Goal: Task Accomplishment & Management: Manage account settings

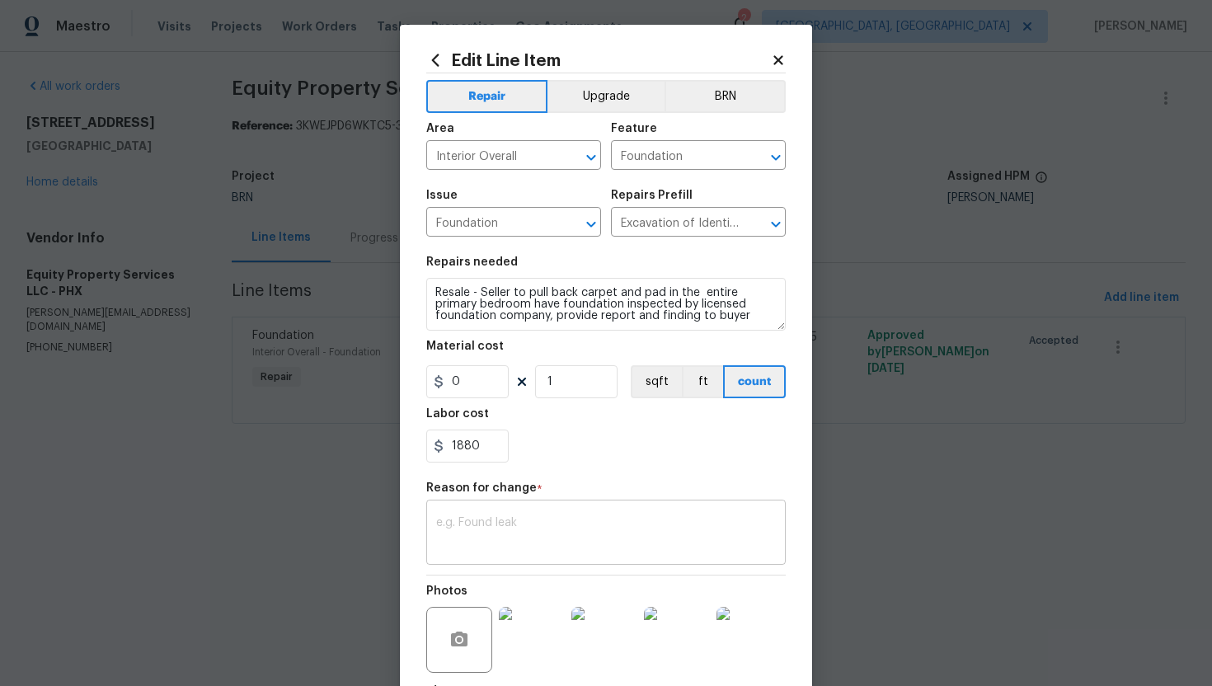
click at [486, 536] on textarea at bounding box center [606, 534] width 340 height 35
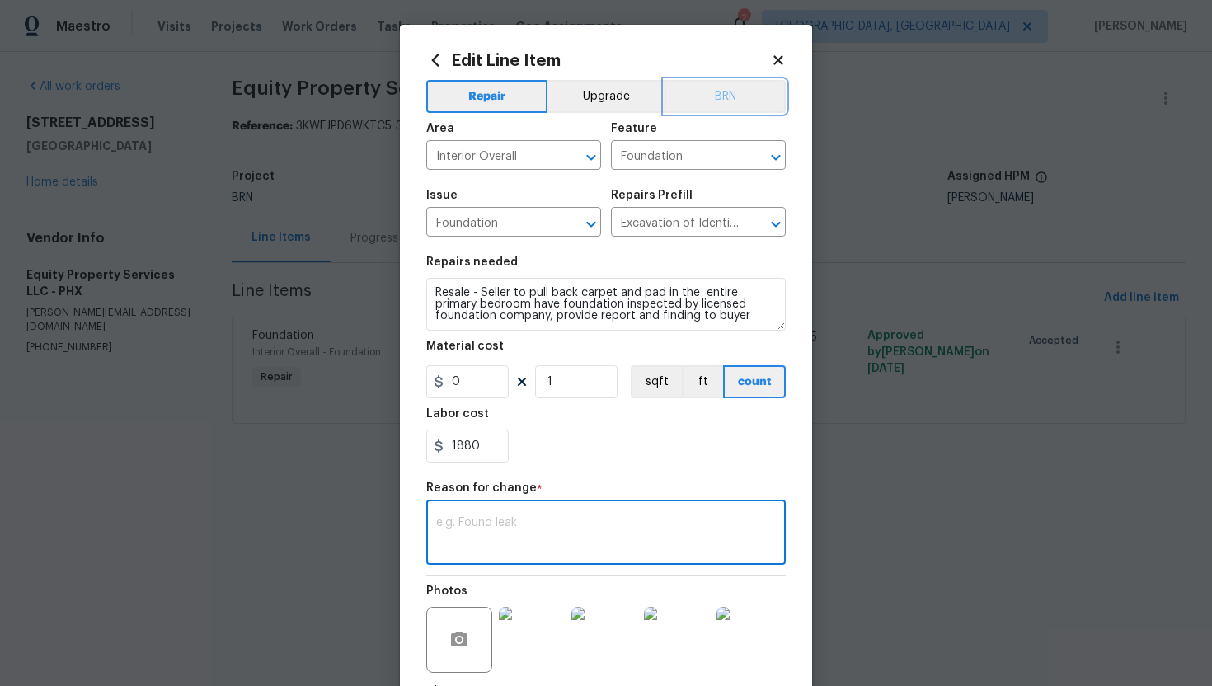
click at [712, 106] on button "BRN" at bounding box center [724, 96] width 121 height 33
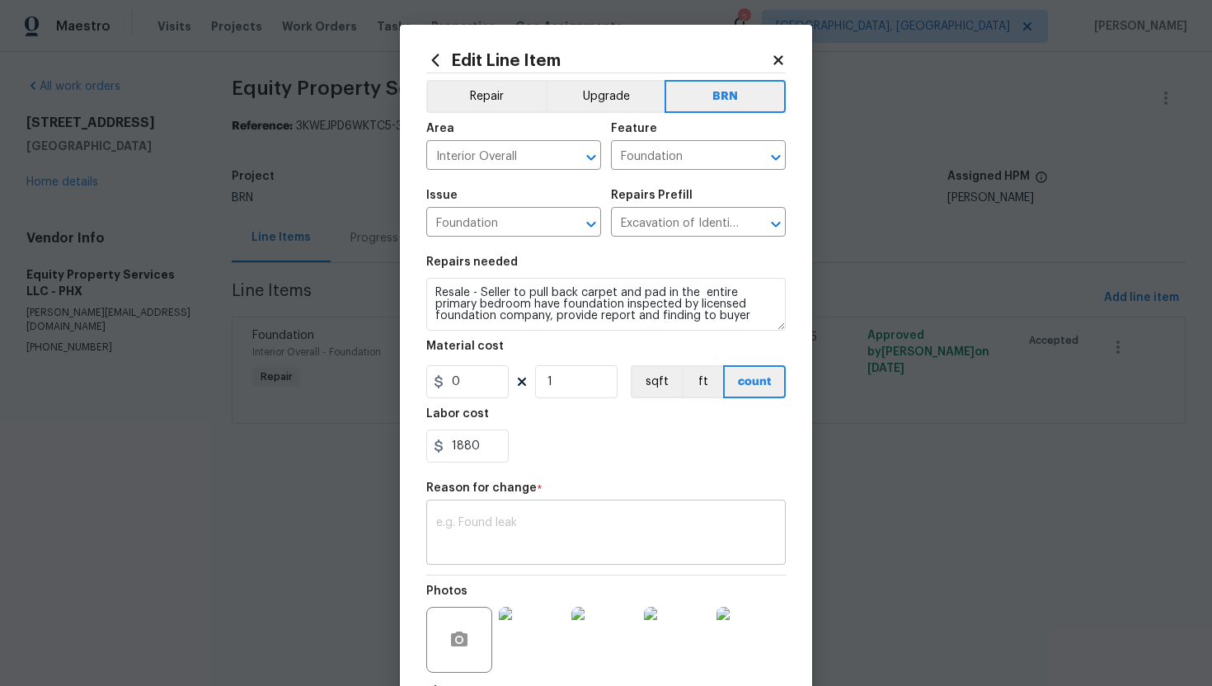
click at [474, 530] on textarea at bounding box center [606, 534] width 340 height 35
paste textarea "(AG) Updated cost per BR team’s approval."
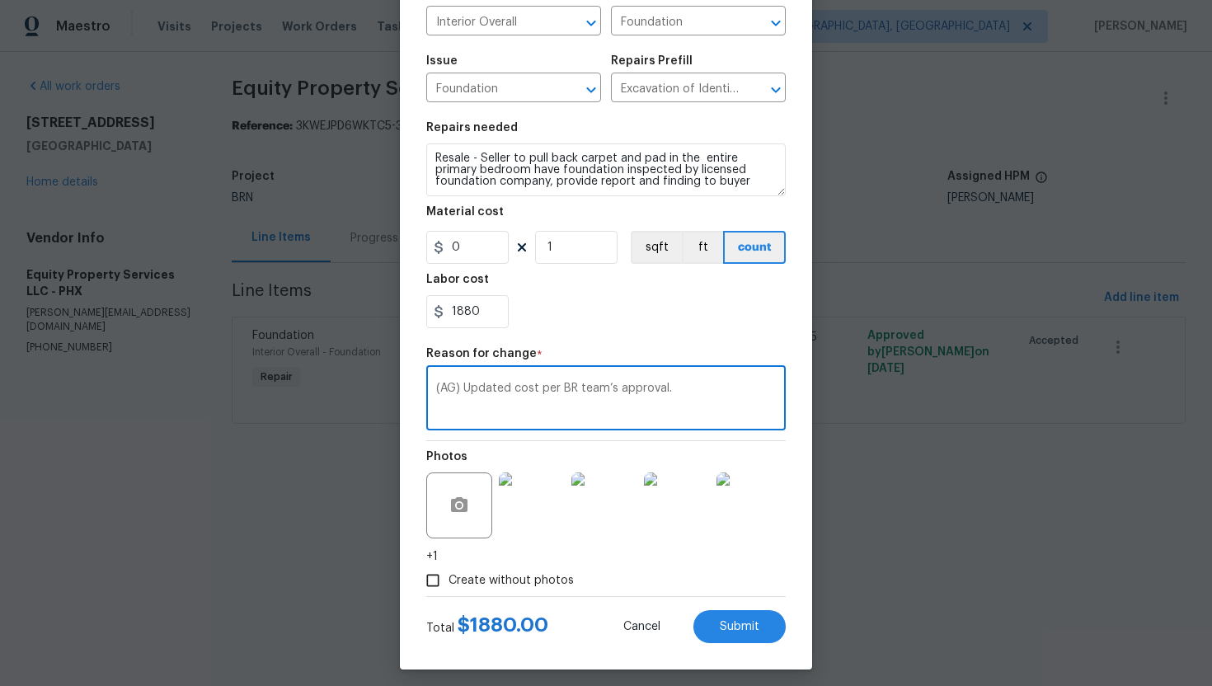
scroll to position [143, 0]
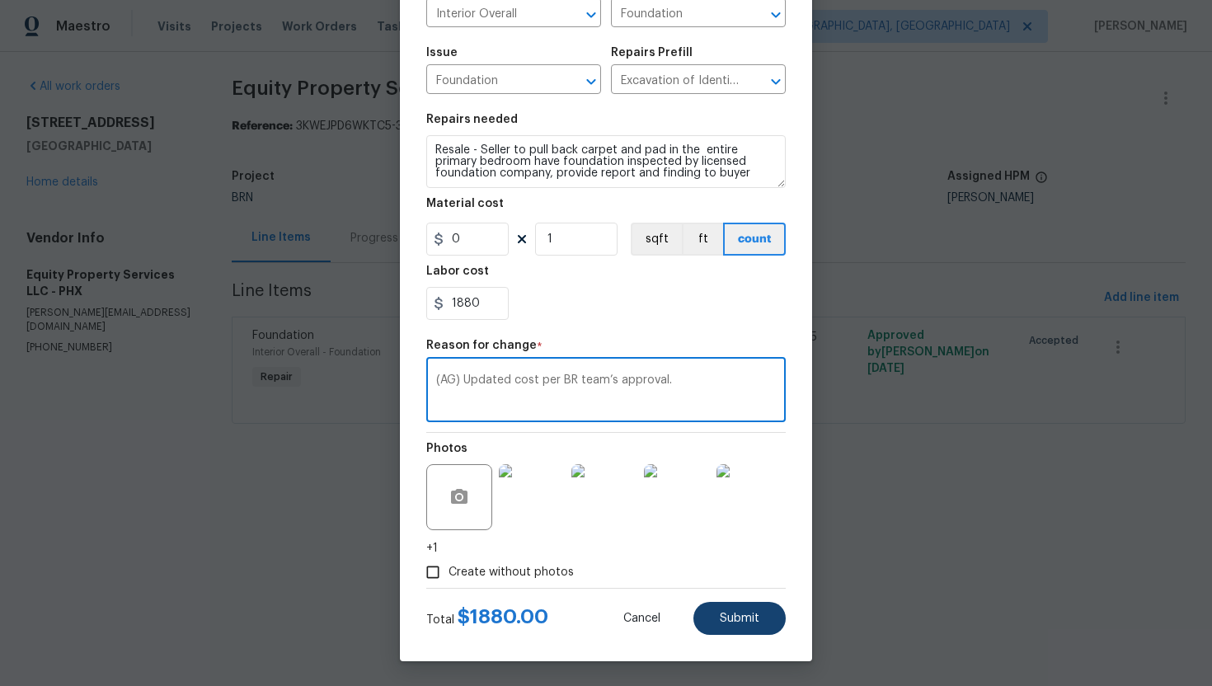
type textarea "(AG) Updated cost per BR team’s approval."
click at [755, 617] on span "Submit" at bounding box center [740, 618] width 40 height 12
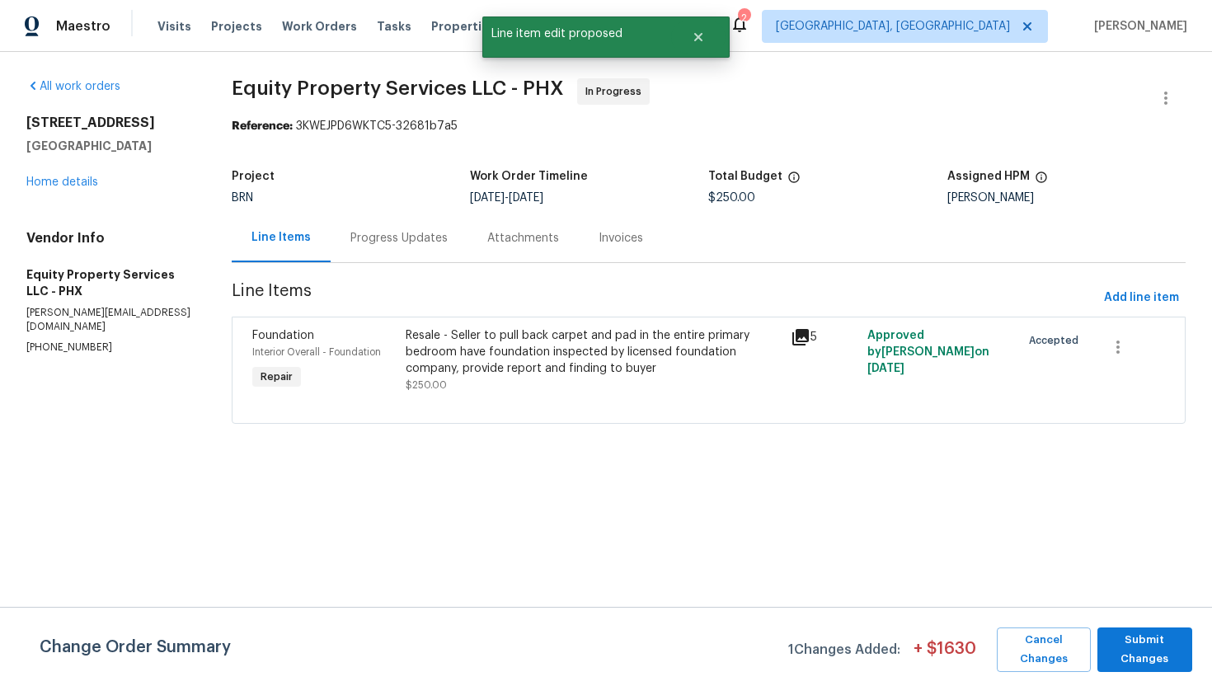
scroll to position [0, 0]
click at [1173, 653] on span "Submit Changes" at bounding box center [1144, 650] width 78 height 38
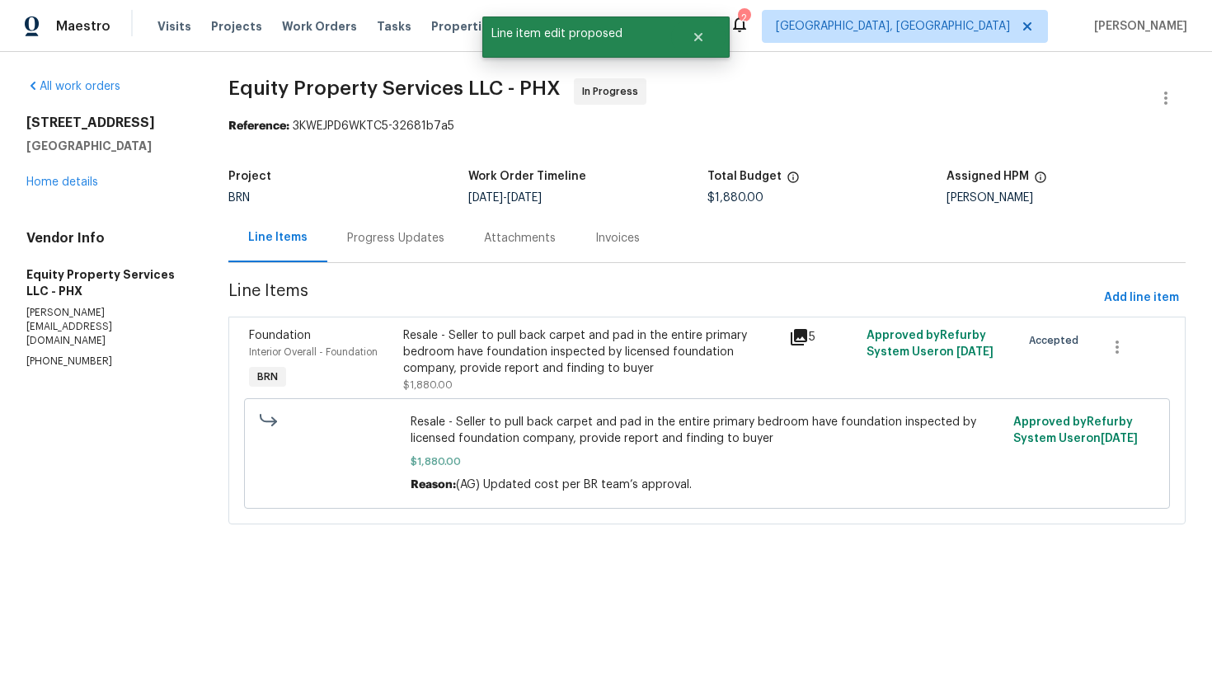
click at [398, 246] on div "Progress Updates" at bounding box center [395, 238] width 97 height 16
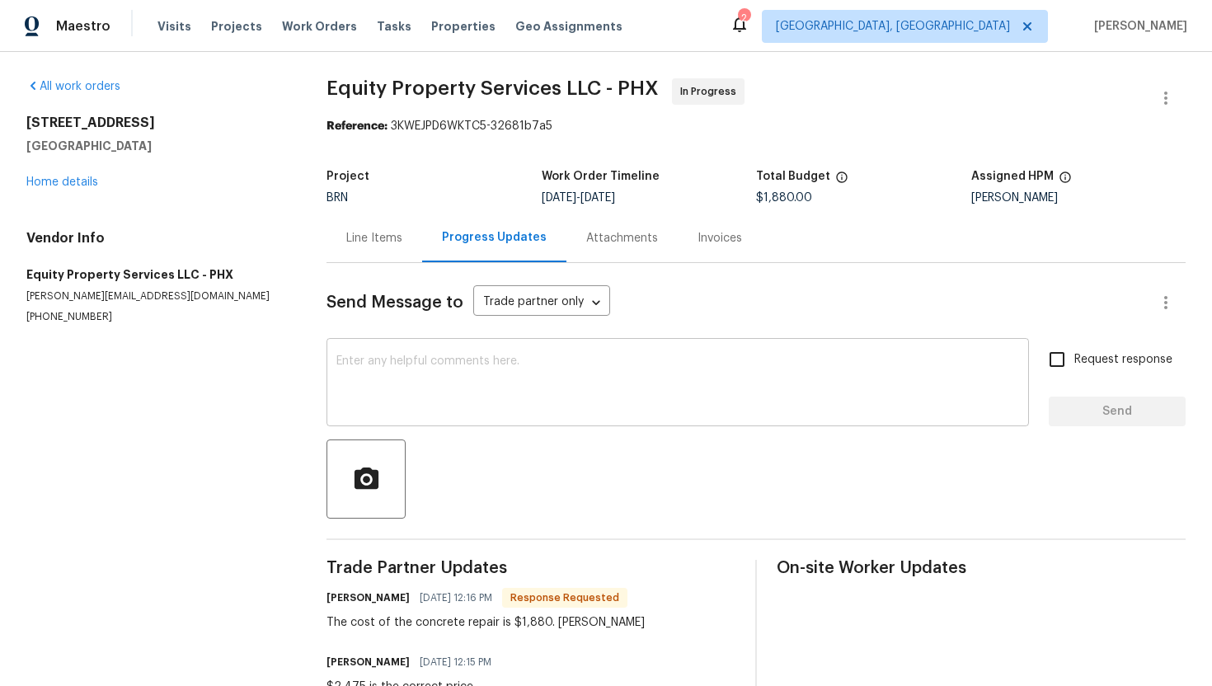
click at [434, 366] on textarea at bounding box center [677, 384] width 683 height 58
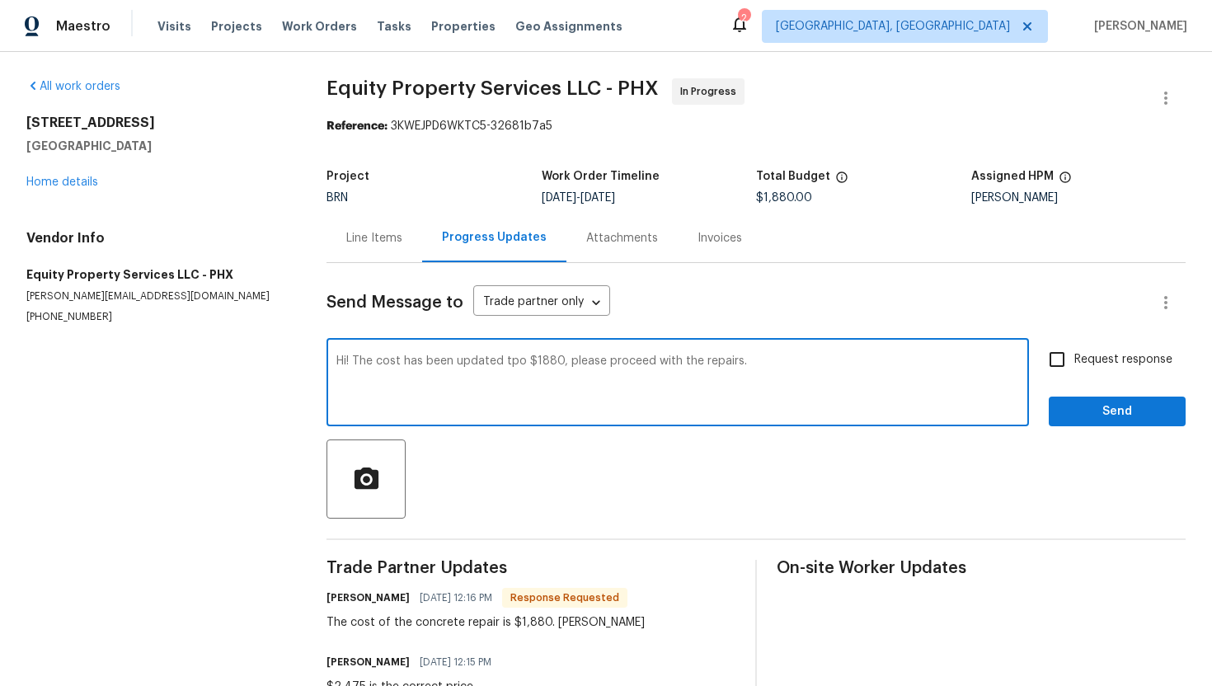
drag, startPoint x: 565, startPoint y: 365, endPoint x: 747, endPoint y: 371, distance: 182.3
click at [747, 371] on textarea "Hi! The cost has been updated tpo $1880, please proceed with the repairs." at bounding box center [677, 384] width 683 height 58
type textarea "Hi! The cost has been updated tpo $1880, Please let me know if you are proceedi…"
click at [1120, 357] on span "Request response" at bounding box center [1123, 359] width 98 height 17
click at [1074, 357] on input "Request response" at bounding box center [1057, 359] width 35 height 35
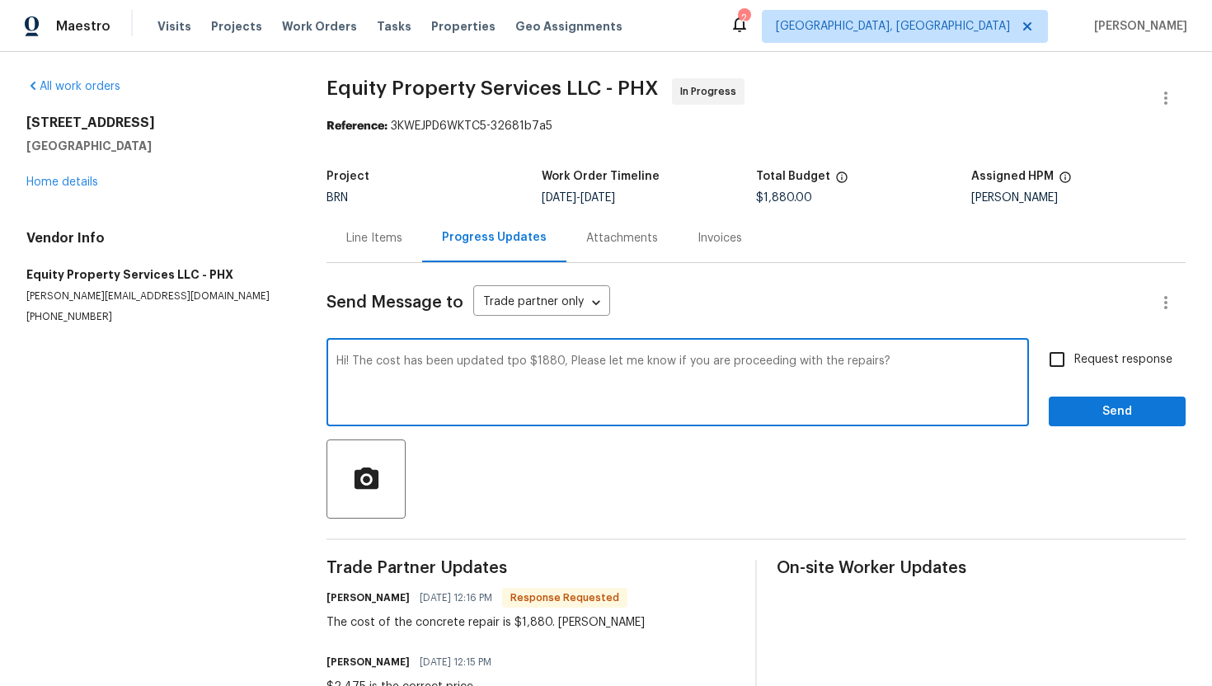
checkbox input "true"
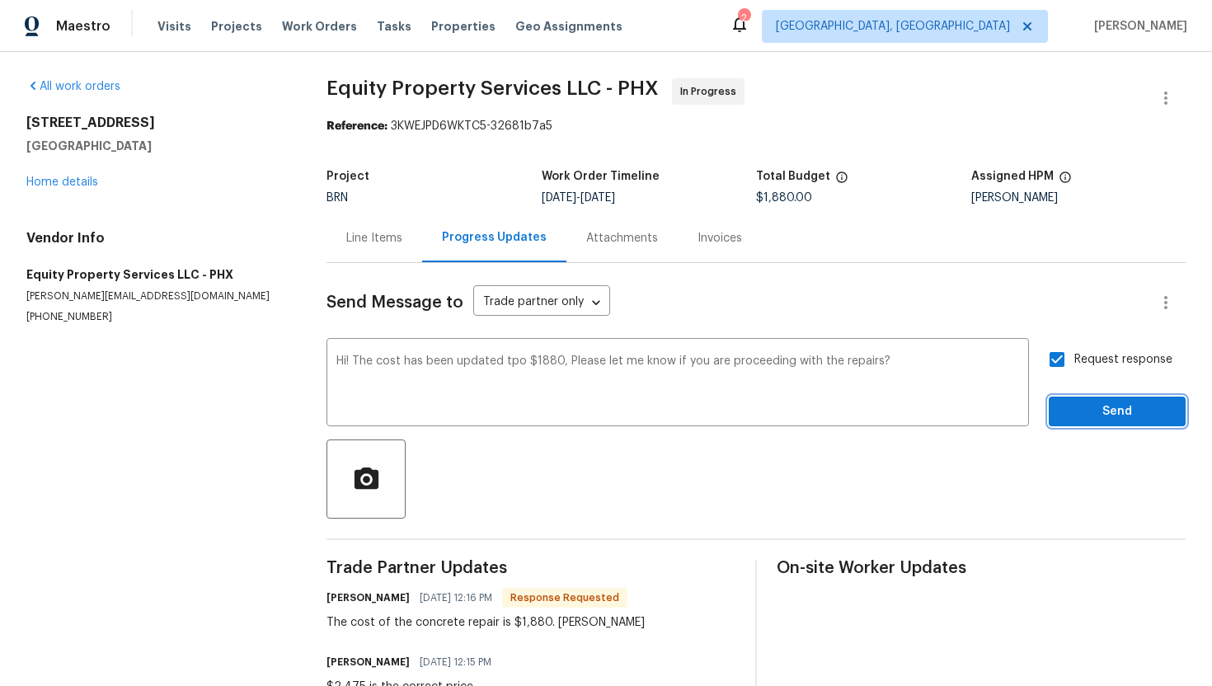
click at [1114, 405] on span "Send" at bounding box center [1117, 411] width 110 height 21
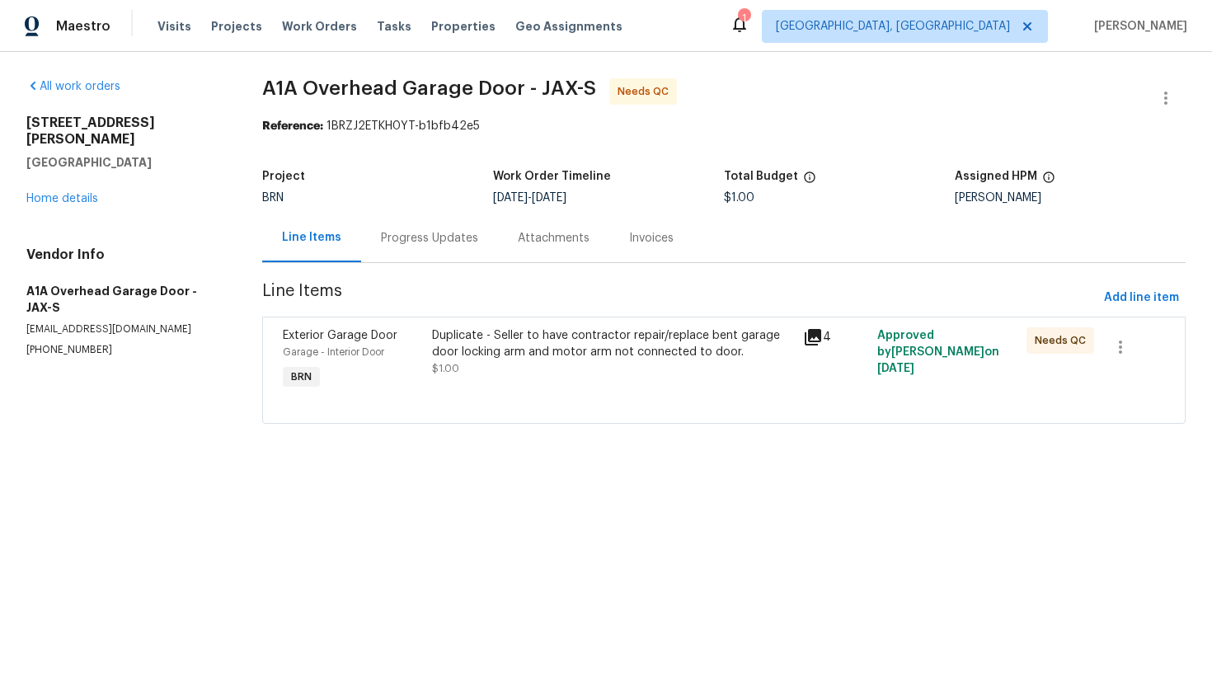
click at [419, 240] on div "Progress Updates" at bounding box center [429, 238] width 97 height 16
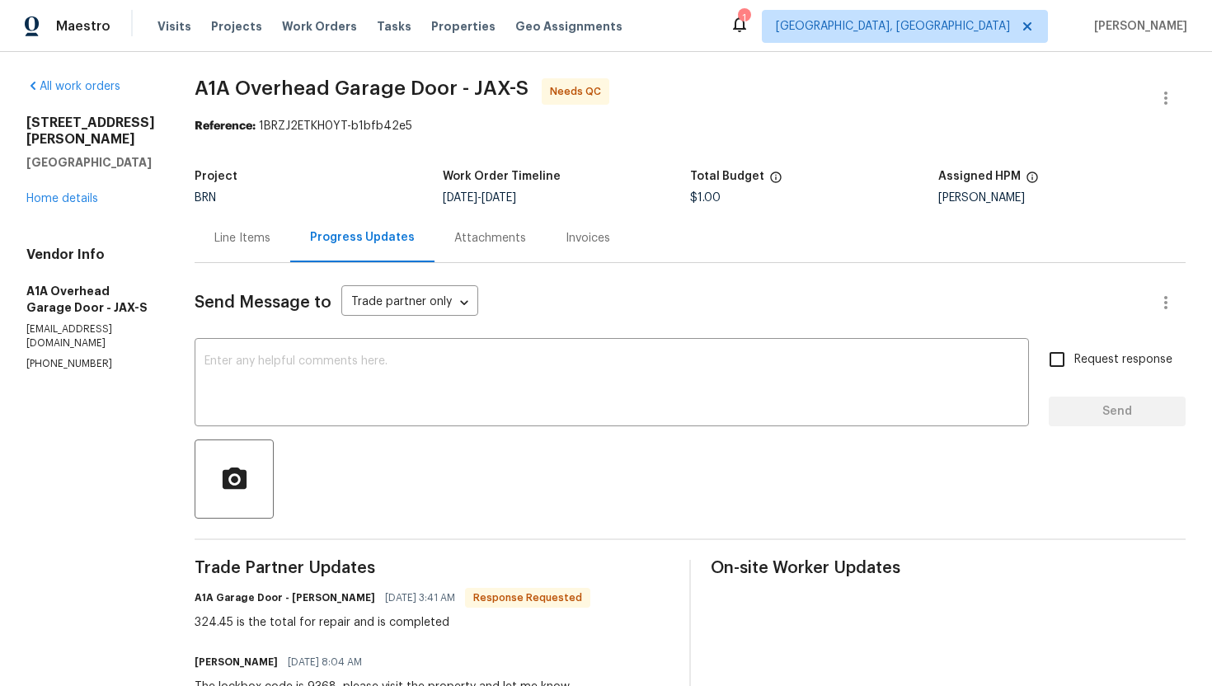
click at [267, 265] on div "Send Message to Trade partner only Trade partner only ​ x ​ Request response Se…" at bounding box center [690, 691] width 991 height 857
click at [270, 244] on div "Line Items" at bounding box center [242, 238] width 56 height 16
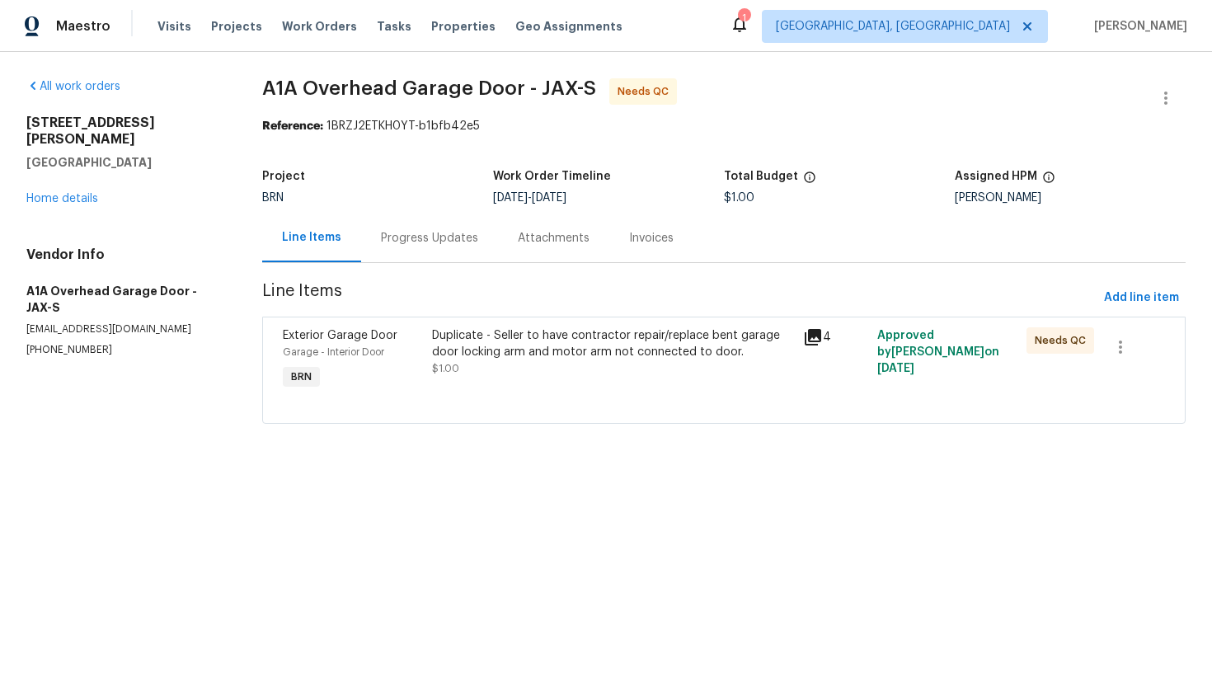
click at [402, 242] on div "Progress Updates" at bounding box center [429, 238] width 97 height 16
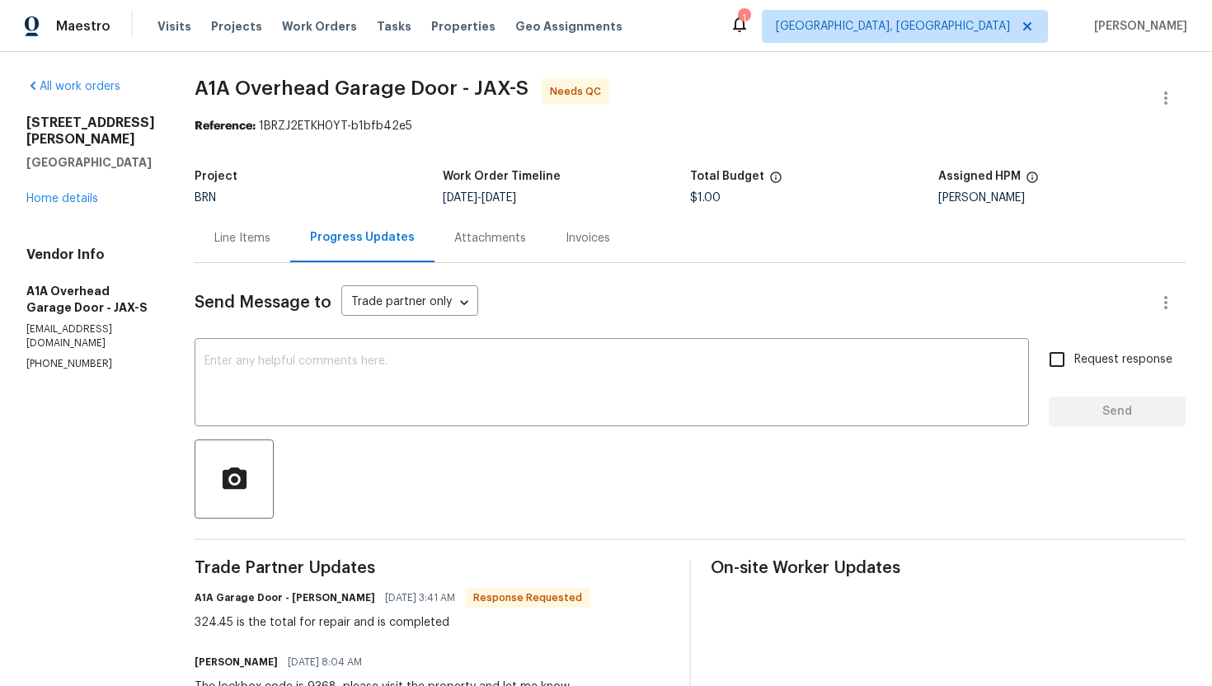
click at [272, 221] on div "Line Items" at bounding box center [243, 238] width 96 height 49
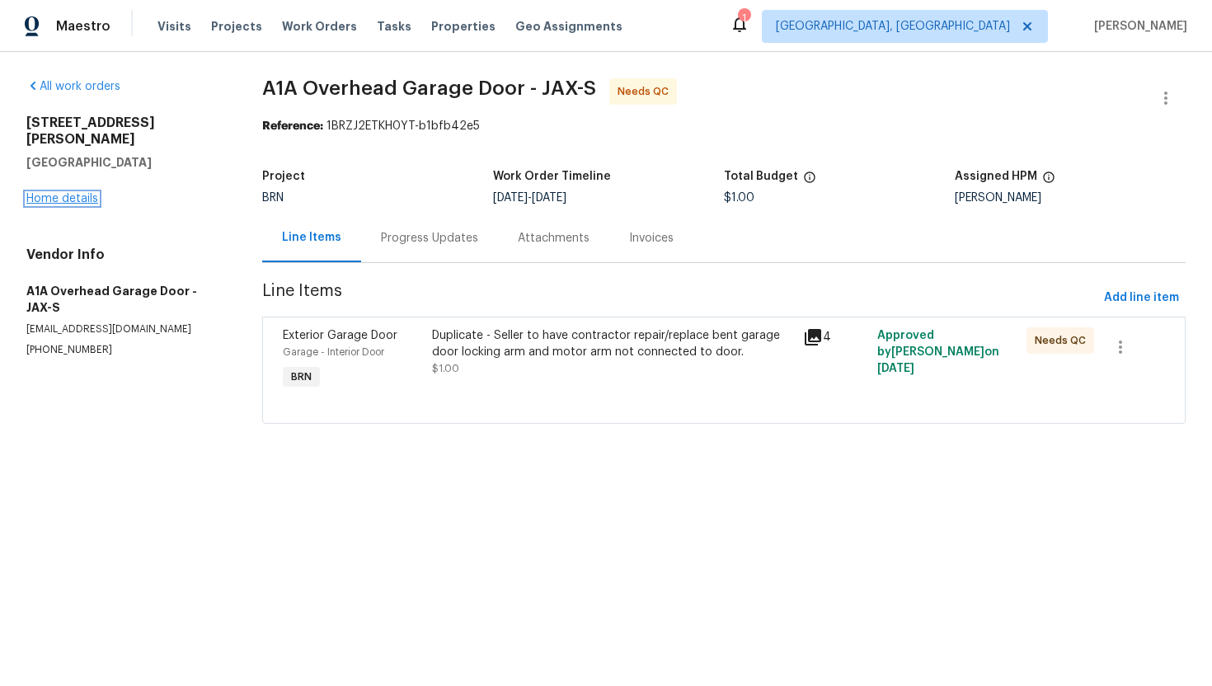
click at [65, 193] on link "Home details" at bounding box center [62, 199] width 72 height 12
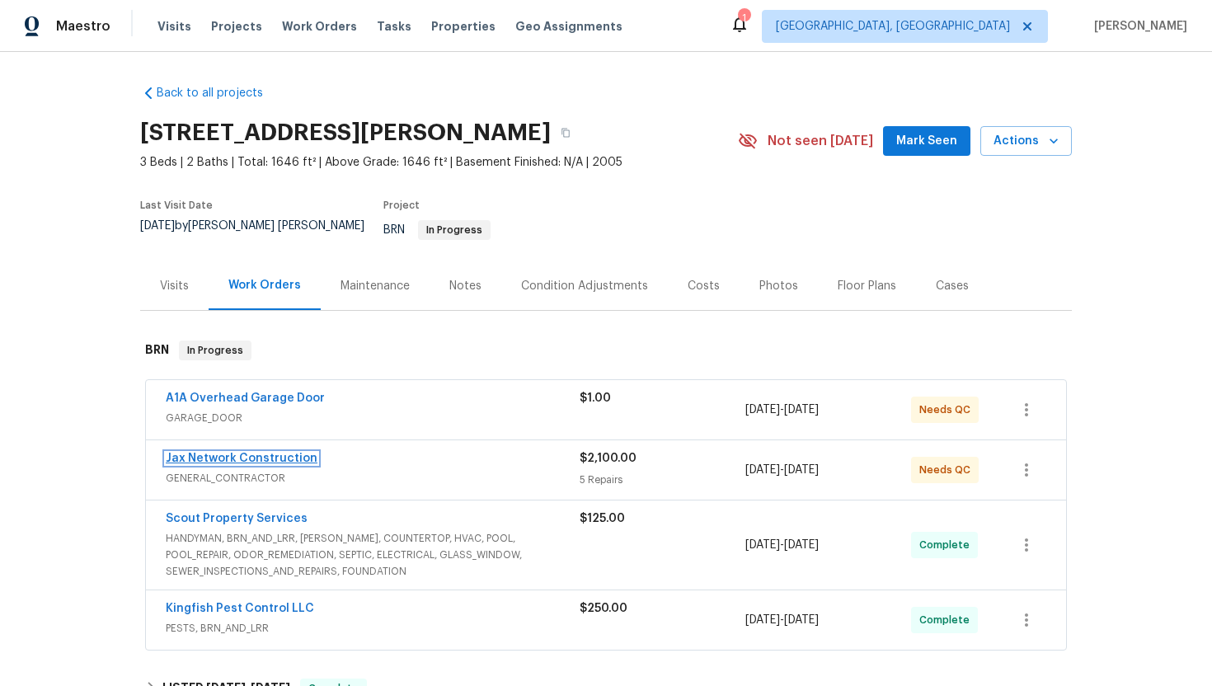
click at [235, 453] on link "Jax Network Construction" at bounding box center [242, 459] width 152 height 12
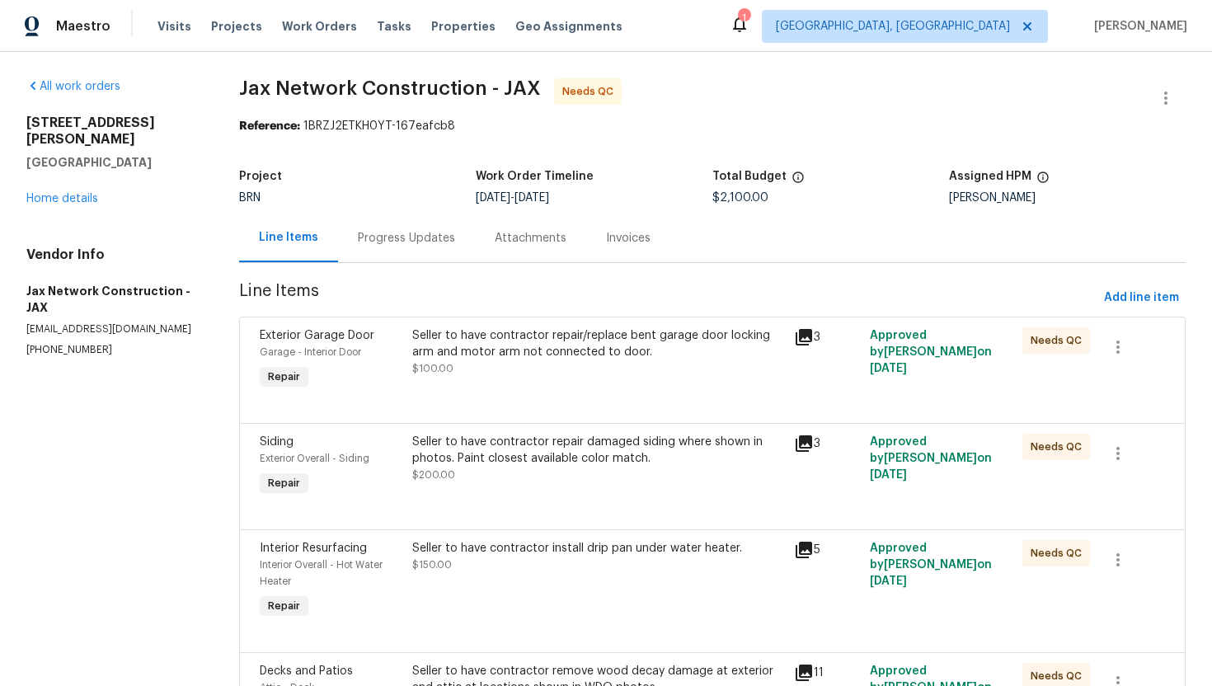
click at [429, 246] on div "Progress Updates" at bounding box center [406, 238] width 137 height 49
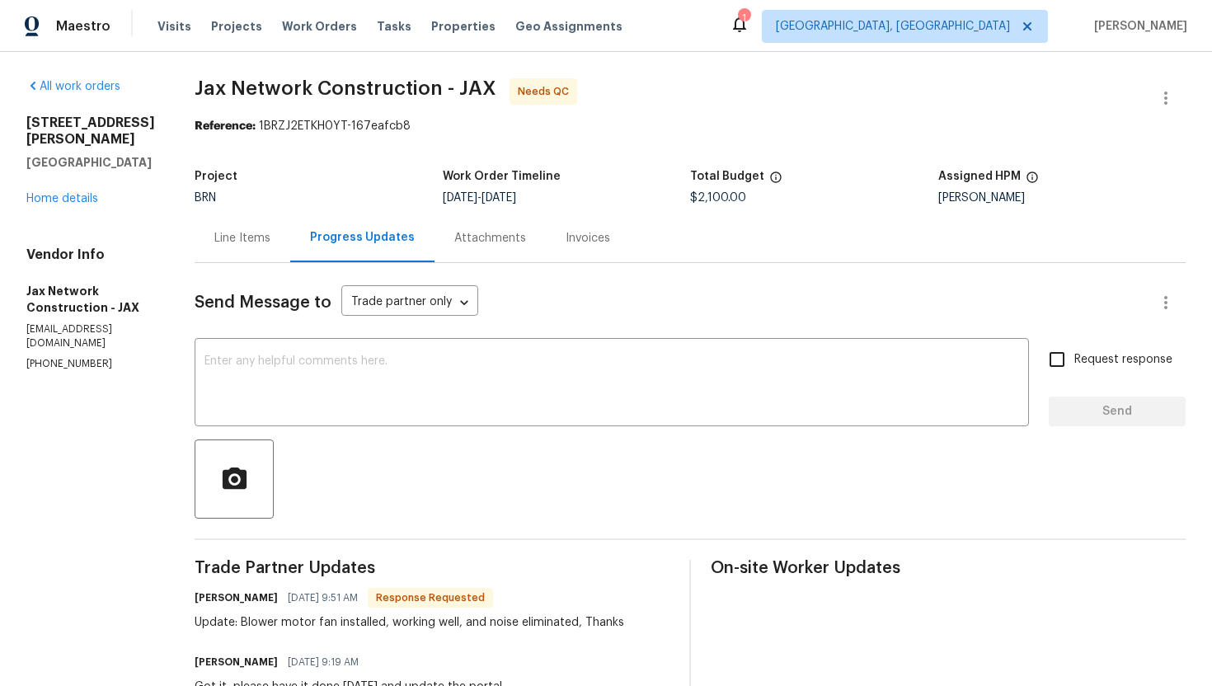
click at [290, 218] on div "Line Items" at bounding box center [243, 238] width 96 height 49
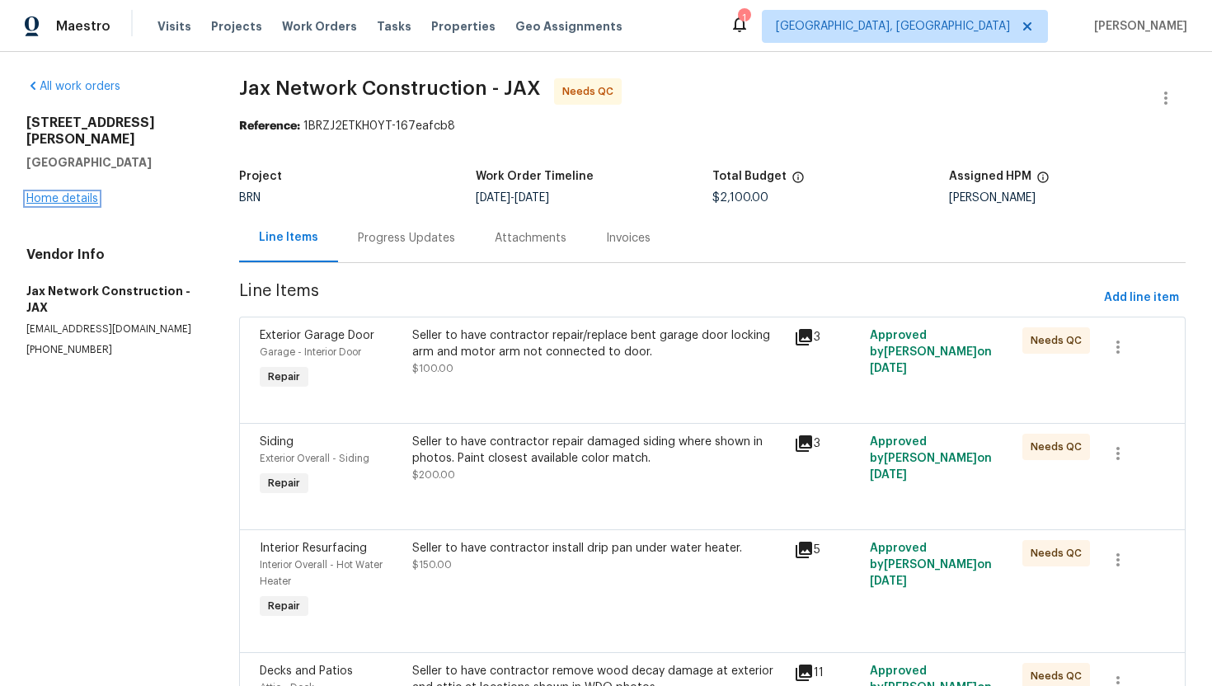
click at [82, 193] on link "Home details" at bounding box center [62, 199] width 72 height 12
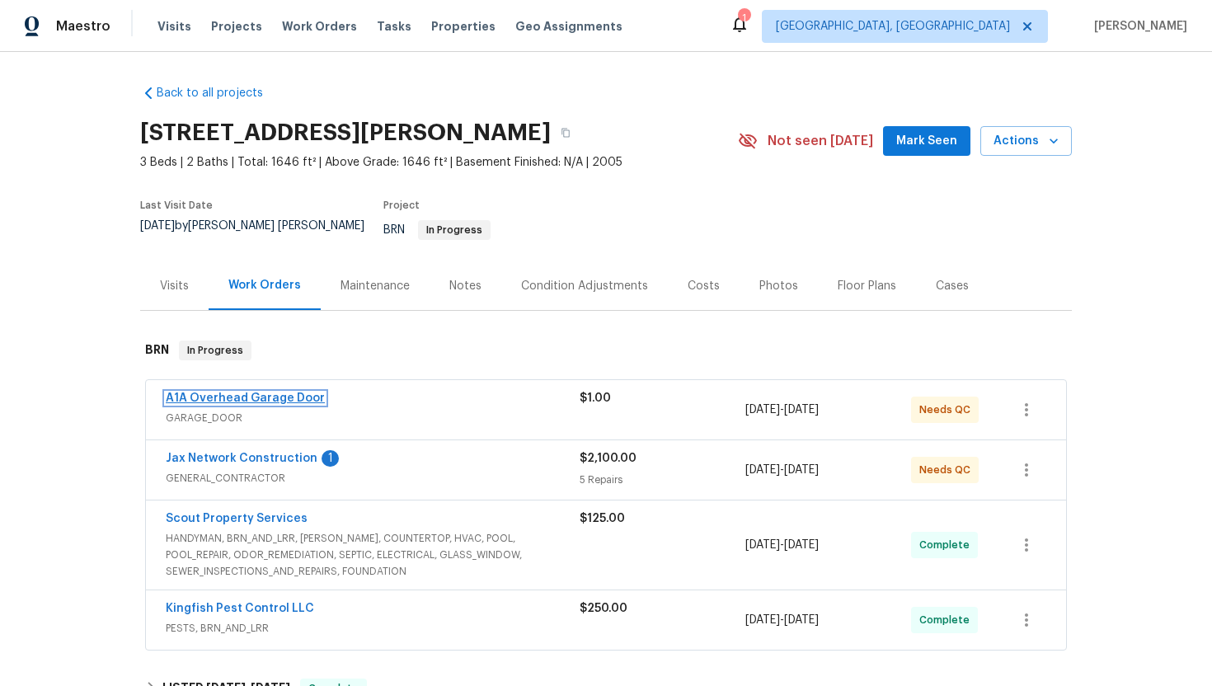
click at [258, 392] on link "A1A Overhead Garage Door" at bounding box center [245, 398] width 159 height 12
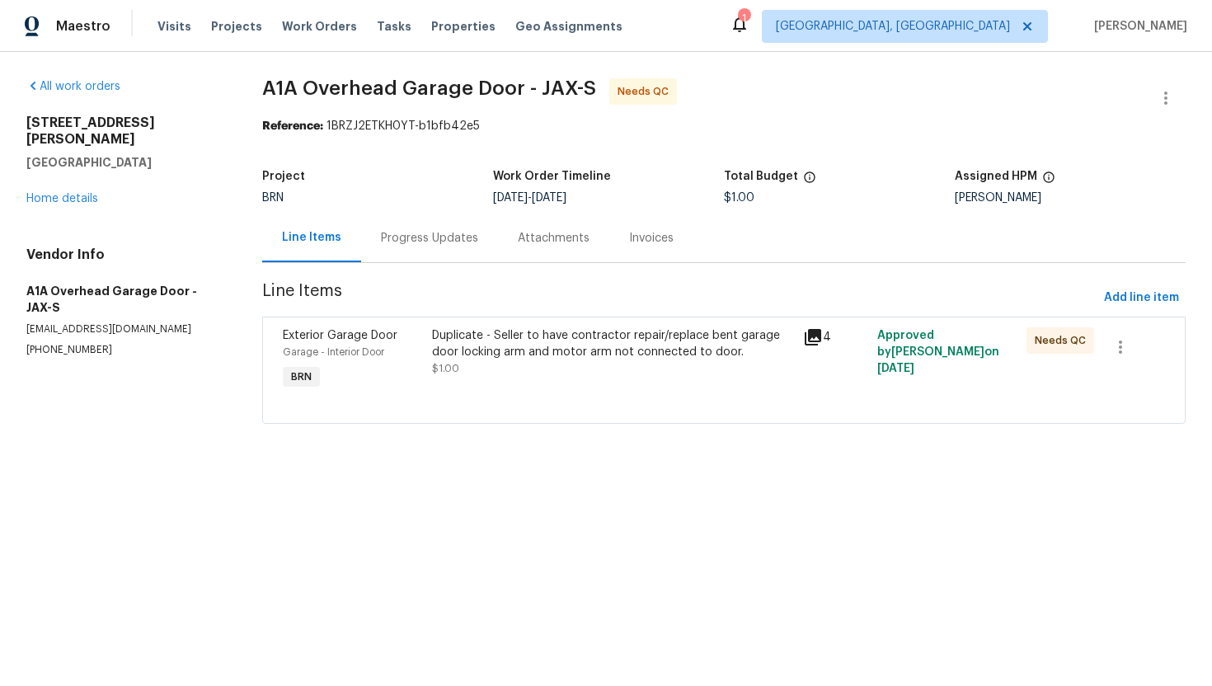
click at [547, 354] on div "Duplicate - Seller to have contractor repair/replace bent garage door locking a…" at bounding box center [613, 343] width 362 height 33
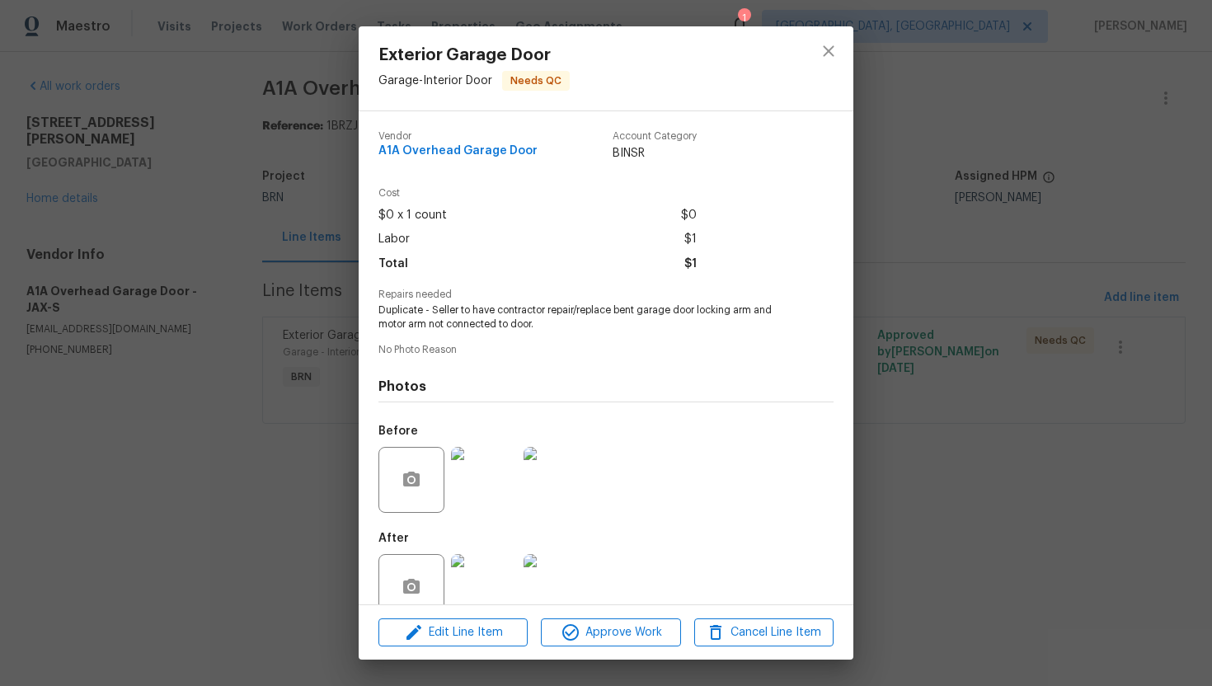
click at [283, 376] on div "Exterior Garage Door Garage - Interior Door Needs QC Vendor A1A Overhead Garage…" at bounding box center [606, 343] width 1212 height 686
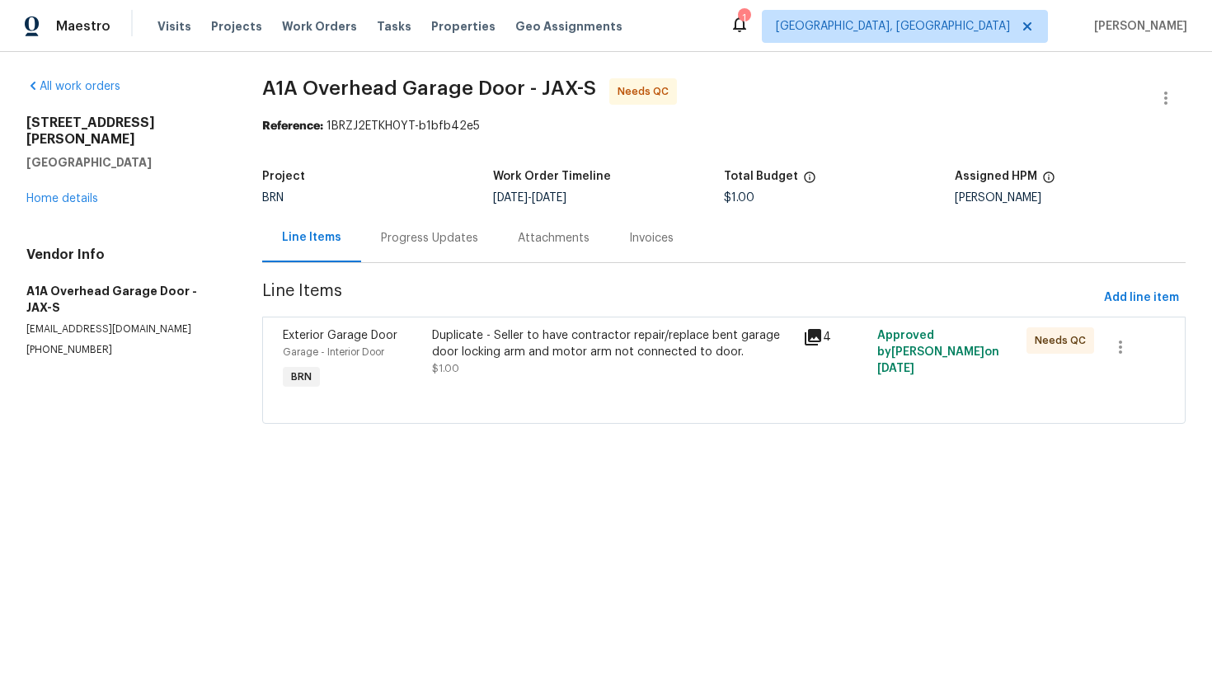
click at [407, 251] on div "Progress Updates" at bounding box center [429, 238] width 137 height 49
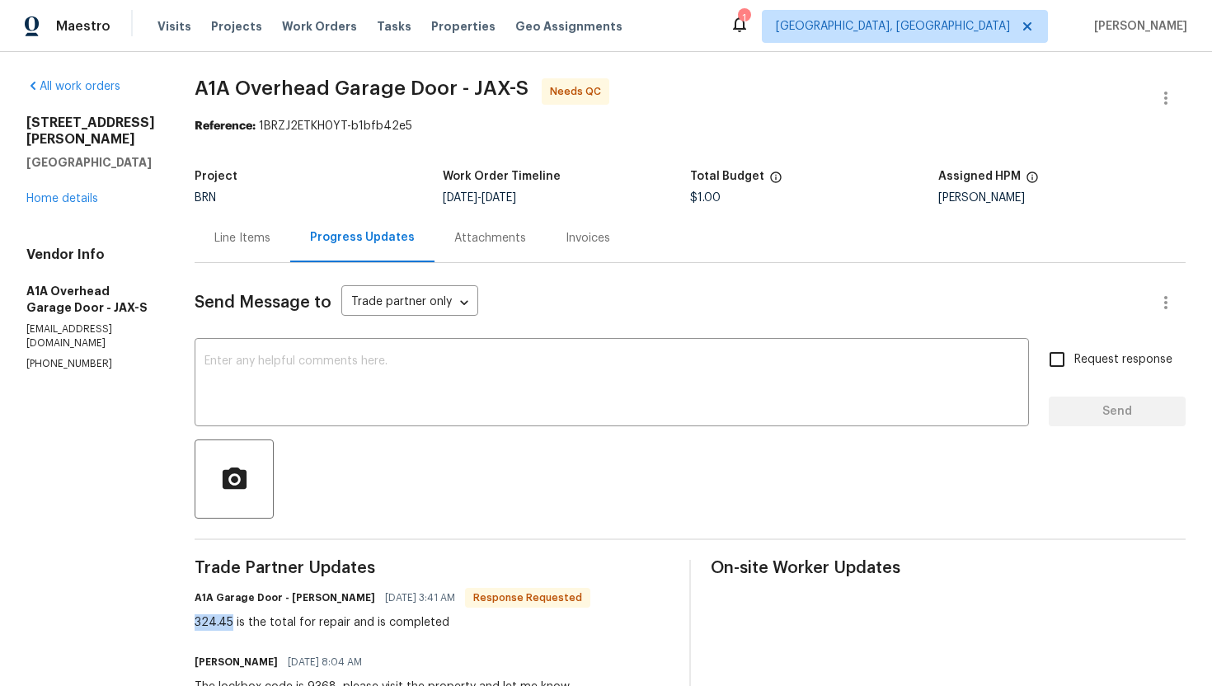
drag, startPoint x: 260, startPoint y: 623, endPoint x: 223, endPoint y: 622, distance: 36.3
click at [223, 622] on div "324.45 is the total for repair and is completed" at bounding box center [393, 622] width 396 height 16
copy div "324.45"
click at [270, 242] on div "Line Items" at bounding box center [242, 238] width 56 height 16
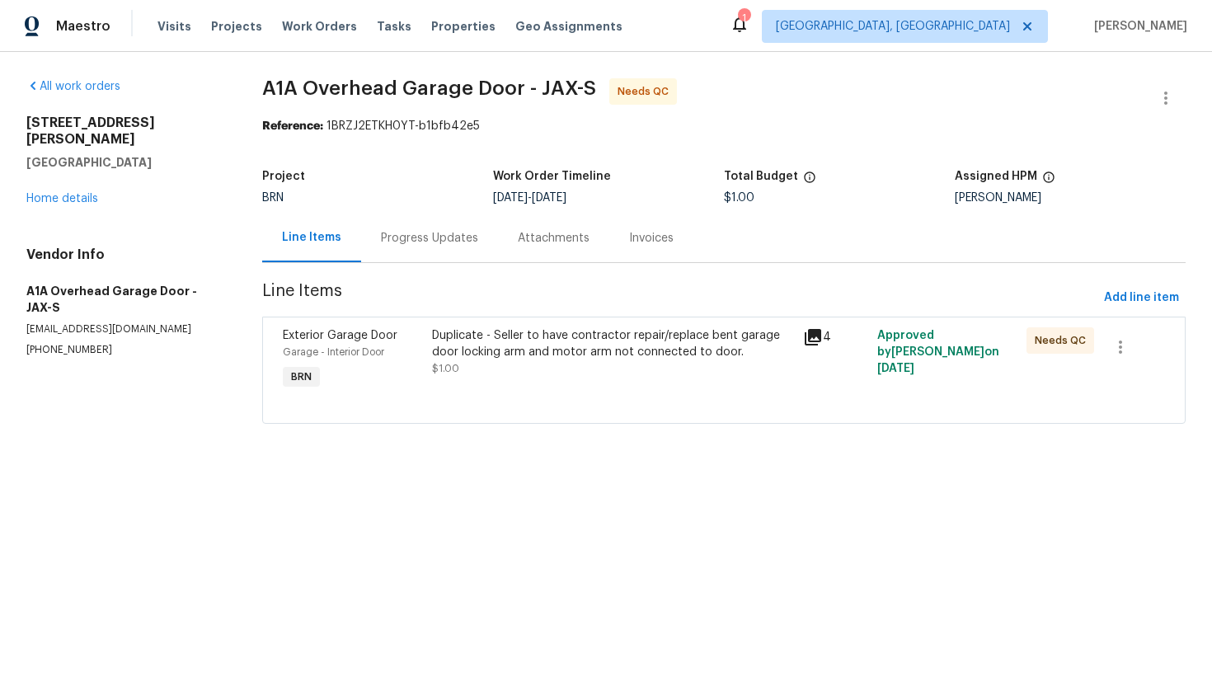
click at [480, 360] on div "Duplicate - Seller to have contractor repair/replace bent garage door locking a…" at bounding box center [613, 351] width 362 height 49
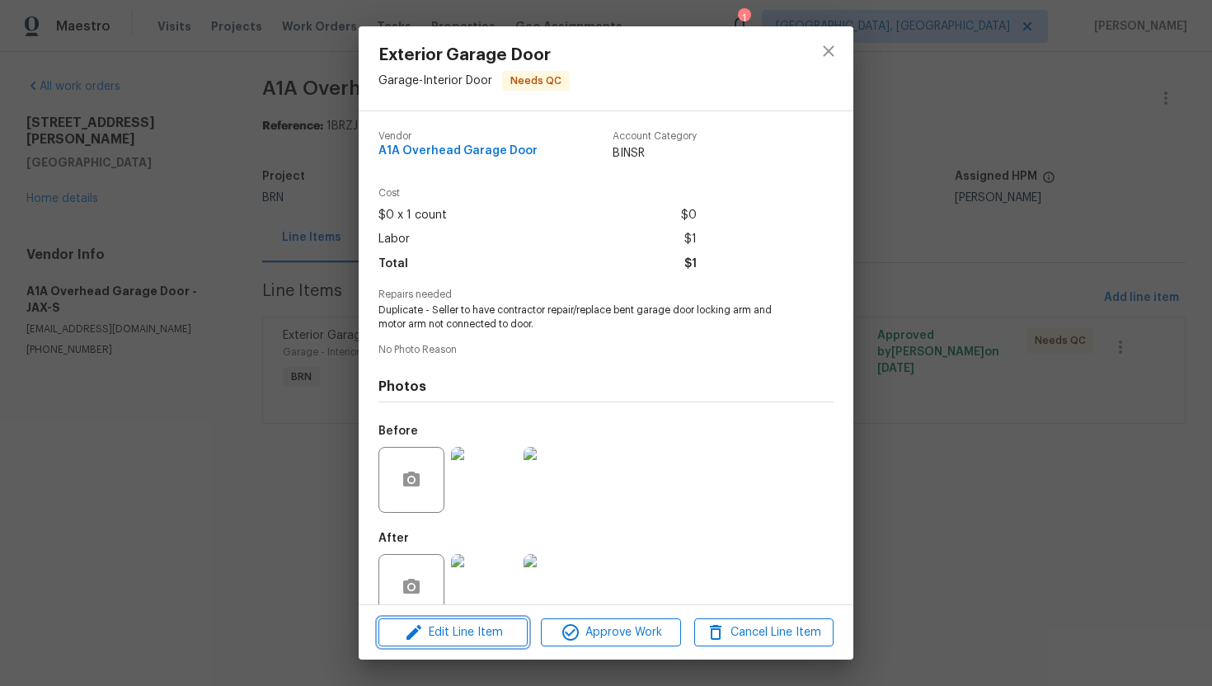
click at [458, 637] on span "Edit Line Item" at bounding box center [452, 632] width 139 height 21
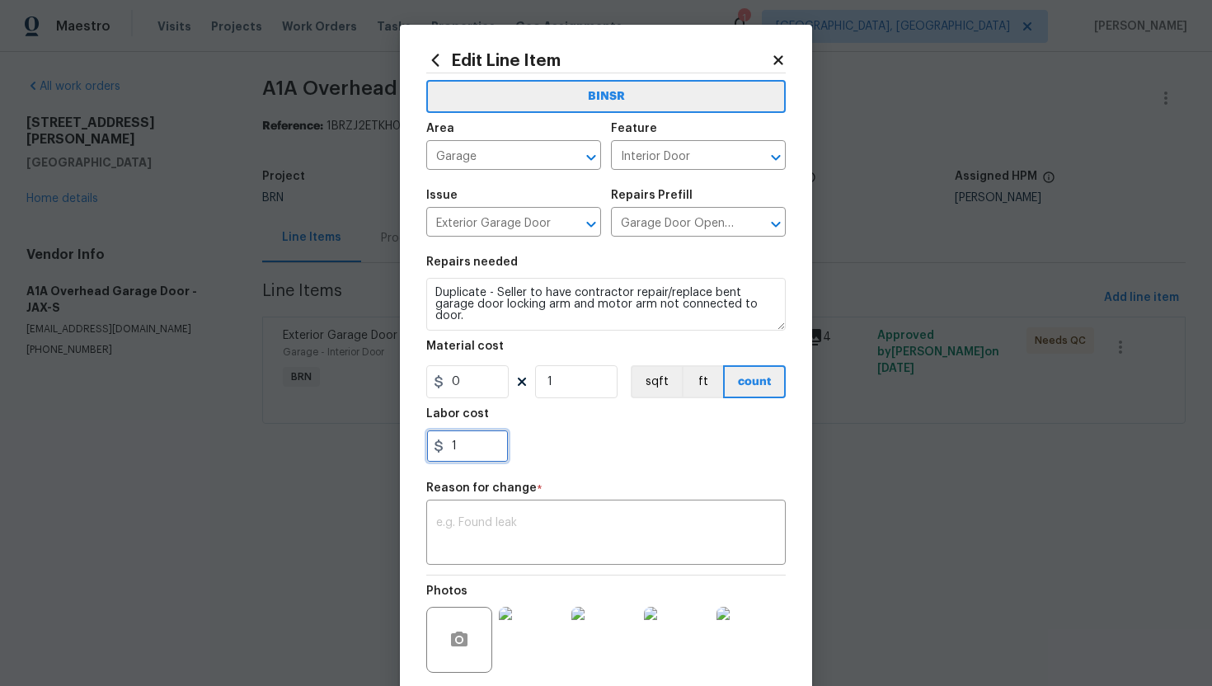
drag, startPoint x: 448, startPoint y: 447, endPoint x: 501, endPoint y: 451, distance: 53.7
click at [500, 449] on input "1" at bounding box center [467, 445] width 82 height 33
paste input "324.45"
type input "324.45"
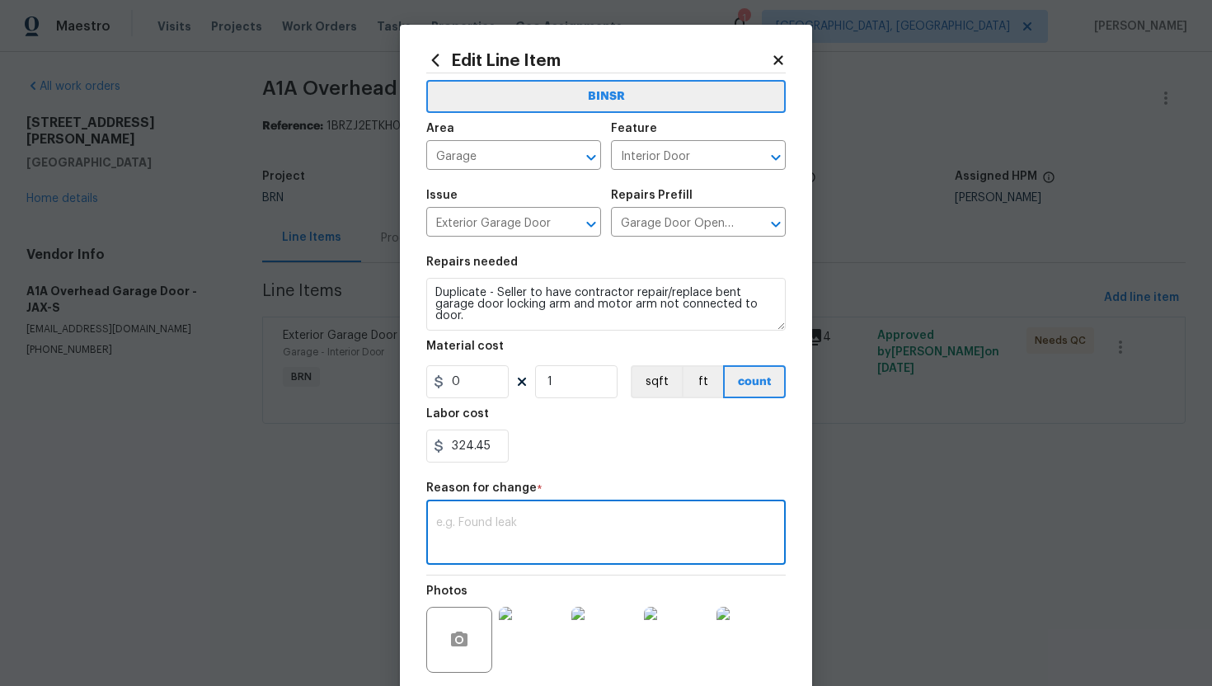
click at [507, 534] on textarea at bounding box center [606, 534] width 340 height 35
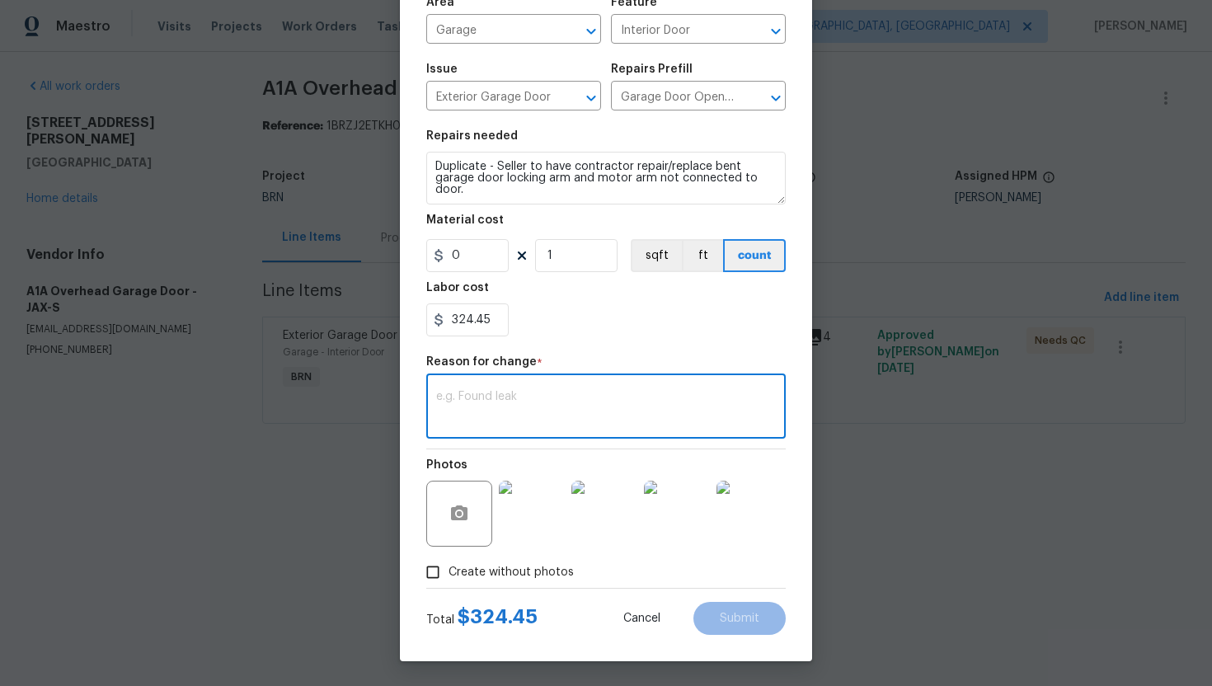
paste textarea "(AG) Updated per vendors final cost."
type textarea "(AG) Updated per vendors final cost."
click at [747, 619] on span "Submit" at bounding box center [740, 618] width 40 height 12
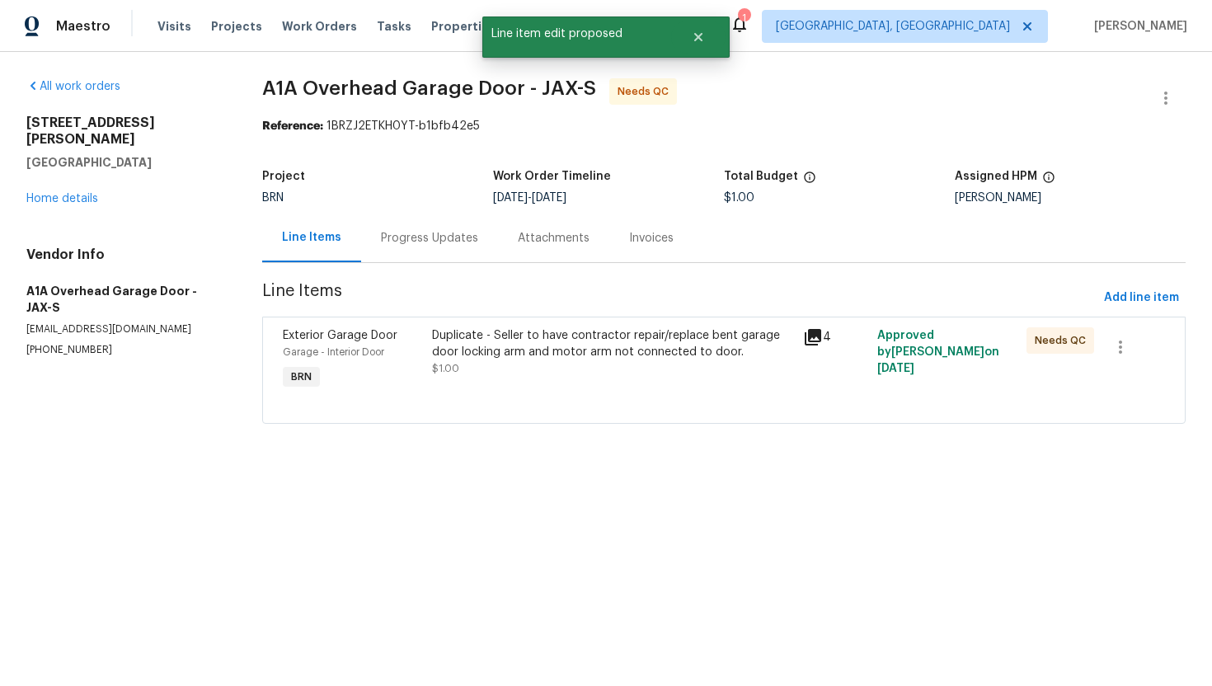
scroll to position [0, 0]
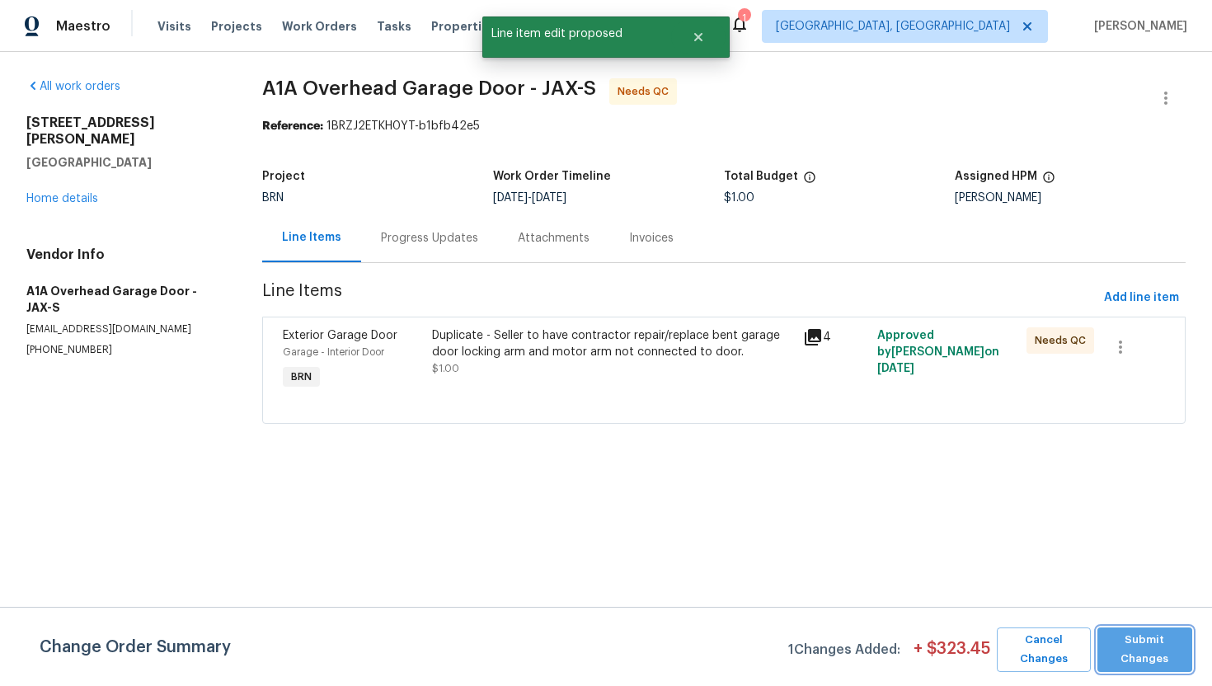
click at [1146, 642] on button "Submit Changes" at bounding box center [1144, 649] width 95 height 45
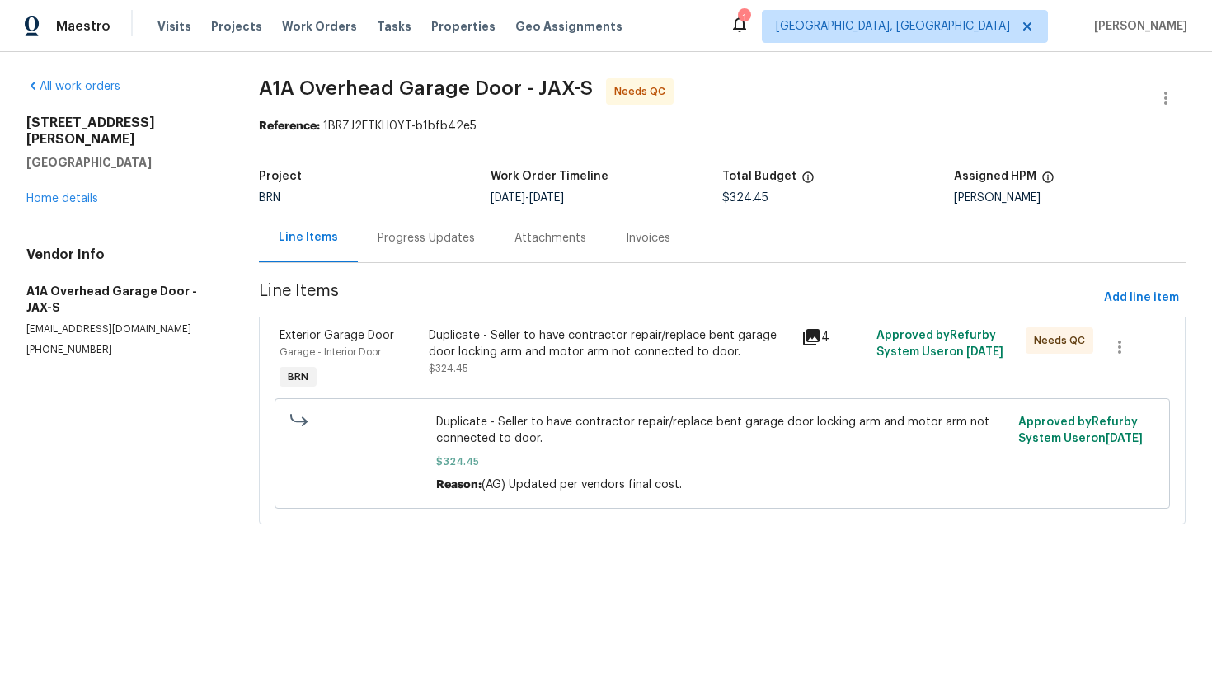
click at [426, 242] on div "Progress Updates" at bounding box center [426, 238] width 97 height 16
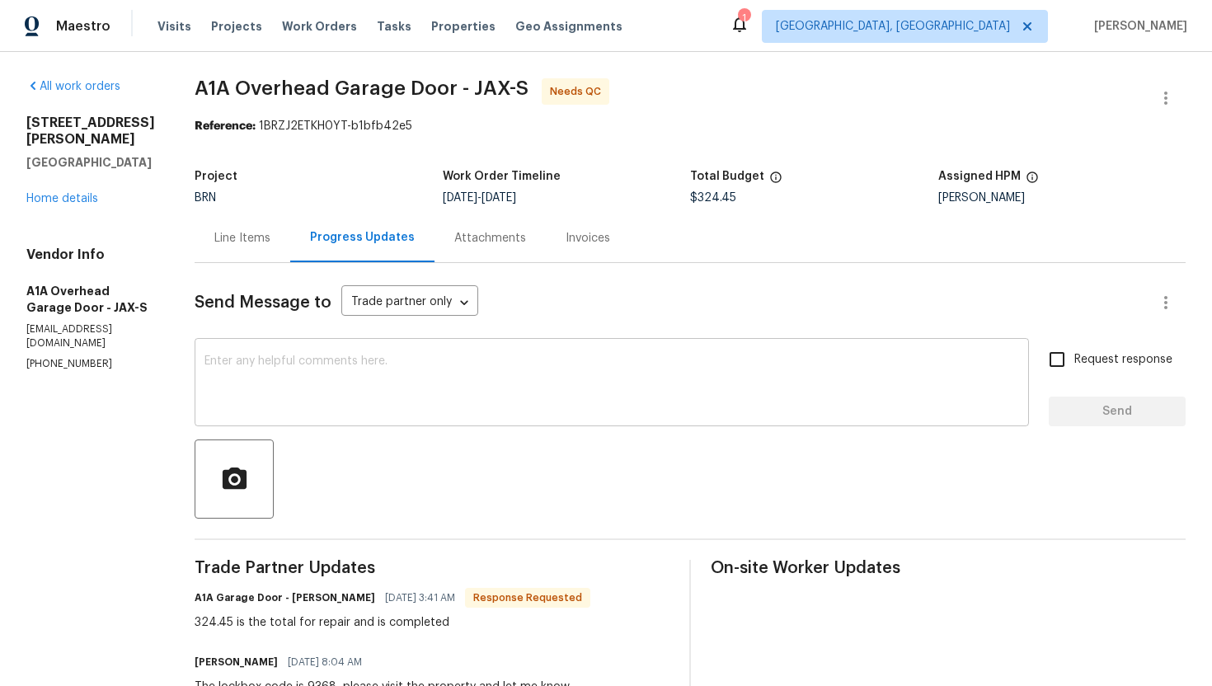
click at [331, 394] on textarea at bounding box center [611, 384] width 814 height 58
drag, startPoint x: 261, startPoint y: 626, endPoint x: 224, endPoint y: 626, distance: 37.1
click at [224, 626] on div "324.45 is the total for repair and is completed" at bounding box center [393, 622] width 396 height 16
copy div "324.45"
click at [430, 379] on textarea "The cost has been updated to" at bounding box center [611, 384] width 814 height 58
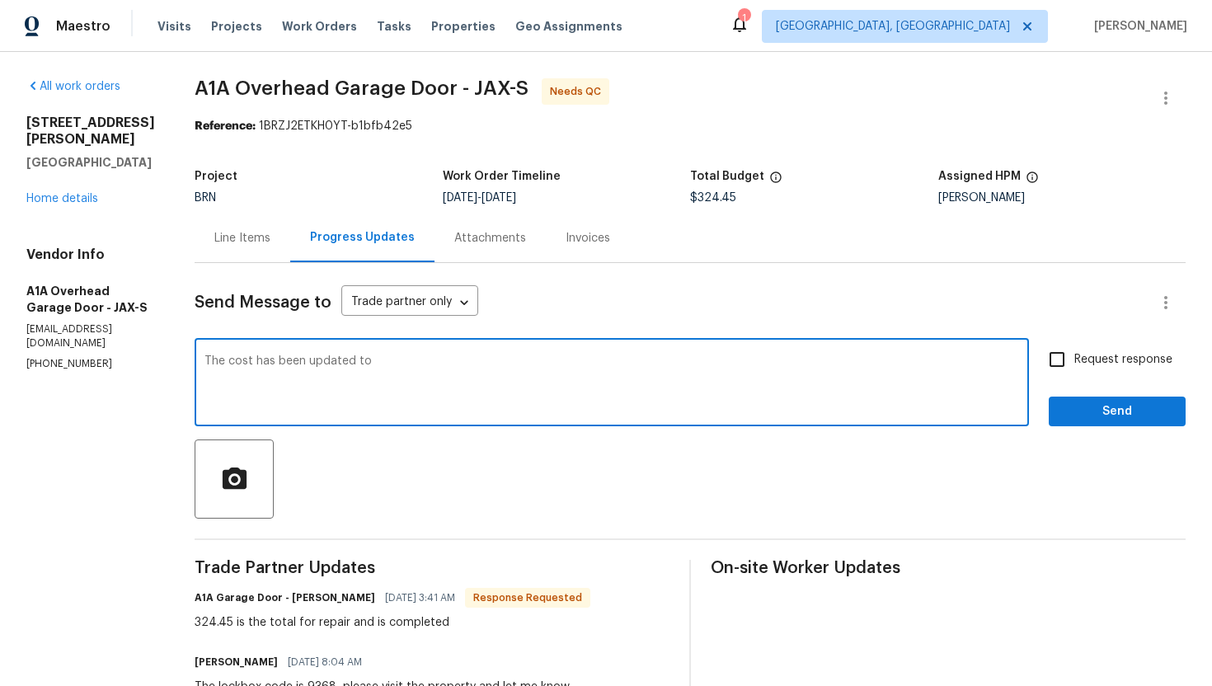
paste textarea "324.45"
paste textarea "WO is approved. Please upload the invoice under invoice section. Thanks!"
drag, startPoint x: 668, startPoint y: 366, endPoint x: 573, endPoint y: 363, distance: 94.9
click at [573, 363] on textarea "The cost has been updated to 324.45 and the WO is approved. WO is approved. Ple…" at bounding box center [611, 384] width 814 height 58
type textarea "The cost has been updated to 324.45 and the WO is approved. Please upload the i…"
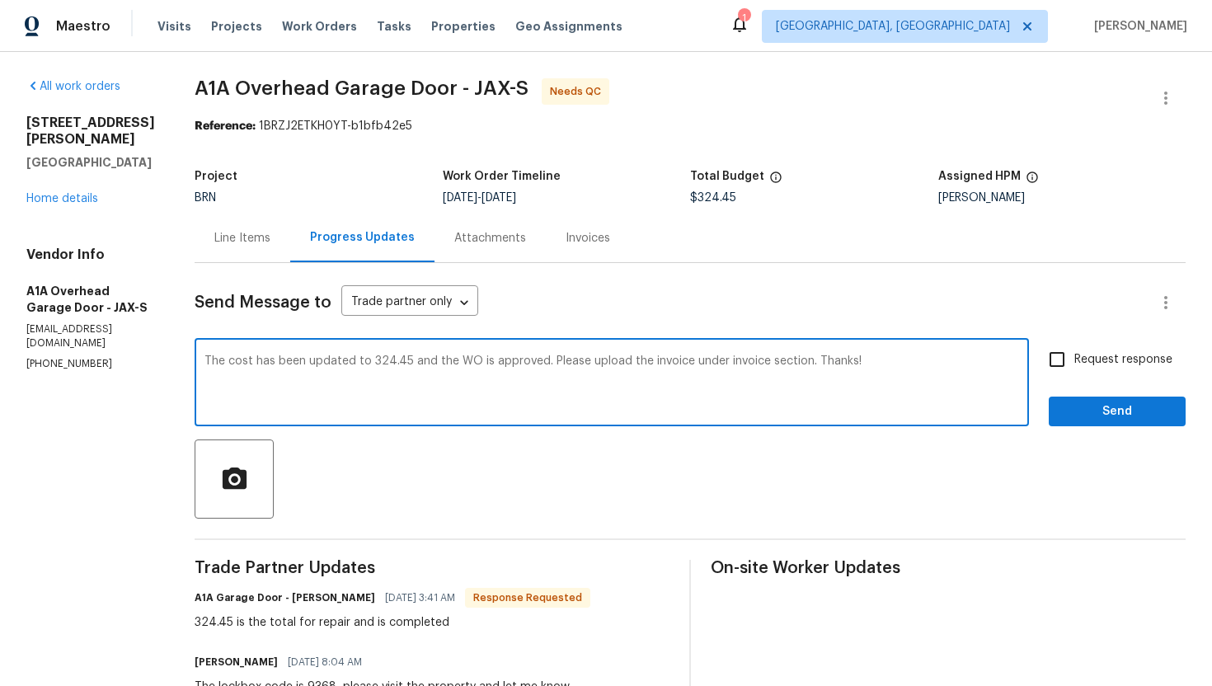
click at [1079, 367] on span "Request response" at bounding box center [1123, 359] width 98 height 17
click at [1074, 367] on input "Request response" at bounding box center [1057, 359] width 35 height 35
checkbox input "true"
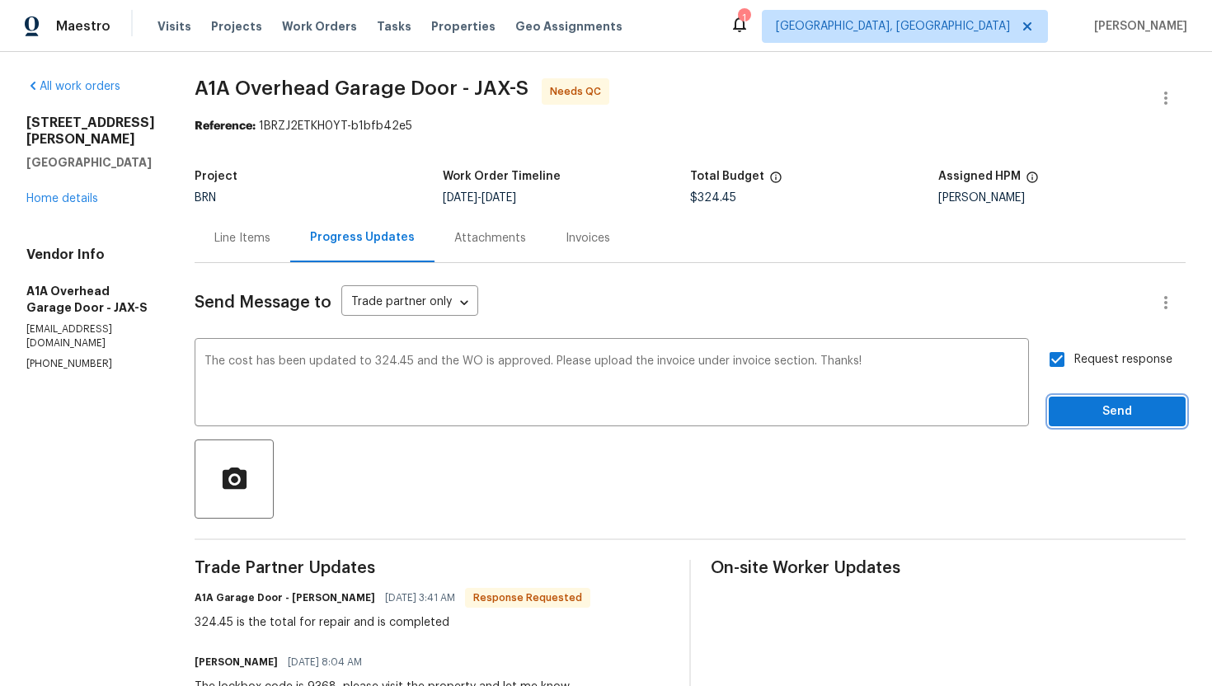
click at [1106, 407] on span "Send" at bounding box center [1117, 411] width 110 height 21
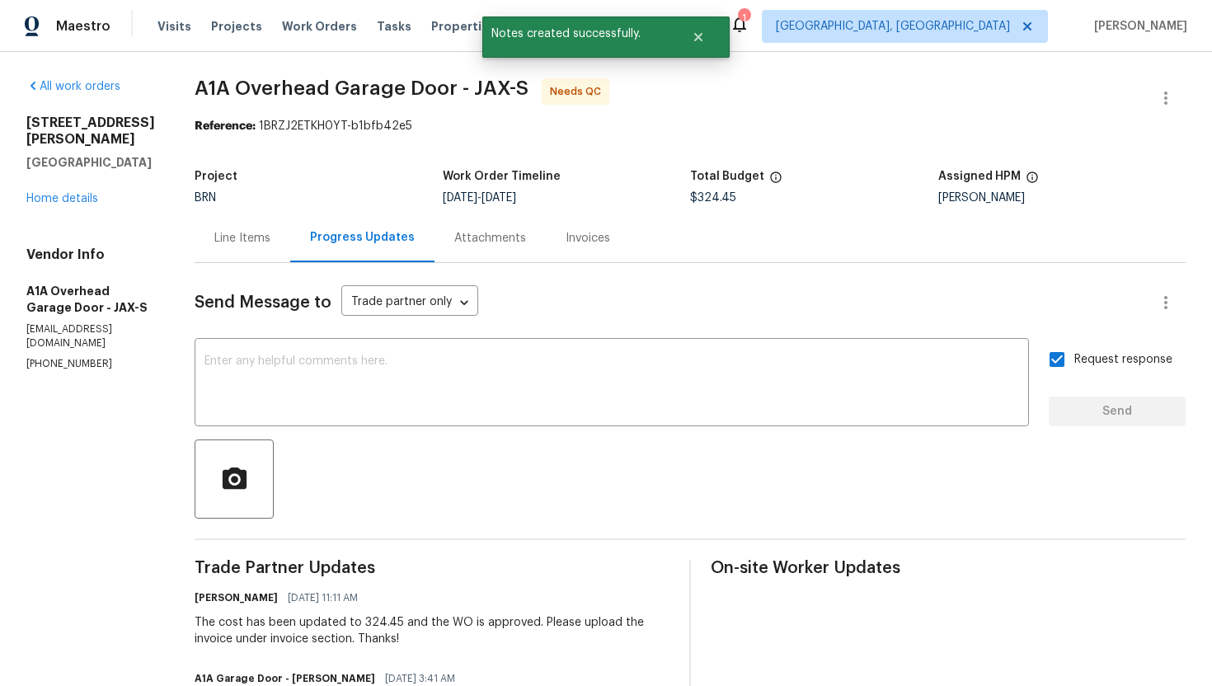
click at [280, 246] on div "Line Items" at bounding box center [243, 238] width 96 height 49
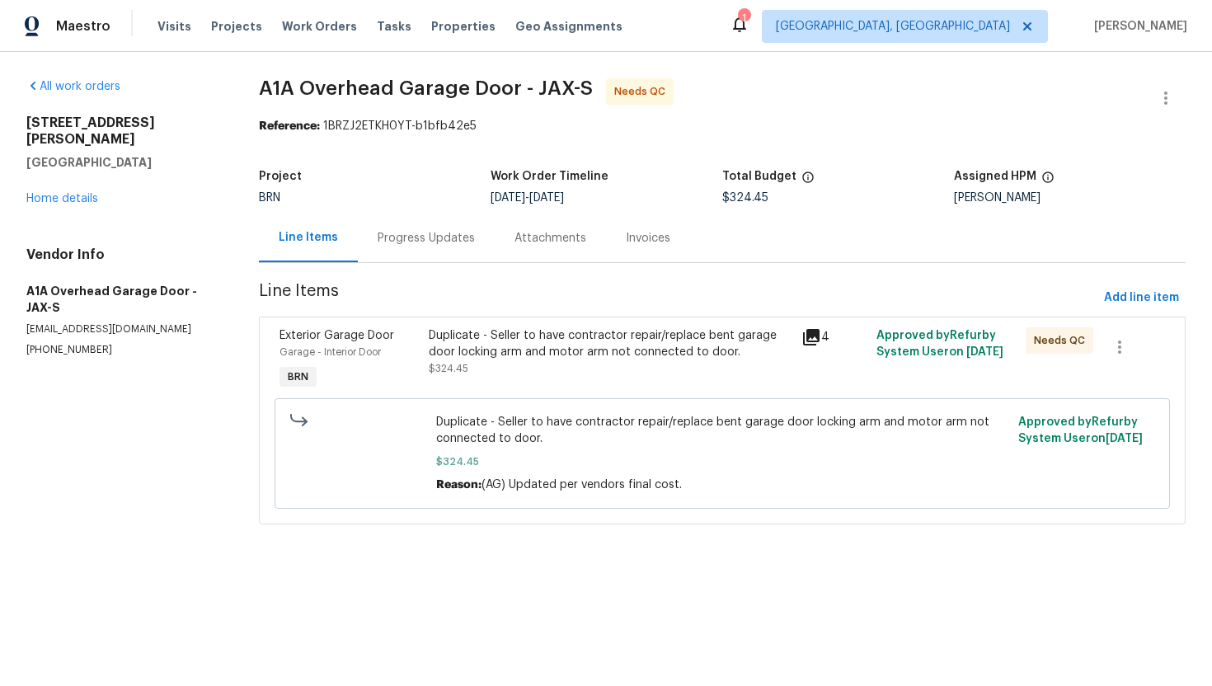
click at [553, 328] on div "Duplicate - Seller to have contractor repair/replace bent garage door locking a…" at bounding box center [611, 343] width 364 height 33
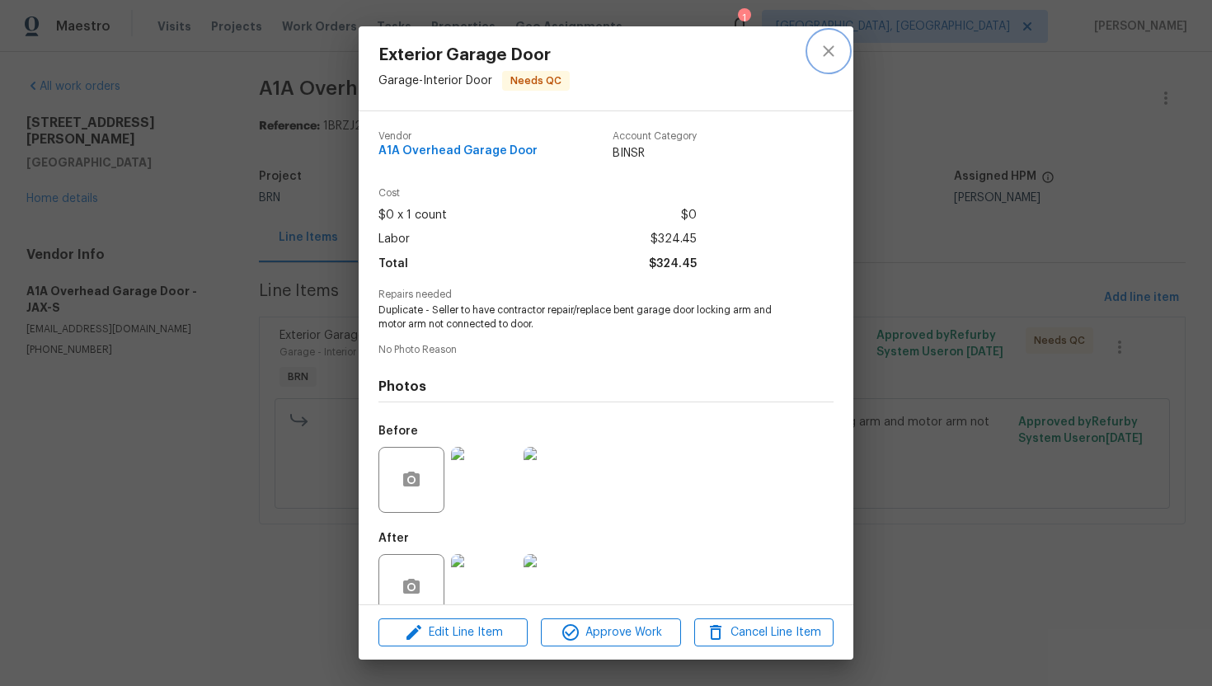
click at [837, 63] on button "close" at bounding box center [829, 51] width 40 height 40
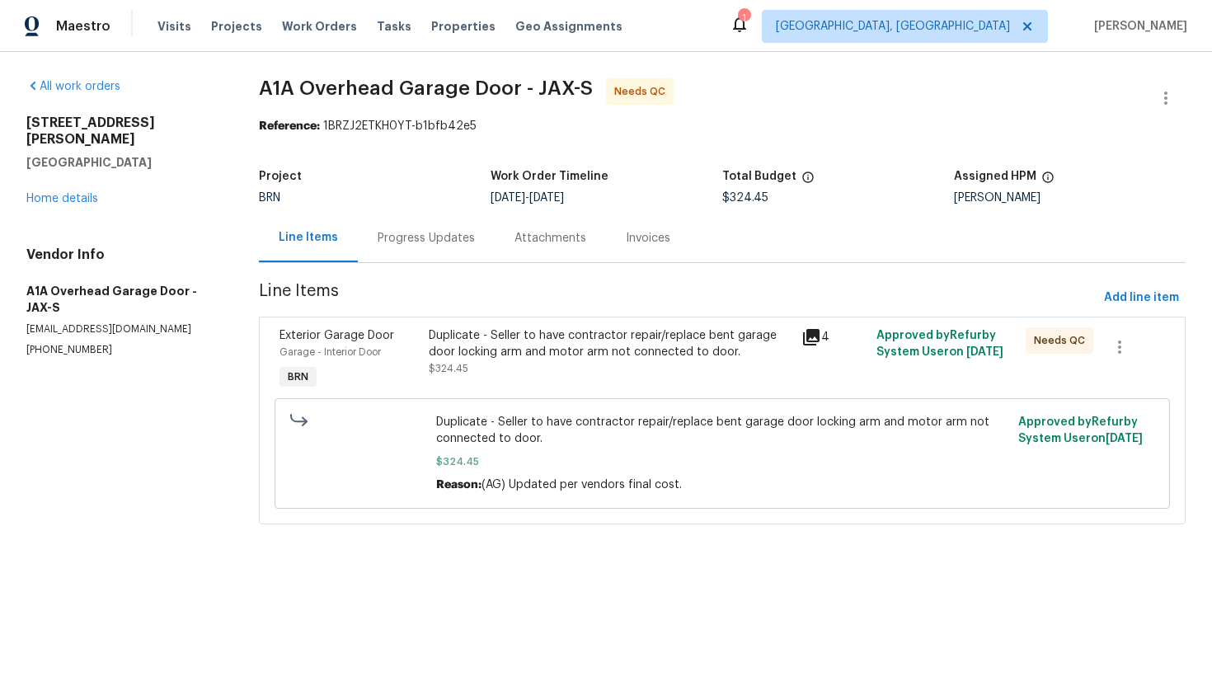
click at [458, 242] on div "Progress Updates" at bounding box center [426, 238] width 97 height 16
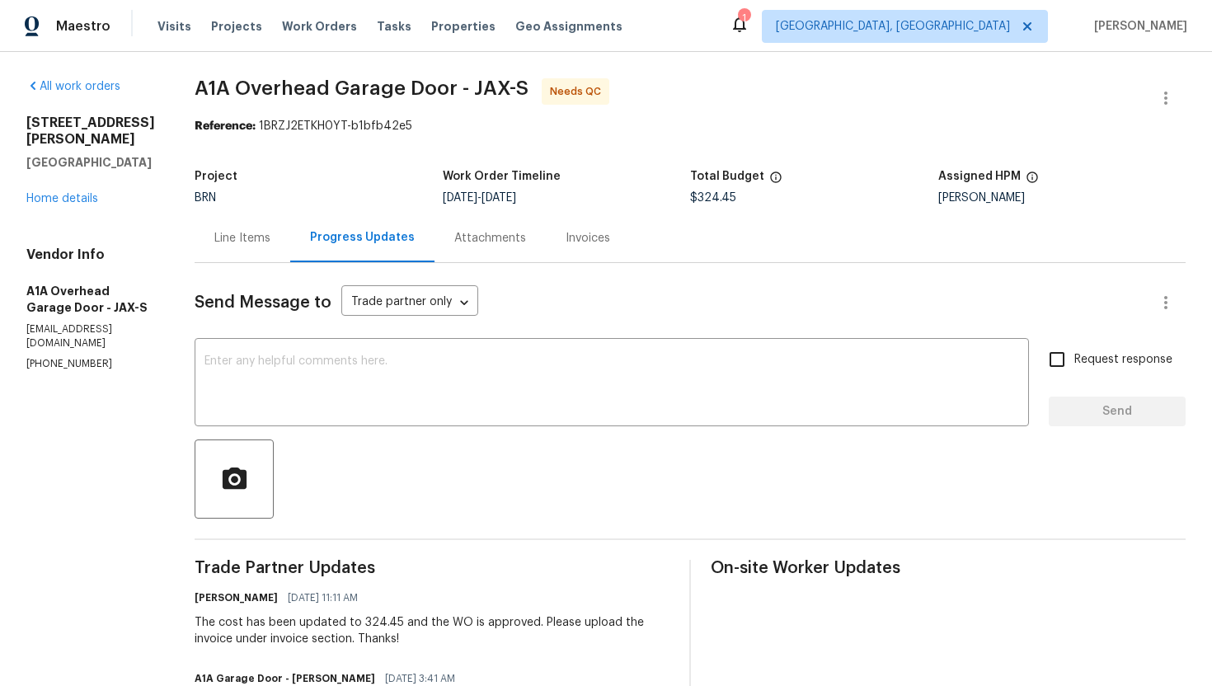
click at [250, 245] on div "Line Items" at bounding box center [242, 238] width 56 height 16
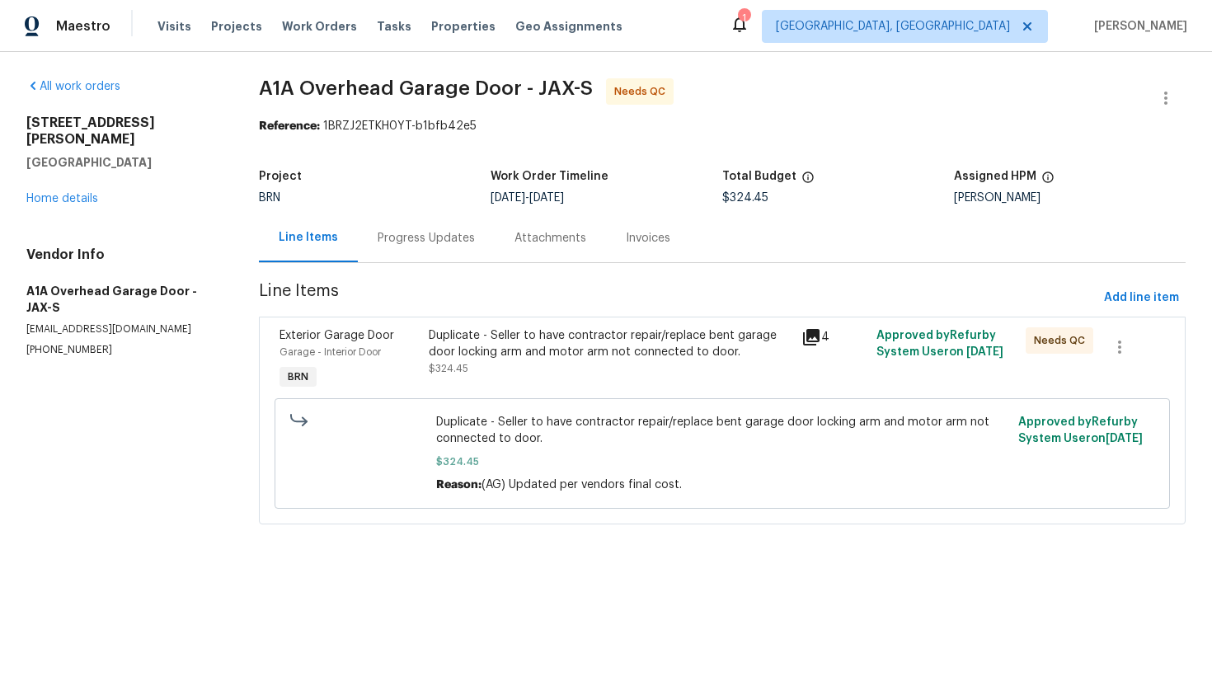
click at [551, 338] on div "Duplicate - Seller to have contractor repair/replace bent garage door locking a…" at bounding box center [611, 343] width 364 height 33
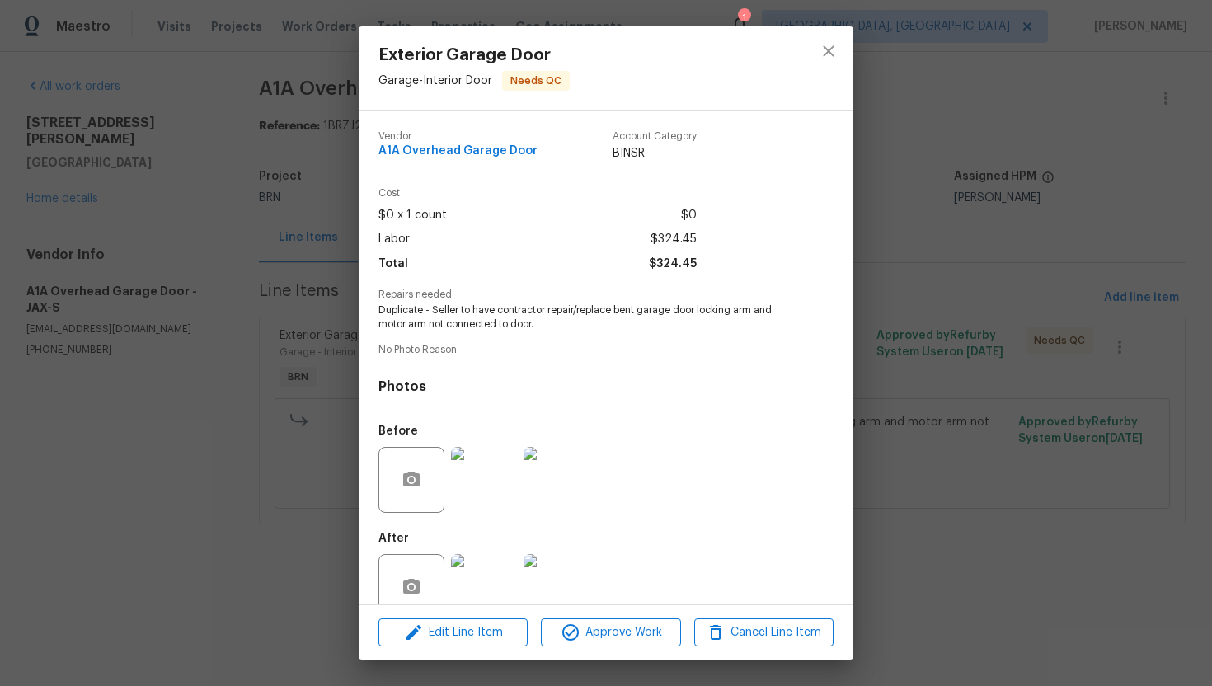
scroll to position [32, 0]
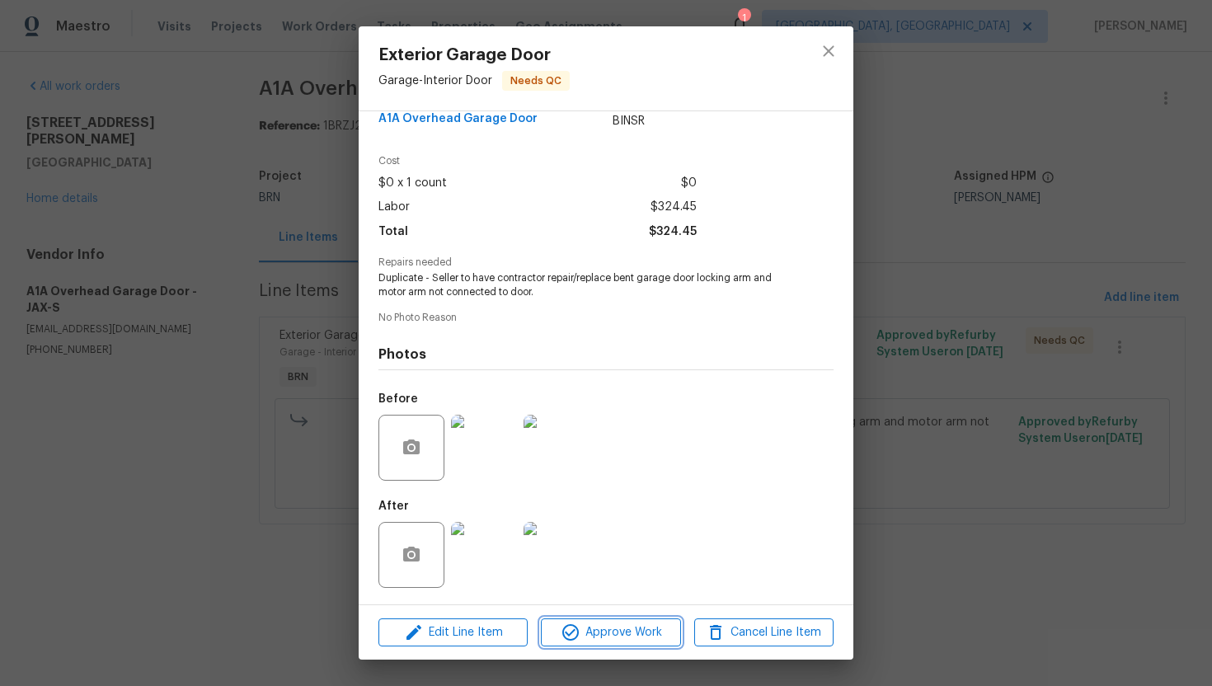
click at [598, 628] on span "Approve Work" at bounding box center [610, 632] width 129 height 21
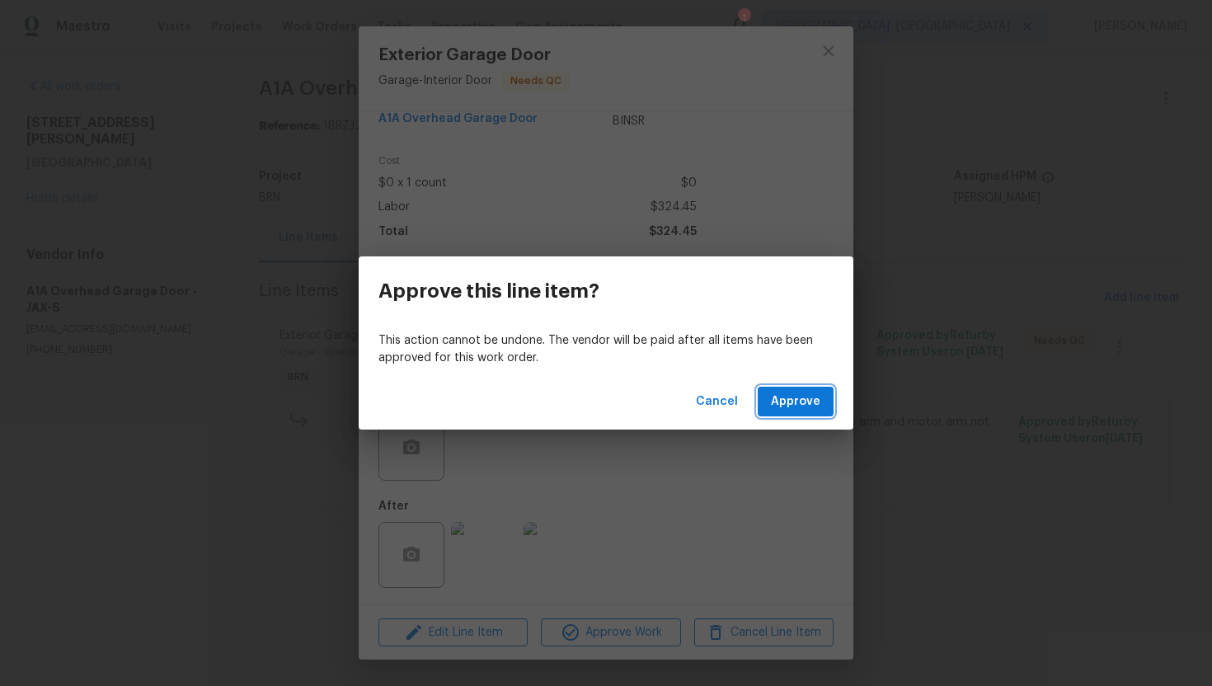
click at [800, 410] on span "Approve" at bounding box center [795, 402] width 49 height 21
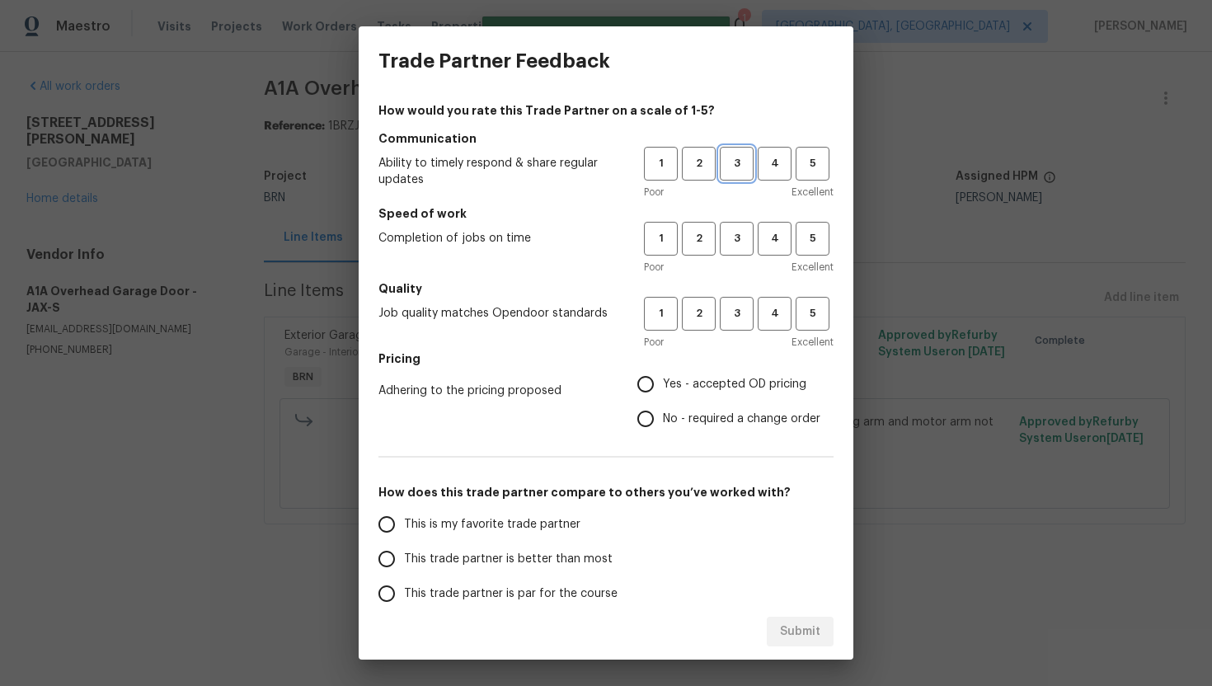
click at [730, 171] on span "3" at bounding box center [736, 163] width 31 height 19
click at [743, 243] on span "3" at bounding box center [736, 238] width 31 height 19
click at [753, 323] on button "3" at bounding box center [737, 314] width 34 height 34
click at [673, 384] on span "Yes - accepted OD pricing" at bounding box center [734, 384] width 143 height 17
click at [663, 384] on input "Yes - accepted OD pricing" at bounding box center [645, 384] width 35 height 35
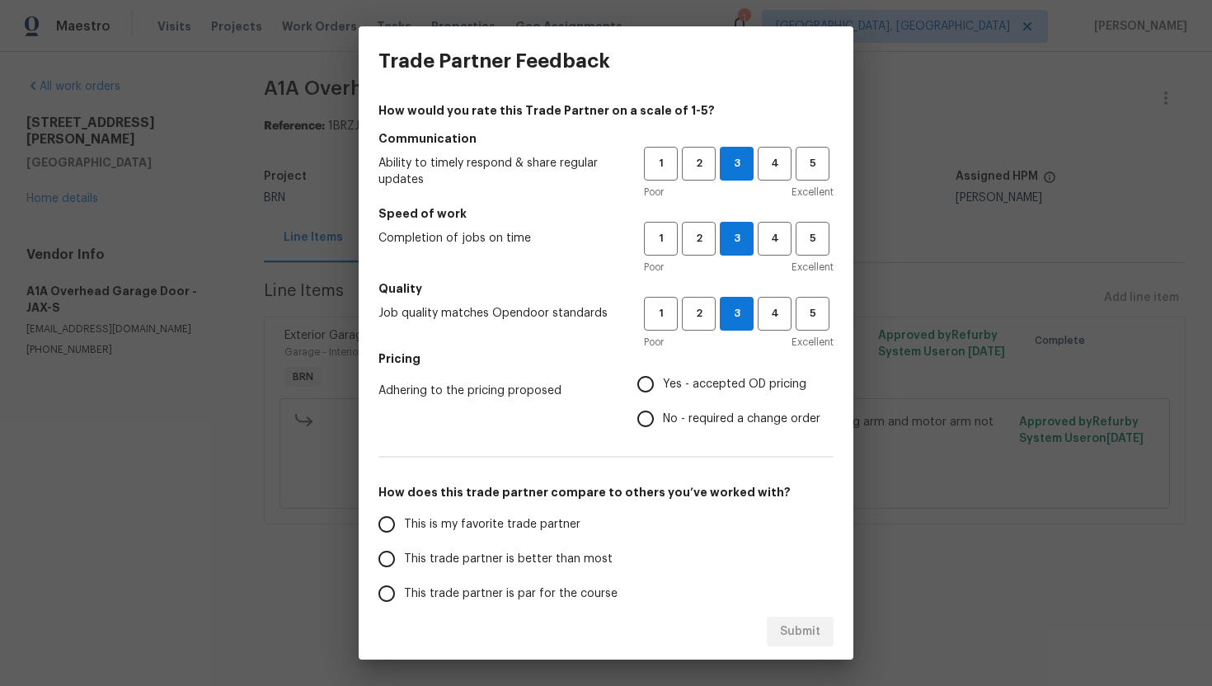
radio input "true"
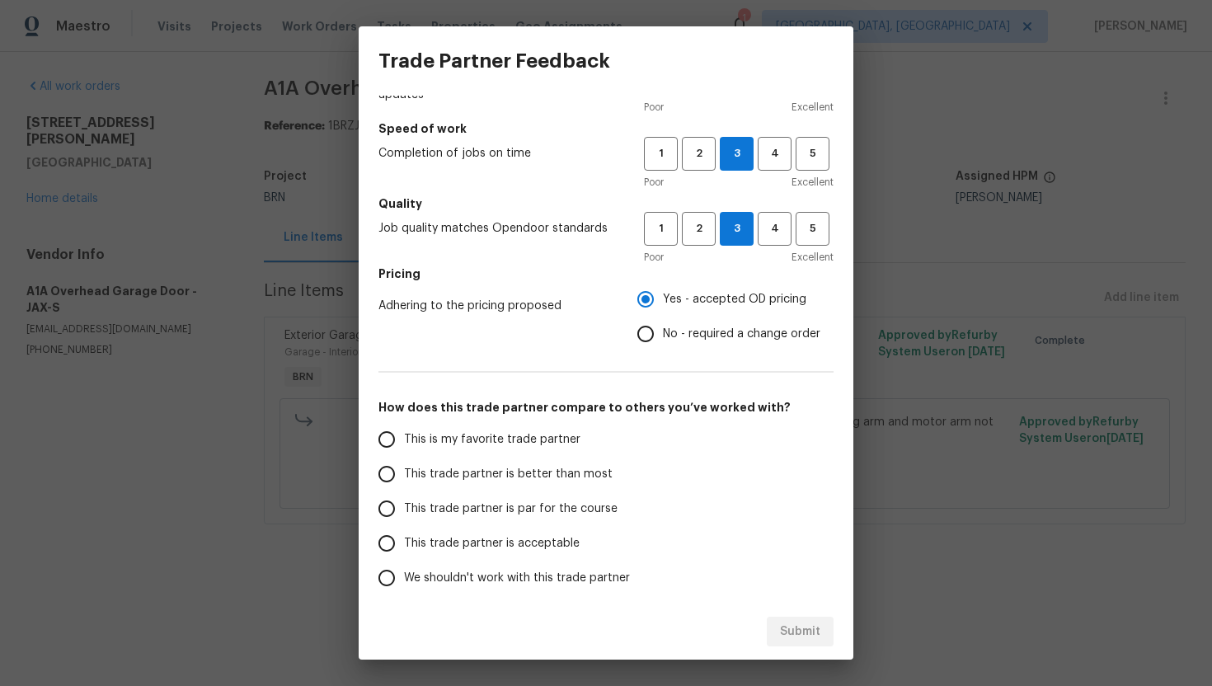
click at [505, 505] on span "This trade partner is par for the course" at bounding box center [511, 508] width 214 height 17
click at [404, 505] on input "This trade partner is par for the course" at bounding box center [386, 508] width 35 height 35
click at [796, 635] on span "Submit" at bounding box center [800, 632] width 40 height 21
radio input "true"
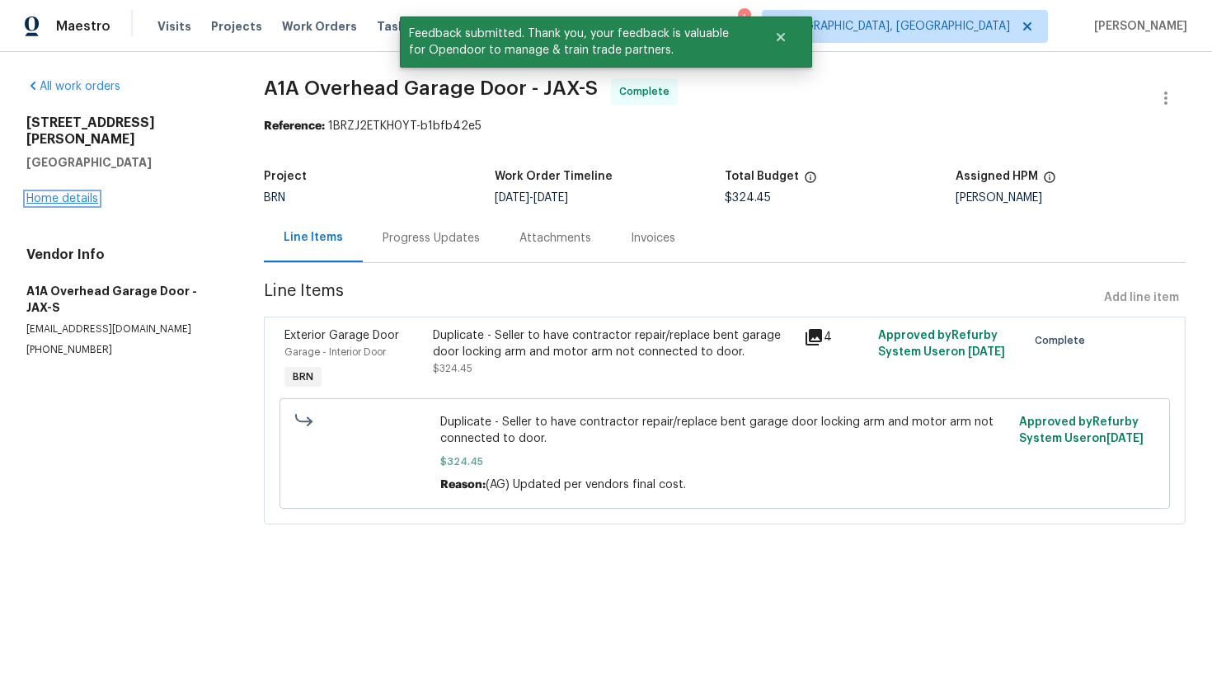
click at [85, 193] on link "Home details" at bounding box center [62, 199] width 72 height 12
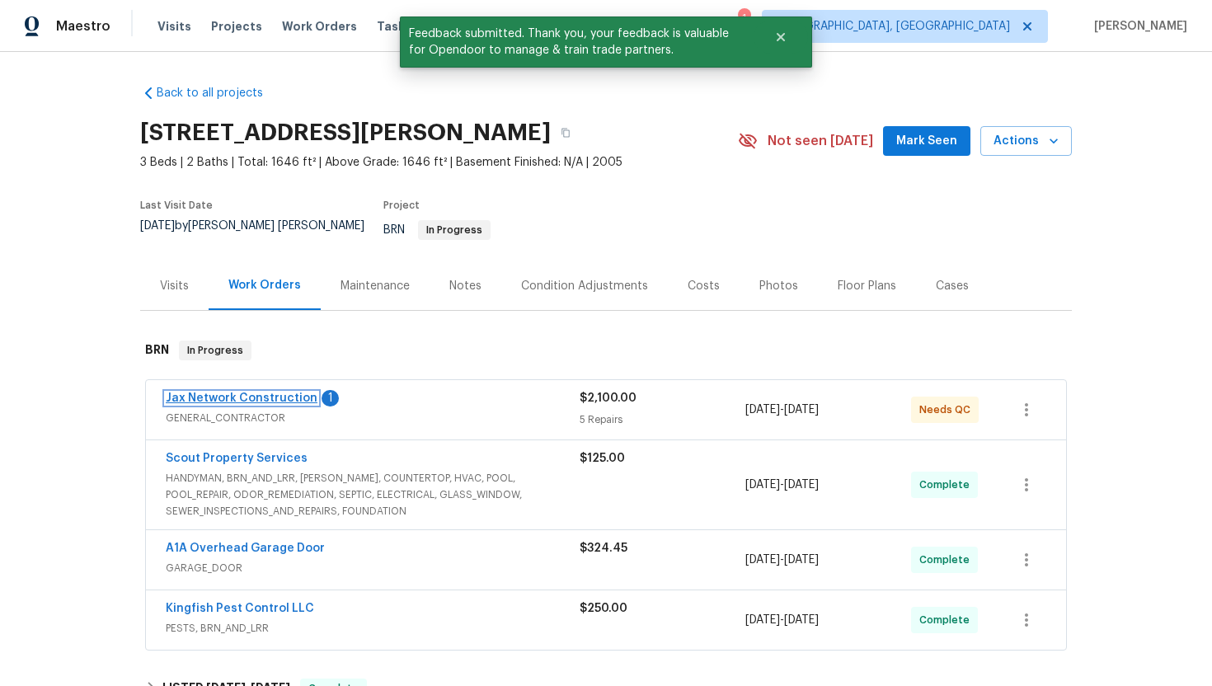
click at [284, 392] on link "Jax Network Construction" at bounding box center [242, 398] width 152 height 12
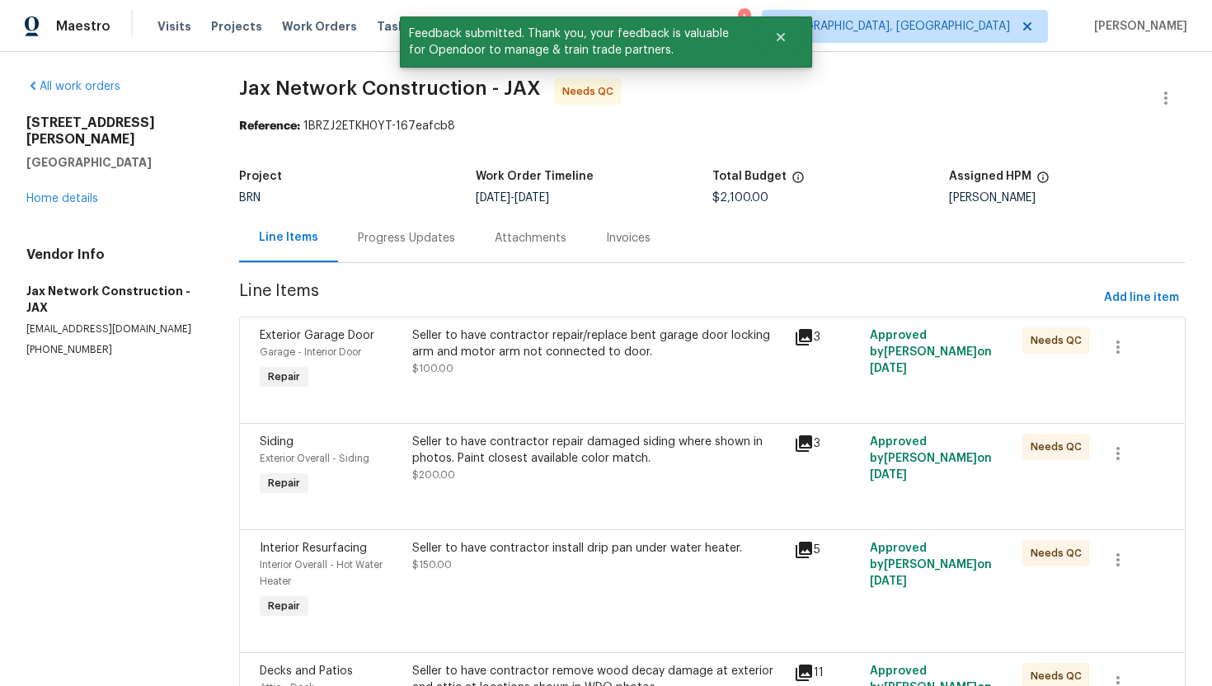
click at [418, 246] on div "Progress Updates" at bounding box center [406, 238] width 137 height 49
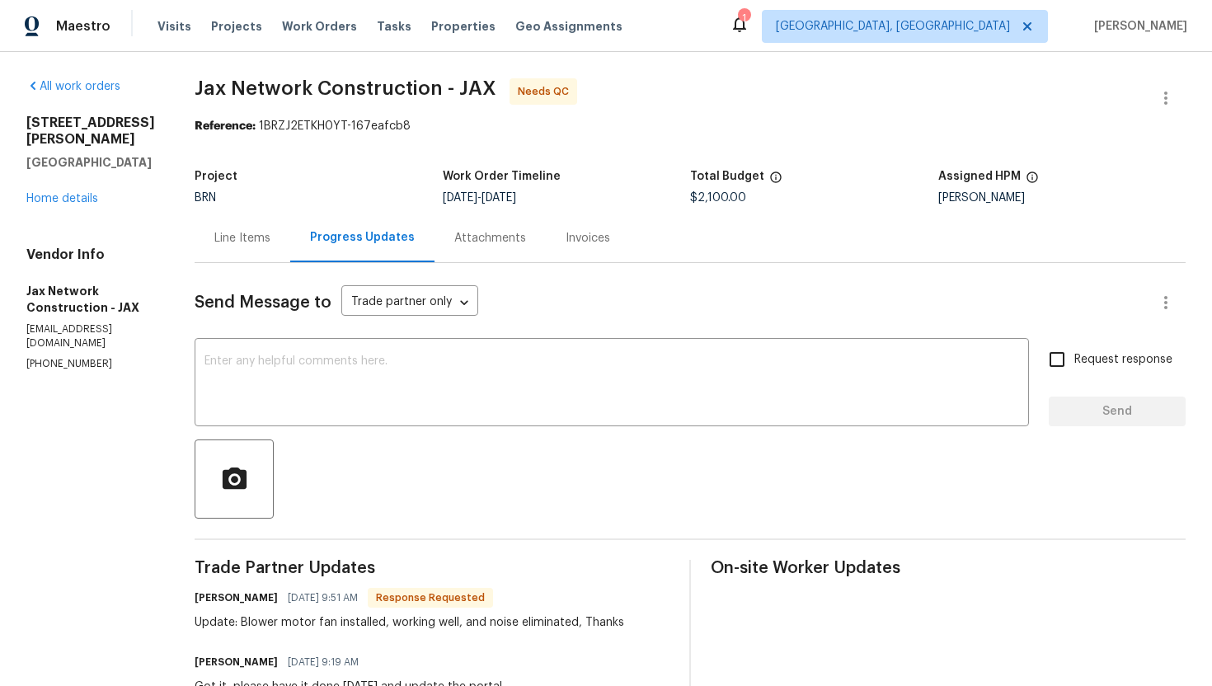
click at [281, 246] on div "Line Items" at bounding box center [243, 238] width 96 height 49
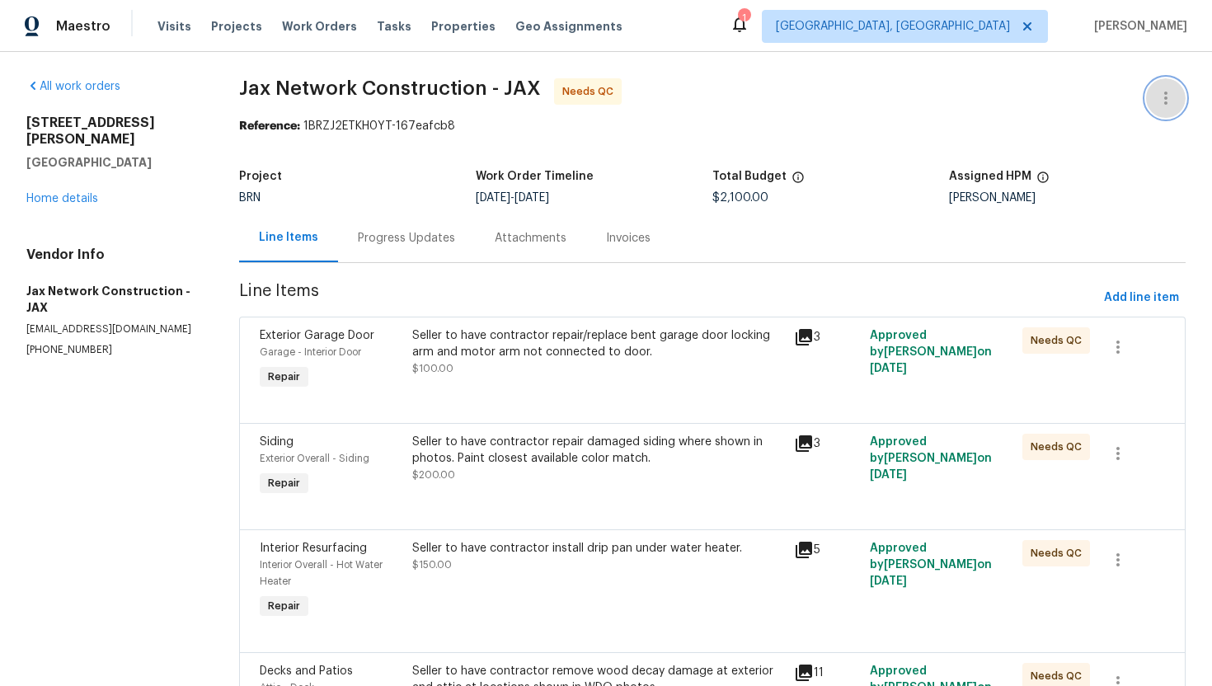
click at [1165, 90] on icon "button" at bounding box center [1166, 98] width 20 height 20
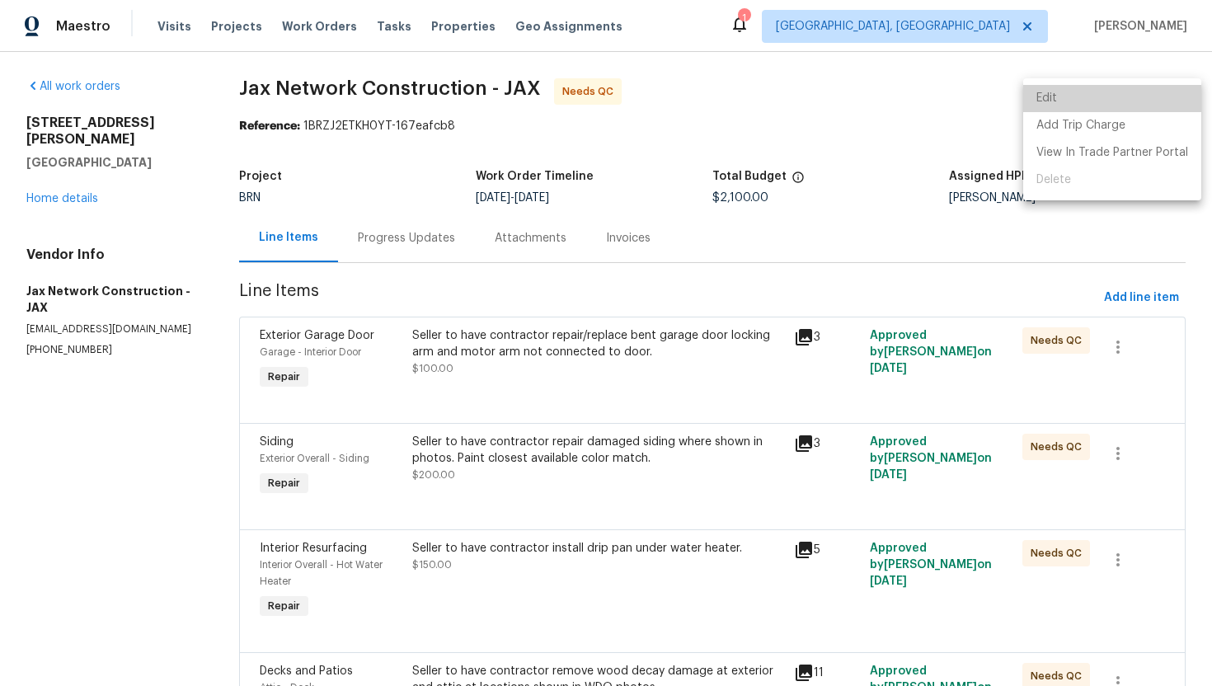
click at [1155, 92] on li "Edit" at bounding box center [1112, 98] width 178 height 27
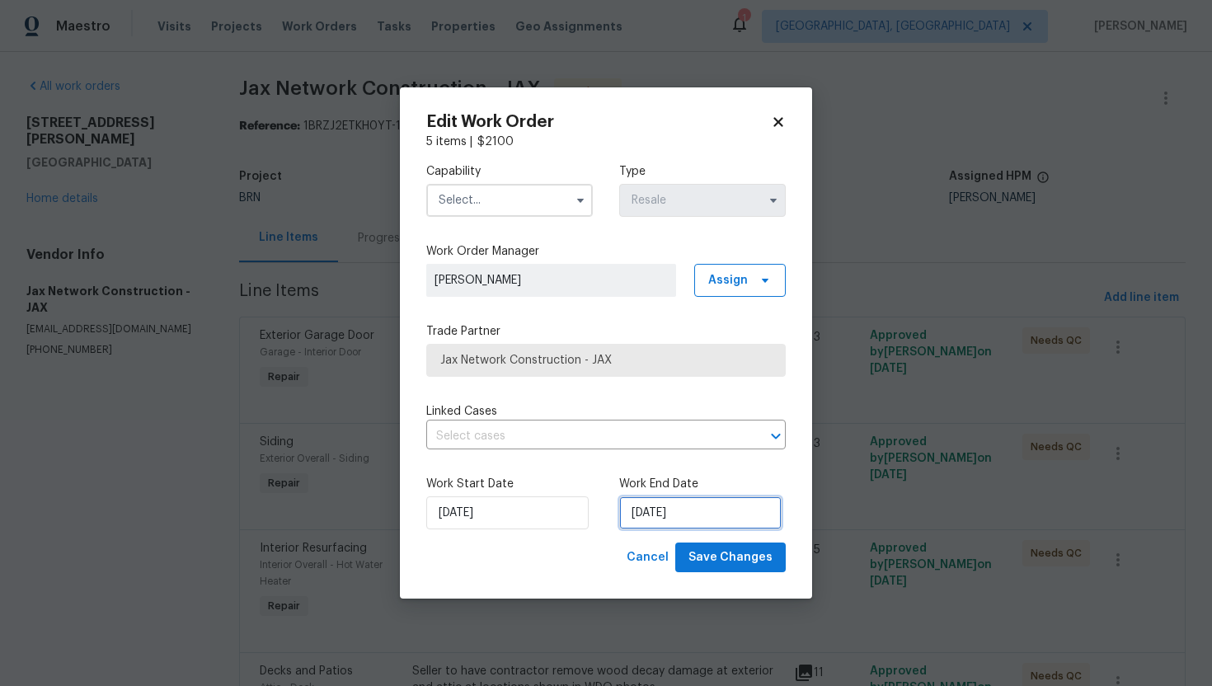
click at [659, 508] on input "[DATE]" at bounding box center [700, 512] width 162 height 33
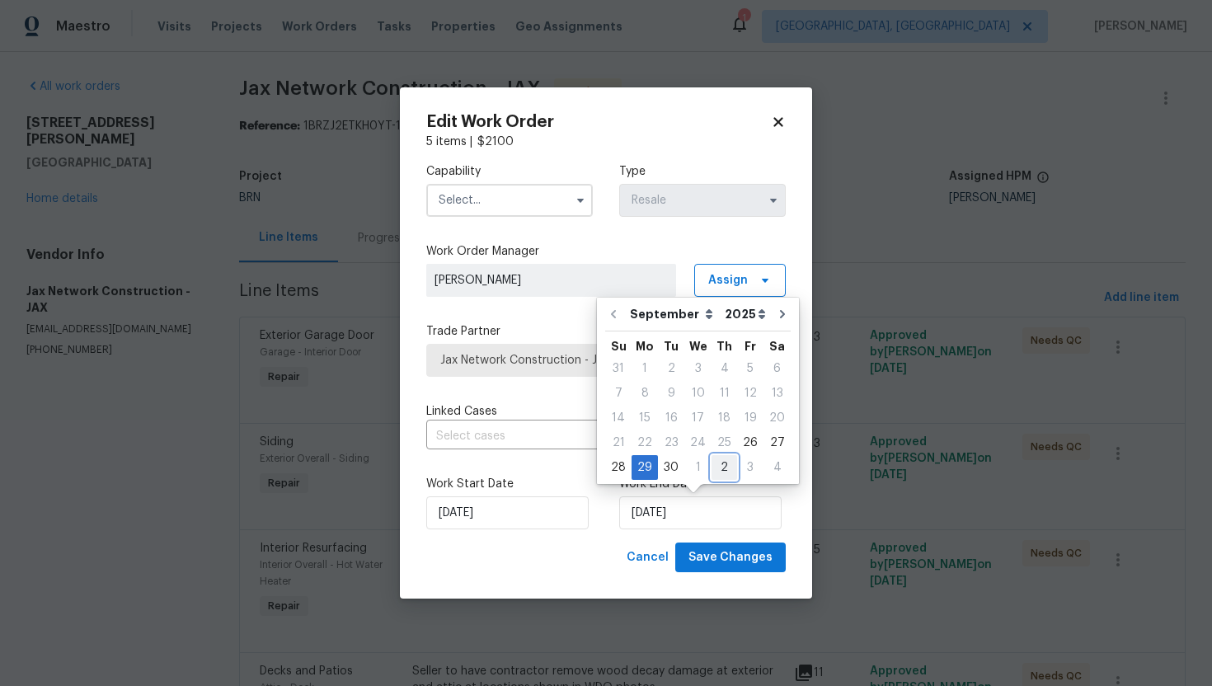
click at [711, 469] on div "2" at bounding box center [724, 467] width 26 height 23
type input "10/2/2025"
select select "9"
click at [521, 441] on input "text" at bounding box center [582, 437] width 313 height 26
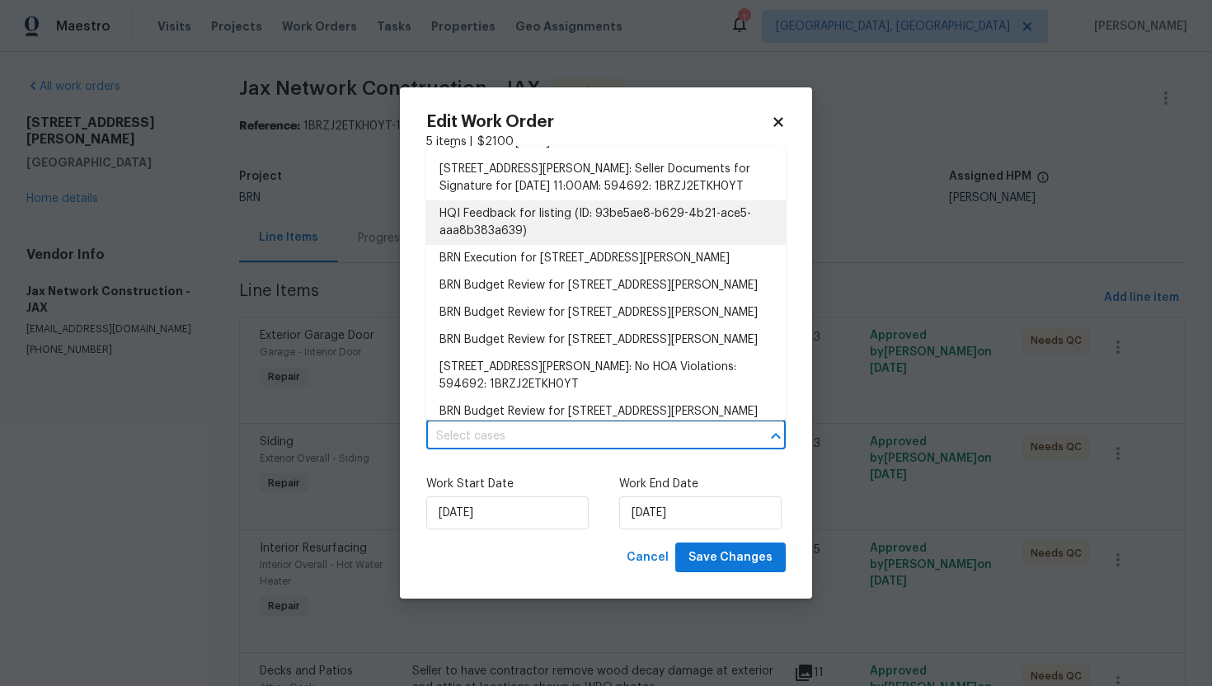
scroll to position [154, 0]
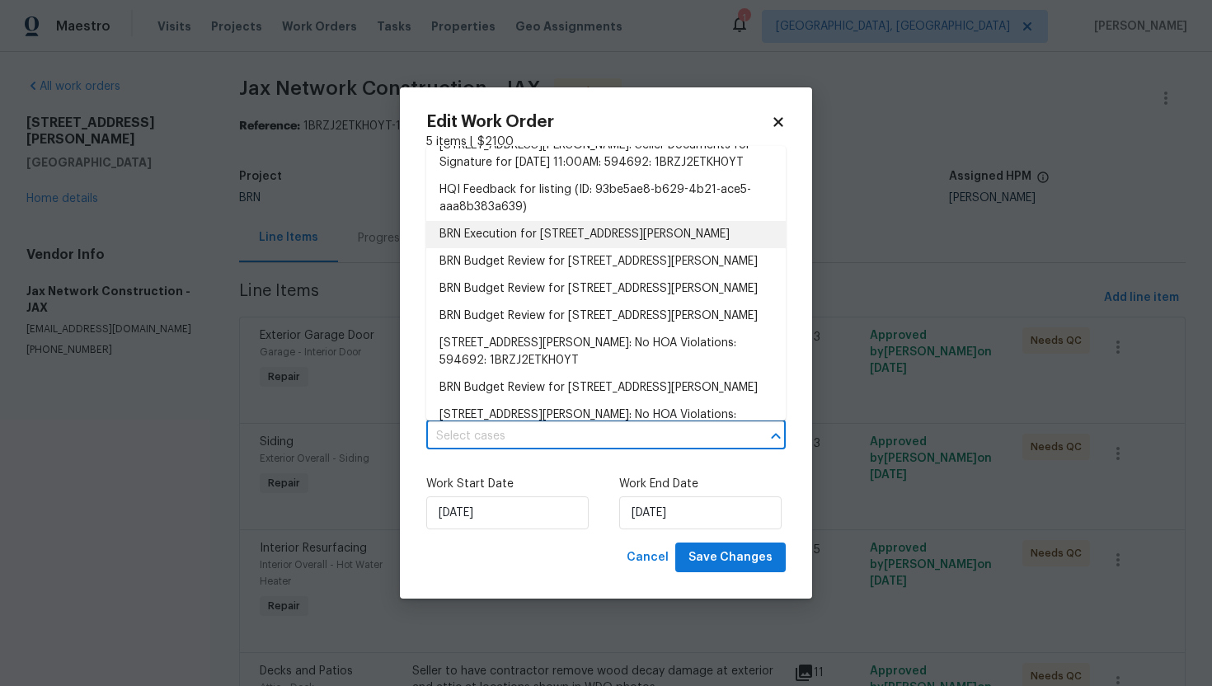
click at [533, 248] on li "BRN Execution for 3738 Maddie Ln, Jacksonville, FL 32210" at bounding box center [605, 234] width 359 height 27
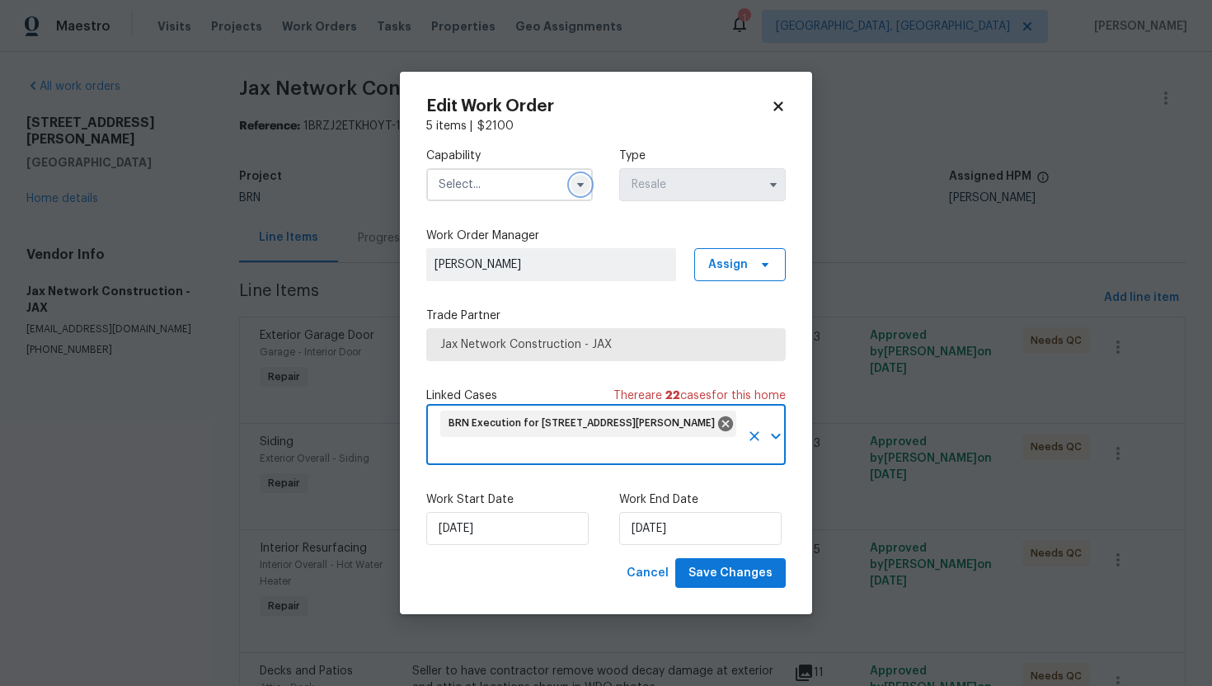
click at [577, 189] on icon "button" at bounding box center [580, 184] width 13 height 13
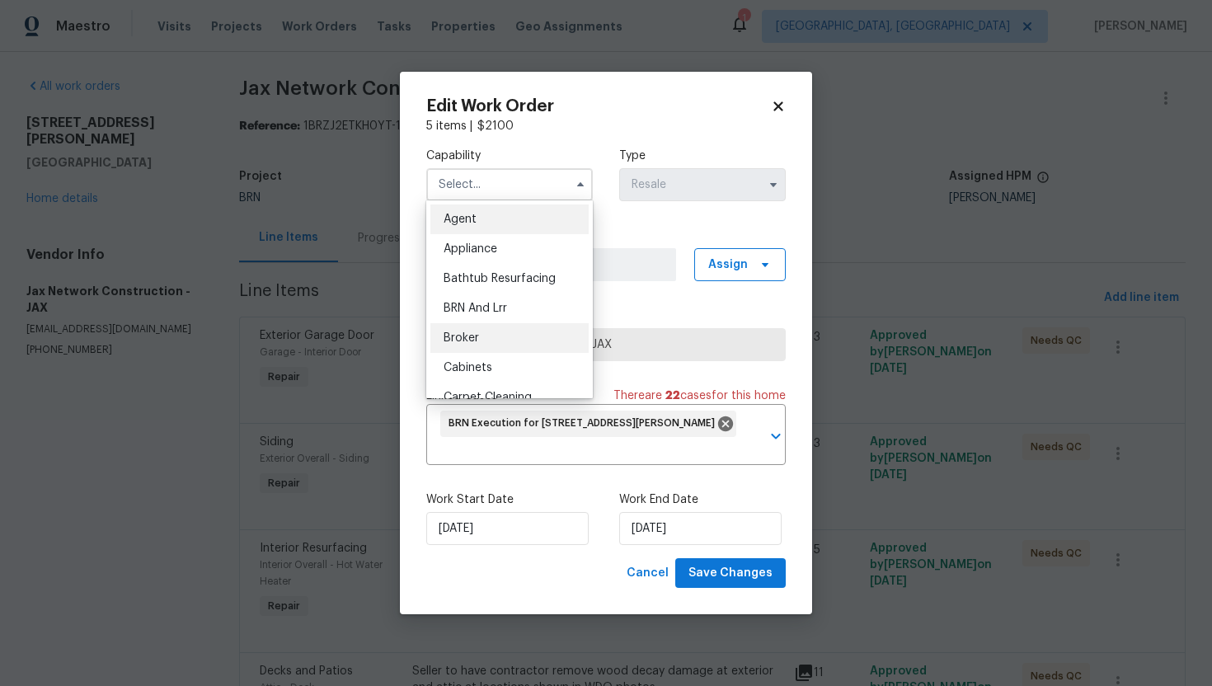
click at [529, 324] on div "Broker" at bounding box center [509, 338] width 158 height 30
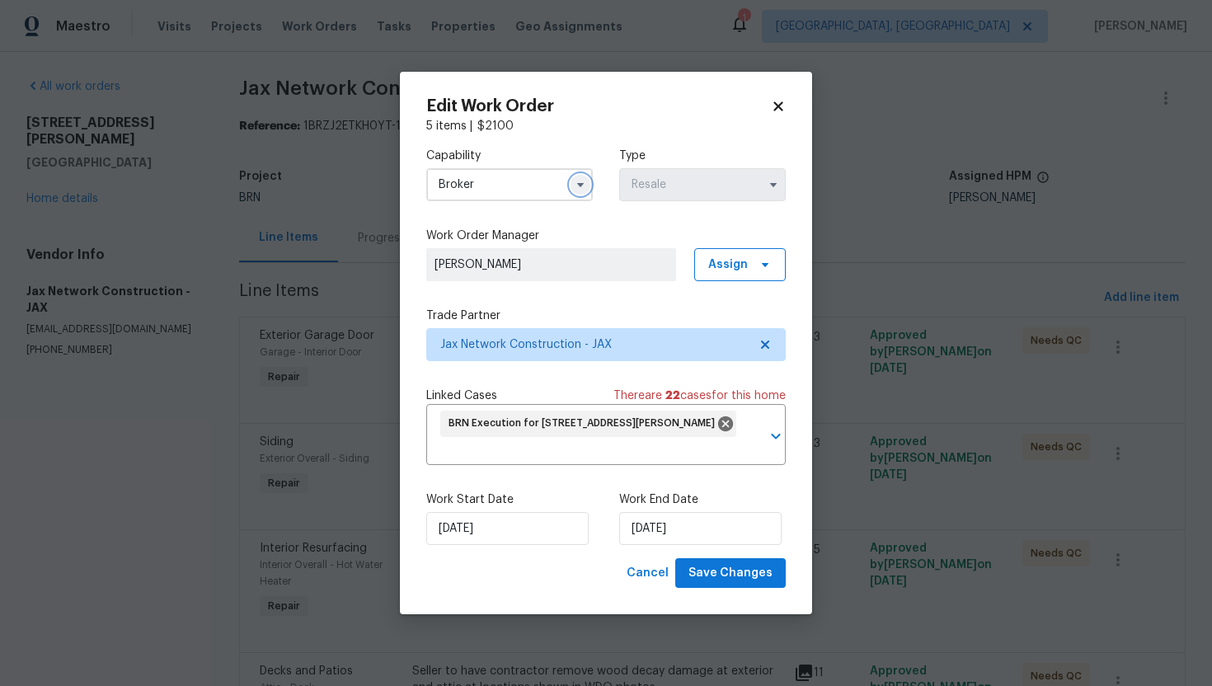
click at [585, 190] on button "button" at bounding box center [580, 185] width 20 height 20
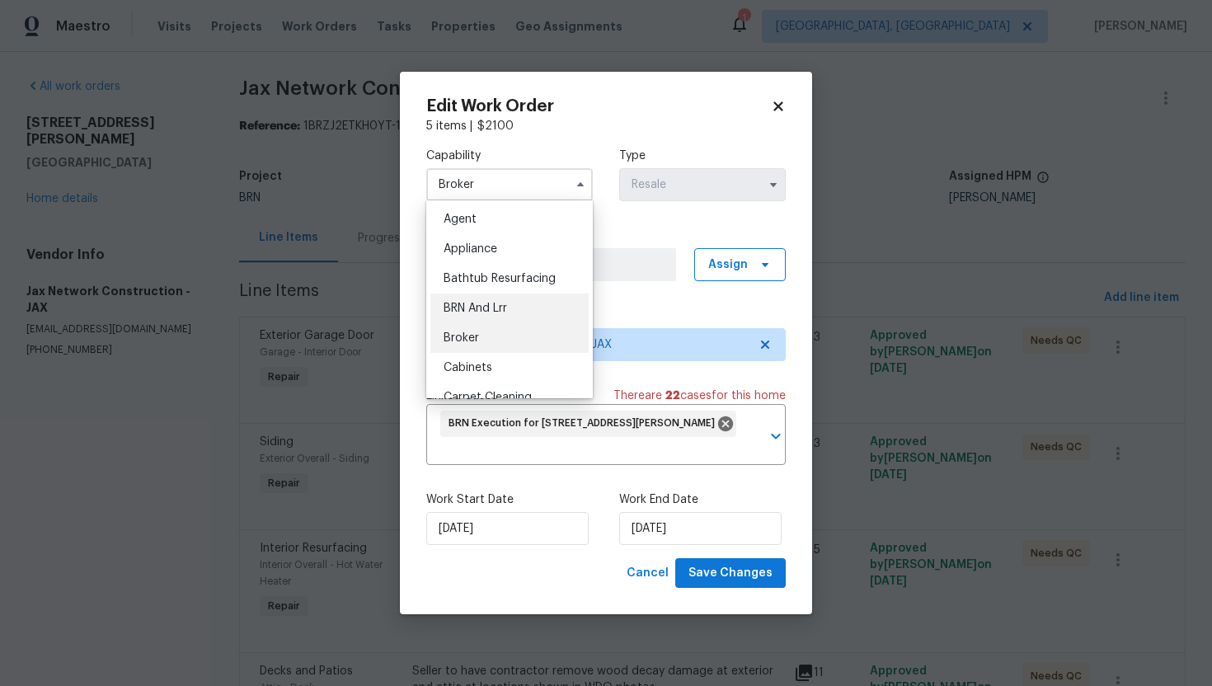
click at [537, 316] on div "BRN And Lrr" at bounding box center [509, 308] width 158 height 30
type input "BRN And Lrr"
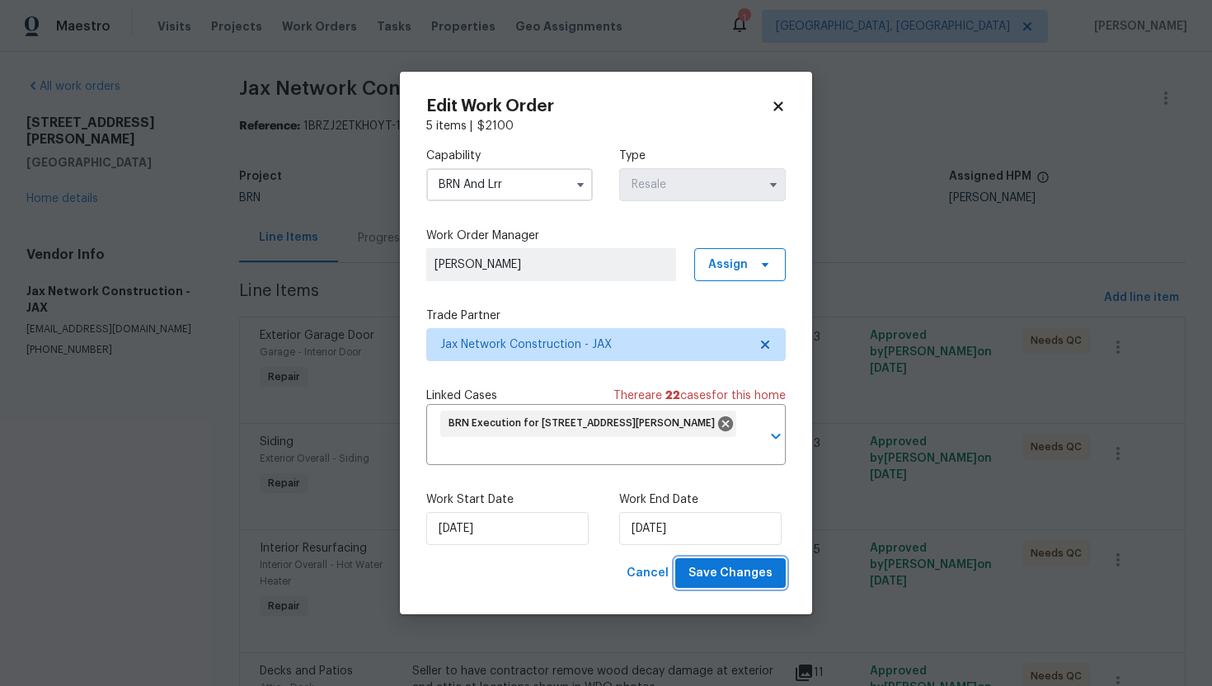
click at [725, 580] on span "Save Changes" at bounding box center [730, 573] width 84 height 21
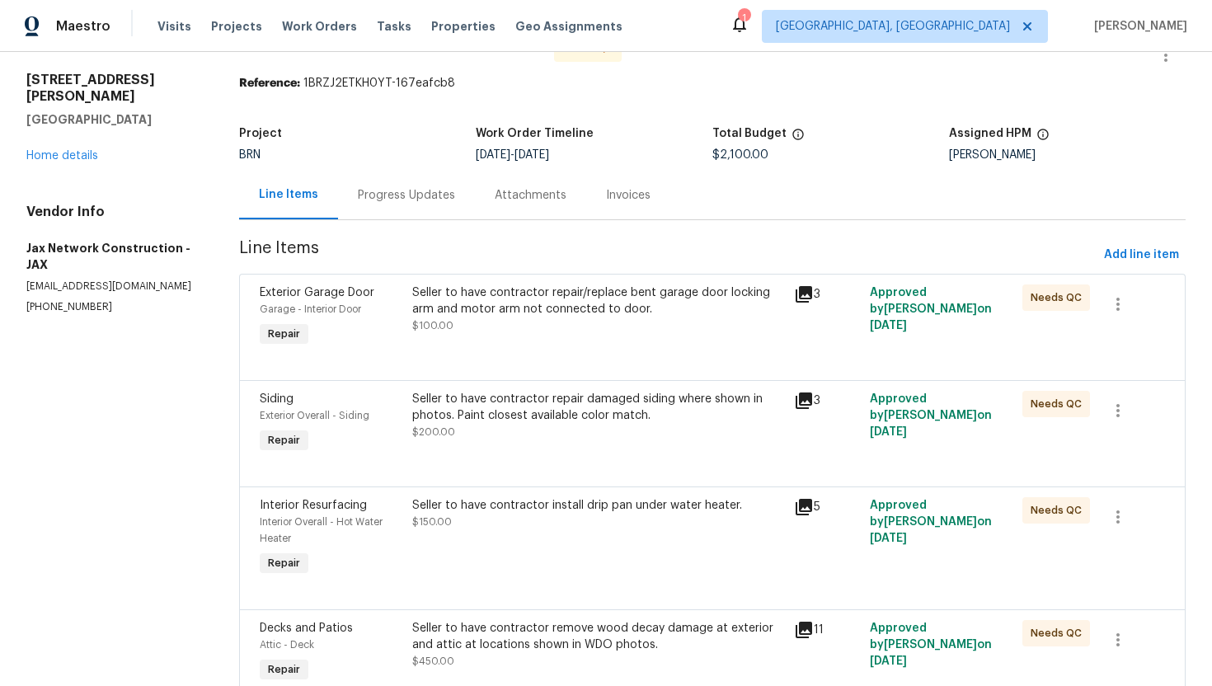
scroll to position [42, 0]
click at [468, 336] on div "Seller to have contractor repair/replace bent garage door locking arm and motor…" at bounding box center [597, 318] width 381 height 76
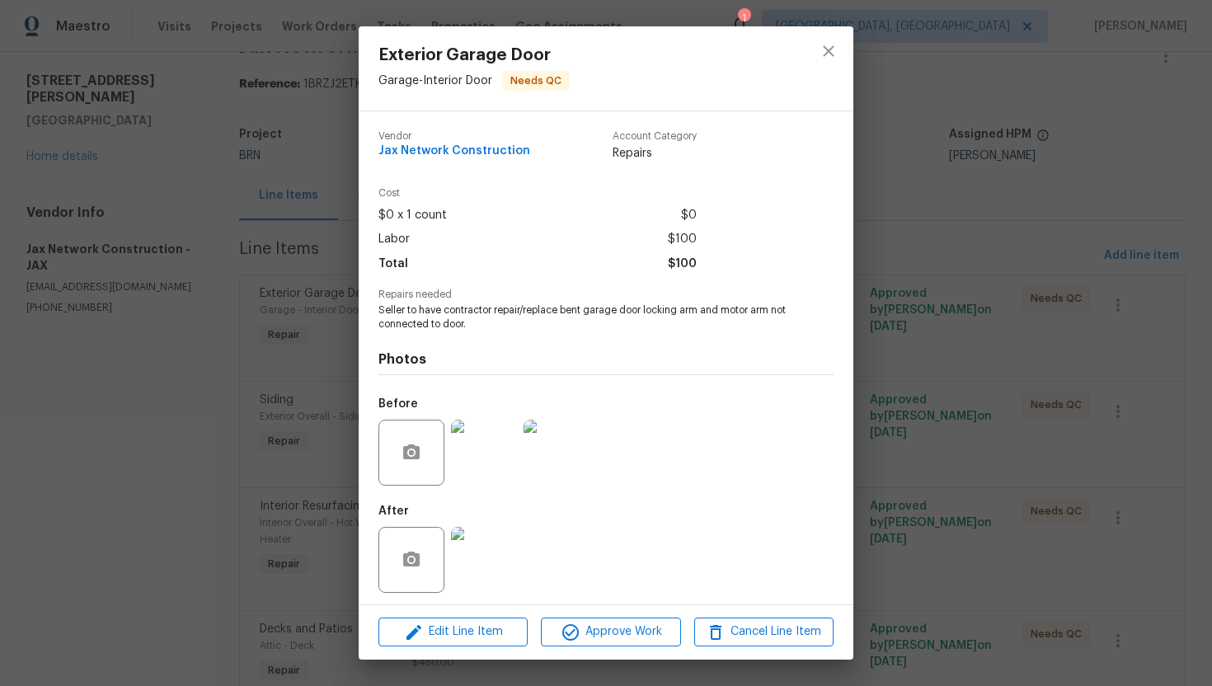
click at [927, 378] on div "Exterior Garage Door Garage - Interior Door Needs QC Vendor Jax Network Constru…" at bounding box center [606, 343] width 1212 height 686
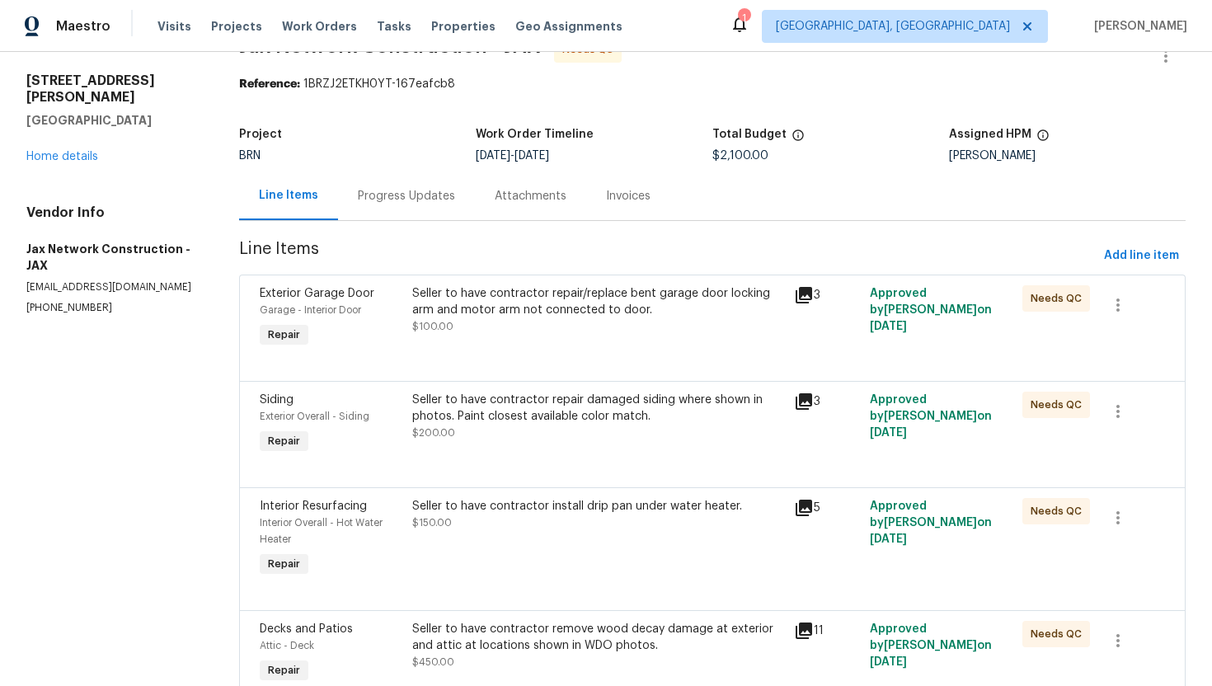
click at [588, 440] on div "Seller to have contractor repair damaged siding where shown in photos. Paint cl…" at bounding box center [597, 416] width 371 height 49
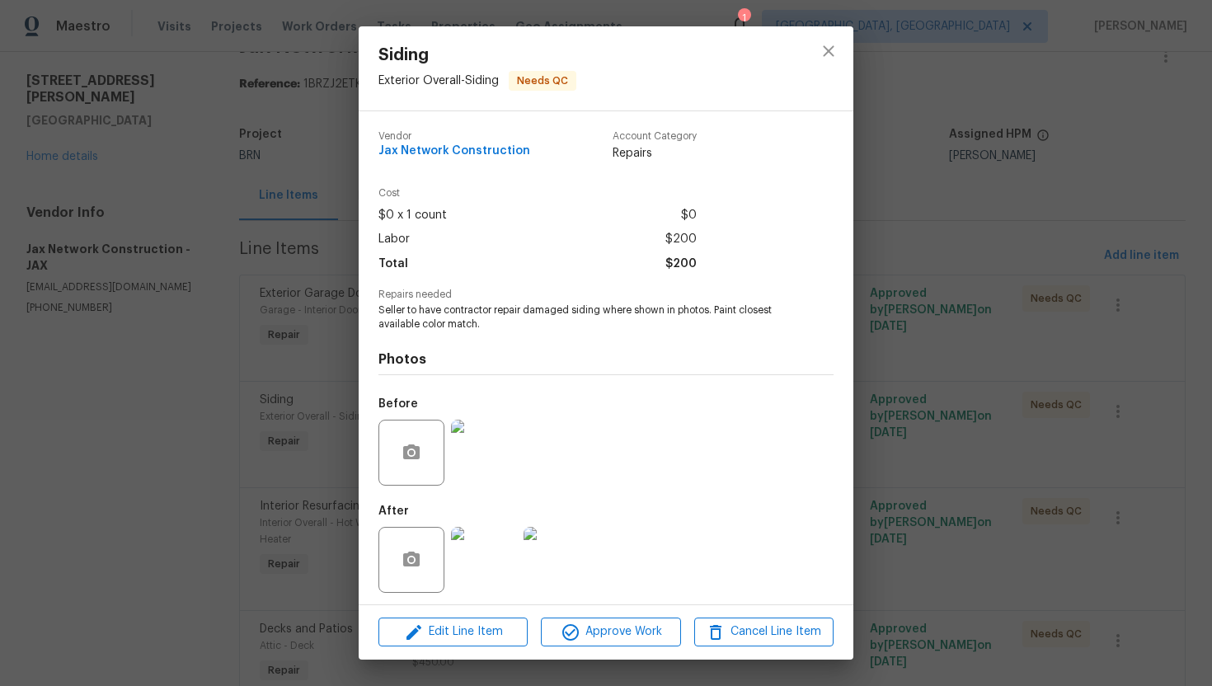
click at [943, 400] on div "Siding Exterior Overall - Siding Needs QC Vendor Jax Network Construction Accou…" at bounding box center [606, 343] width 1212 height 686
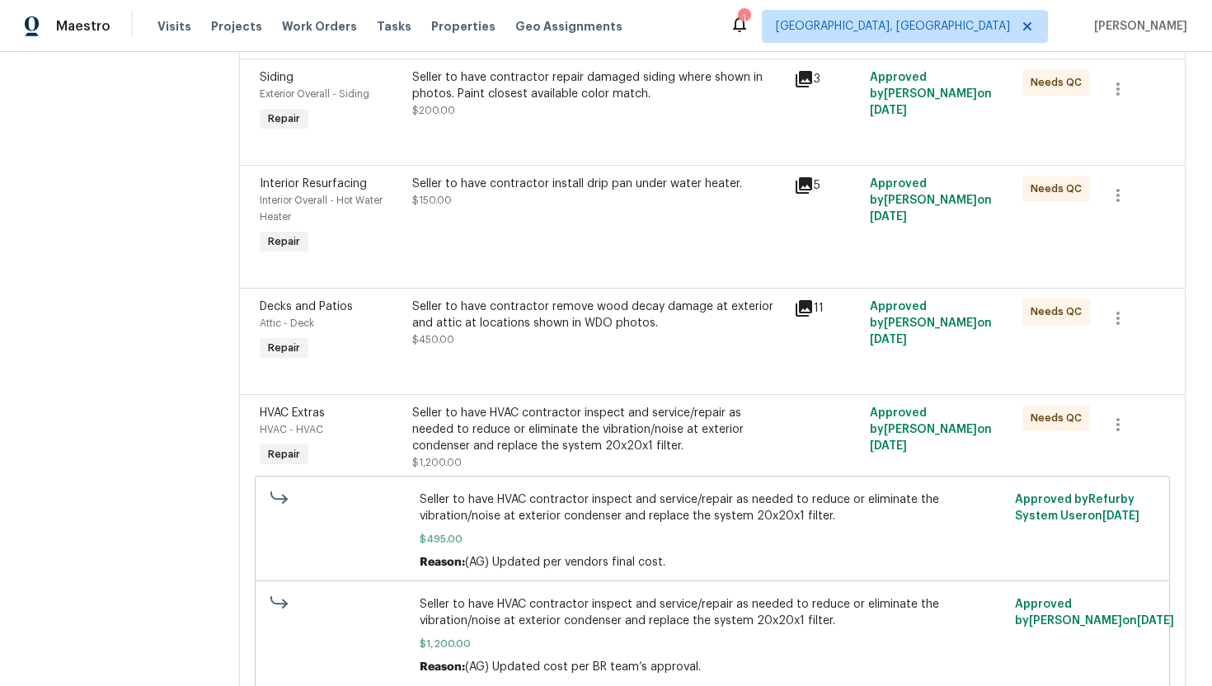
scroll to position [434, 0]
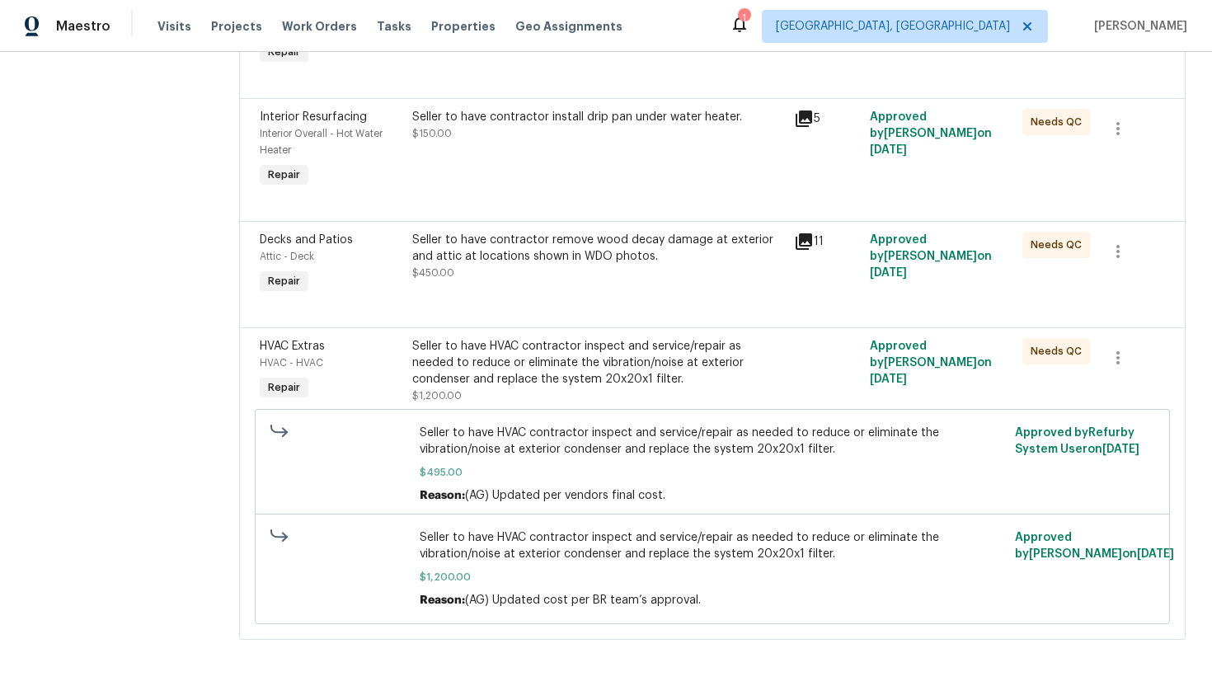
click at [555, 363] on div "Seller to have HVAC contractor inspect and service/repair as needed to reduce o…" at bounding box center [597, 362] width 371 height 49
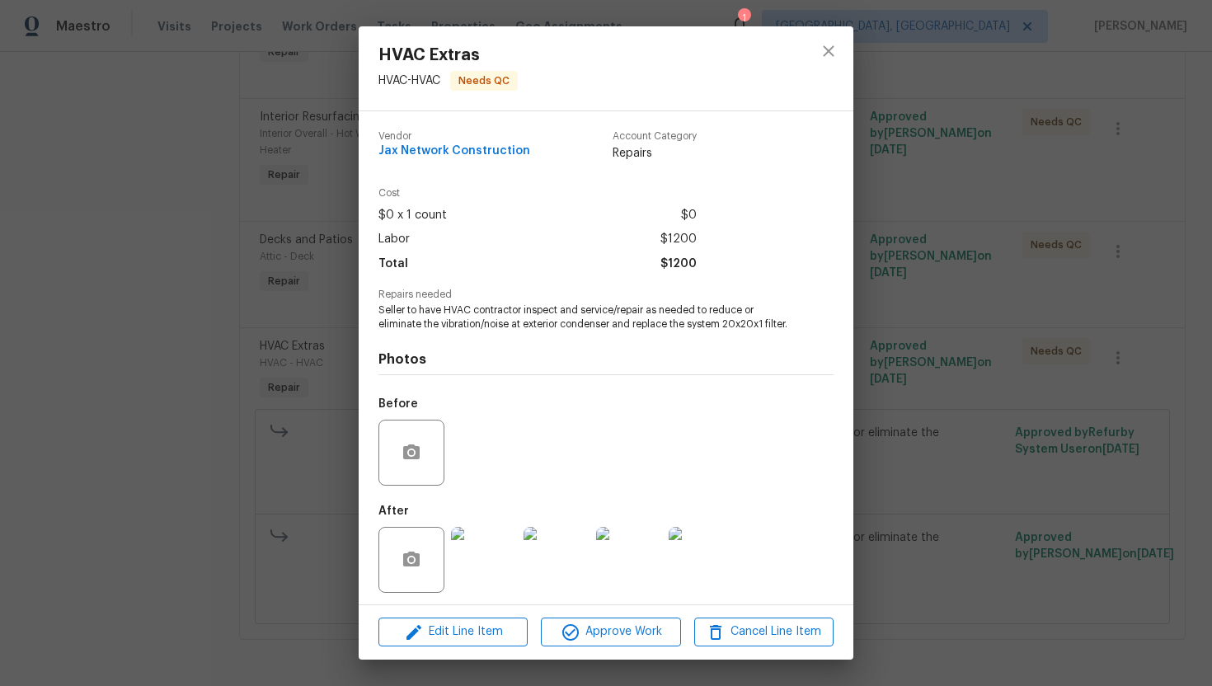
scroll to position [19, 0]
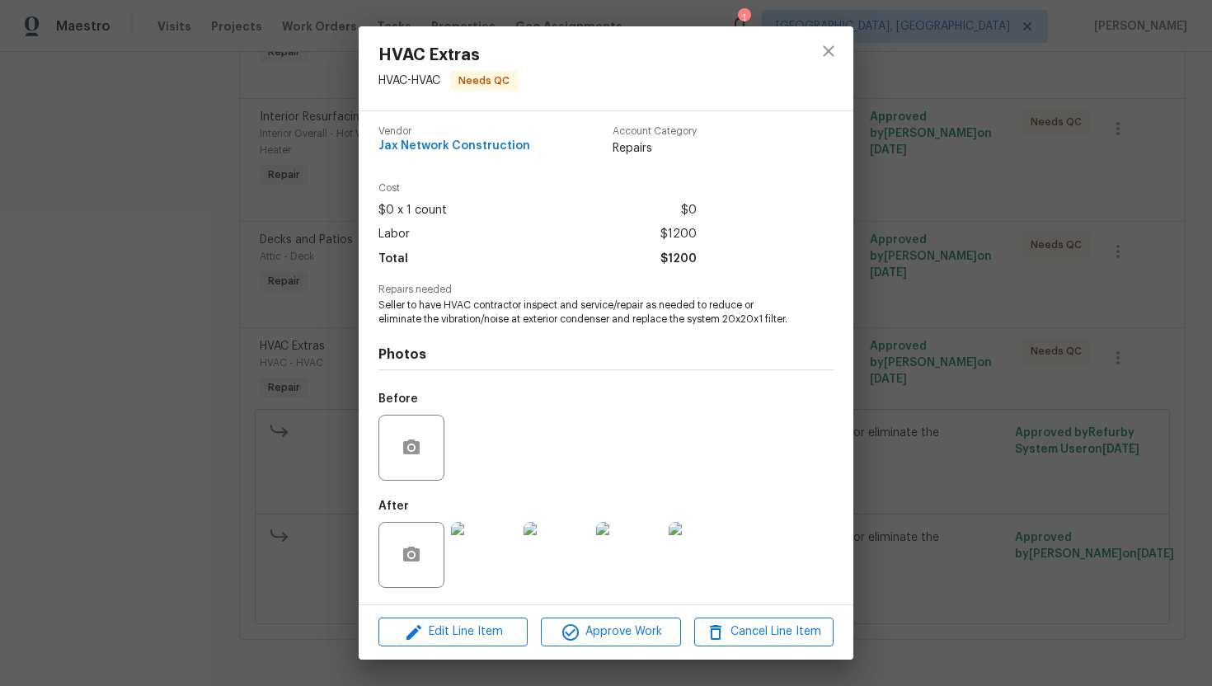
click at [485, 543] on img at bounding box center [484, 555] width 66 height 66
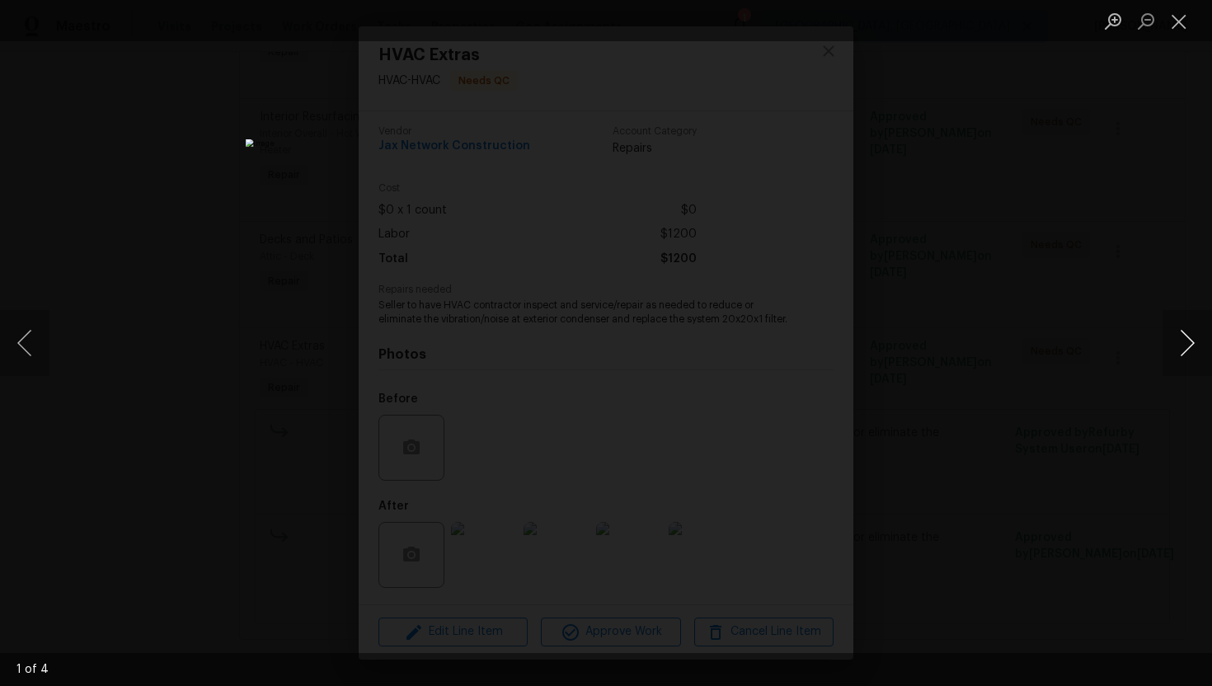
click at [1185, 349] on button "Next image" at bounding box center [1186, 343] width 49 height 66
click at [1180, 8] on button "Close lightbox" at bounding box center [1178, 21] width 33 height 29
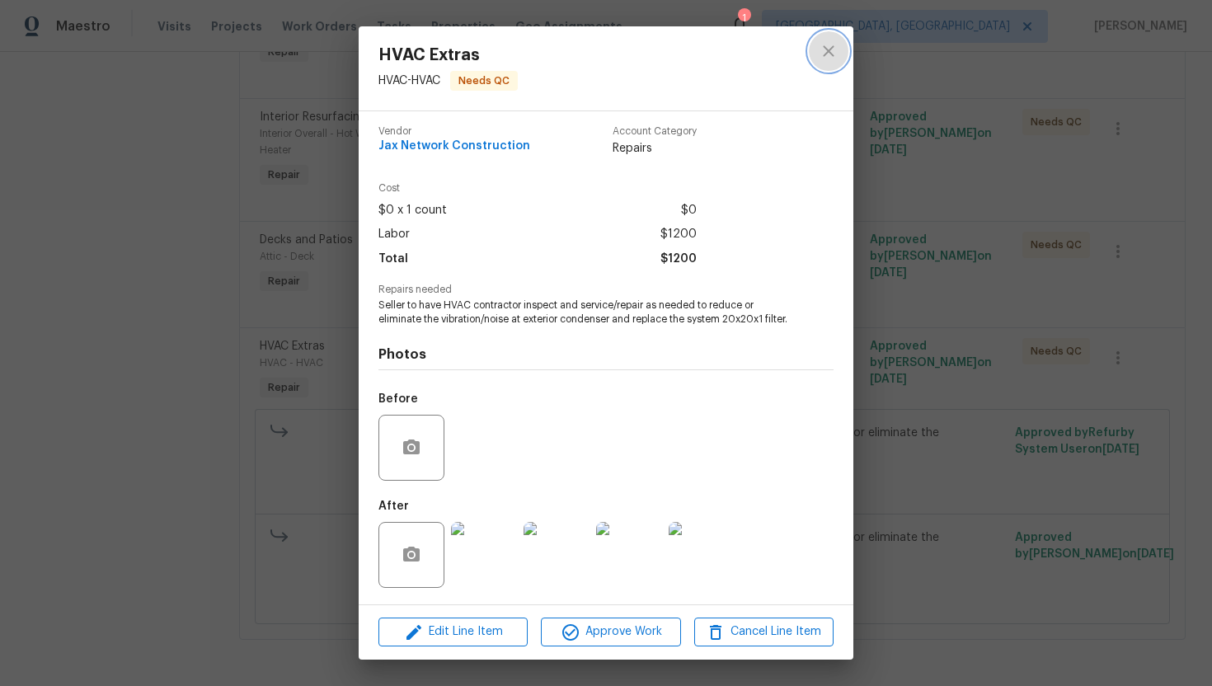
click at [822, 59] on icon "close" at bounding box center [829, 51] width 20 height 20
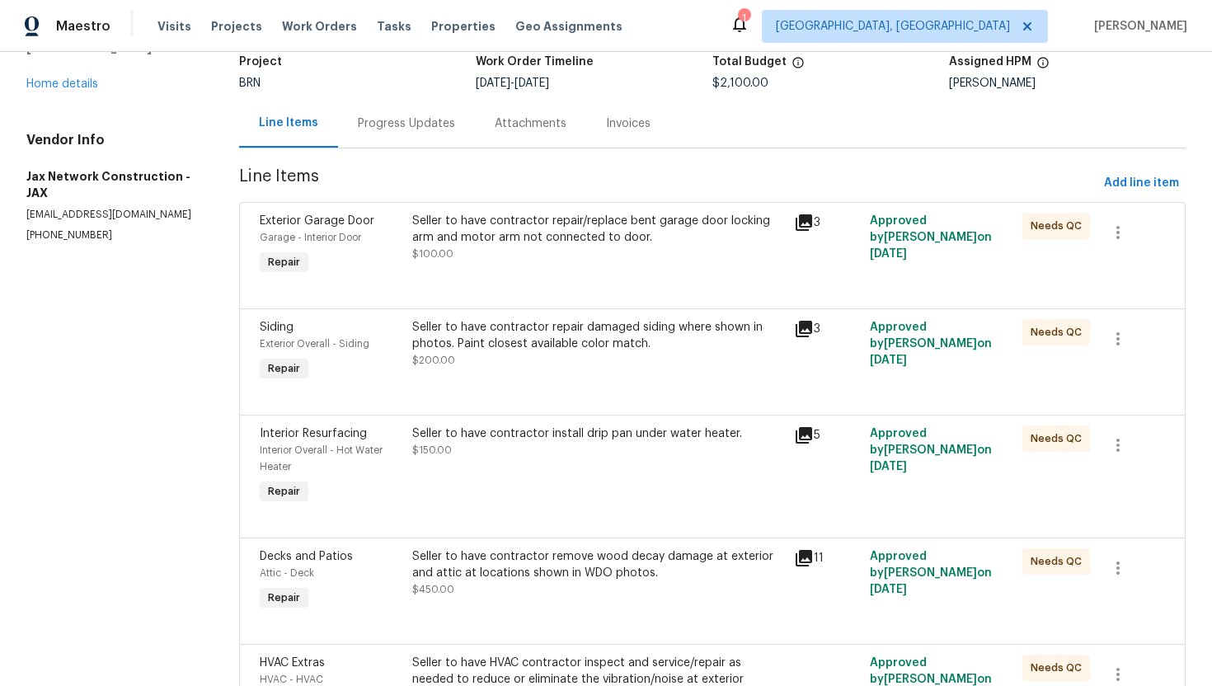
scroll to position [0, 0]
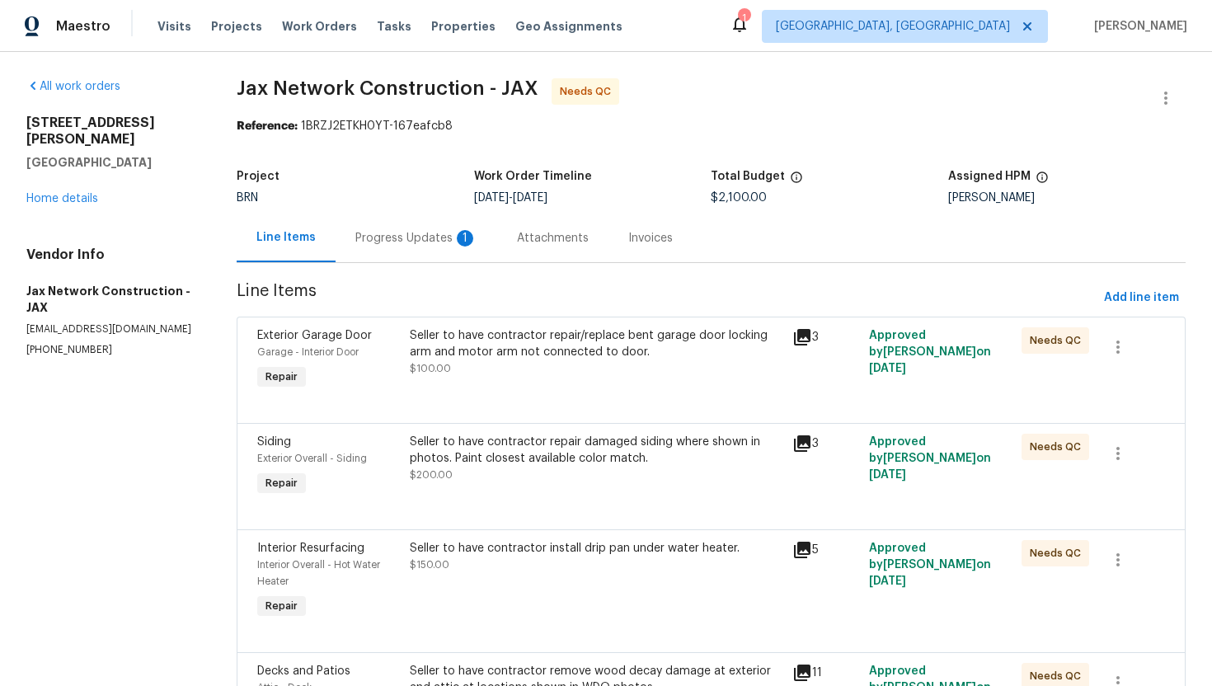
click at [429, 236] on div "Progress Updates 1" at bounding box center [416, 238] width 122 height 16
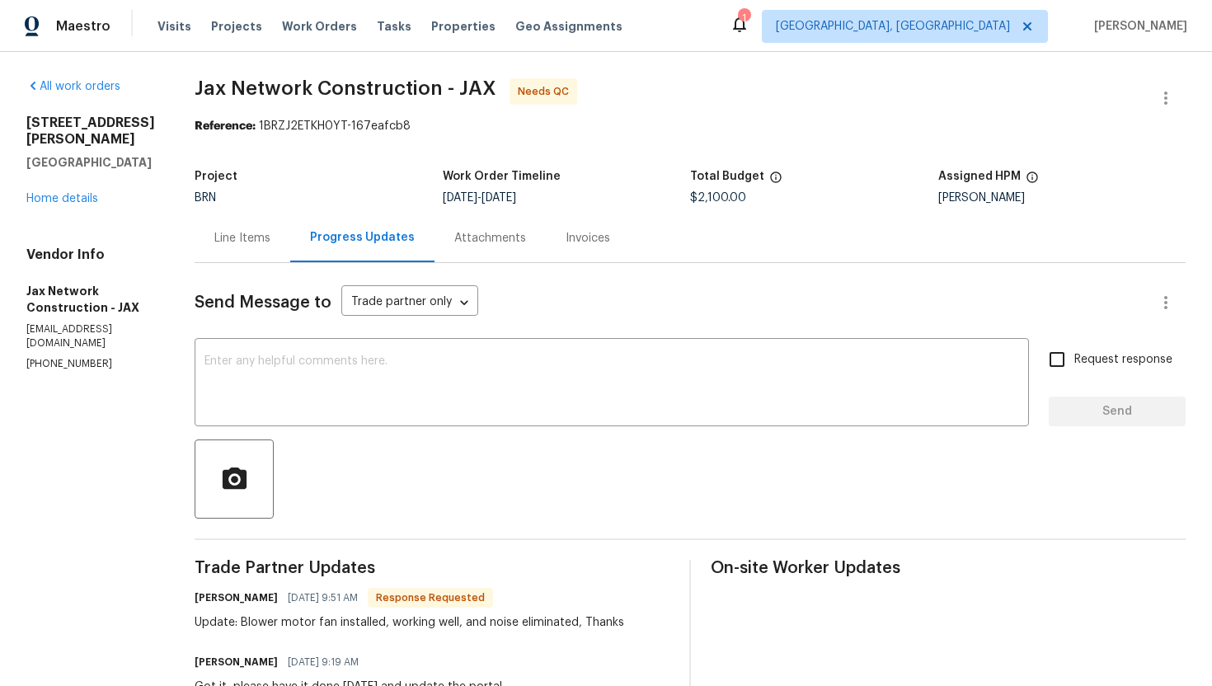
click at [270, 241] on div "Line Items" at bounding box center [242, 238] width 56 height 16
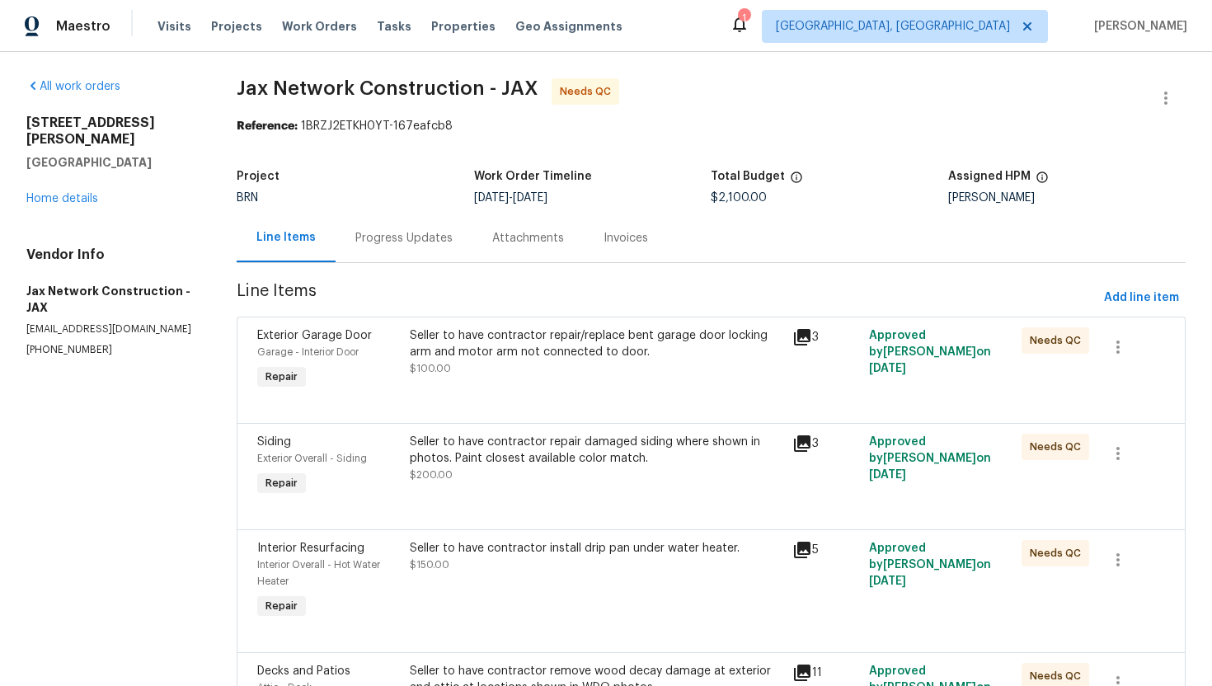
click at [500, 359] on div "Seller to have contractor repair/replace bent garage door locking arm and motor…" at bounding box center [596, 343] width 373 height 33
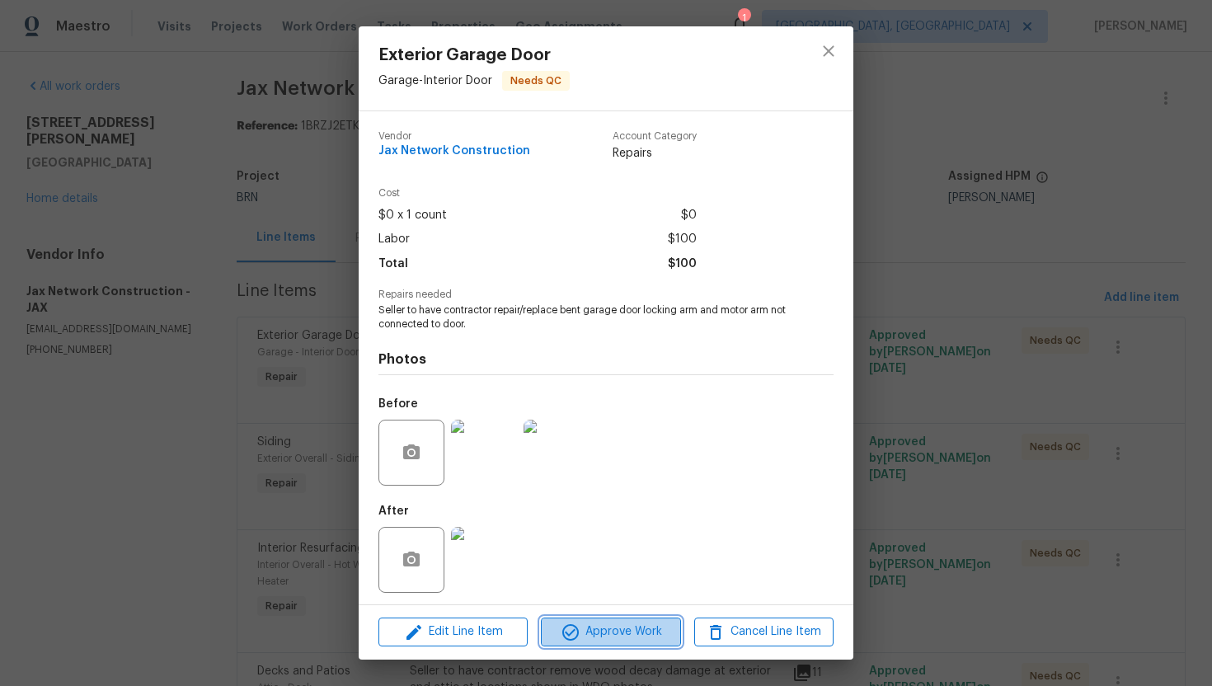
click at [627, 631] on span "Approve Work" at bounding box center [610, 632] width 129 height 21
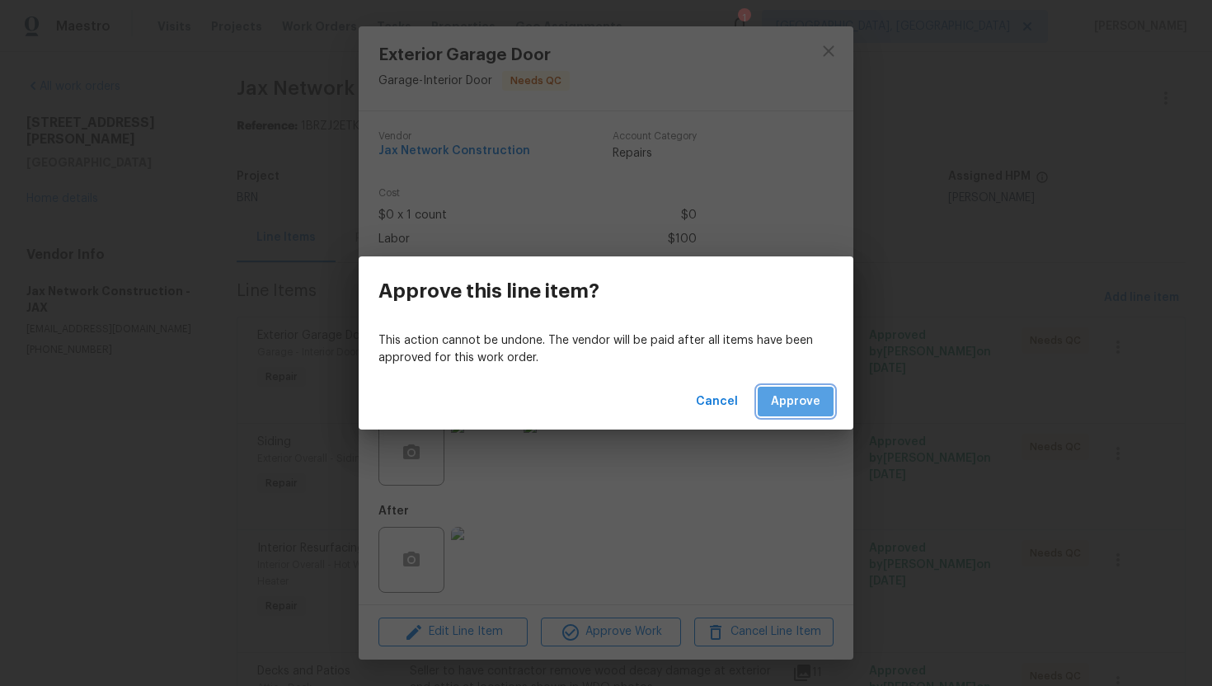
click at [775, 407] on span "Approve" at bounding box center [795, 402] width 49 height 21
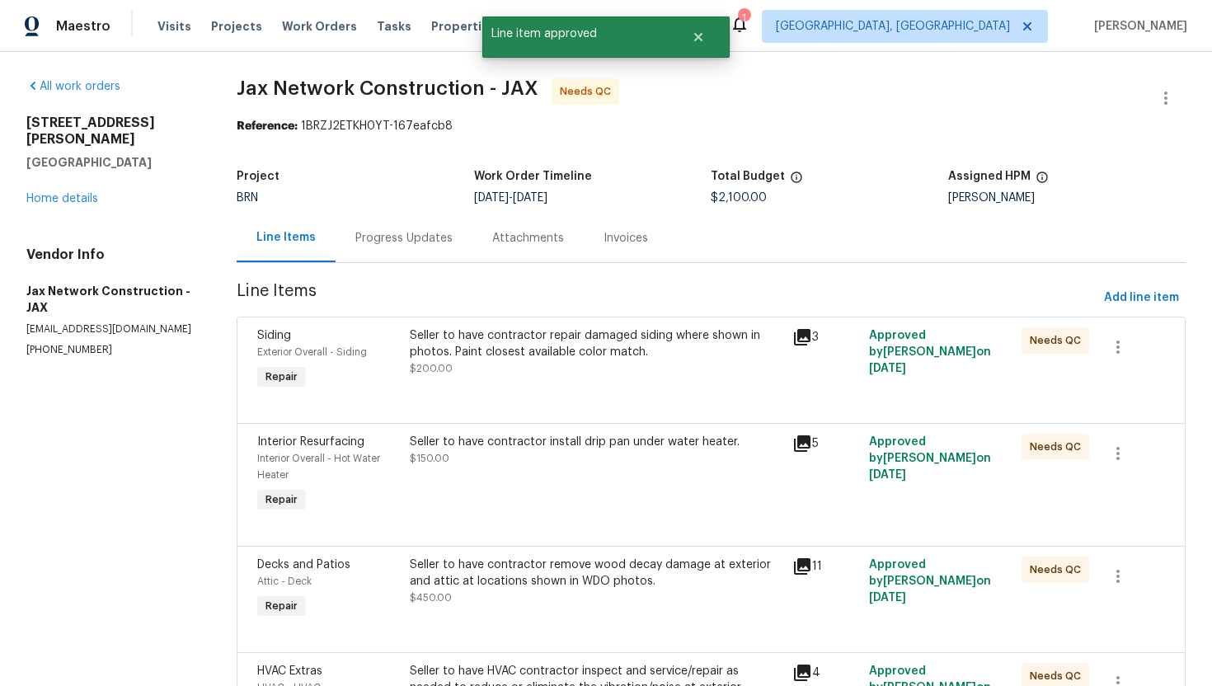
click at [669, 349] on div "Seller to have contractor repair damaged siding where shown in photos. Paint cl…" at bounding box center [596, 343] width 373 height 33
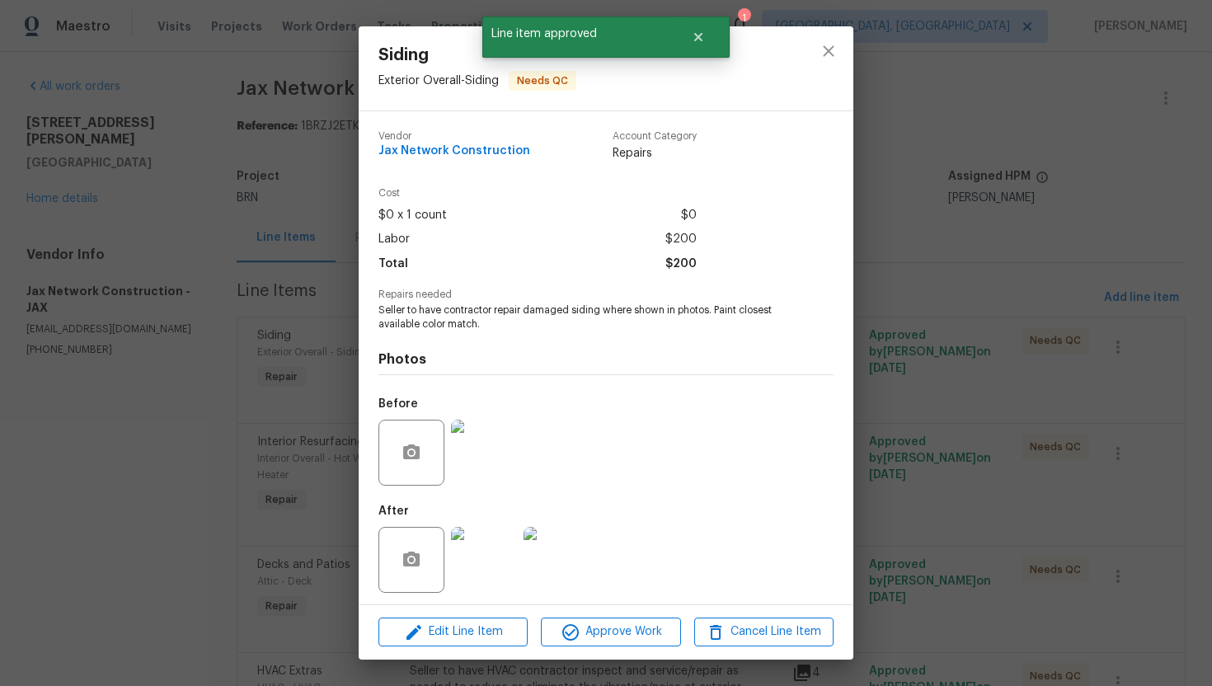
scroll to position [5, 0]
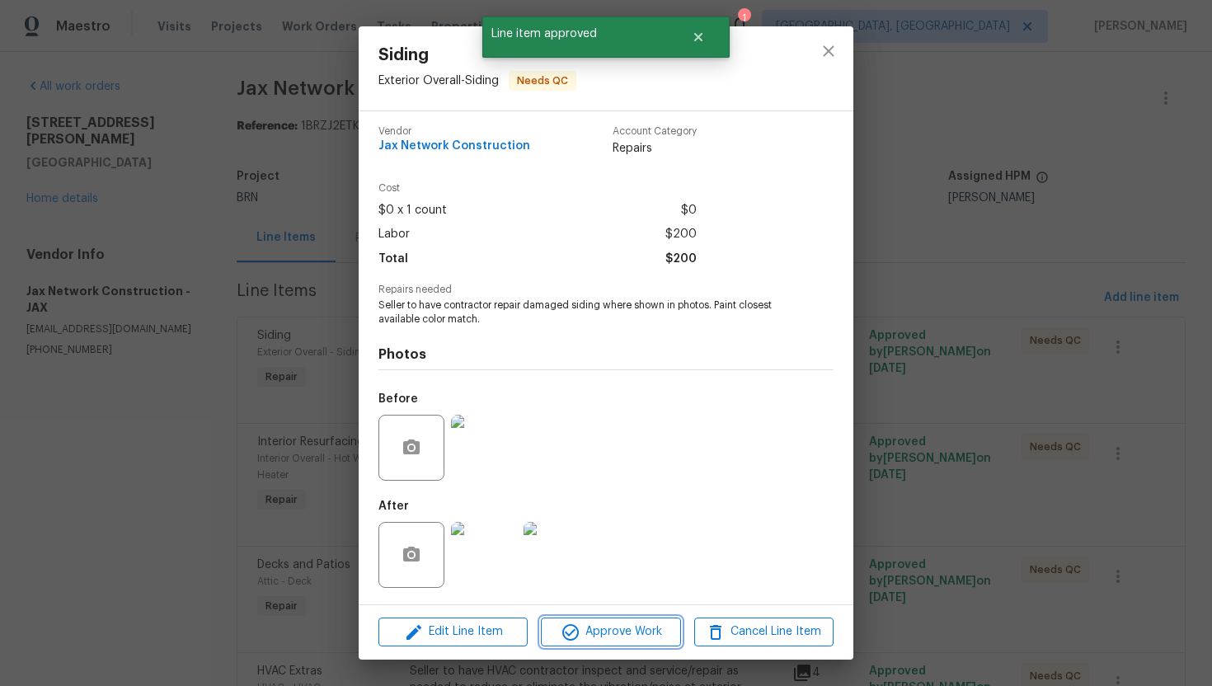
click at [604, 622] on span "Approve Work" at bounding box center [610, 632] width 129 height 21
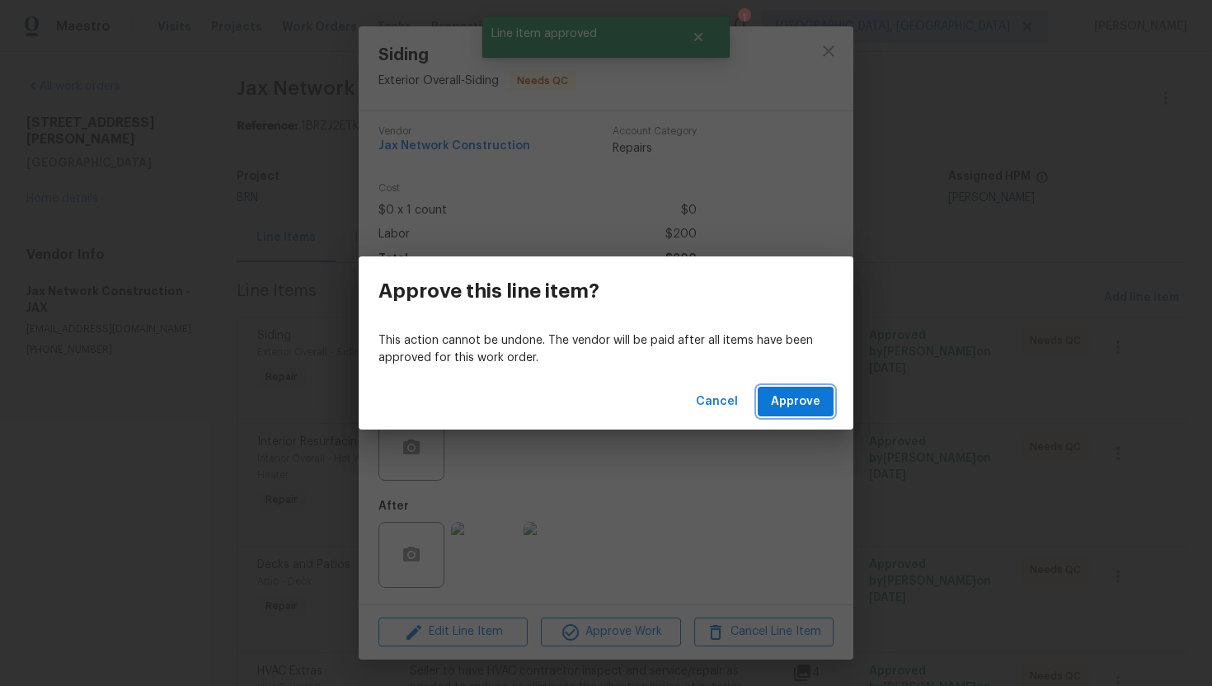
click at [775, 399] on span "Approve" at bounding box center [795, 402] width 49 height 21
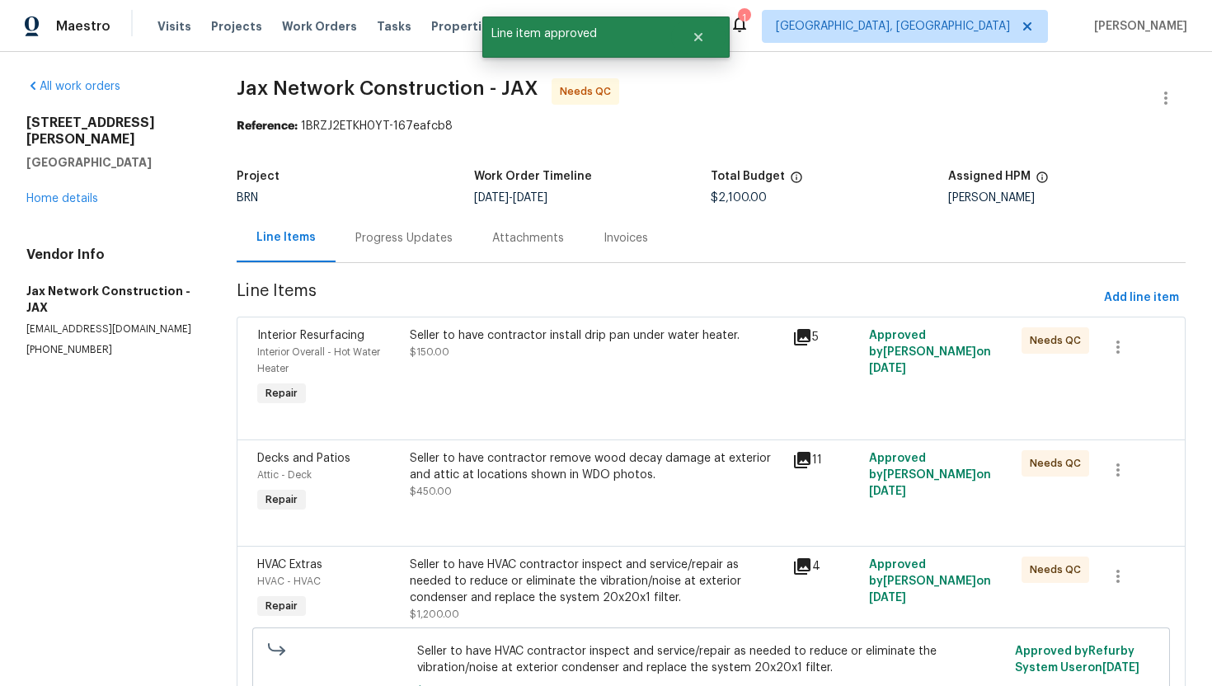
click at [541, 348] on div "Seller to have contractor install drip pan under water heater. $150.00" at bounding box center [596, 343] width 373 height 33
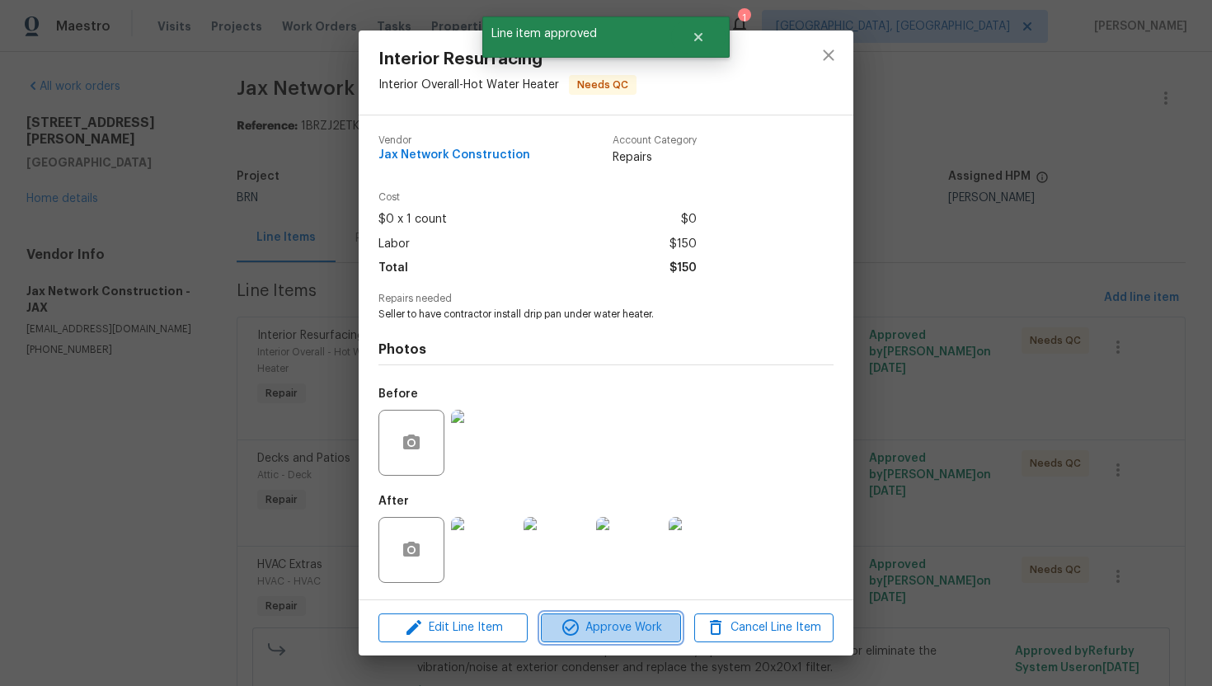
click at [644, 628] on span "Approve Work" at bounding box center [610, 627] width 129 height 21
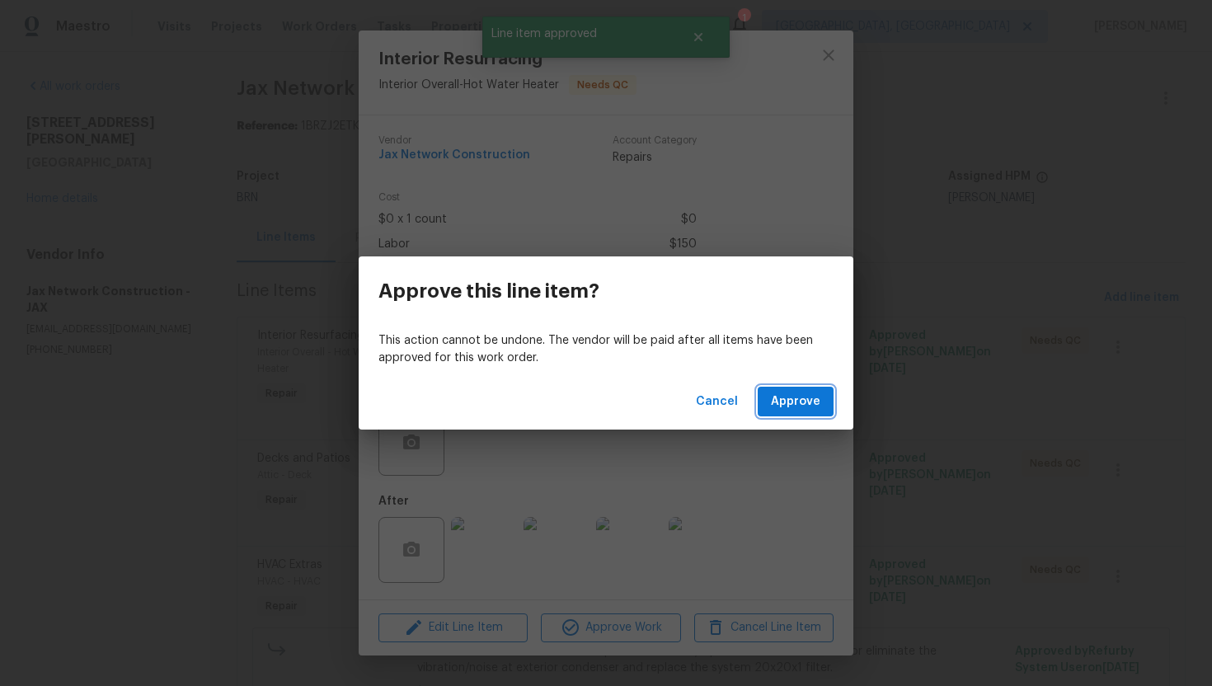
click at [781, 396] on span "Approve" at bounding box center [795, 402] width 49 height 21
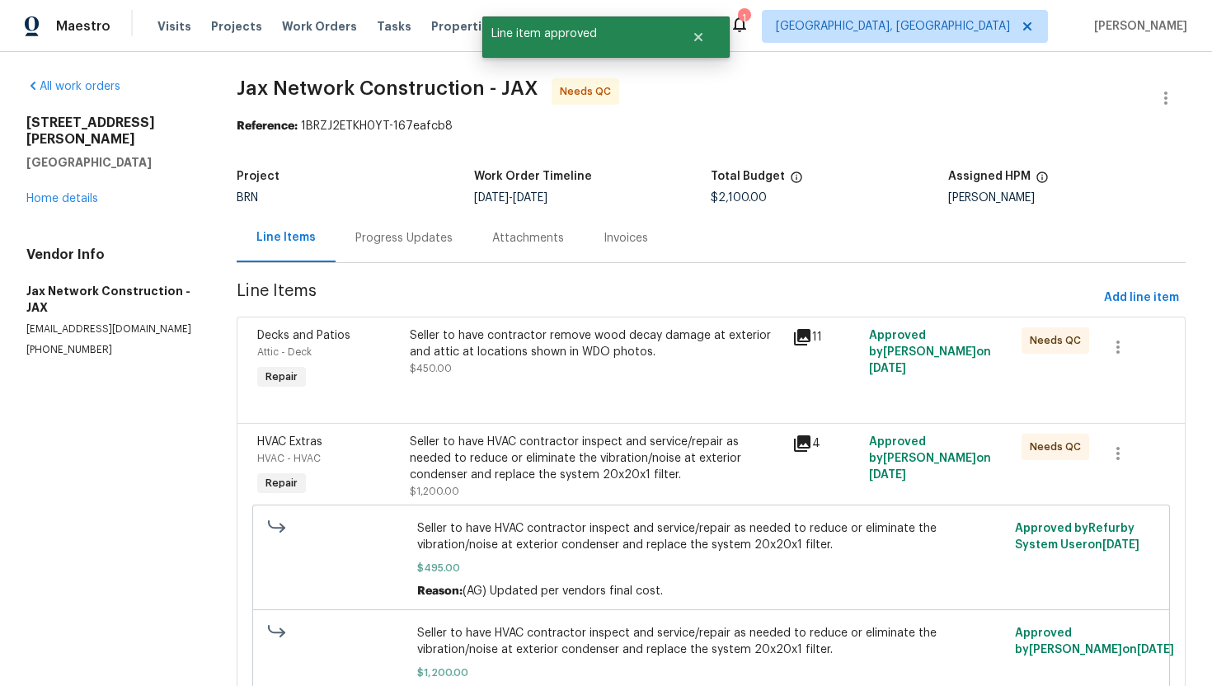
click at [656, 364] on div "Seller to have contractor remove wood decay damage at exterior and attic at loc…" at bounding box center [596, 351] width 373 height 49
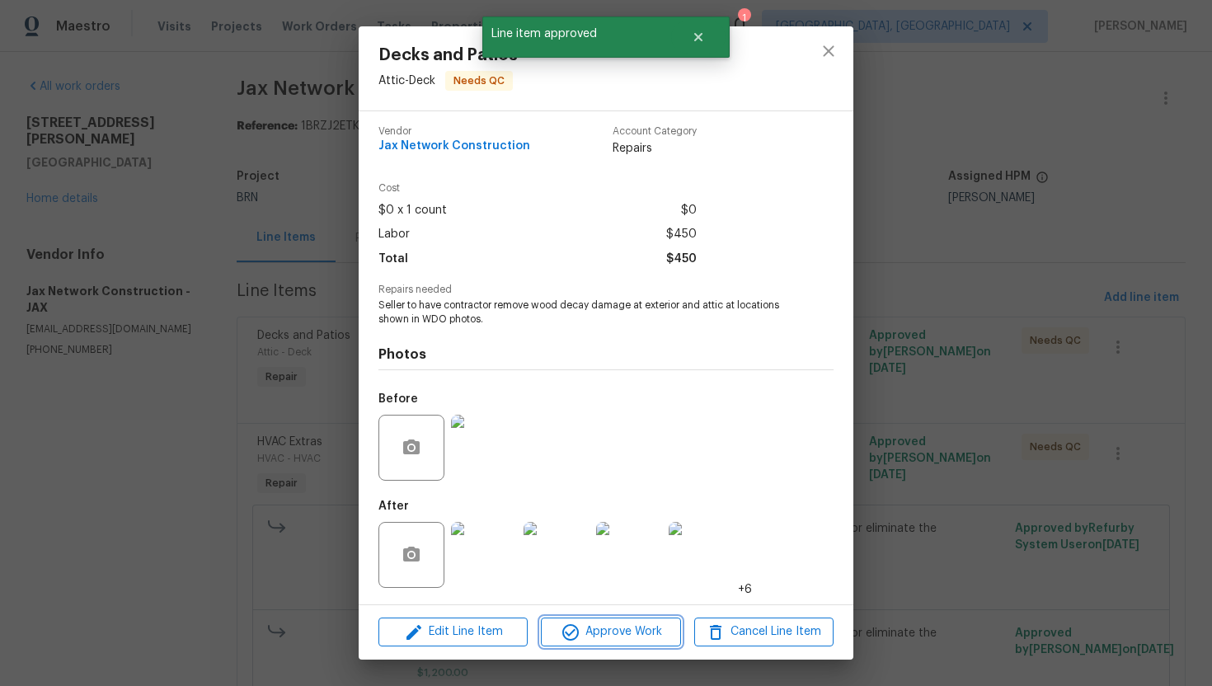
click at [612, 631] on span "Approve Work" at bounding box center [610, 632] width 129 height 21
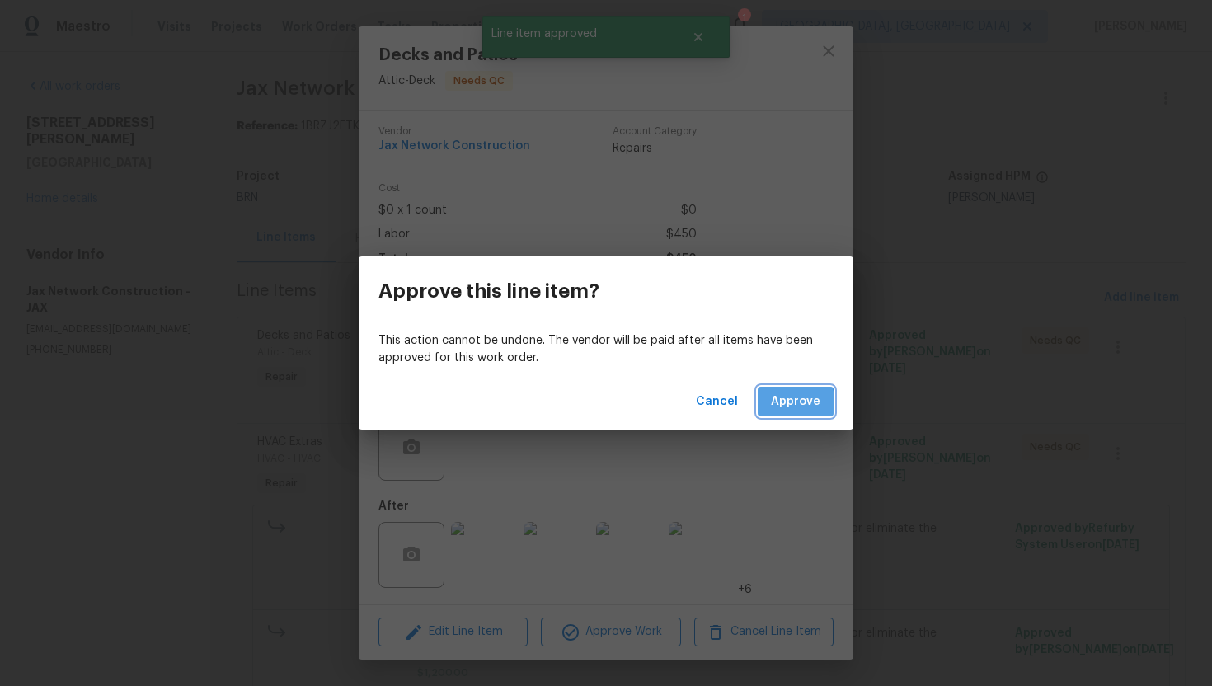
click at [786, 404] on span "Approve" at bounding box center [795, 402] width 49 height 21
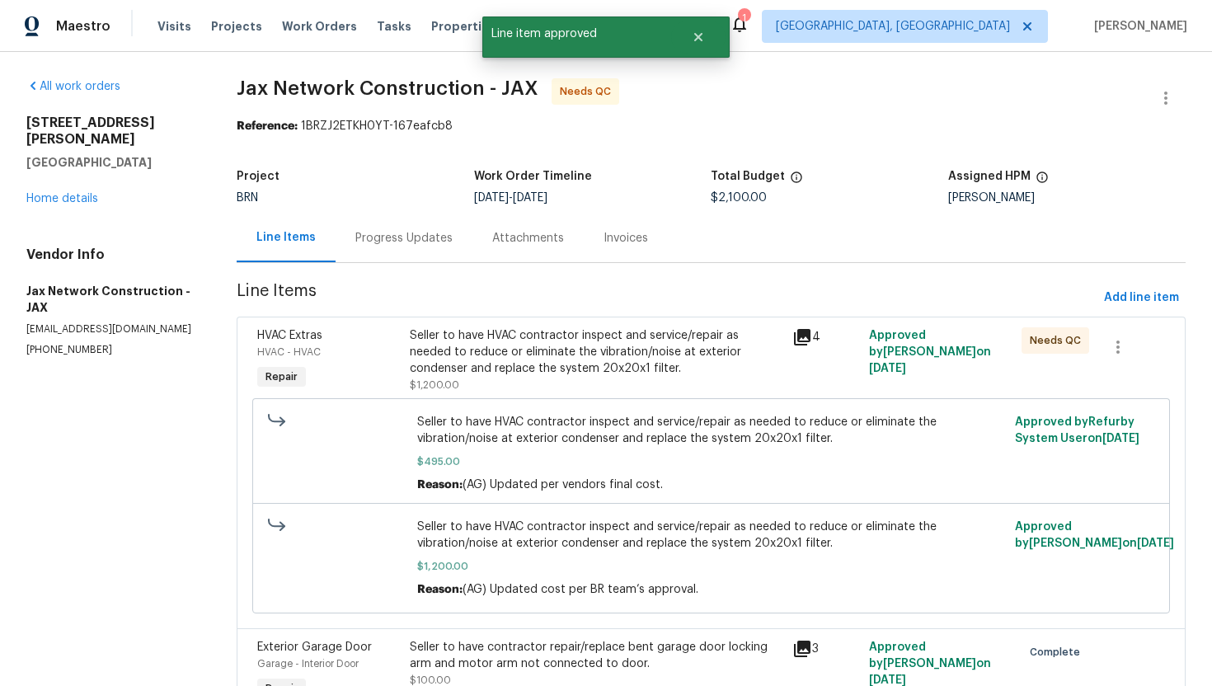
click at [631, 361] on div "Seller to have HVAC contractor inspect and service/repair as needed to reduce o…" at bounding box center [596, 351] width 373 height 49
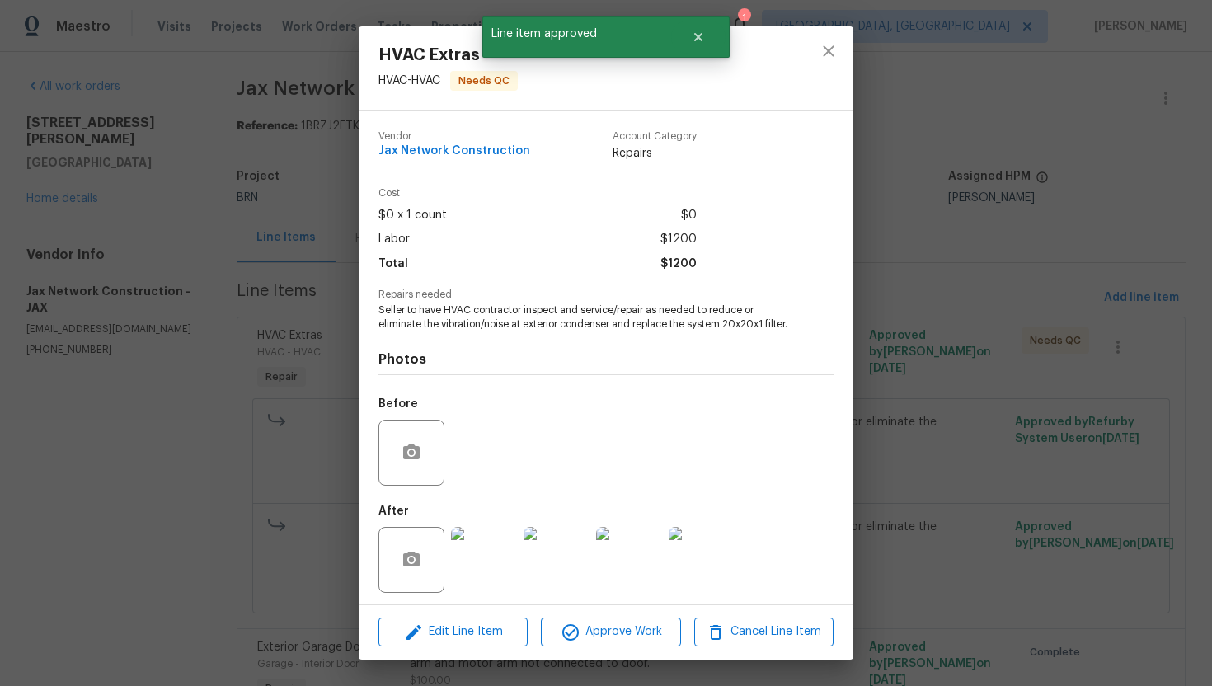
scroll to position [19, 0]
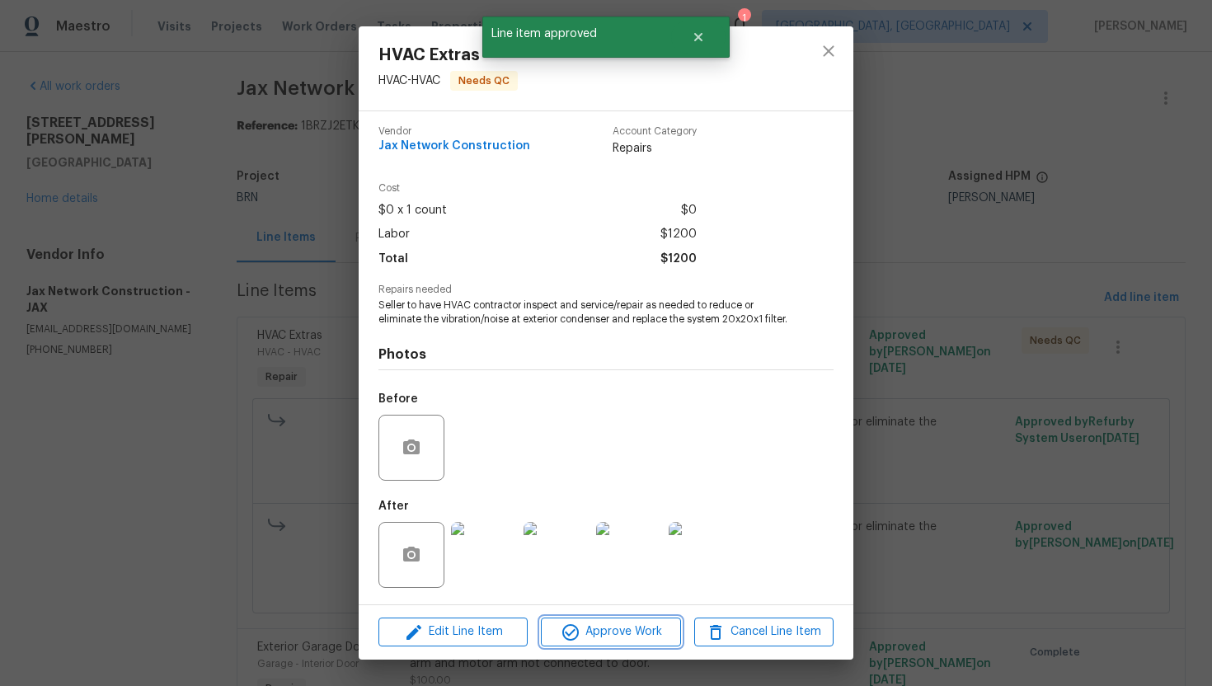
click at [601, 629] on span "Approve Work" at bounding box center [610, 632] width 129 height 21
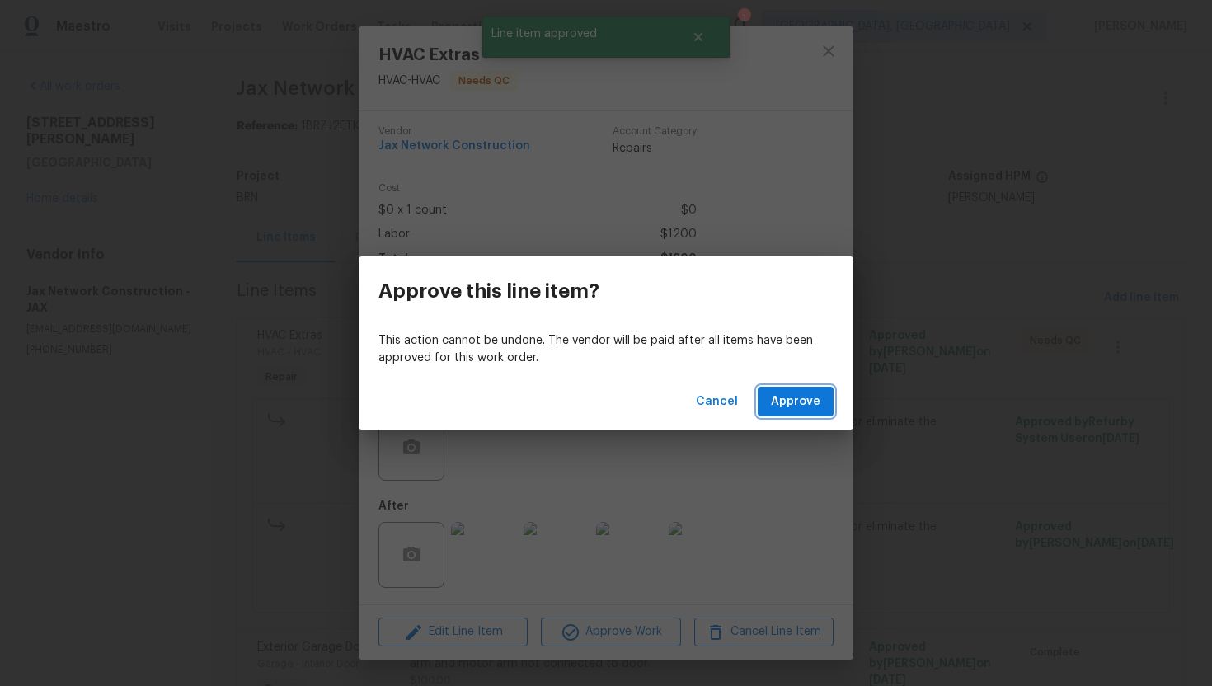
click at [810, 401] on span "Approve" at bounding box center [795, 402] width 49 height 21
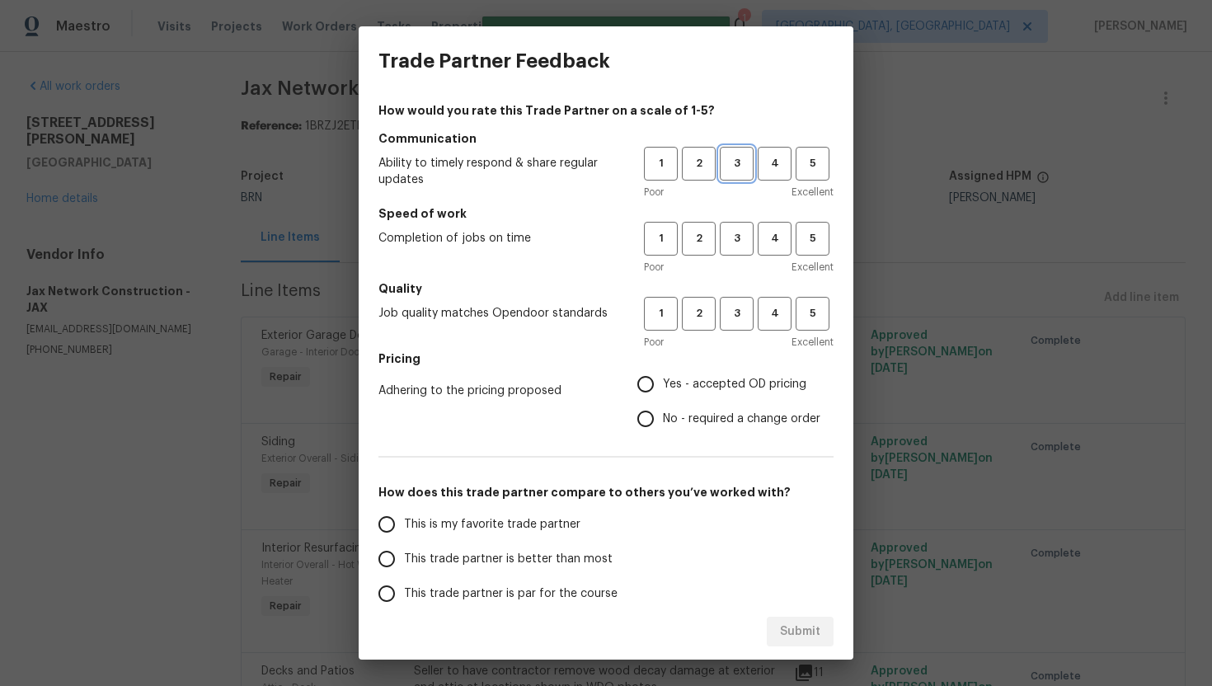
click at [736, 168] on span "3" at bounding box center [736, 163] width 31 height 19
click at [740, 239] on span "3" at bounding box center [736, 238] width 31 height 19
click at [745, 330] on button "3" at bounding box center [737, 314] width 34 height 34
click at [678, 424] on span "No - required a change order" at bounding box center [741, 419] width 157 height 17
click at [663, 424] on input "No - required a change order" at bounding box center [645, 418] width 35 height 35
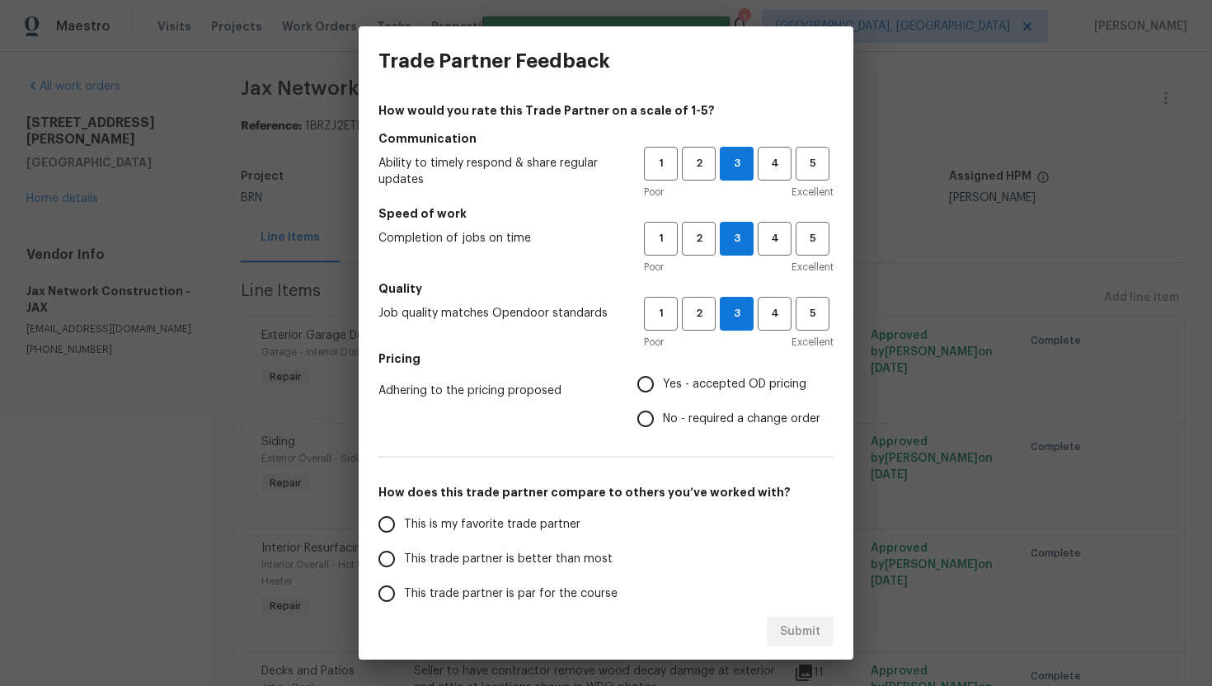
radio input "true"
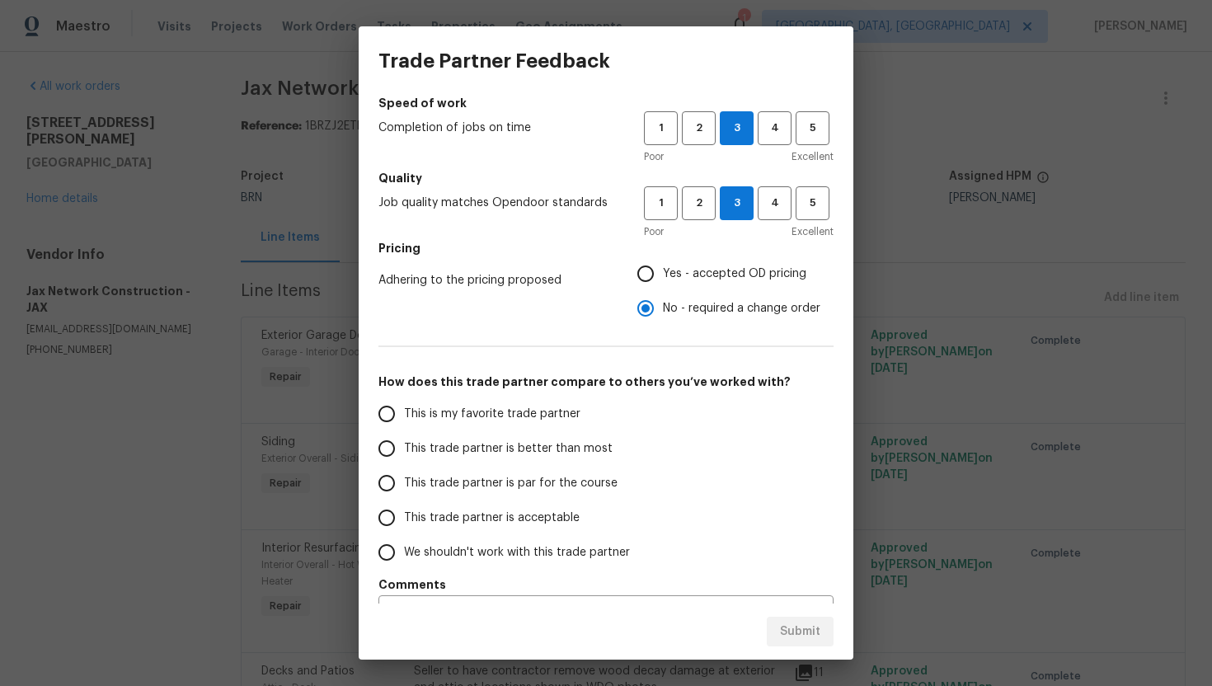
scroll to position [141, 0]
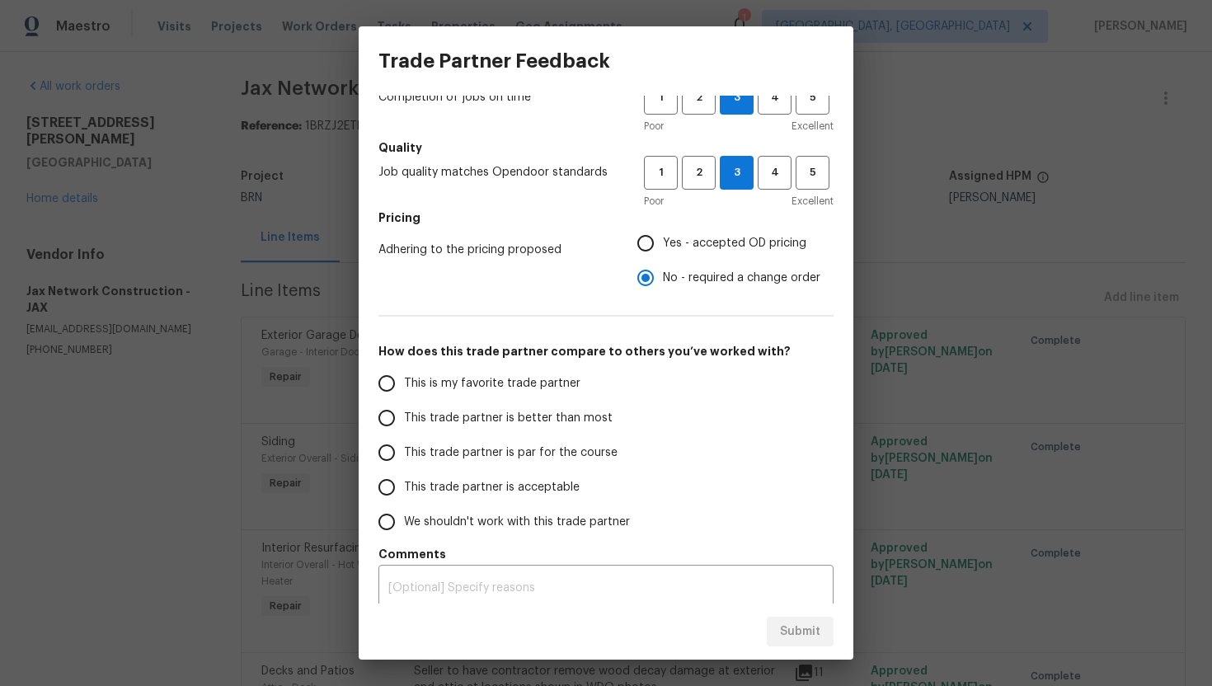
click at [512, 446] on span "This trade partner is par for the course" at bounding box center [511, 452] width 214 height 17
click at [404, 446] on input "This trade partner is par for the course" at bounding box center [386, 452] width 35 height 35
click at [795, 634] on span "Submit" at bounding box center [800, 632] width 40 height 21
radio input "true"
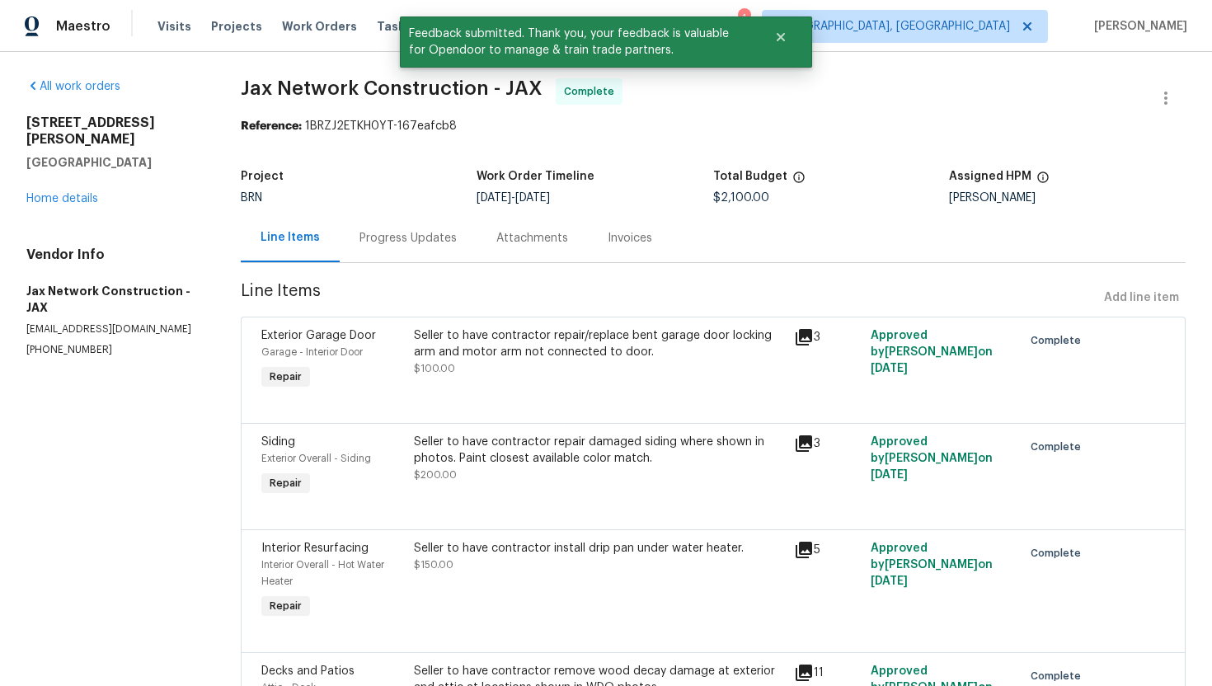
click at [422, 237] on div "Progress Updates" at bounding box center [407, 238] width 97 height 16
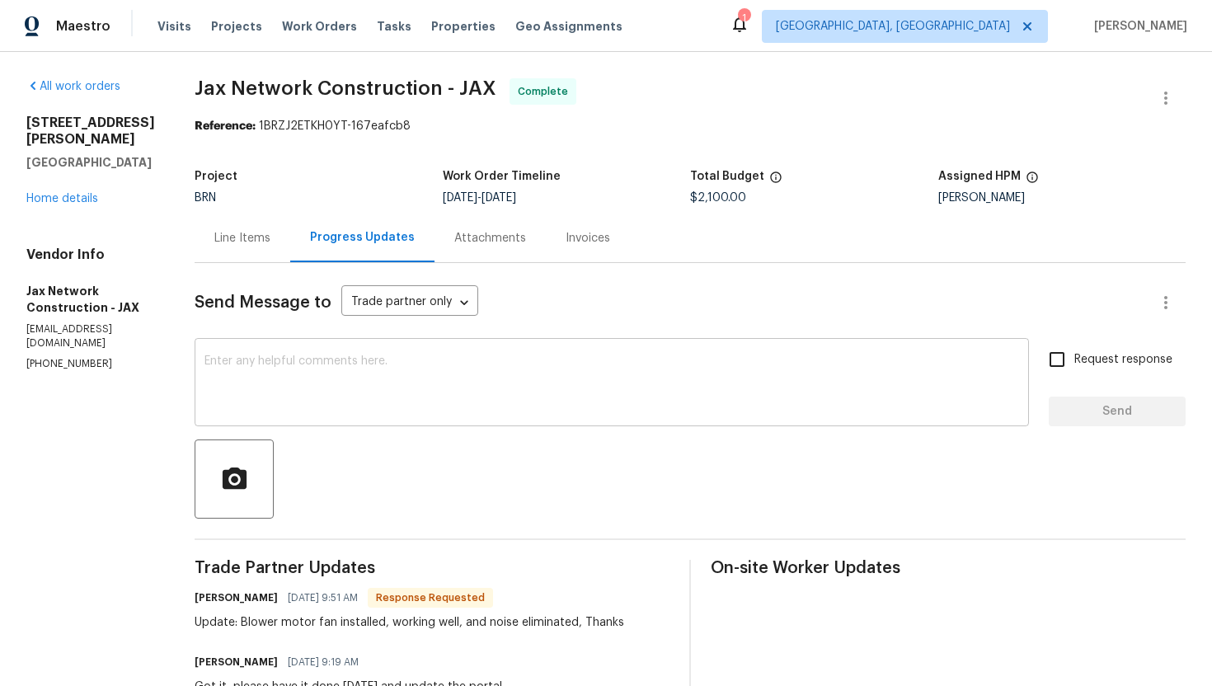
click at [427, 371] on textarea at bounding box center [611, 384] width 814 height 58
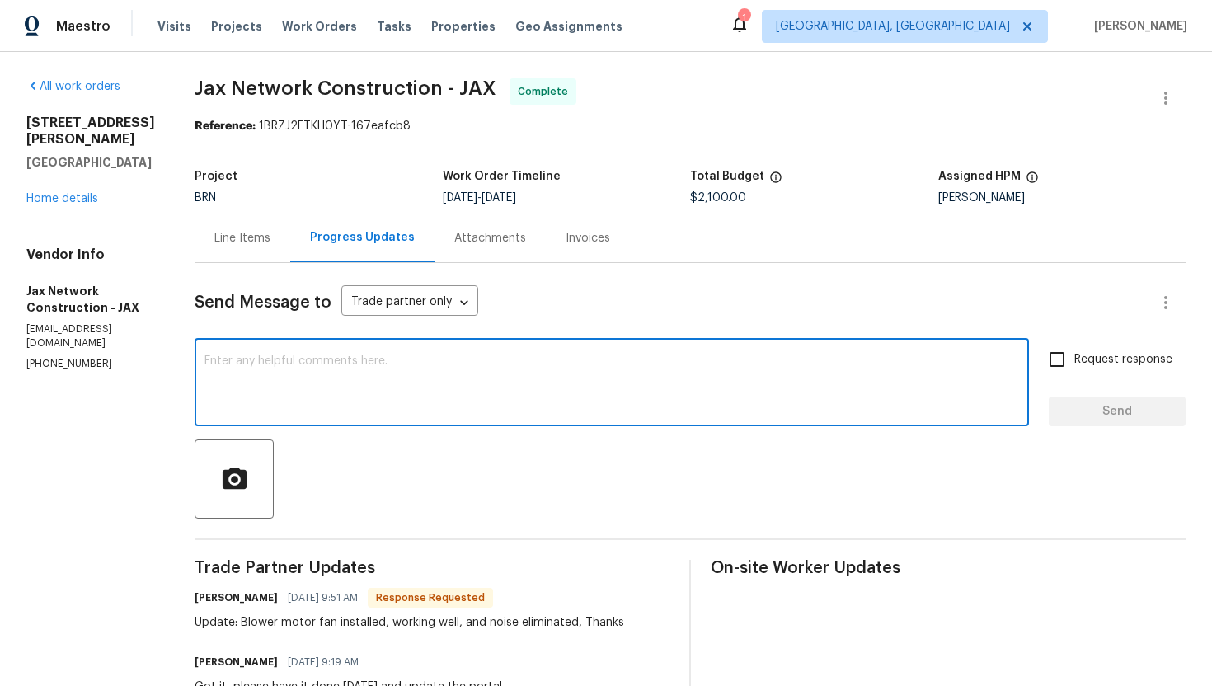
paste textarea "WO is approved. Please upload the invoice under invoice section. Thanks!"
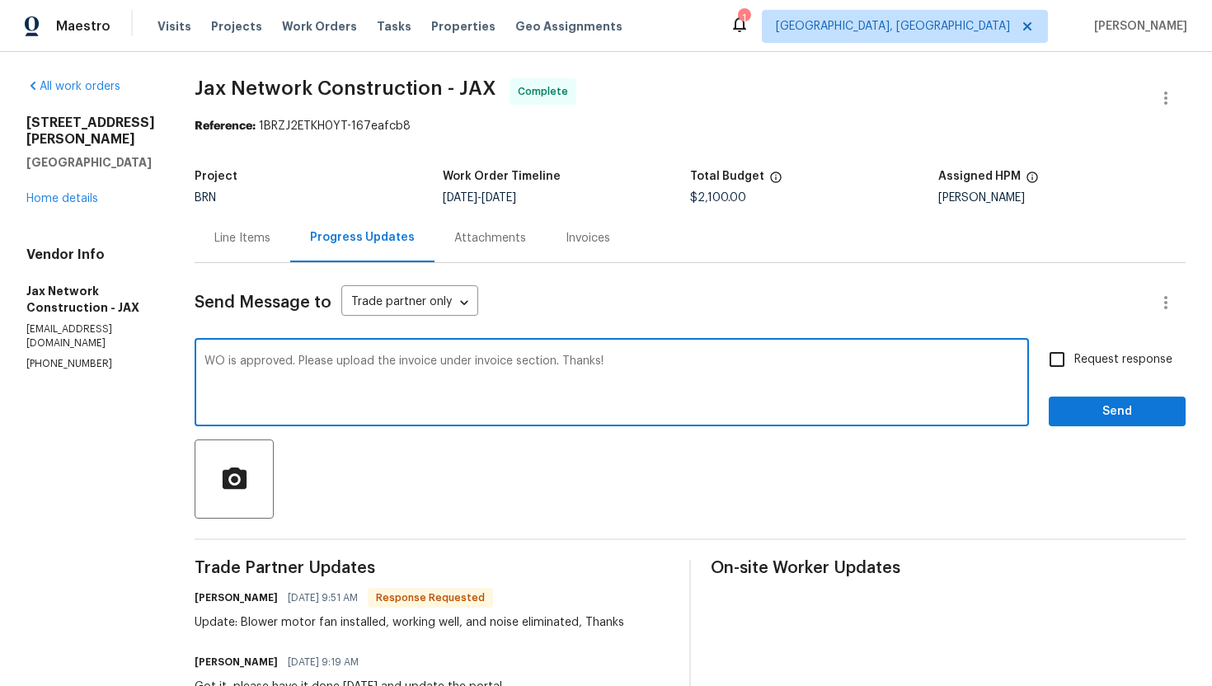
type textarea "WO is approved. Please upload the invoice under invoice section. Thanks!"
click at [1055, 350] on input "Request response" at bounding box center [1057, 359] width 35 height 35
checkbox input "true"
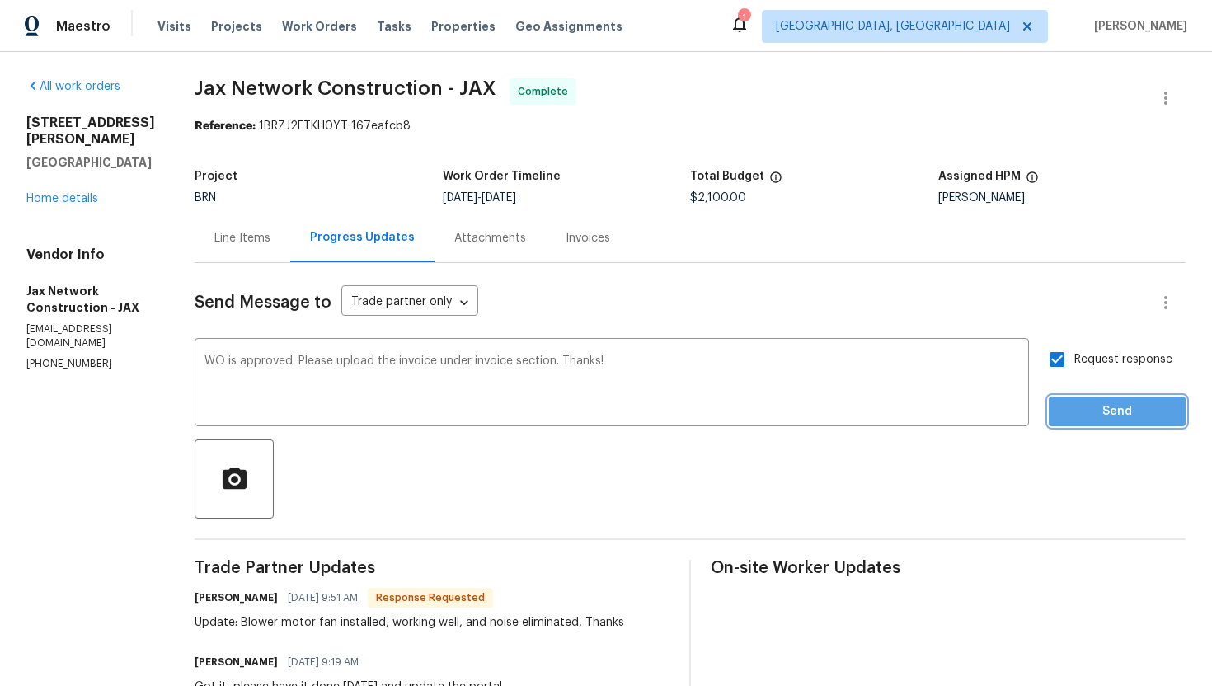
click at [1090, 401] on button "Send" at bounding box center [1117, 412] width 137 height 31
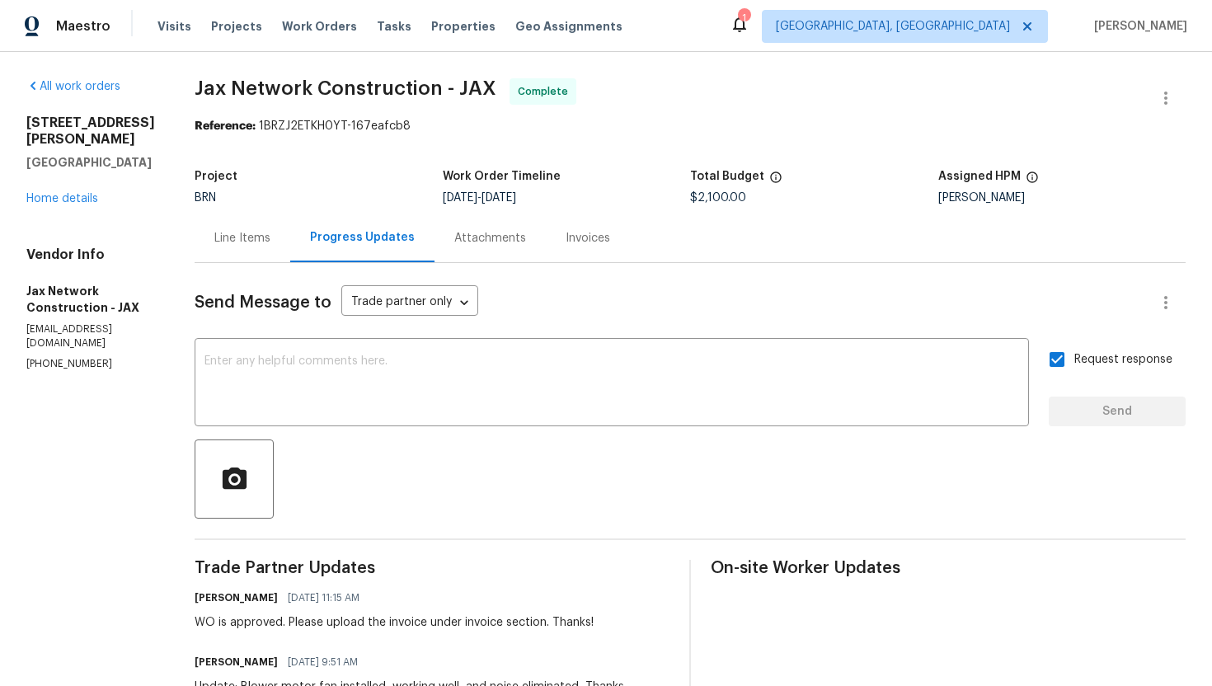
click at [288, 246] on div "Line Items" at bounding box center [243, 238] width 96 height 49
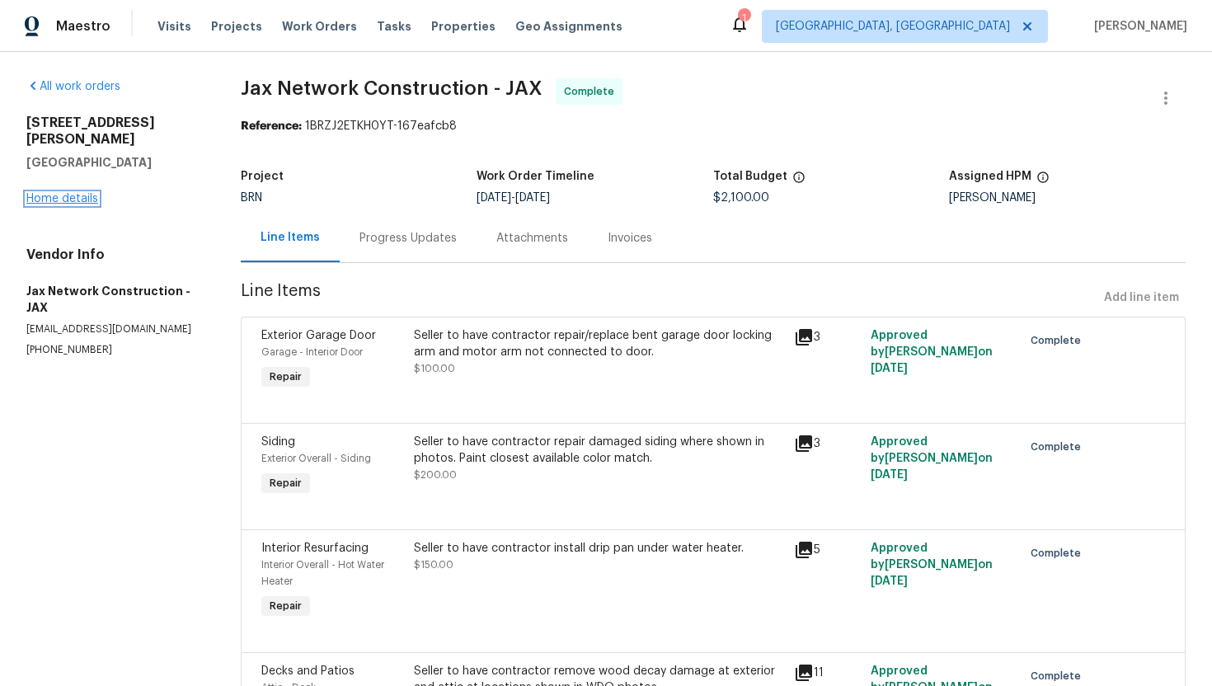
click at [86, 193] on link "Home details" at bounding box center [62, 199] width 72 height 12
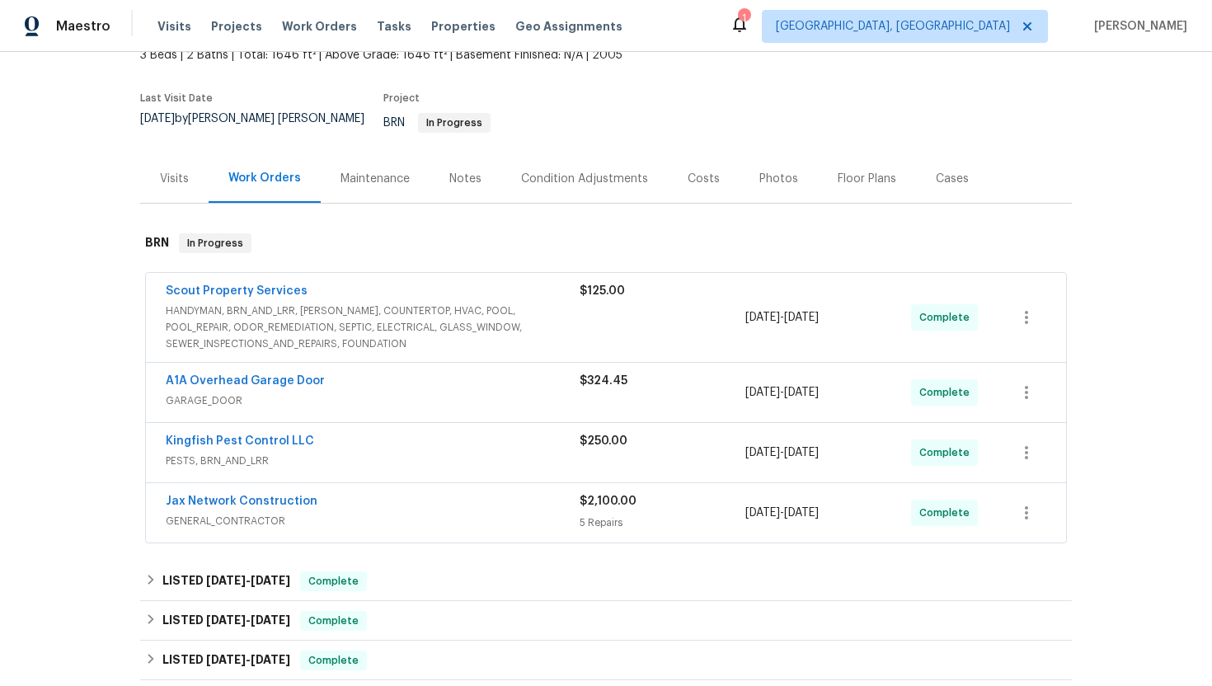
scroll to position [113, 0]
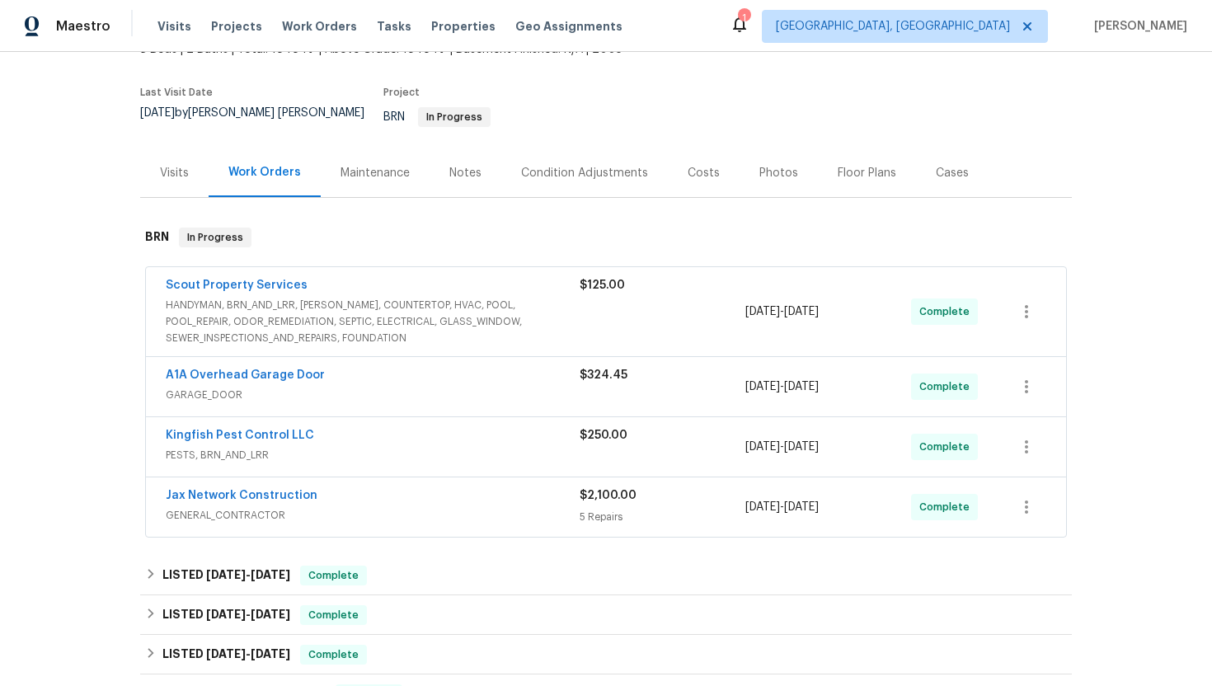
click at [478, 325] on span "HANDYMAN, BRN_AND_LRR, WELLS, COUNTERTOP, HVAC, POOL, POOL_REPAIR, ODOR_REMEDIA…" at bounding box center [373, 321] width 414 height 49
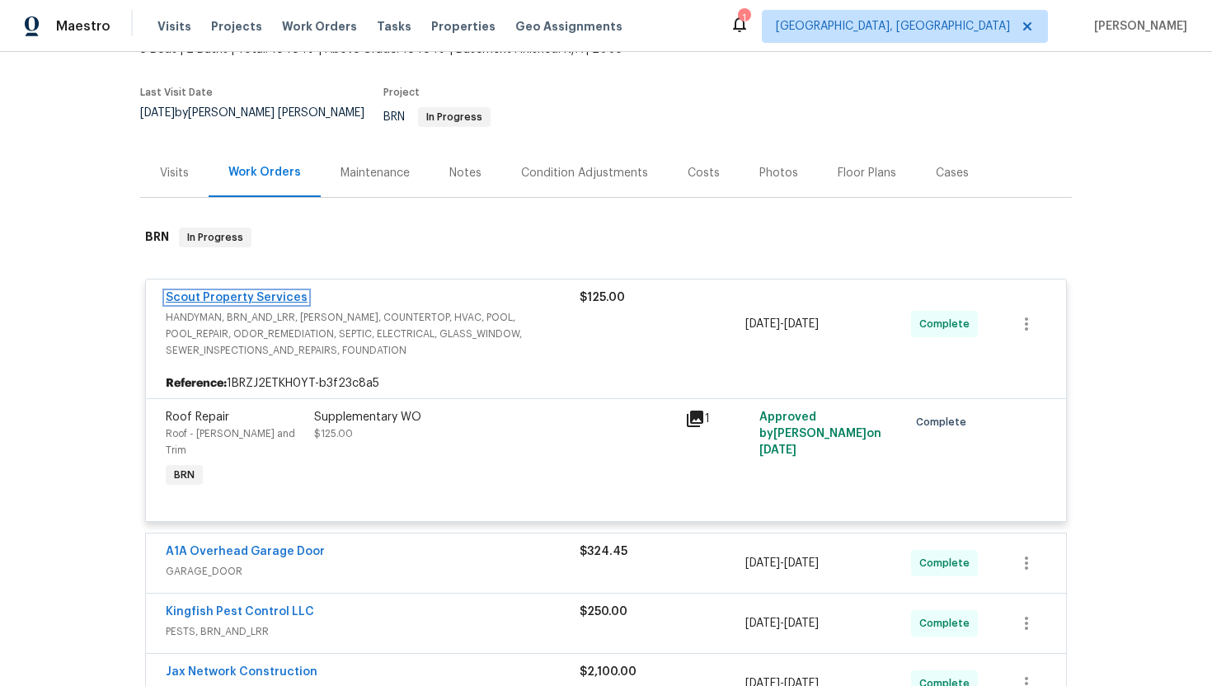
click at [261, 292] on link "Scout Property Services" at bounding box center [237, 298] width 142 height 12
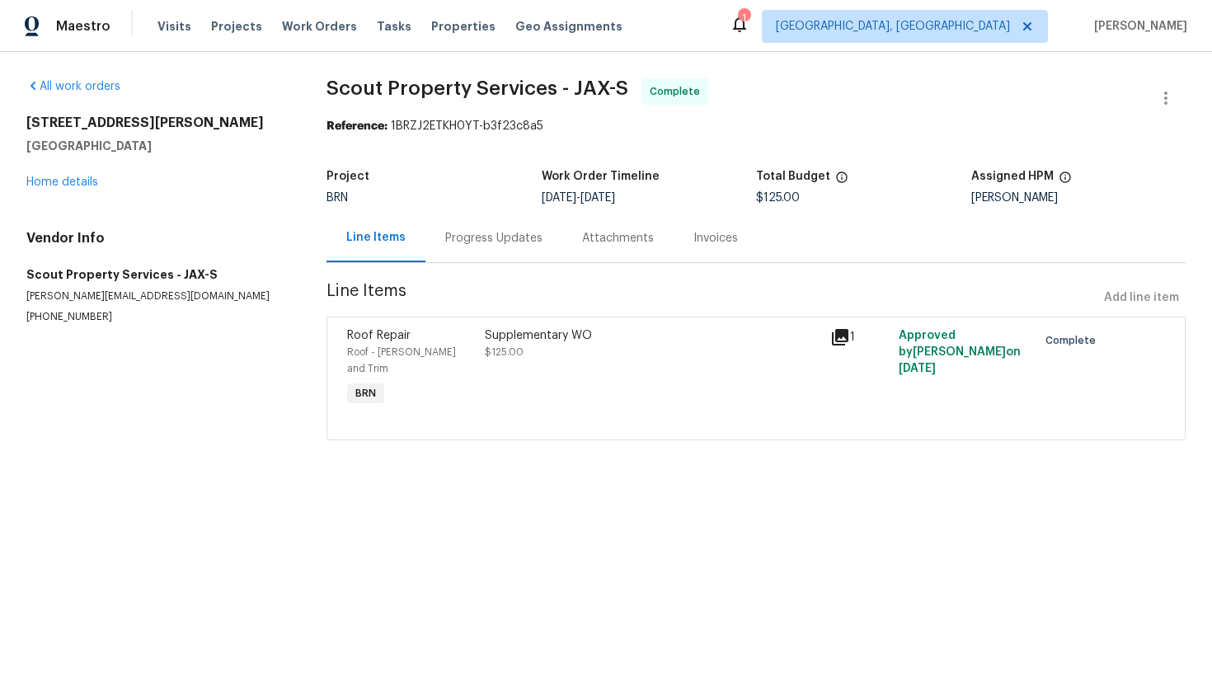
click at [456, 238] on div "Progress Updates" at bounding box center [493, 238] width 97 height 16
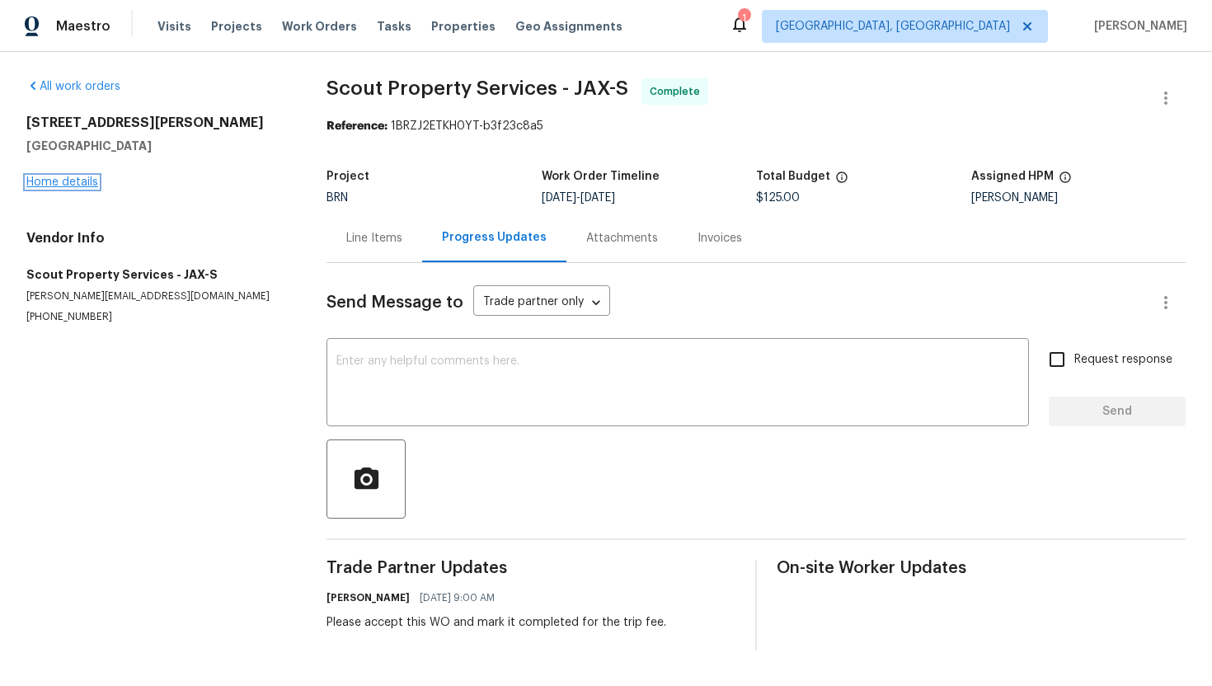
click at [85, 177] on link "Home details" at bounding box center [62, 182] width 72 height 12
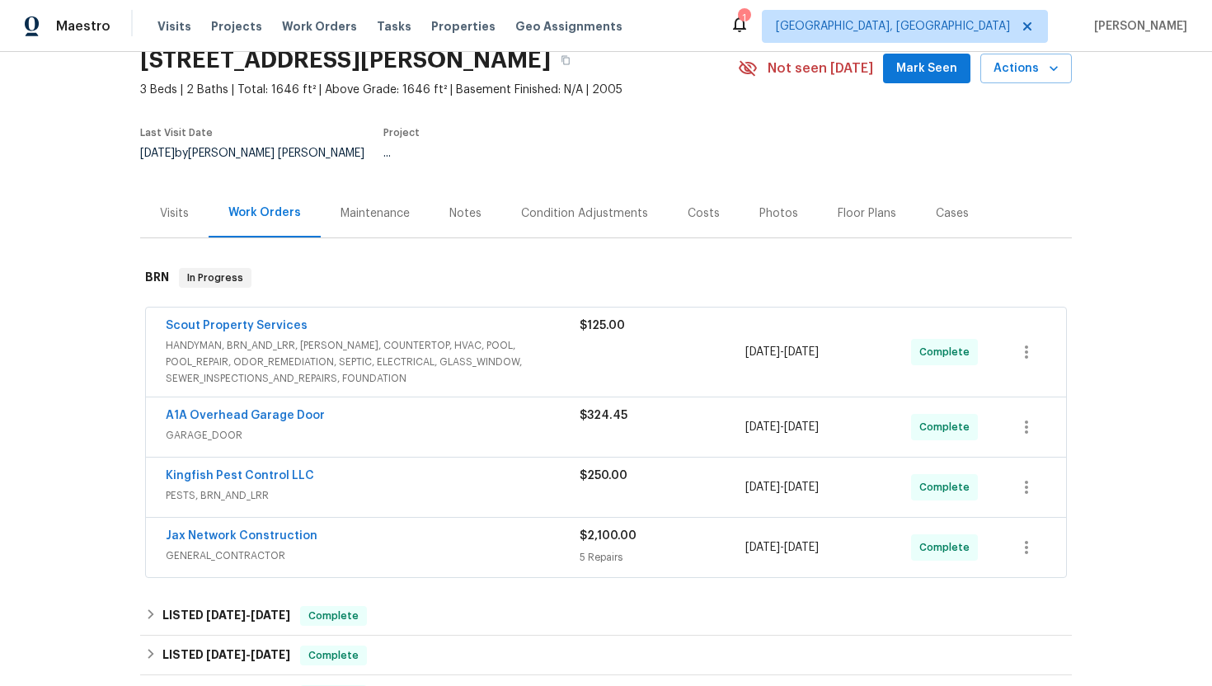
scroll to position [101, 0]
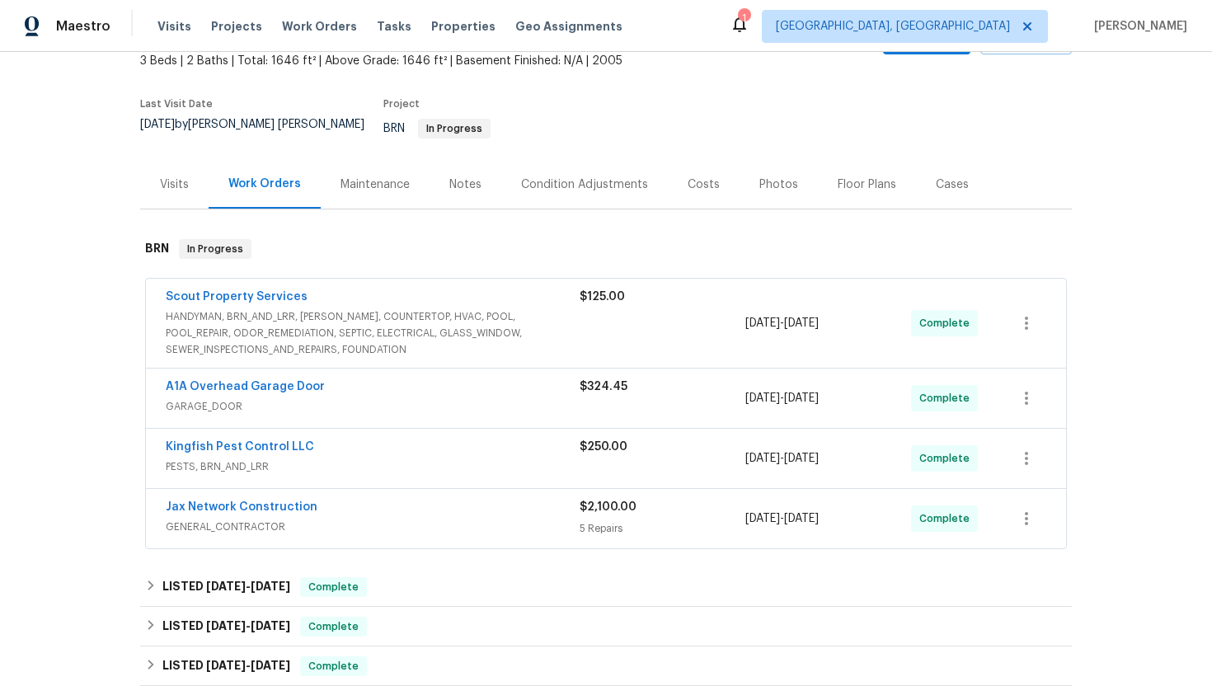
click at [388, 401] on span "GARAGE_DOOR" at bounding box center [373, 406] width 414 height 16
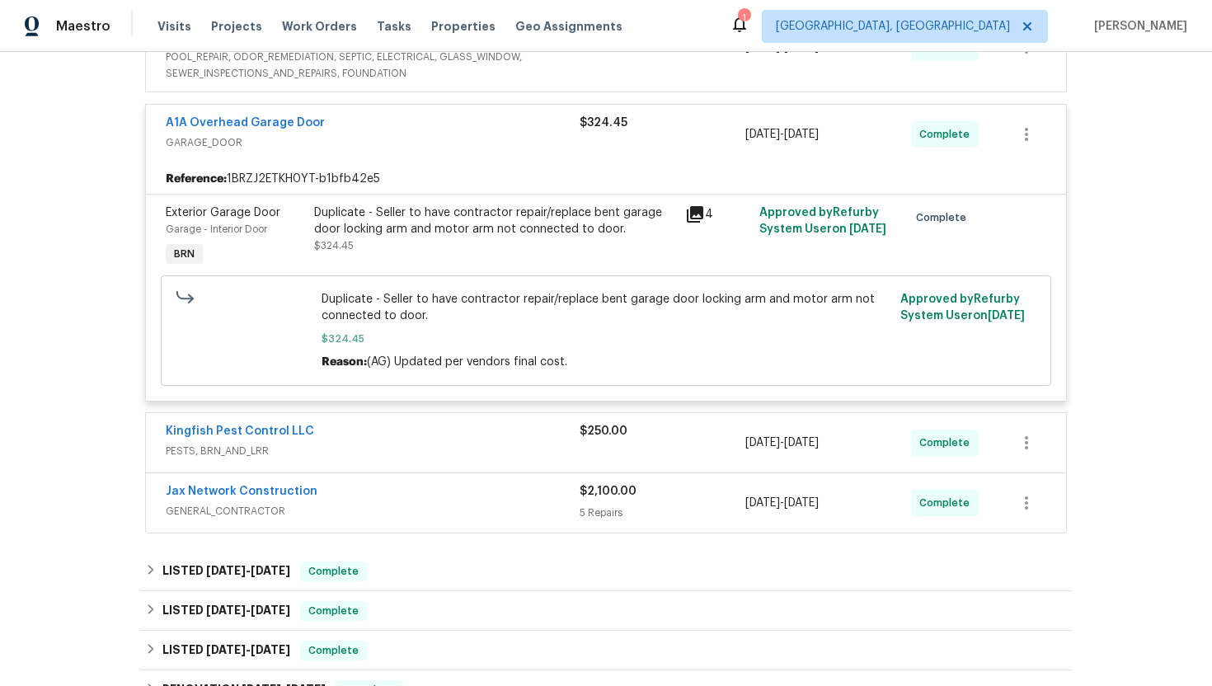
scroll to position [467, 0]
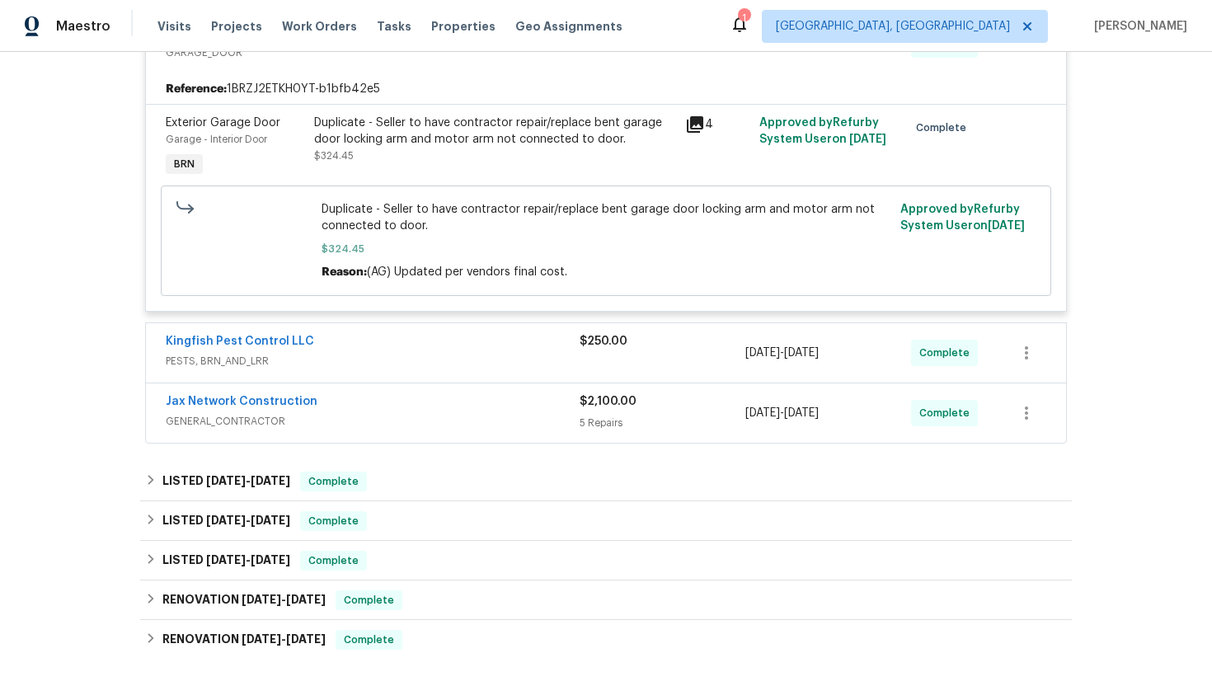
click at [417, 413] on span "GENERAL_CONTRACTOR" at bounding box center [373, 421] width 414 height 16
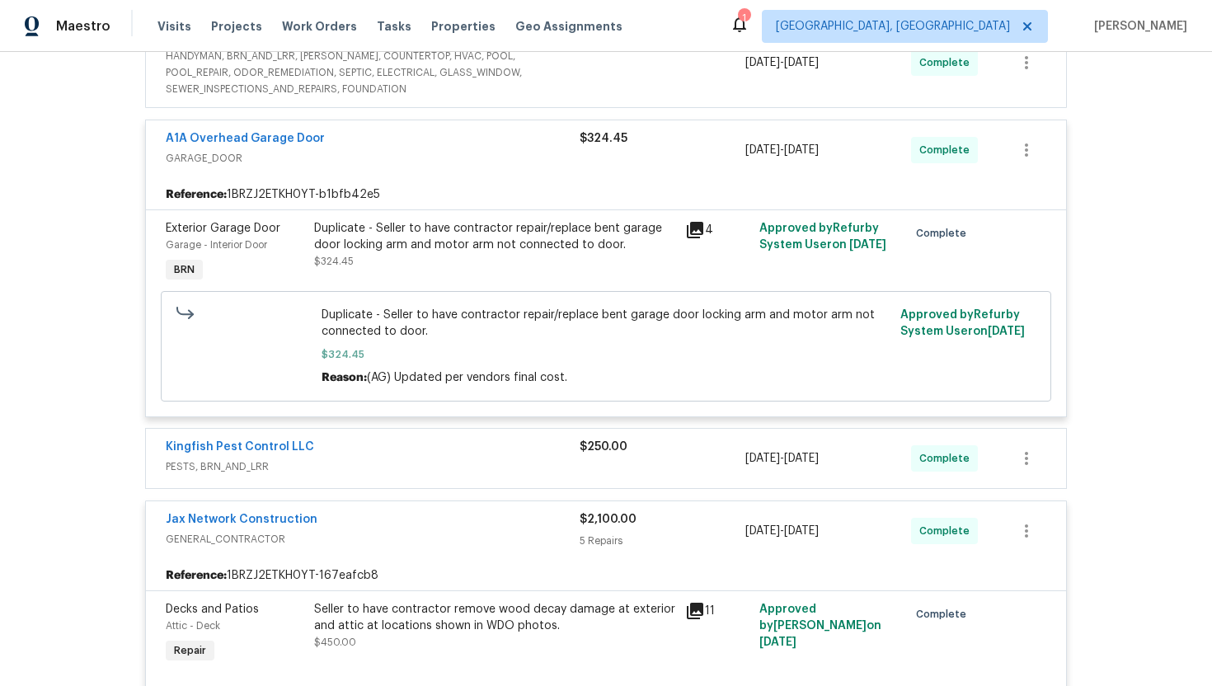
scroll to position [359, 0]
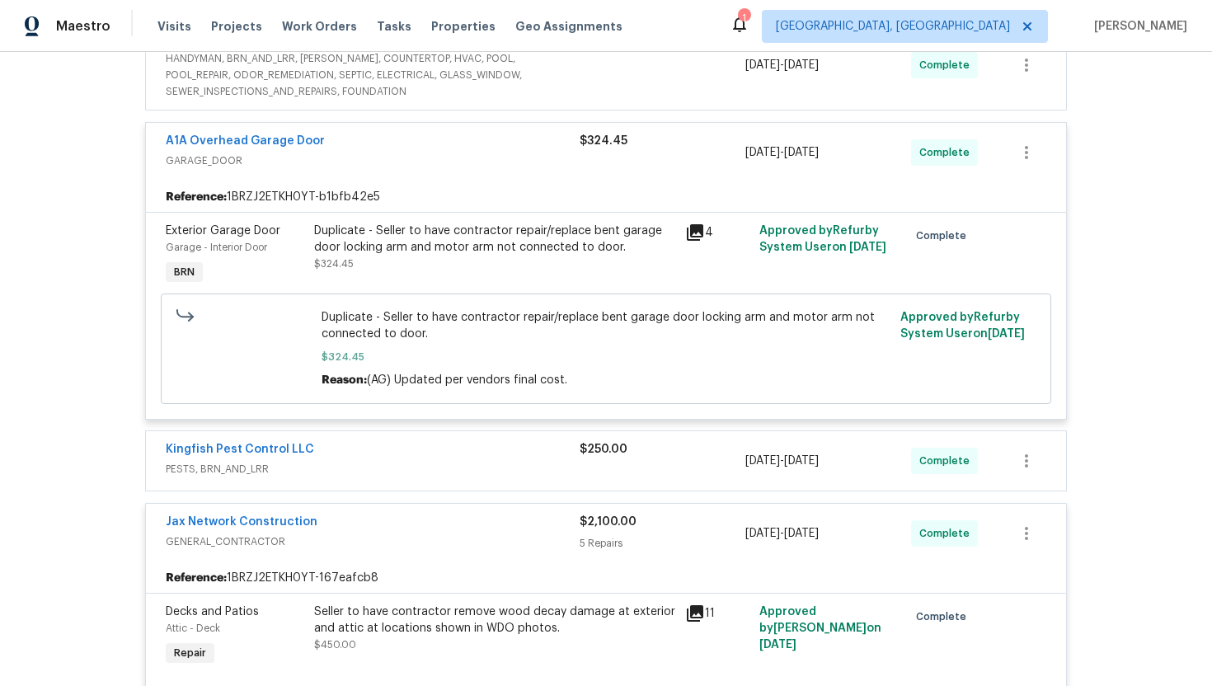
click at [440, 447] on div "Kingfish Pest Control LLC" at bounding box center [373, 451] width 414 height 20
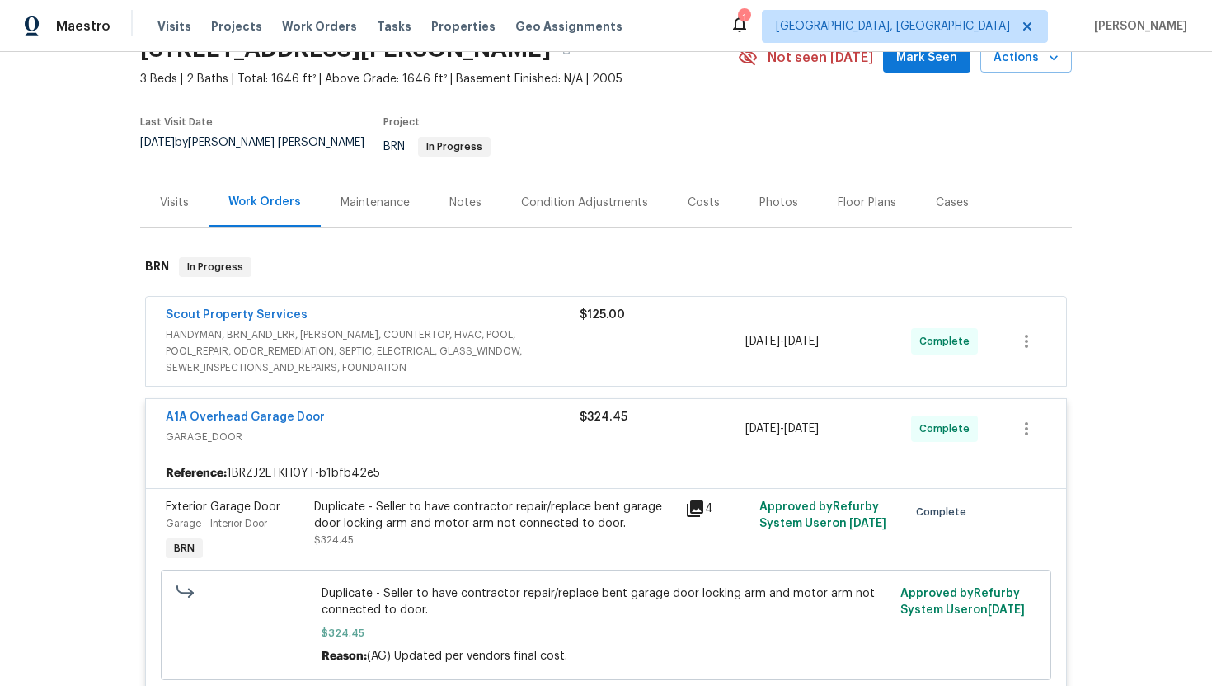
scroll to position [96, 0]
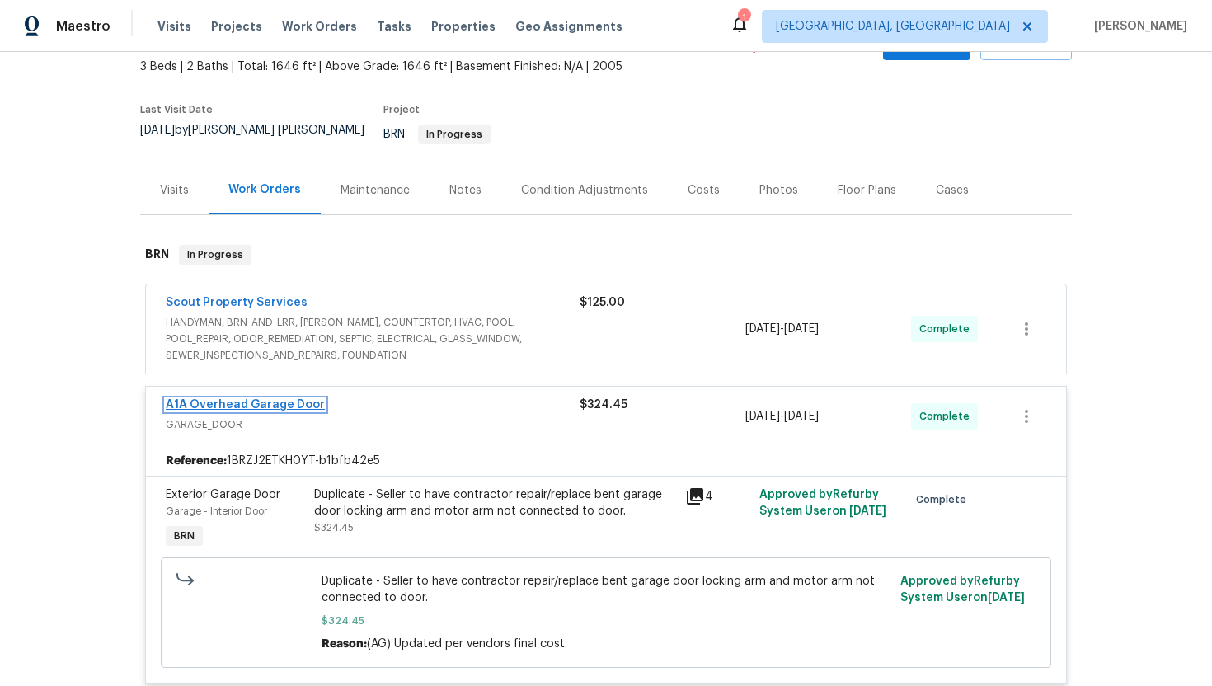
click at [284, 399] on link "A1A Overhead Garage Door" at bounding box center [245, 405] width 159 height 12
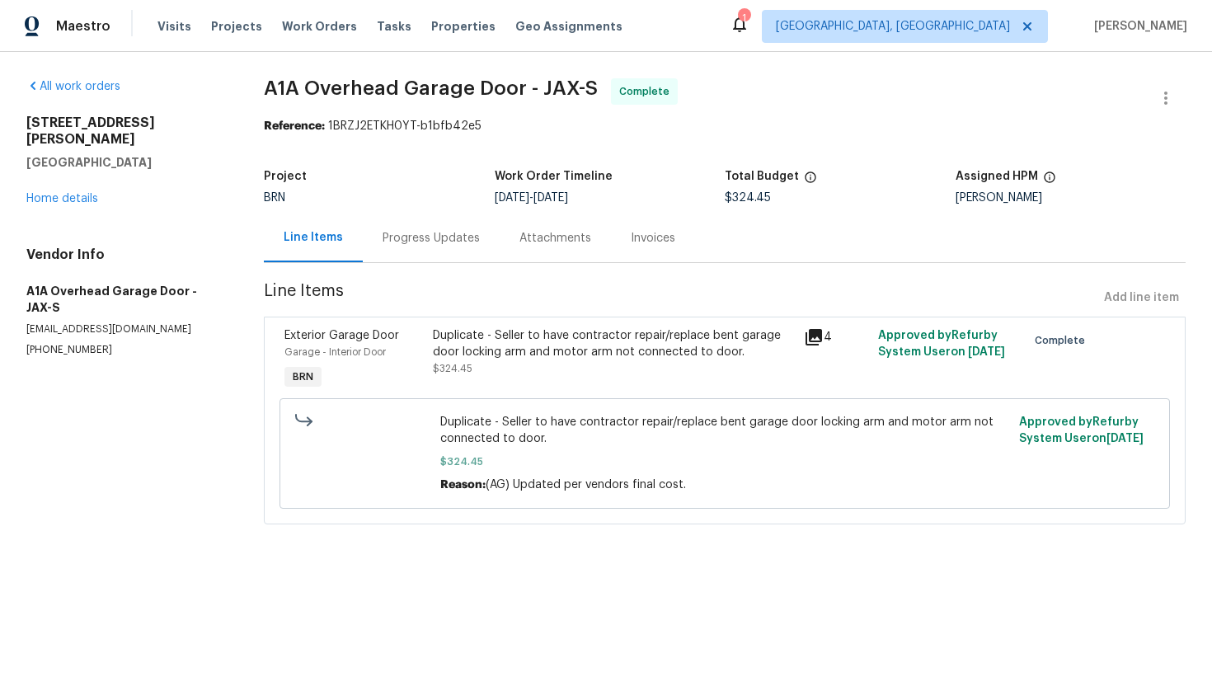
click at [521, 345] on div "Duplicate - Seller to have contractor repair/replace bent garage door locking a…" at bounding box center [613, 343] width 361 height 33
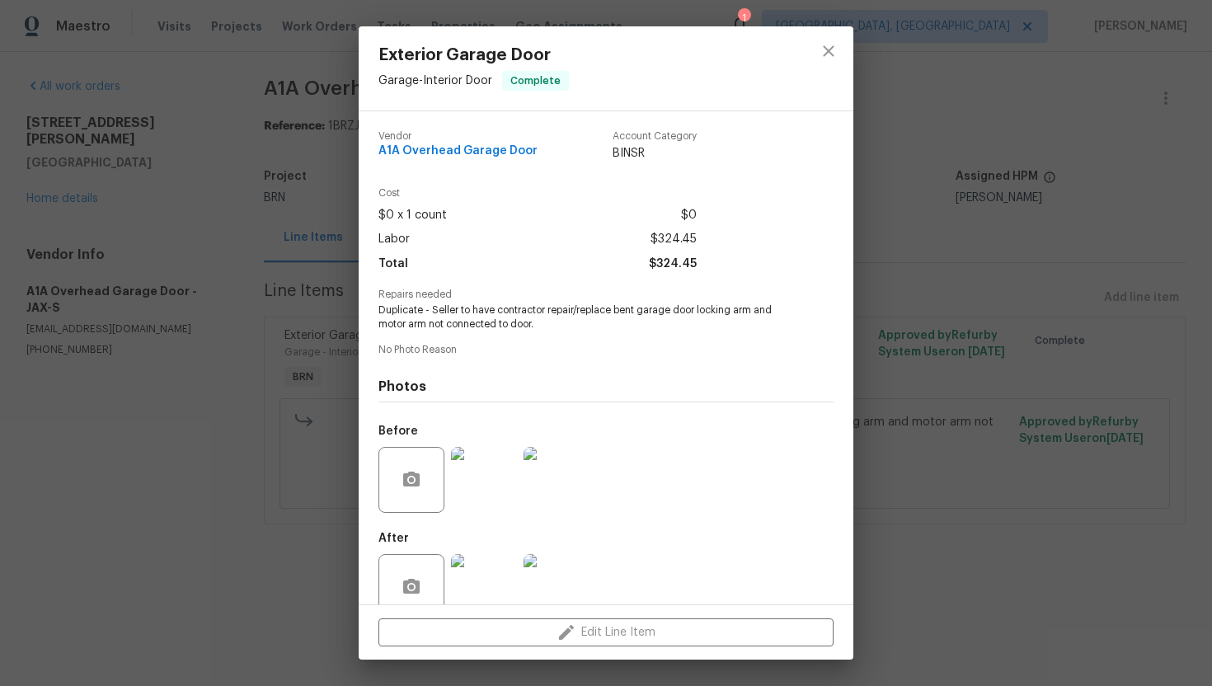
click at [373, 311] on div "Vendor A1A Overhead Garage Door Account Category BINSR Cost $0 x 1 count $0 Lab…" at bounding box center [606, 357] width 495 height 493
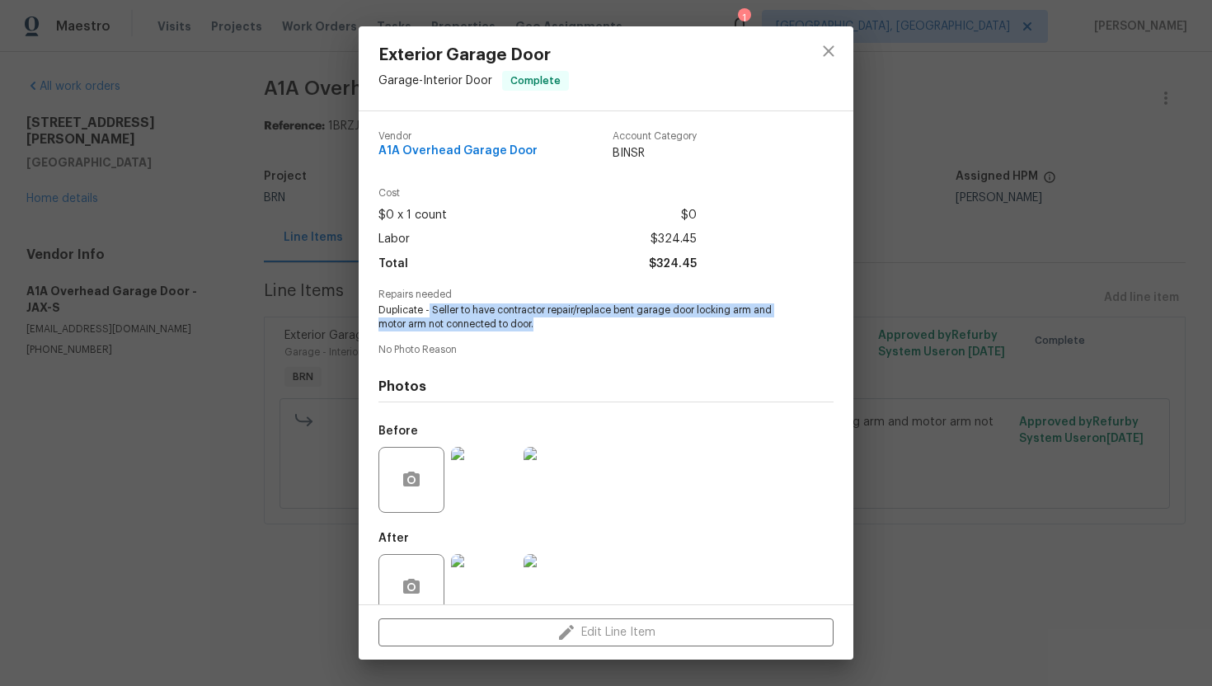
drag, startPoint x: 429, startPoint y: 312, endPoint x: 565, endPoint y: 333, distance: 137.7
click at [565, 332] on div "Vendor A1A Overhead Garage Door Account Category BINSR Cost $0 x 1 count $0 Lab…" at bounding box center [605, 374] width 455 height 512
copy span "Seller to have contractor repair/replace bent garage door locking arm and motor…"
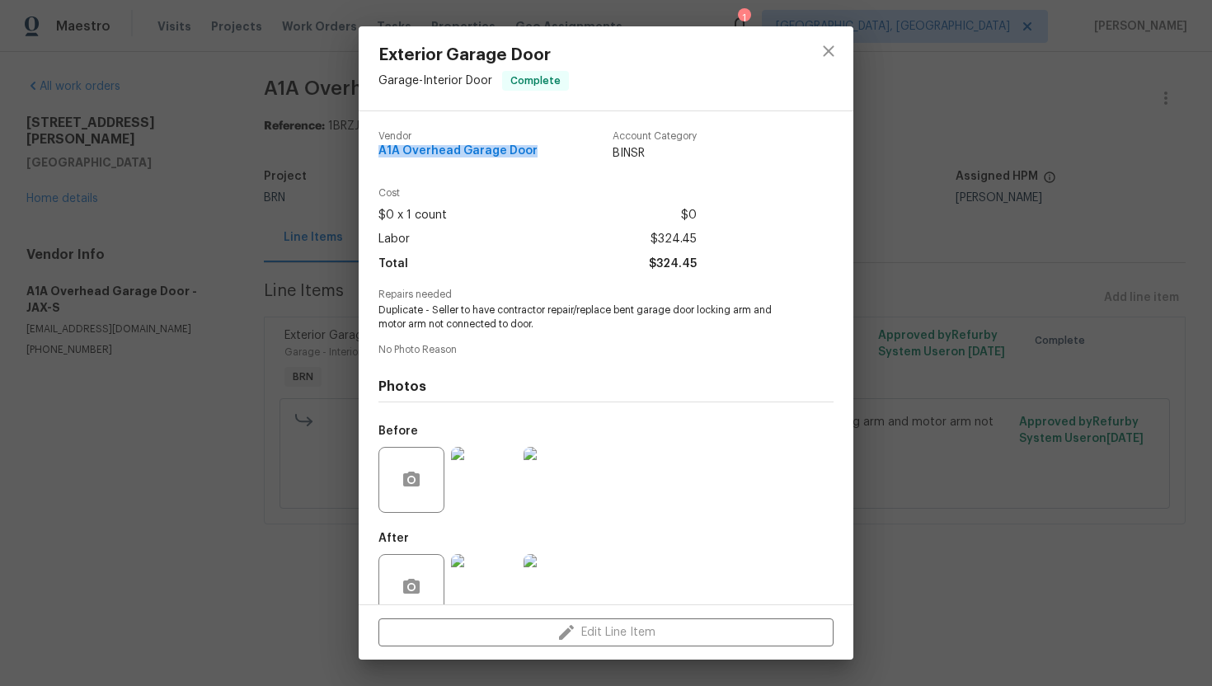
drag, startPoint x: 374, startPoint y: 151, endPoint x: 533, endPoint y: 151, distance: 159.1
click at [533, 151] on div "Vendor A1A Overhead Garage Door Account Category BINSR Cost $0 x 1 count $0 Lab…" at bounding box center [606, 357] width 495 height 493
copy span "A1A Overhead Garage Door"
click at [561, 481] on img at bounding box center [556, 480] width 66 height 66
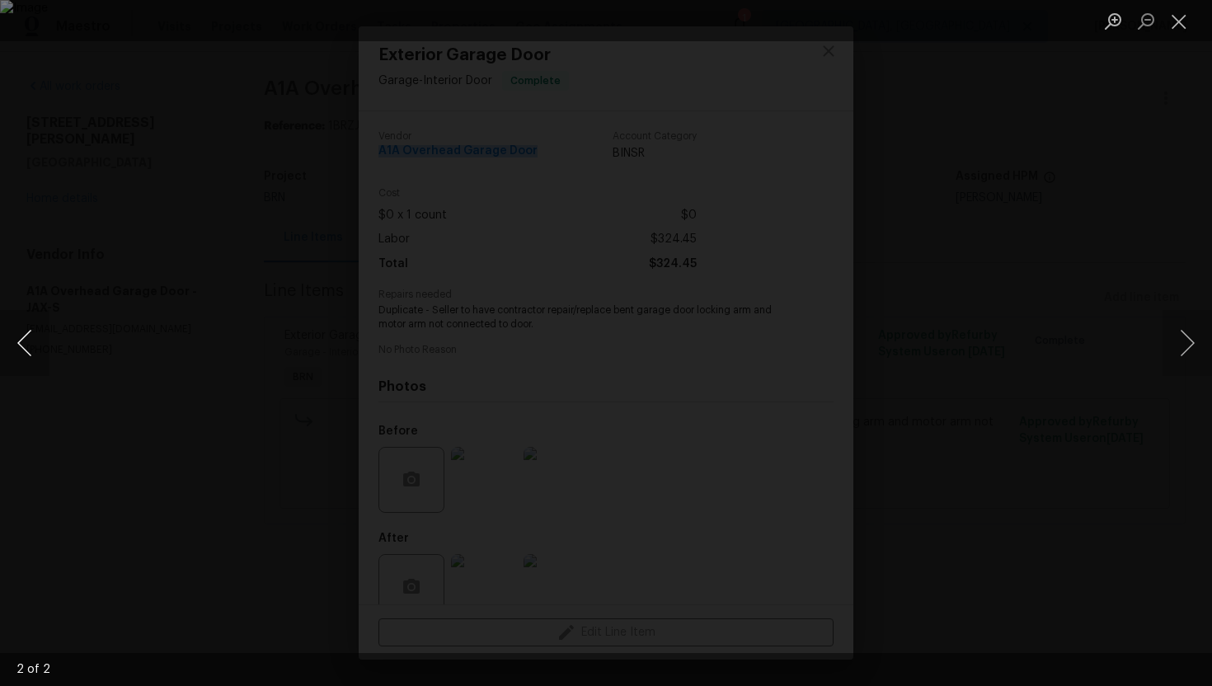
click at [15, 340] on button "Previous image" at bounding box center [24, 343] width 49 height 66
click at [1178, 26] on button "Close lightbox" at bounding box center [1178, 21] width 33 height 29
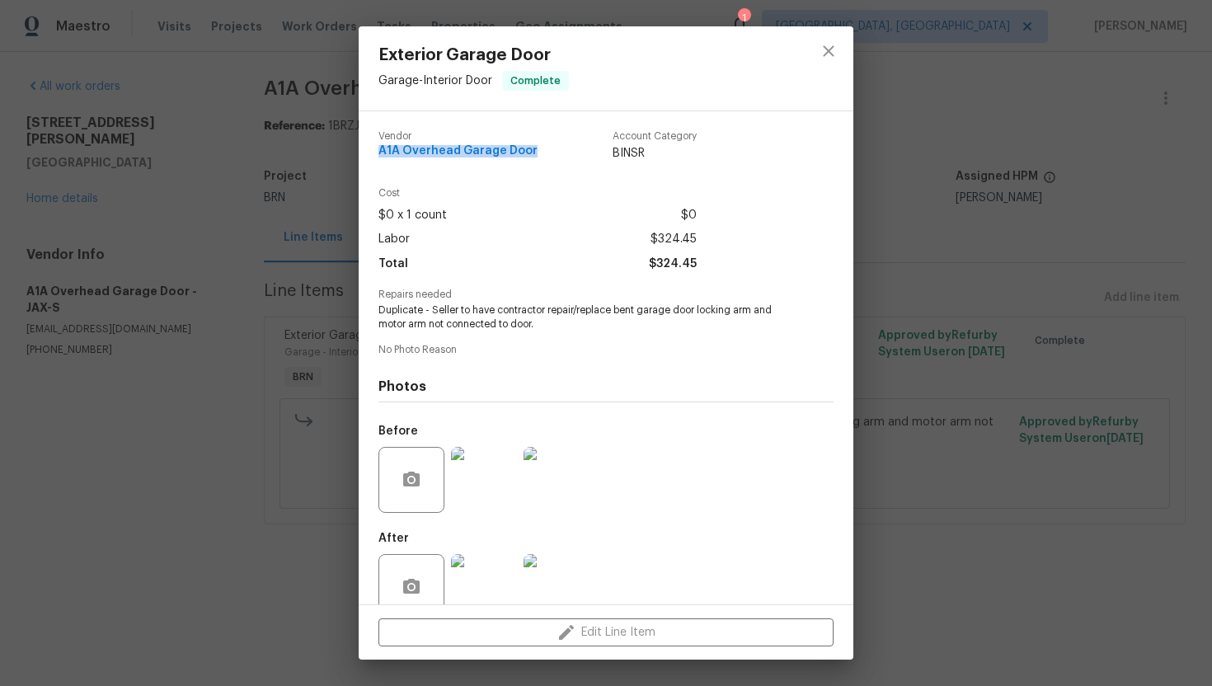
scroll to position [32, 0]
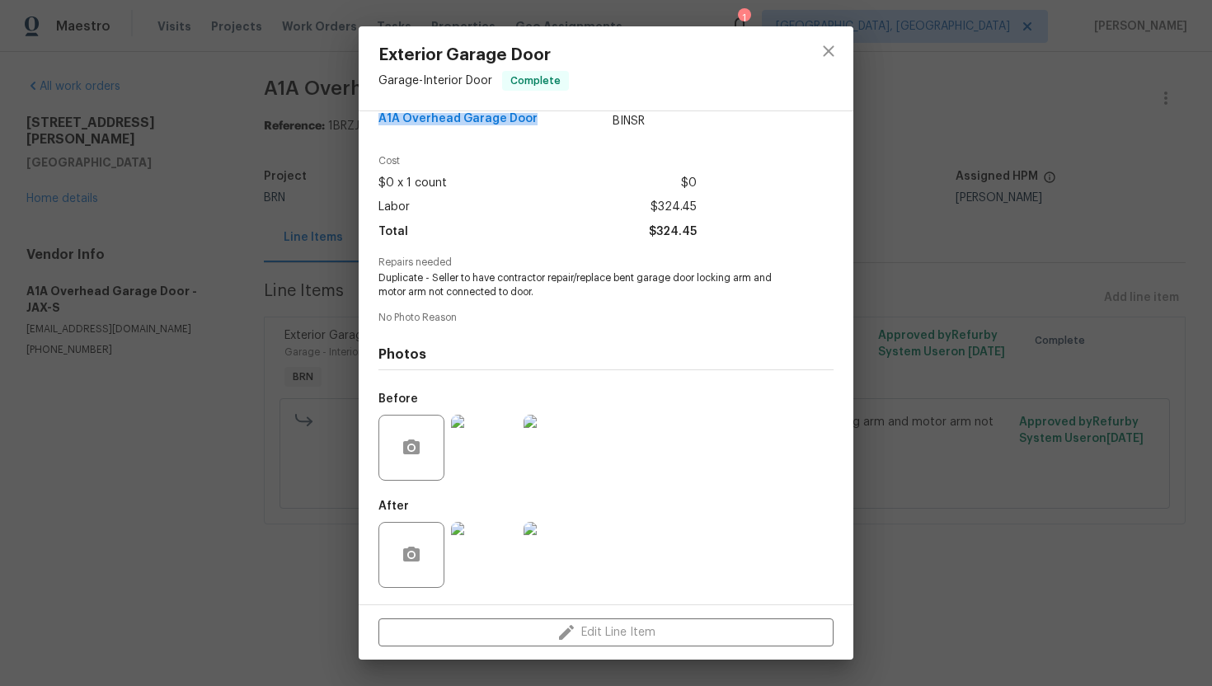
click at [556, 525] on img at bounding box center [556, 555] width 66 height 66
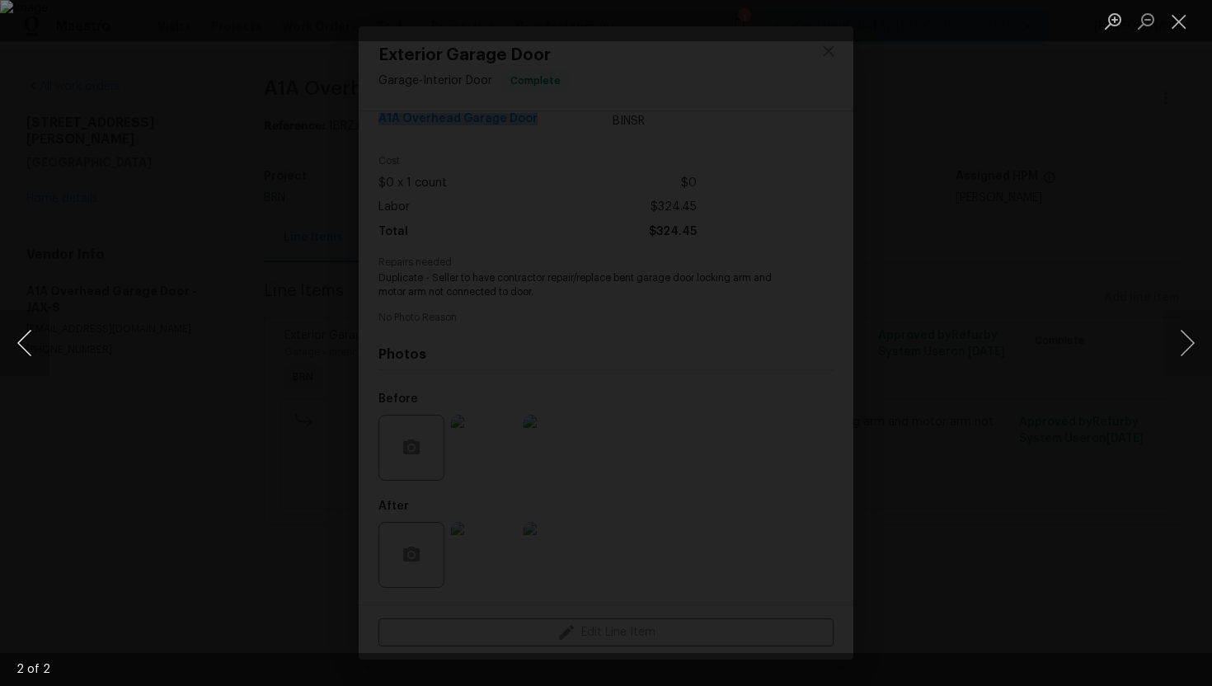
click at [24, 334] on button "Previous image" at bounding box center [24, 343] width 49 height 66
click at [1178, 14] on button "Close lightbox" at bounding box center [1178, 21] width 33 height 29
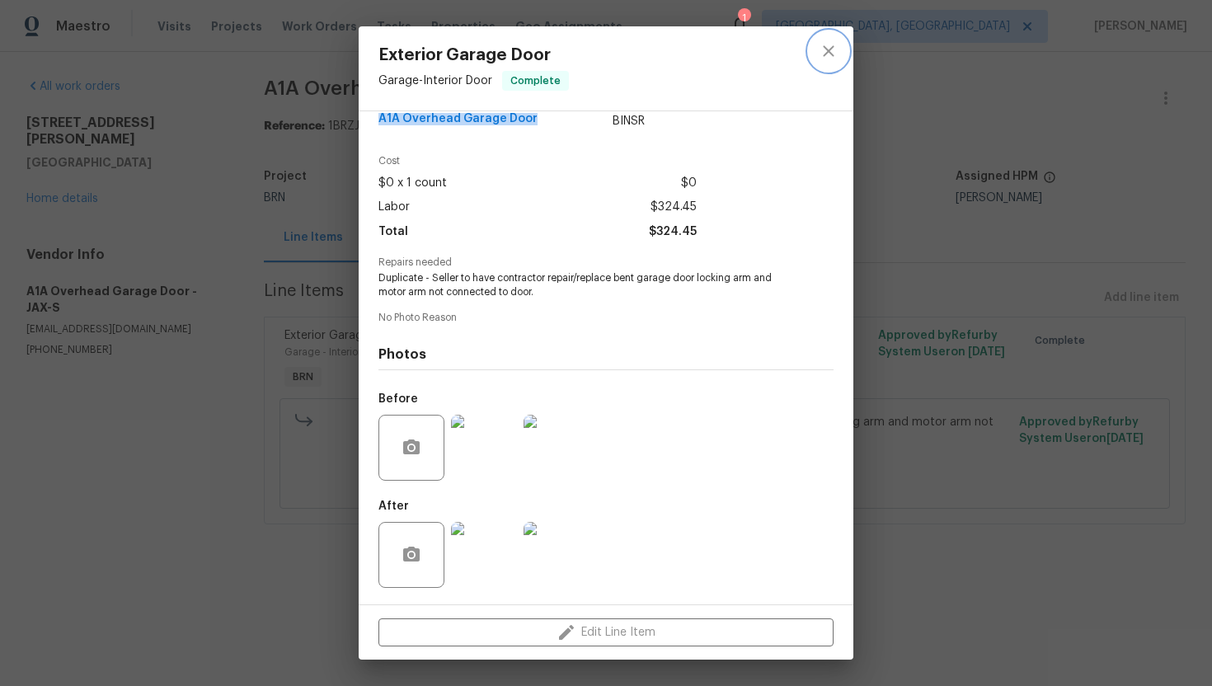
click at [833, 47] on icon "close" at bounding box center [829, 51] width 20 height 20
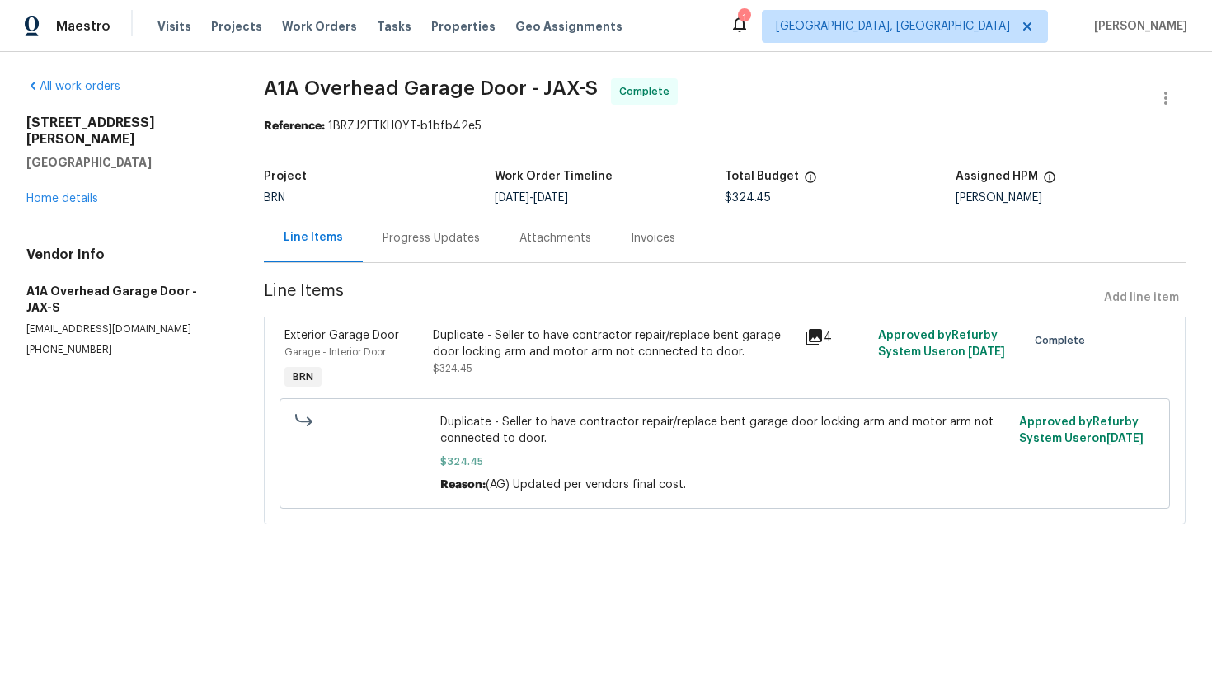
click at [640, 238] on div "Invoices" at bounding box center [653, 238] width 45 height 16
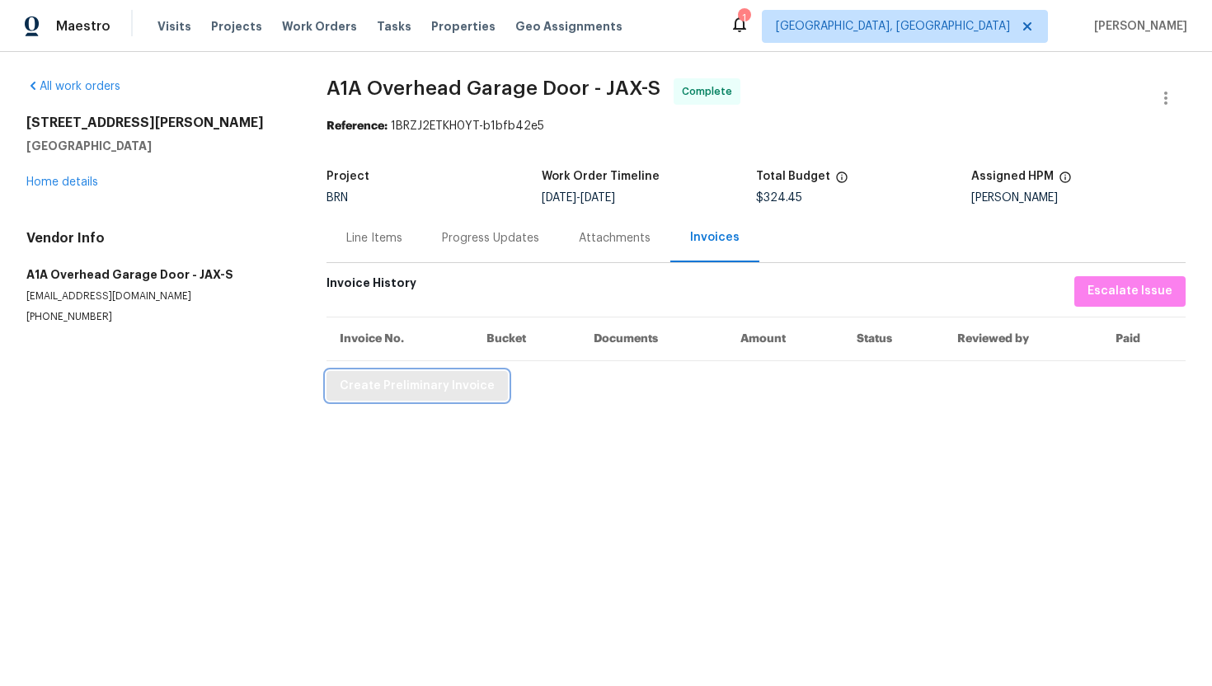
click at [463, 392] on span "Create Preliminary Invoice" at bounding box center [417, 386] width 155 height 21
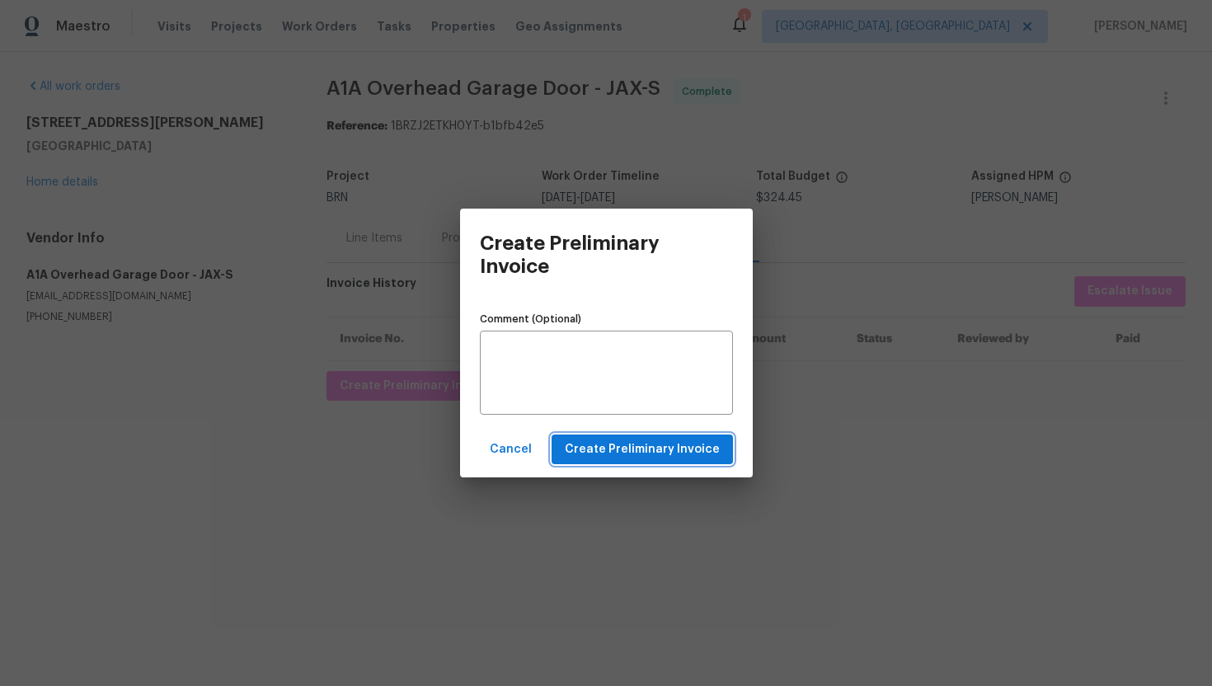
click at [631, 446] on span "Create Preliminary Invoice" at bounding box center [642, 449] width 155 height 21
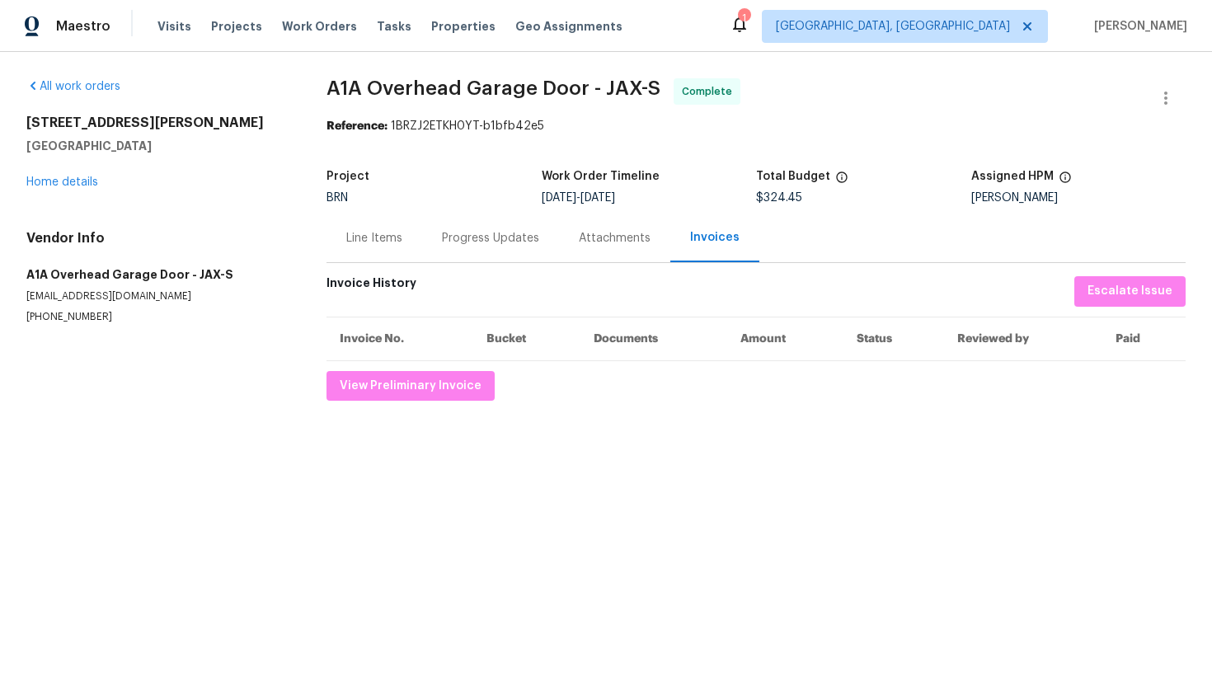
click at [387, 242] on div "Line Items" at bounding box center [374, 238] width 56 height 16
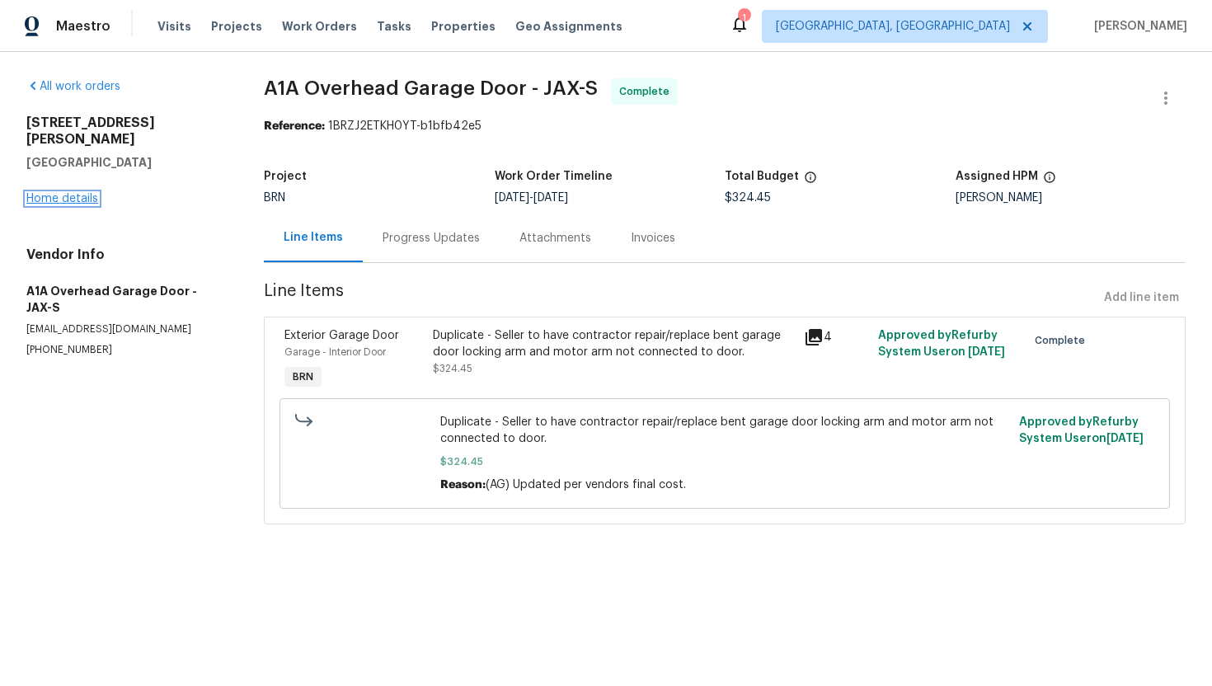
click at [92, 193] on link "Home details" at bounding box center [62, 199] width 72 height 12
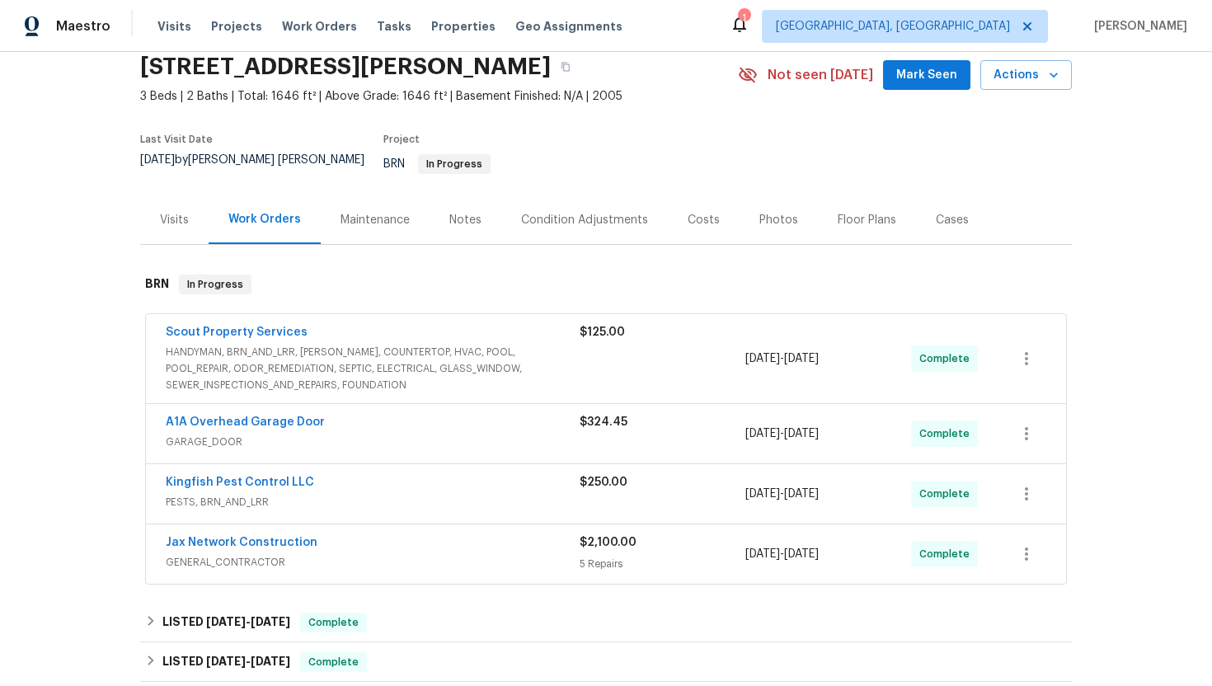
scroll to position [124, 0]
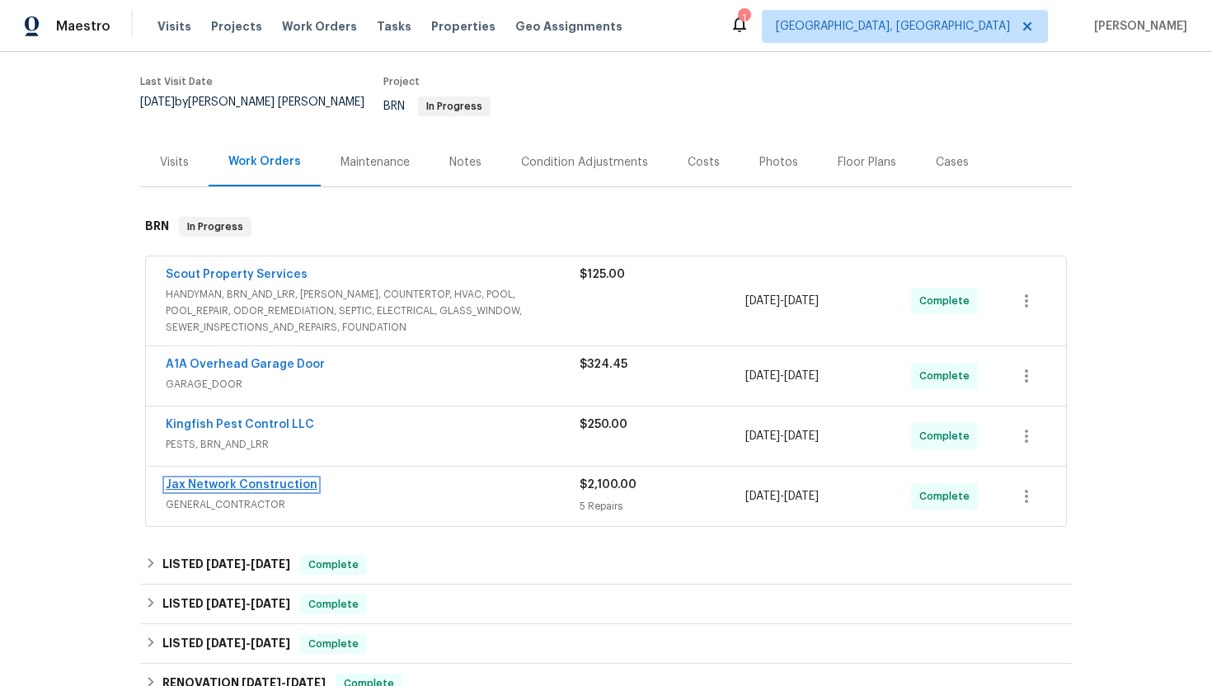
click at [243, 479] on link "Jax Network Construction" at bounding box center [242, 485] width 152 height 12
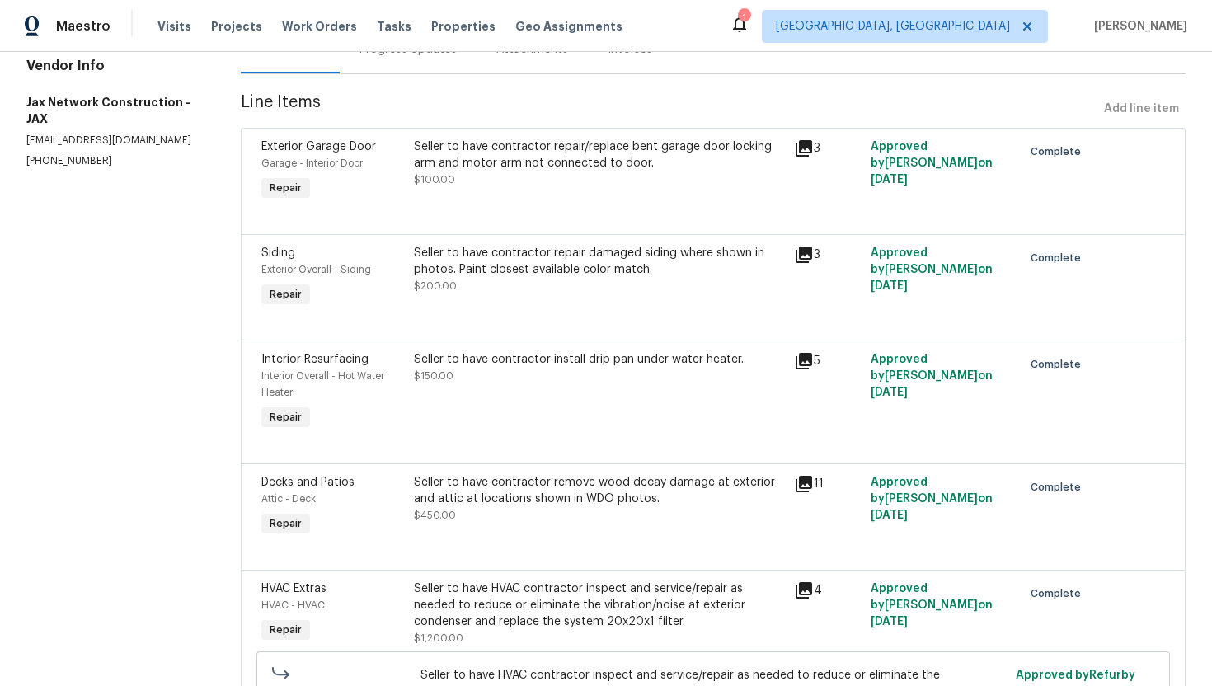
scroll to position [193, 0]
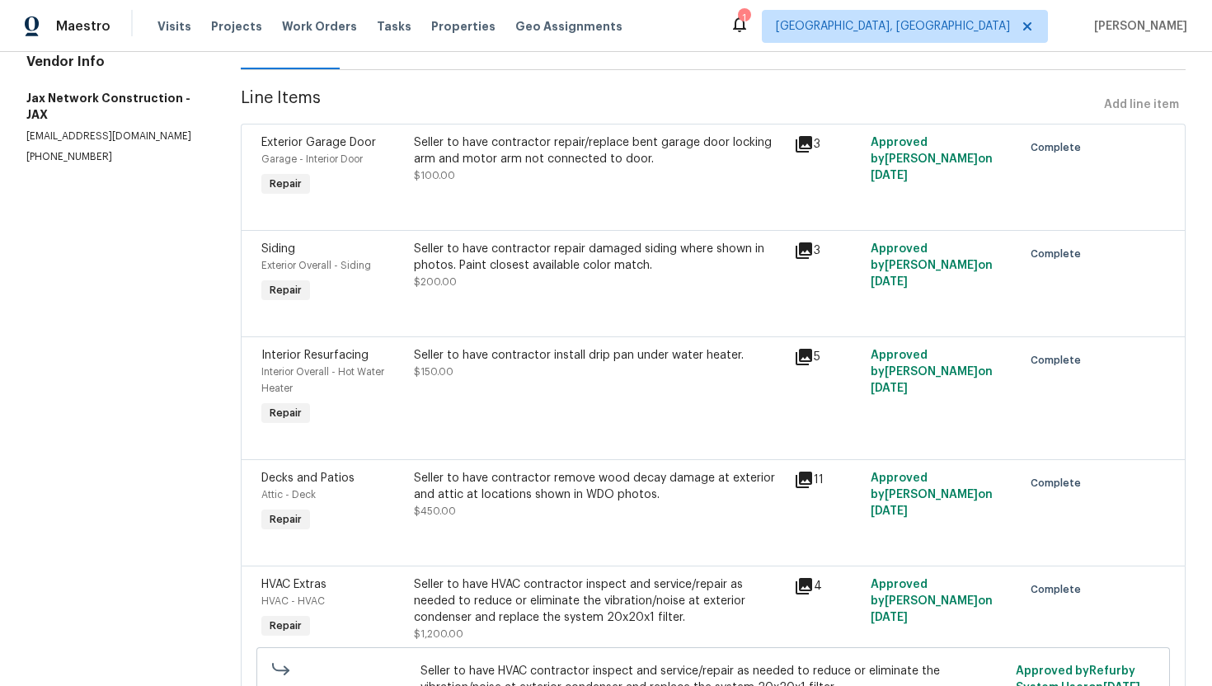
click at [566, 173] on div "Seller to have contractor repair/replace bent garage door locking arm and motor…" at bounding box center [599, 158] width 371 height 49
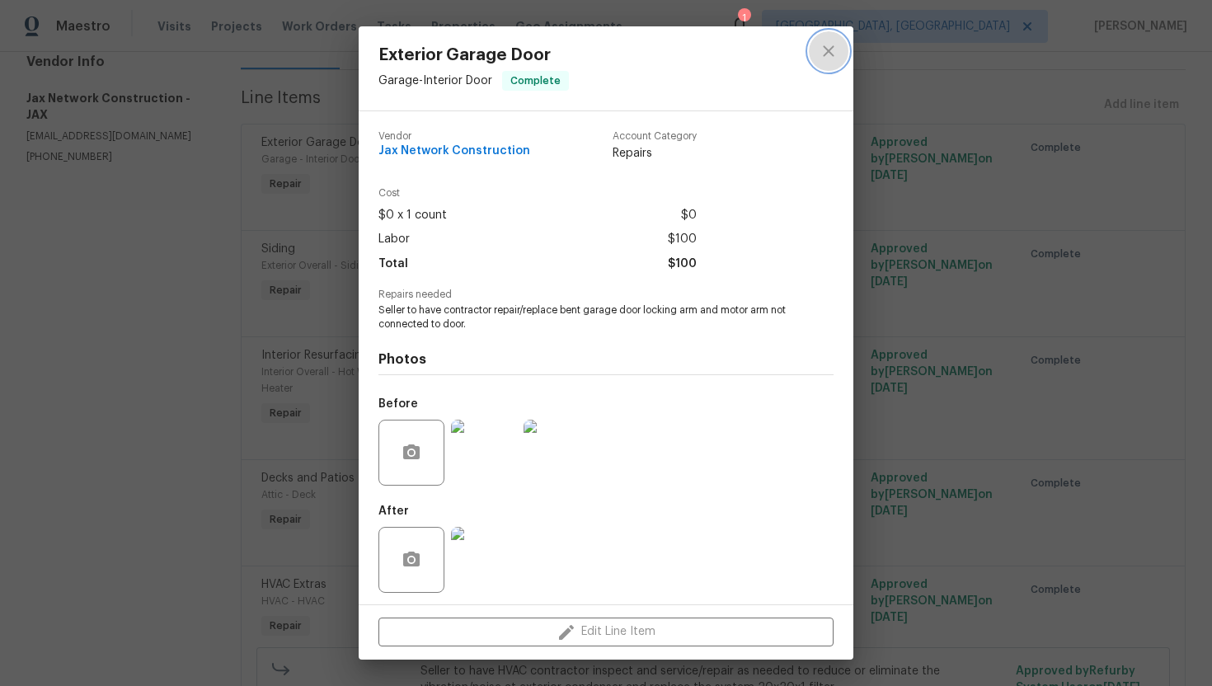
click at [830, 56] on icon "close" at bounding box center [829, 51] width 20 height 20
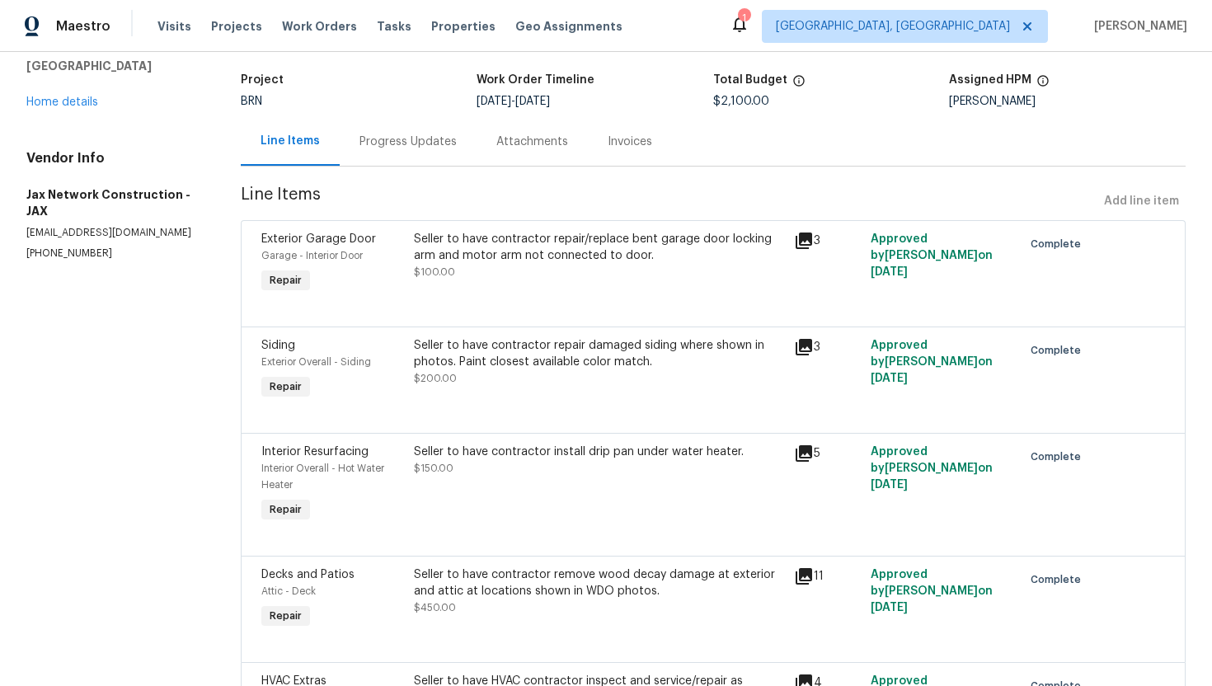
scroll to position [101, 0]
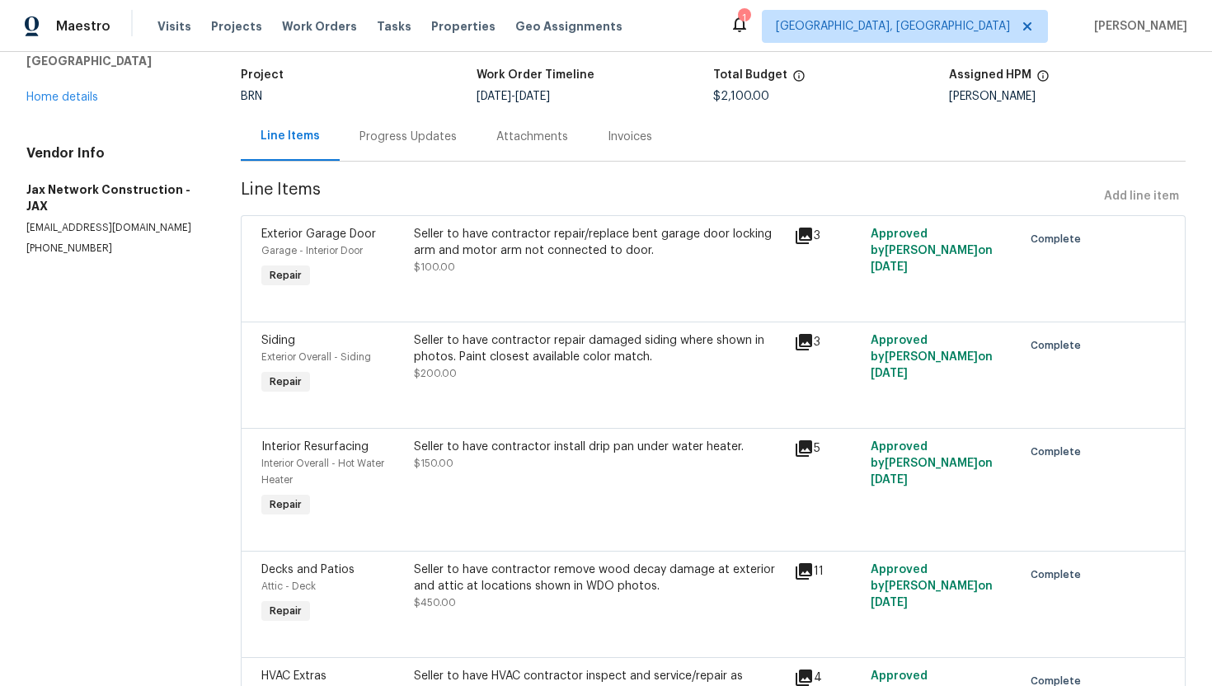
click at [543, 364] on div "Seller to have contractor repair damaged siding where shown in photos. Paint cl…" at bounding box center [599, 348] width 371 height 33
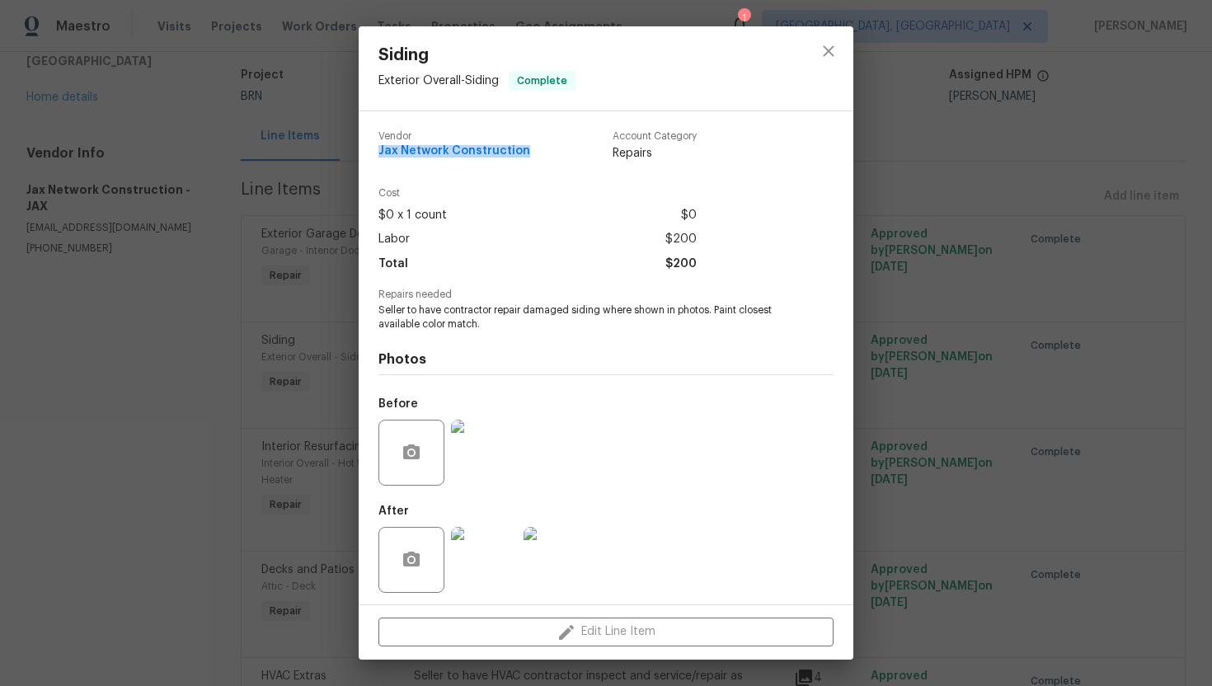
drag, startPoint x: 378, startPoint y: 153, endPoint x: 521, endPoint y: 151, distance: 142.6
click at [521, 151] on div "Vendor Jax Network Construction Account Category Repairs" at bounding box center [537, 146] width 318 height 31
copy span "Jax Network Construction"
click at [528, 263] on div "Total $200" at bounding box center [537, 264] width 318 height 24
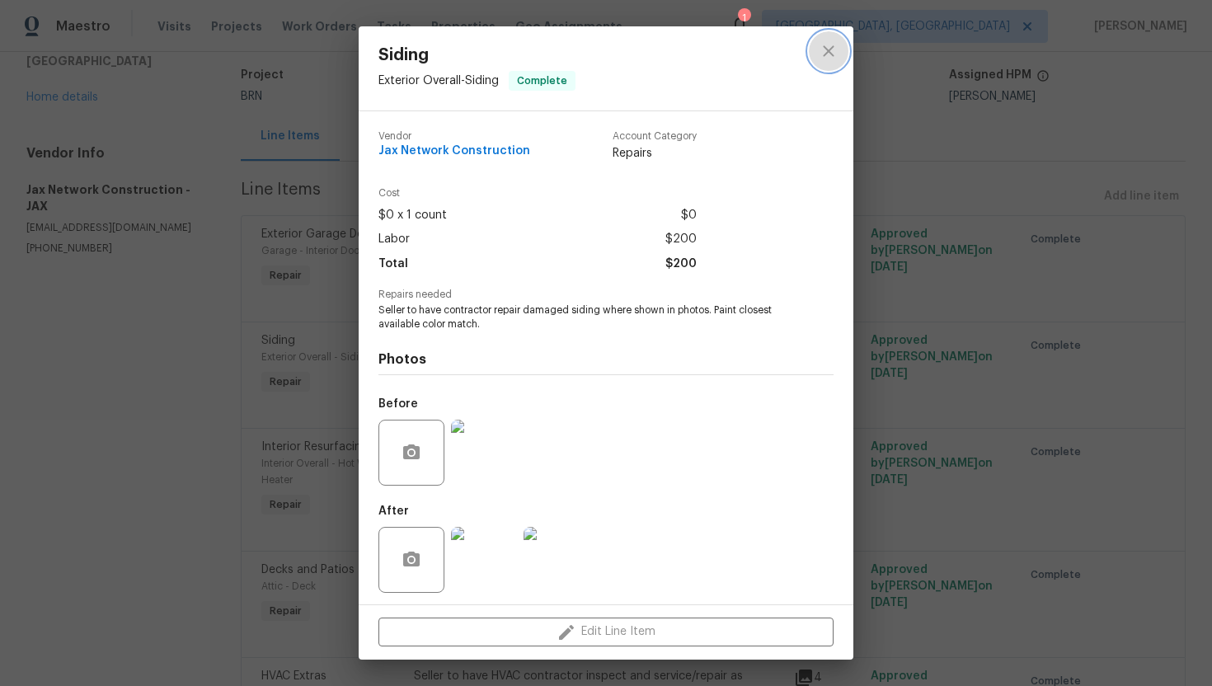
click at [832, 49] on icon "close" at bounding box center [829, 51] width 20 height 20
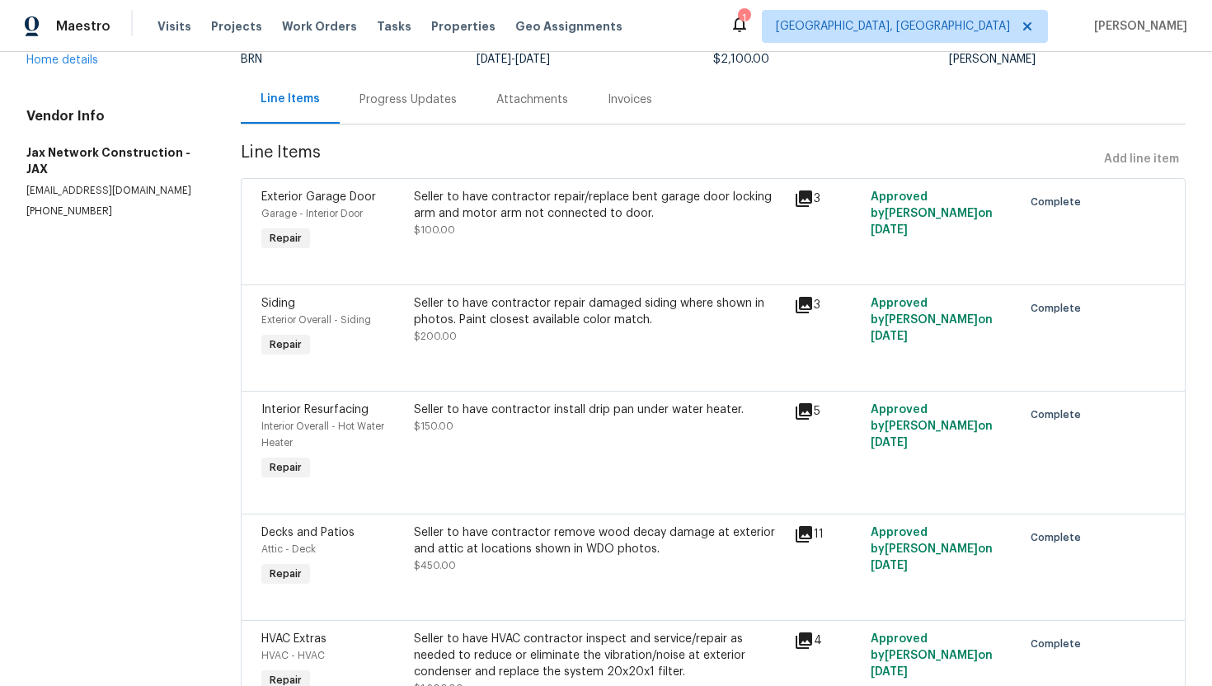
scroll to position [145, 0]
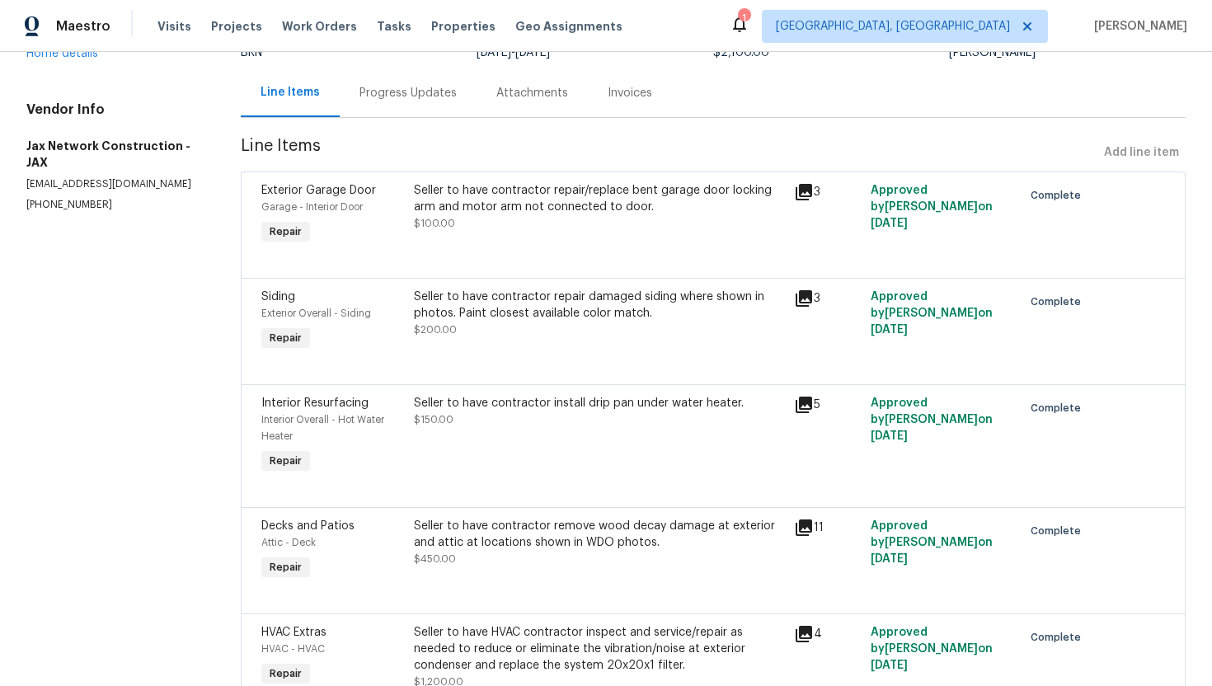
click at [545, 327] on div "Seller to have contractor repair damaged siding where shown in photos. Paint cl…" at bounding box center [599, 313] width 371 height 49
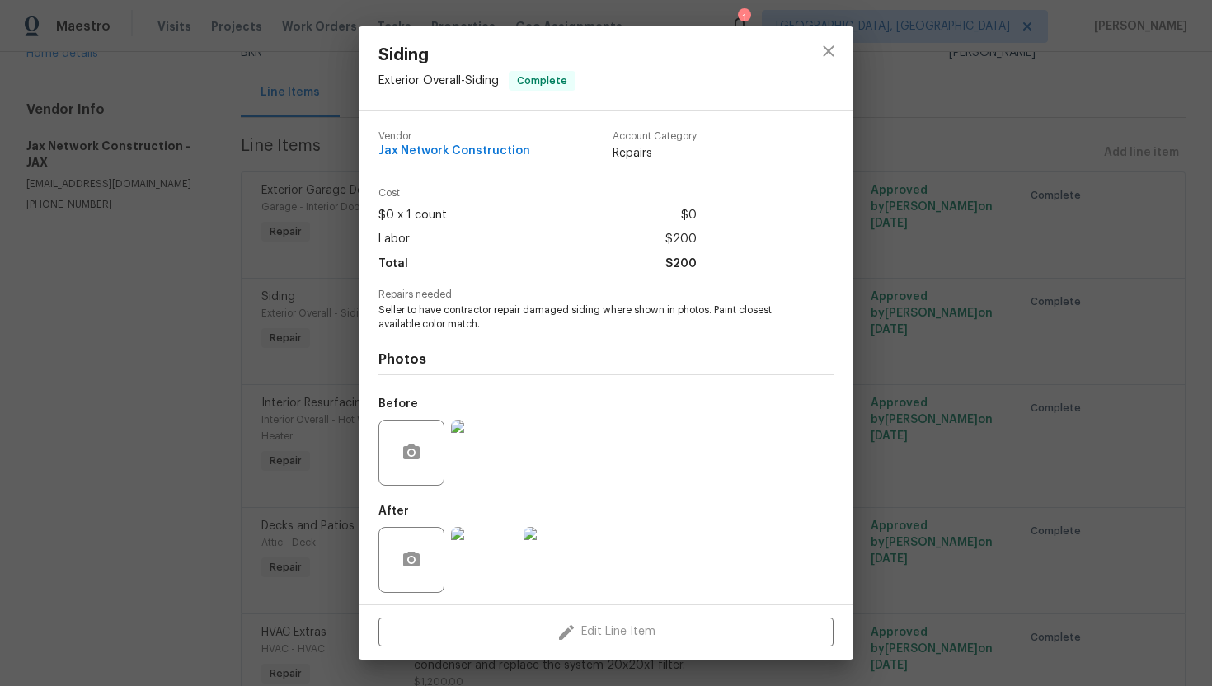
click at [462, 149] on span "Jax Network Construction" at bounding box center [454, 151] width 152 height 12
copy span "Jax Network Construction"
click at [569, 312] on span "Seller to have contractor repair damaged siding where shown in photos. Paint cl…" at bounding box center [583, 317] width 410 height 28
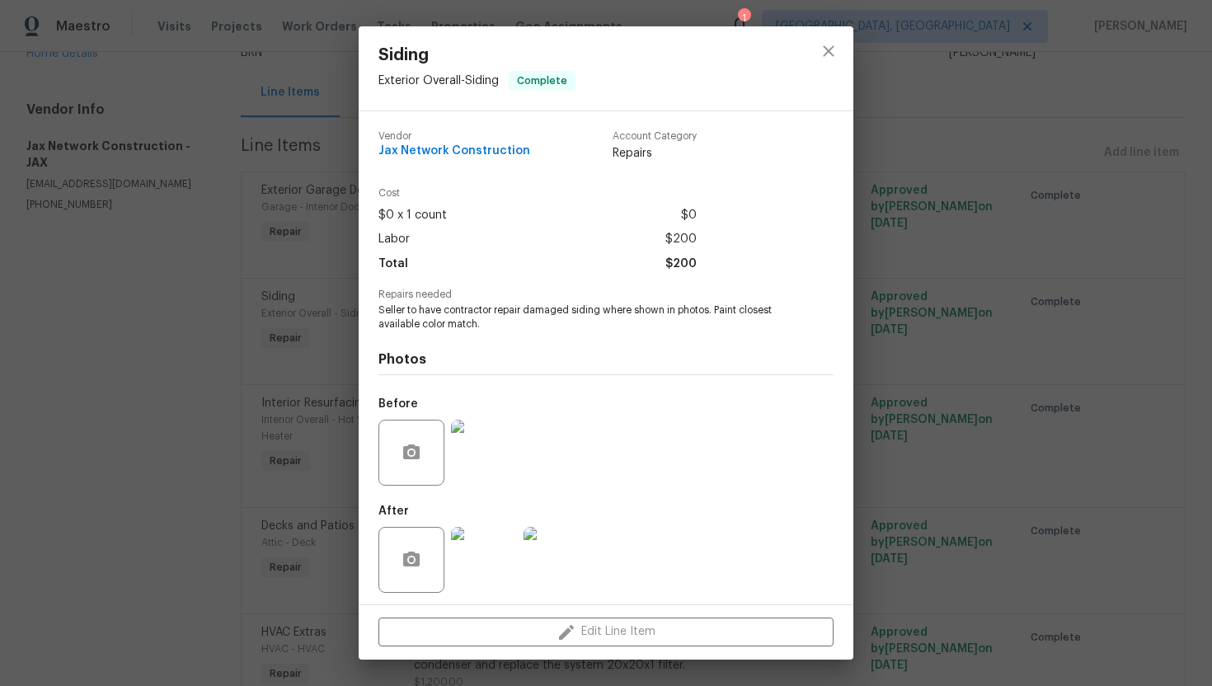
click at [569, 312] on span "Seller to have contractor repair damaged siding where shown in photos. Paint cl…" at bounding box center [583, 317] width 410 height 28
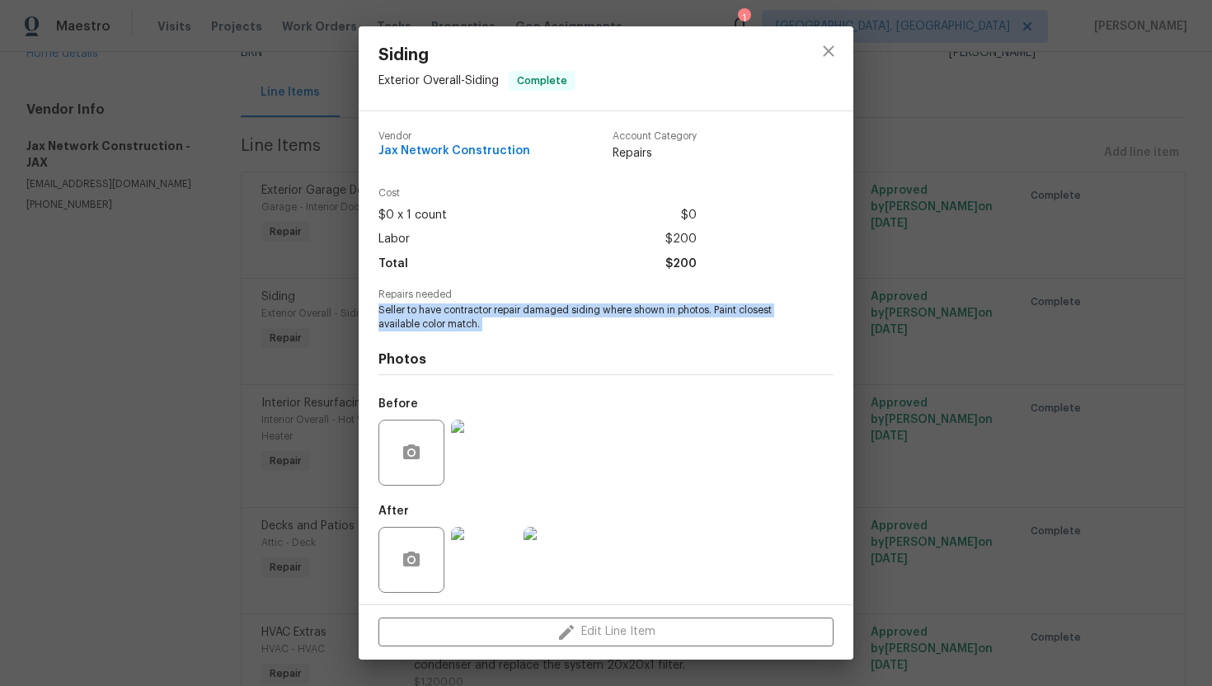
copy span "Seller to have contractor repair damaged siding where shown in photos. Paint cl…"
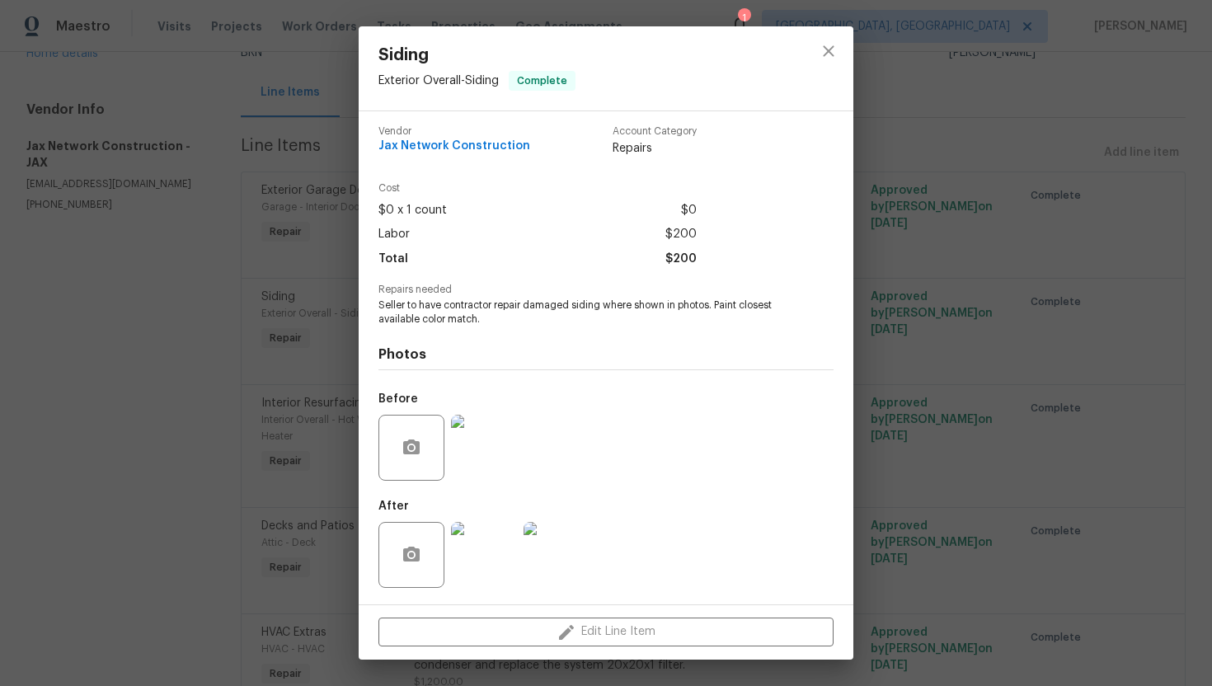
click at [580, 385] on div "Before" at bounding box center [605, 436] width 455 height 107
click at [489, 444] on img at bounding box center [484, 448] width 66 height 66
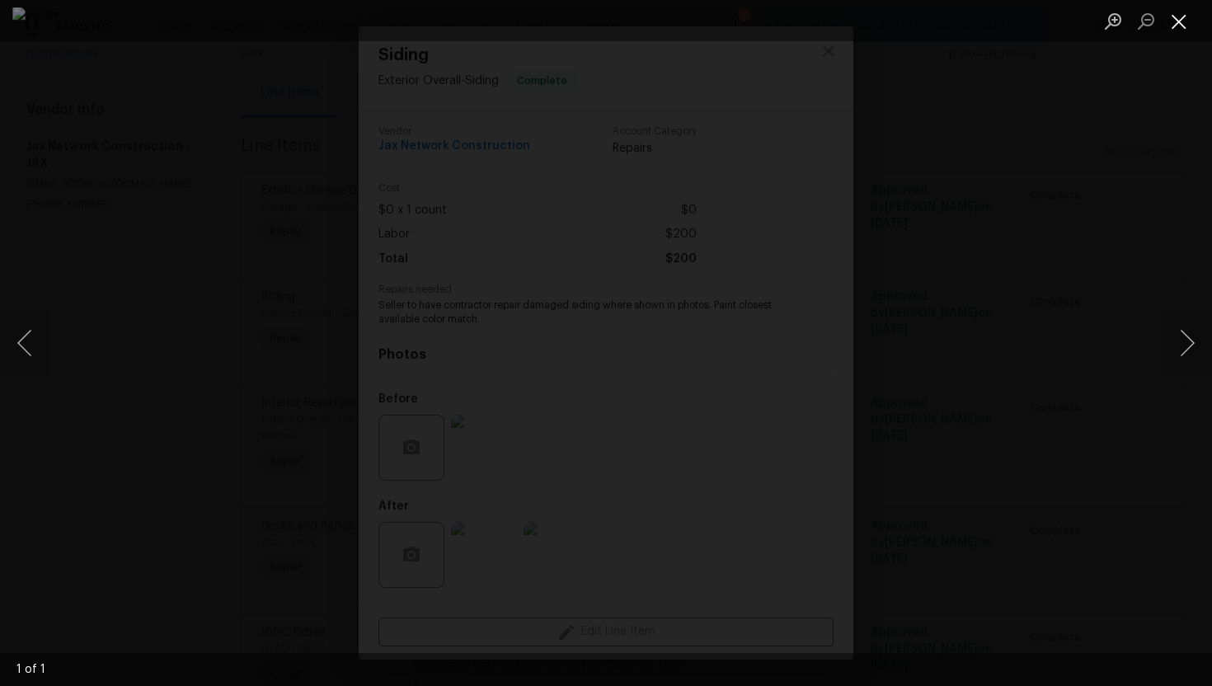
click at [1181, 21] on button "Close lightbox" at bounding box center [1178, 21] width 33 height 29
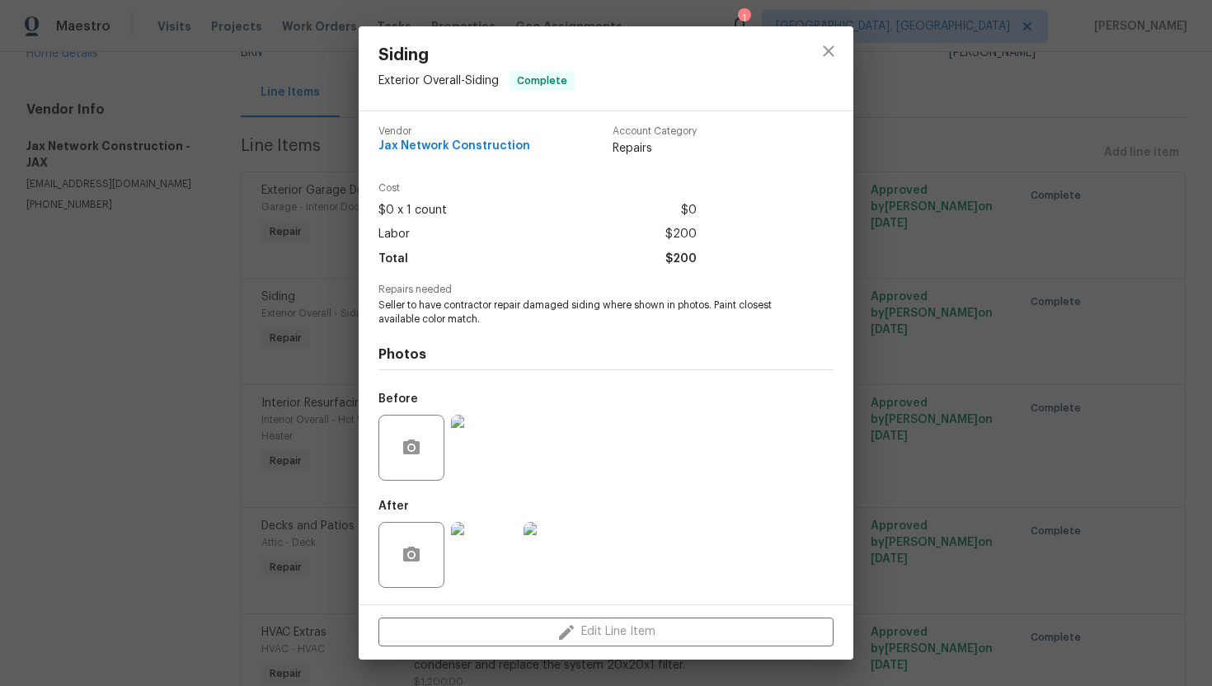
click at [574, 548] on img at bounding box center [556, 555] width 66 height 66
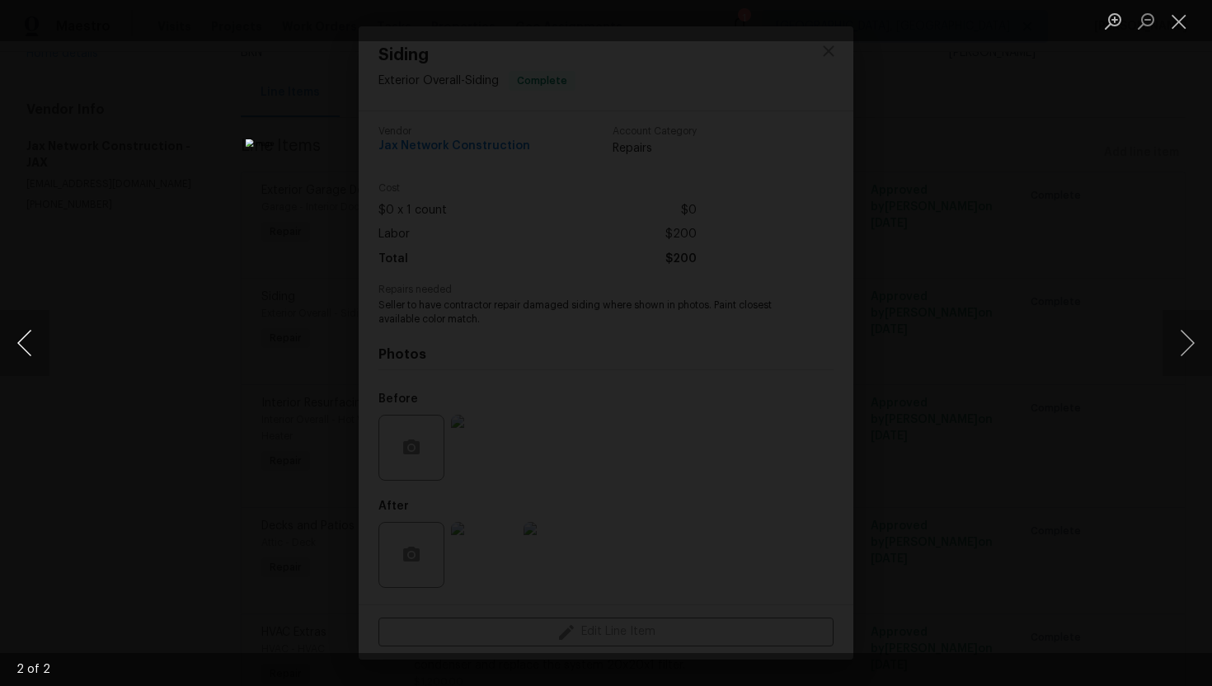
click at [25, 343] on button "Previous image" at bounding box center [24, 343] width 49 height 66
click at [1168, 12] on button "Close lightbox" at bounding box center [1178, 21] width 33 height 29
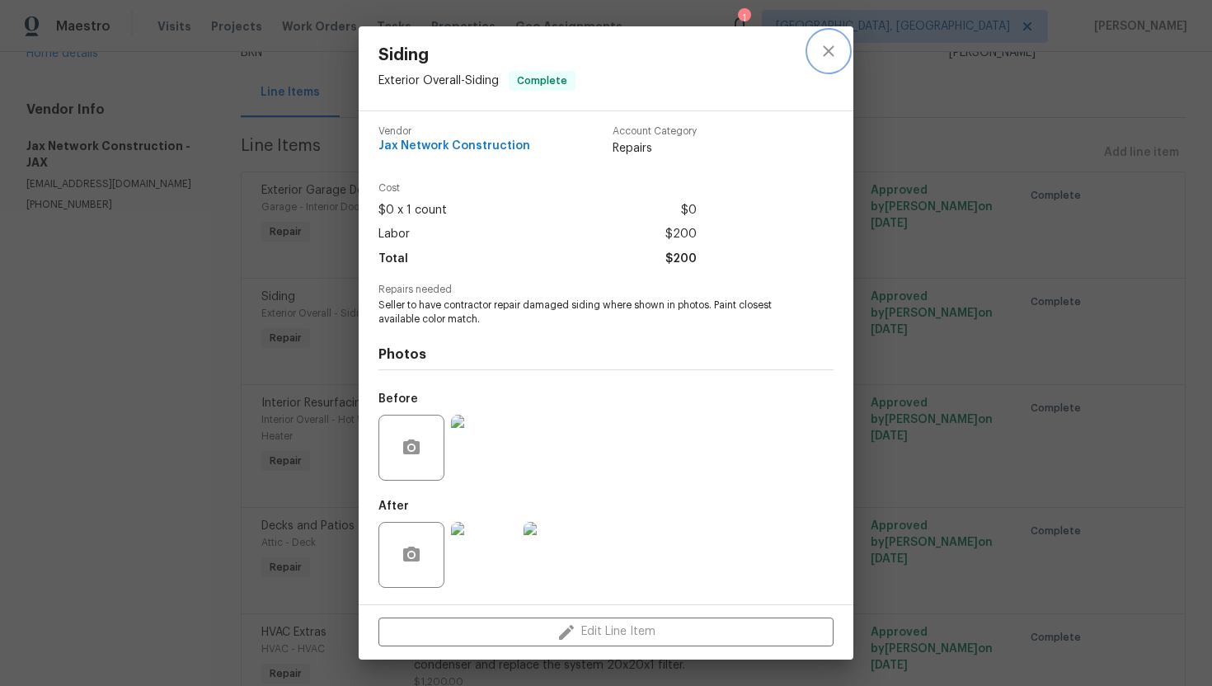
click at [826, 55] on icon "close" at bounding box center [829, 51] width 20 height 20
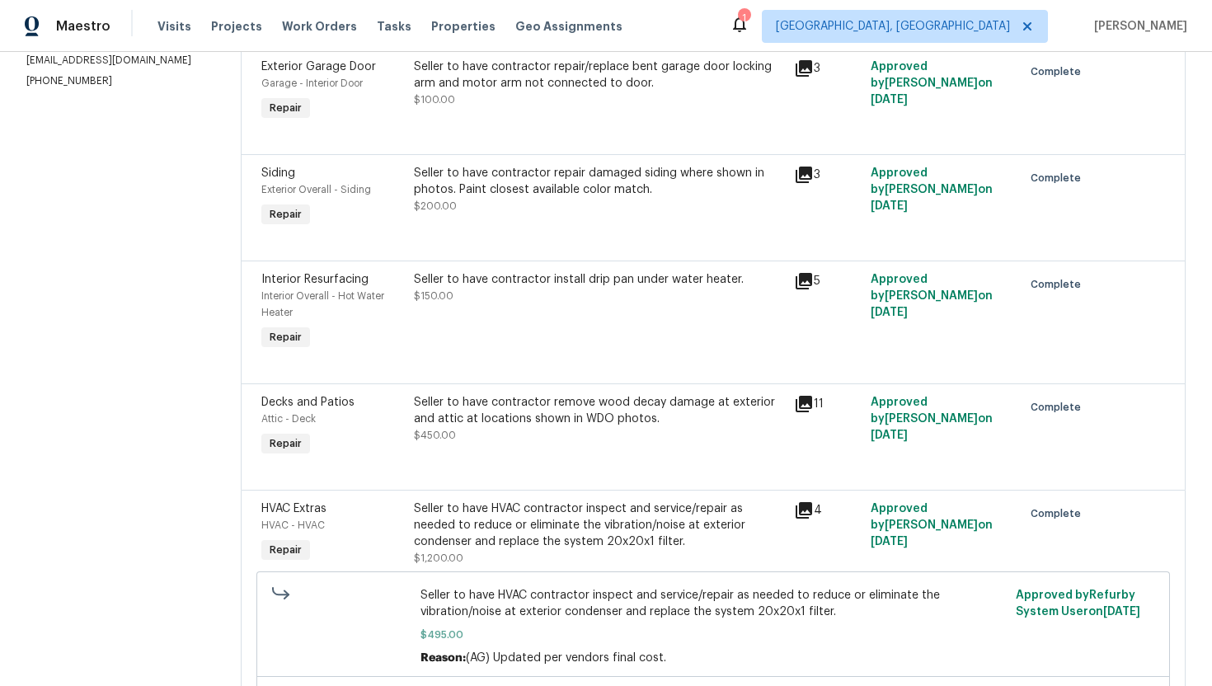
scroll to position [304, 0]
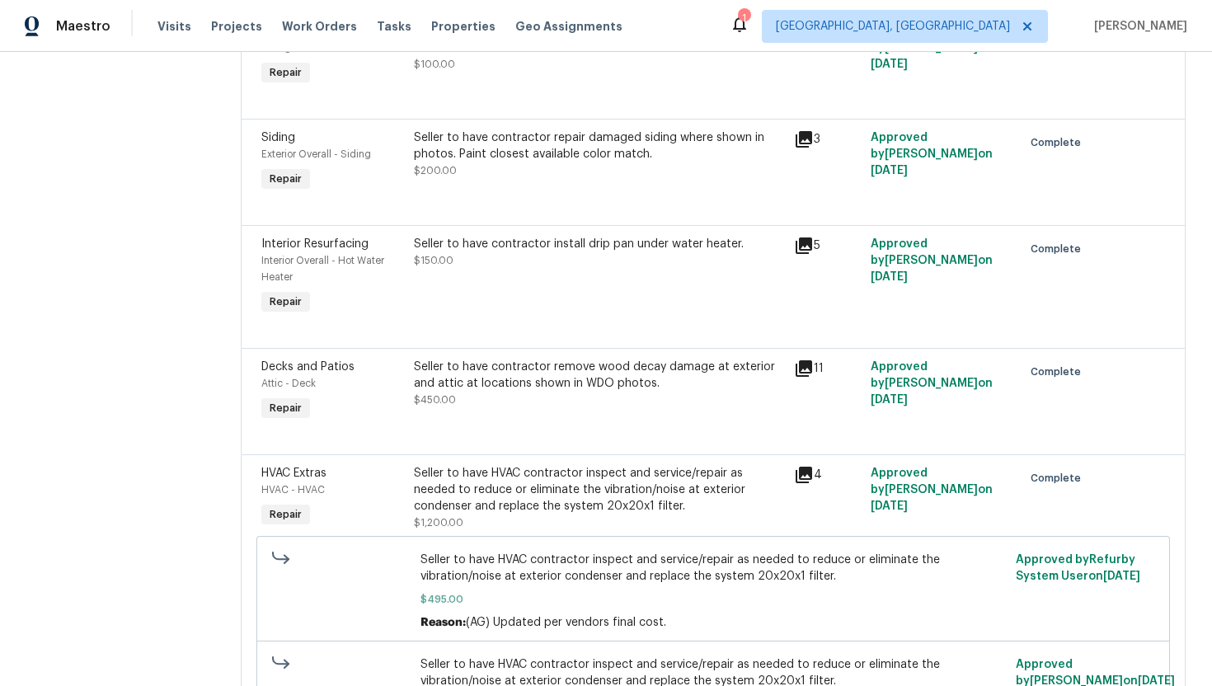
click at [622, 275] on div "Seller to have contractor install drip pan under water heater. $150.00" at bounding box center [599, 277] width 381 height 92
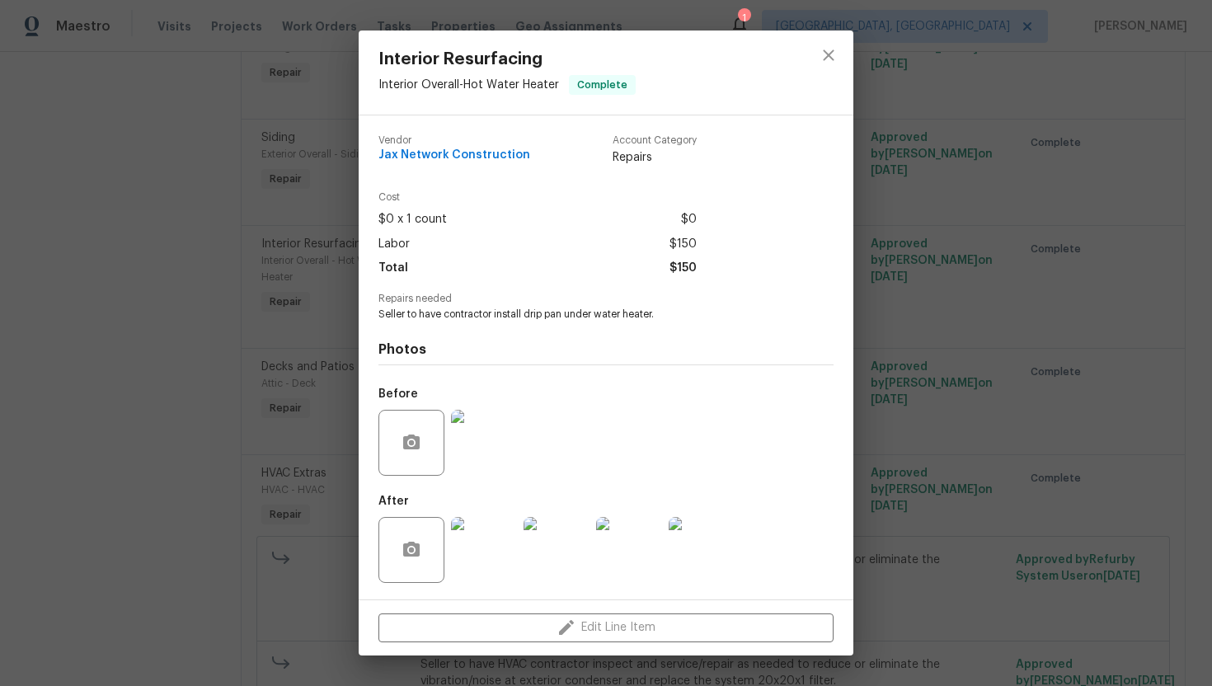
click at [975, 230] on div "Interior Resurfacing Interior Overall - Hot Water Heater Complete Vendor Jax Ne…" at bounding box center [606, 343] width 1212 height 686
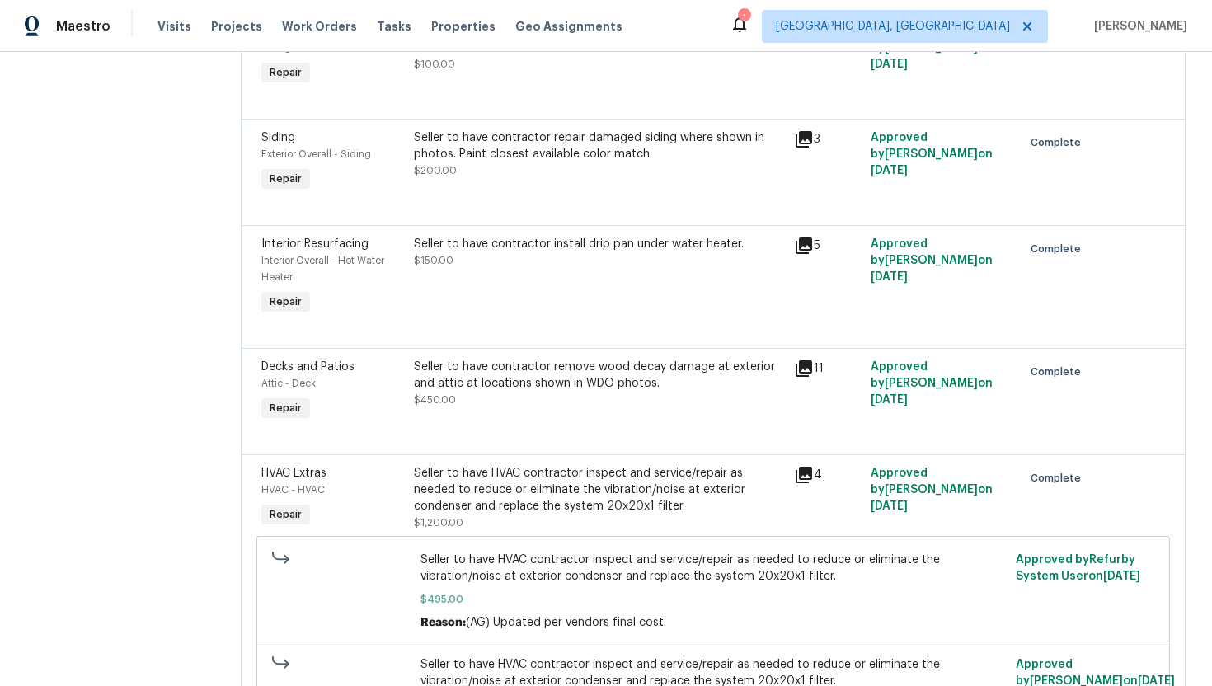
click at [547, 387] on div "Seller to have contractor remove wood decay damage at exterior and attic at loc…" at bounding box center [599, 375] width 371 height 33
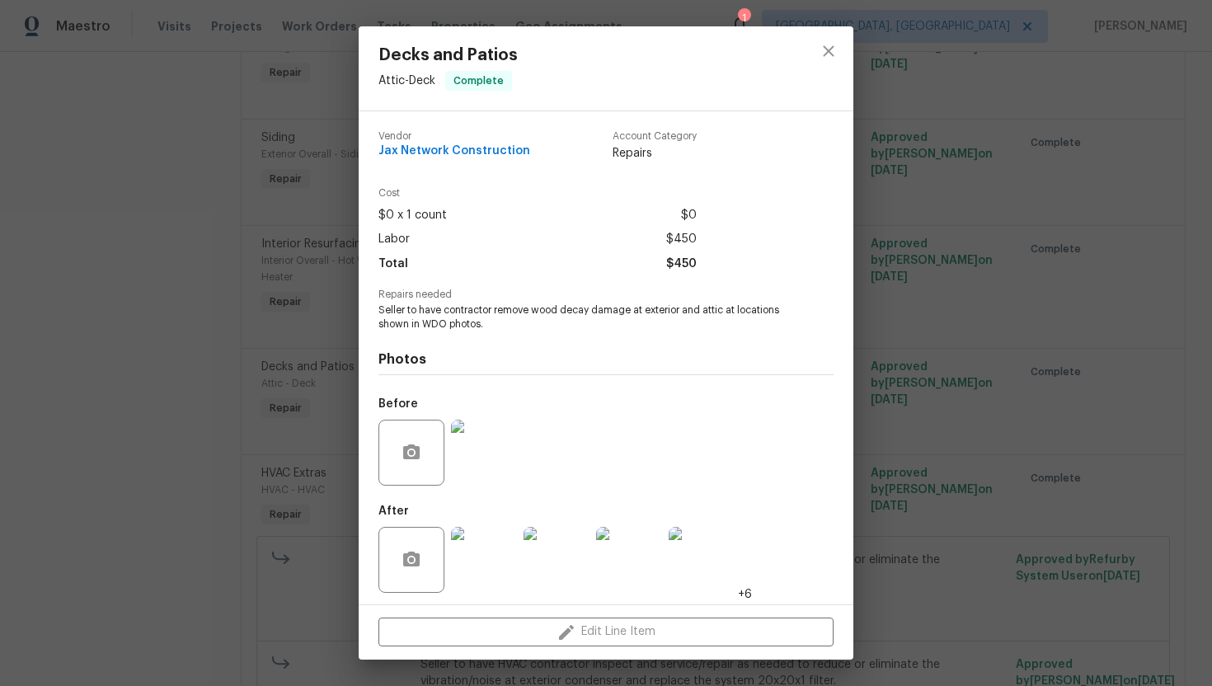
scroll to position [5, 0]
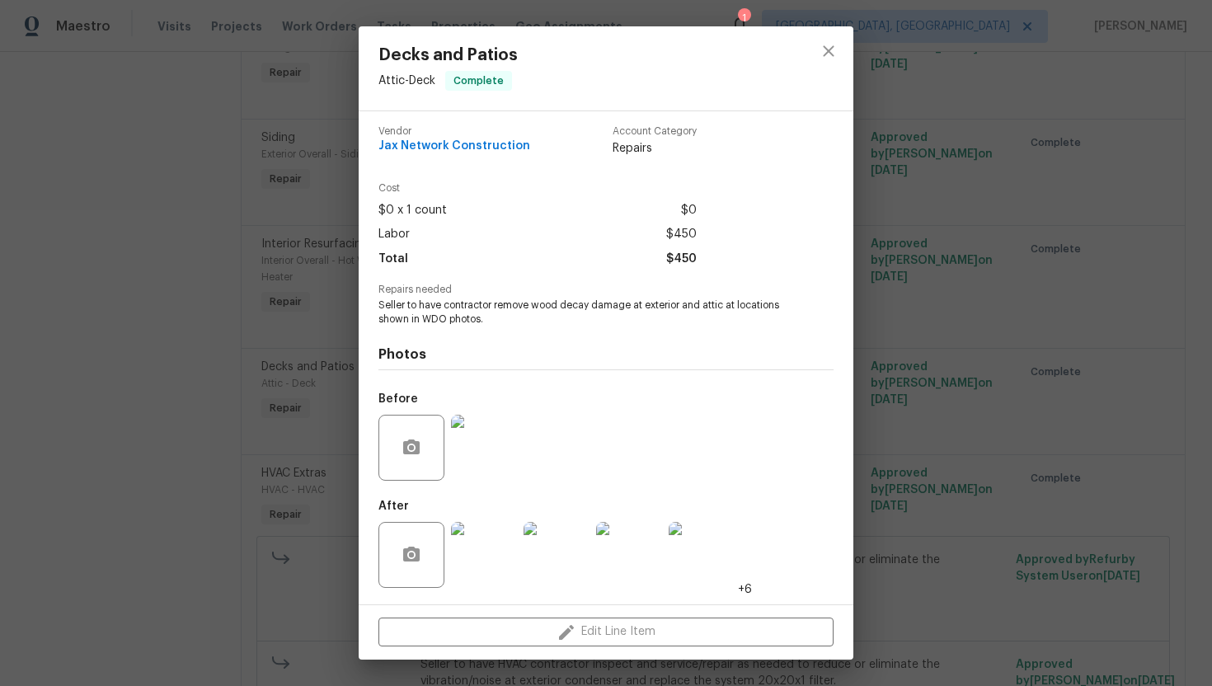
click at [495, 437] on img at bounding box center [484, 448] width 66 height 66
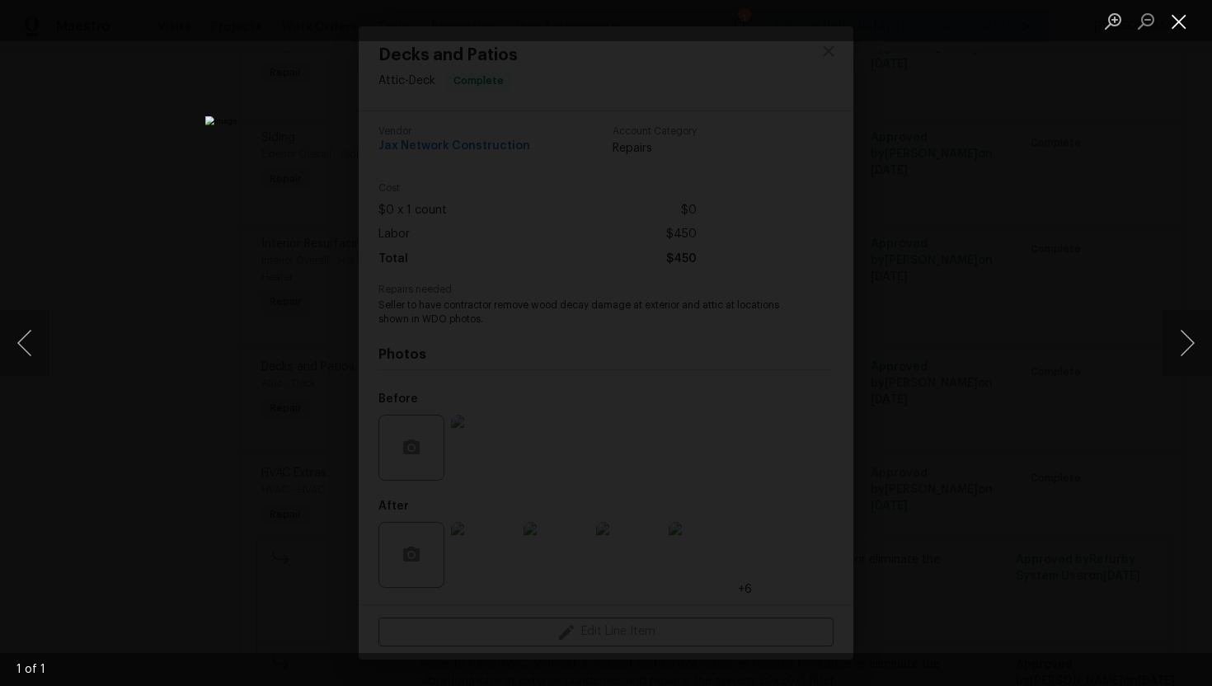
click at [1187, 20] on button "Close lightbox" at bounding box center [1178, 21] width 33 height 29
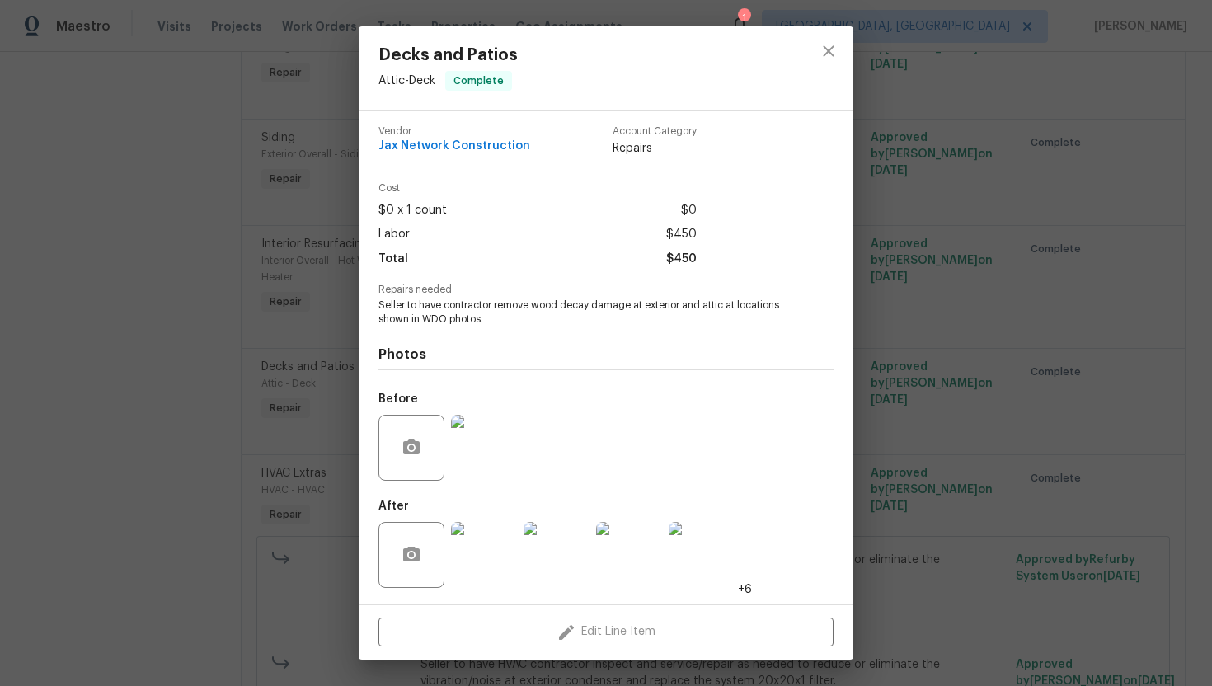
click at [489, 572] on img at bounding box center [484, 555] width 66 height 66
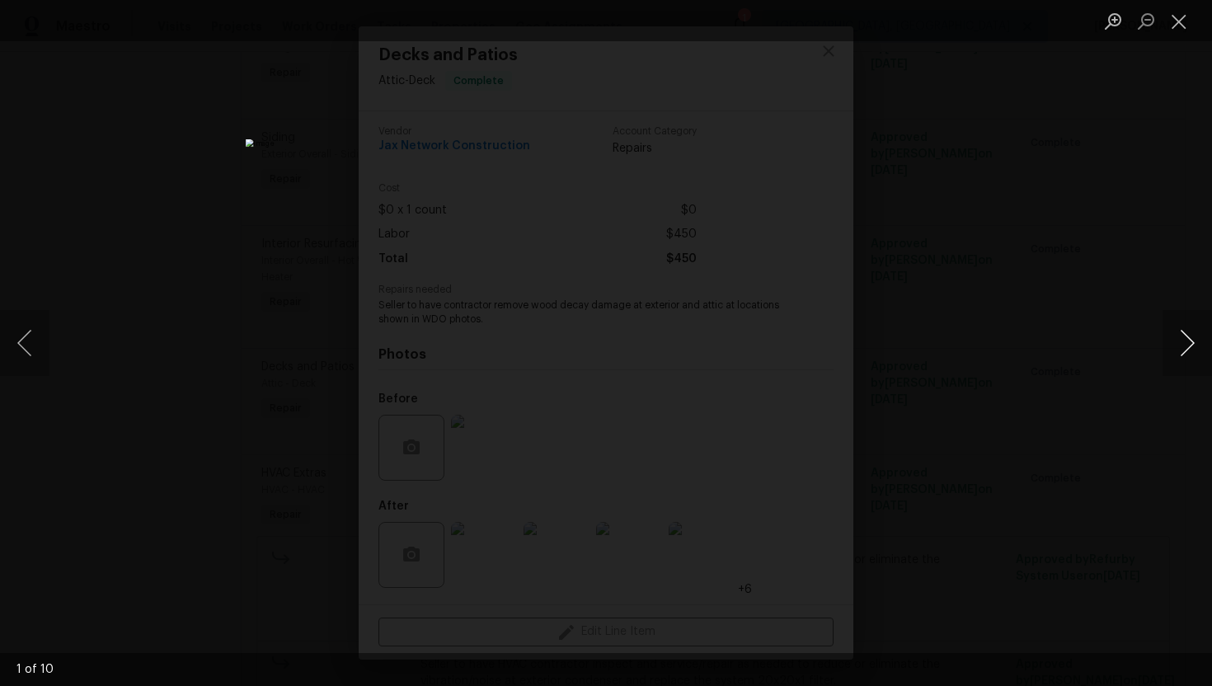
click at [1174, 345] on button "Next image" at bounding box center [1186, 343] width 49 height 66
click at [1195, 348] on button "Next image" at bounding box center [1186, 343] width 49 height 66
click at [1190, 359] on button "Next image" at bounding box center [1186, 343] width 49 height 66
click at [1194, 346] on button "Next image" at bounding box center [1186, 343] width 49 height 66
click at [1180, 344] on button "Next image" at bounding box center [1186, 343] width 49 height 66
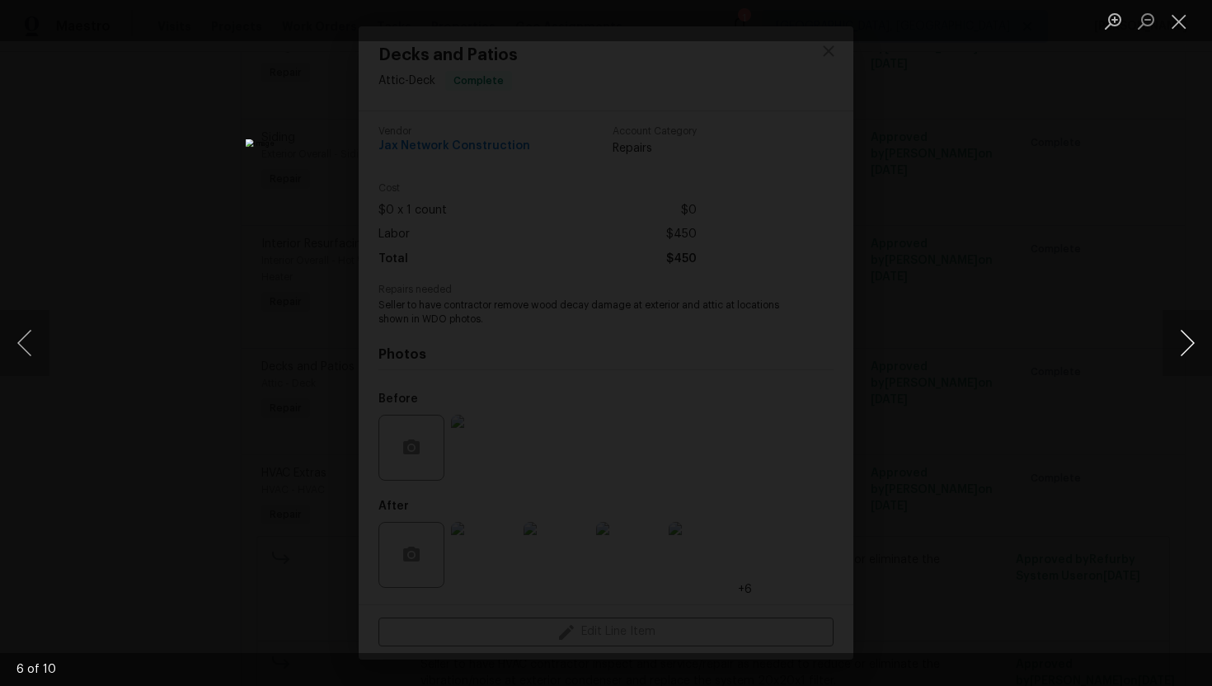
click at [1176, 345] on button "Next image" at bounding box center [1186, 343] width 49 height 66
click at [1183, 349] on button "Next image" at bounding box center [1186, 343] width 49 height 66
click at [1192, 345] on button "Next image" at bounding box center [1186, 343] width 49 height 66
click at [607, 340] on img "Lightbox" at bounding box center [606, 343] width 1212 height 686
click at [1195, 347] on button "Next image" at bounding box center [1186, 343] width 49 height 66
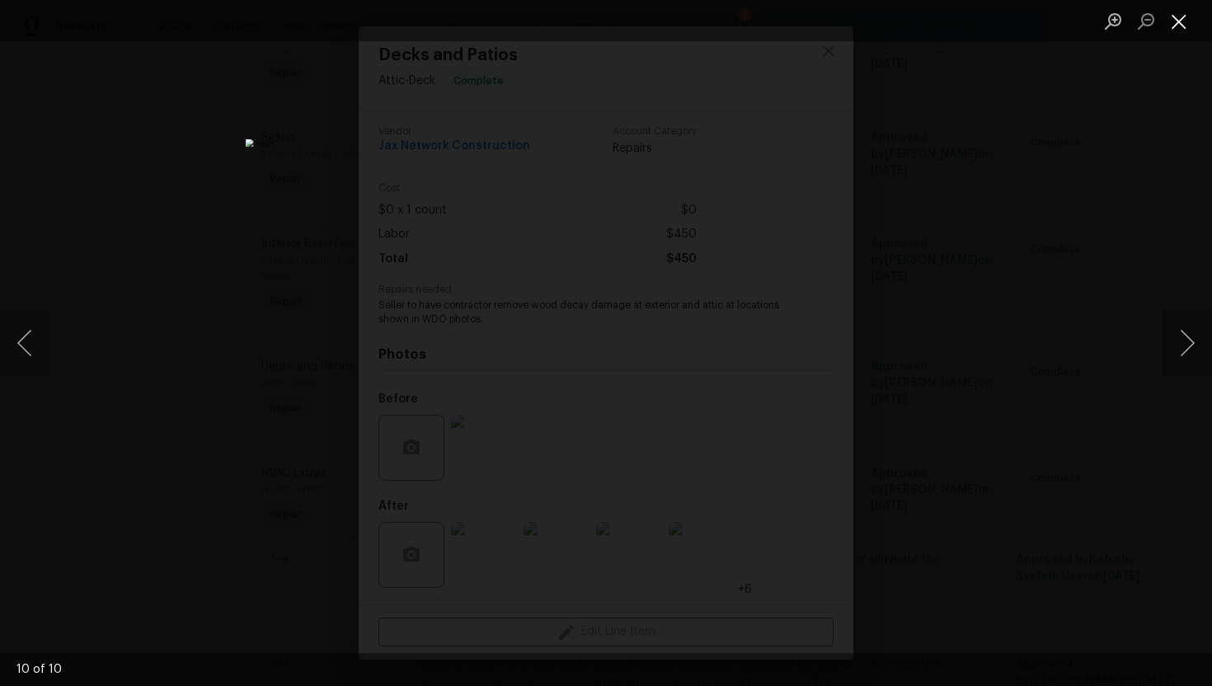
click at [1177, 31] on button "Close lightbox" at bounding box center [1178, 21] width 33 height 29
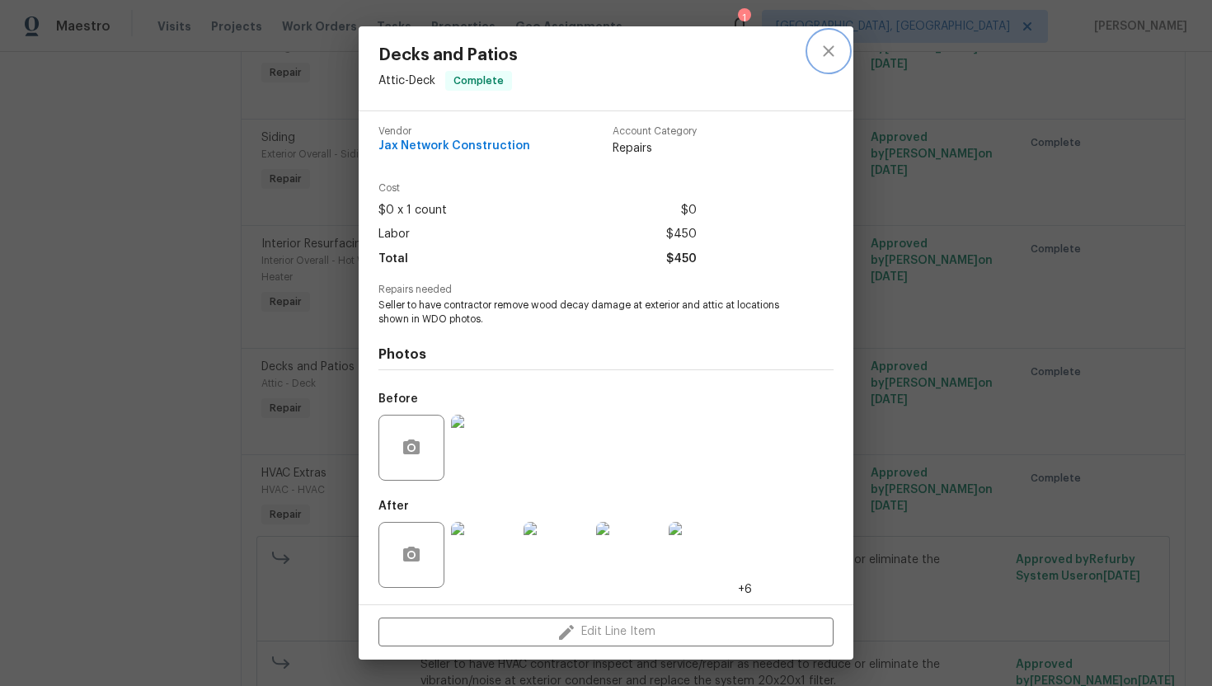
click at [822, 54] on icon "close" at bounding box center [829, 51] width 20 height 20
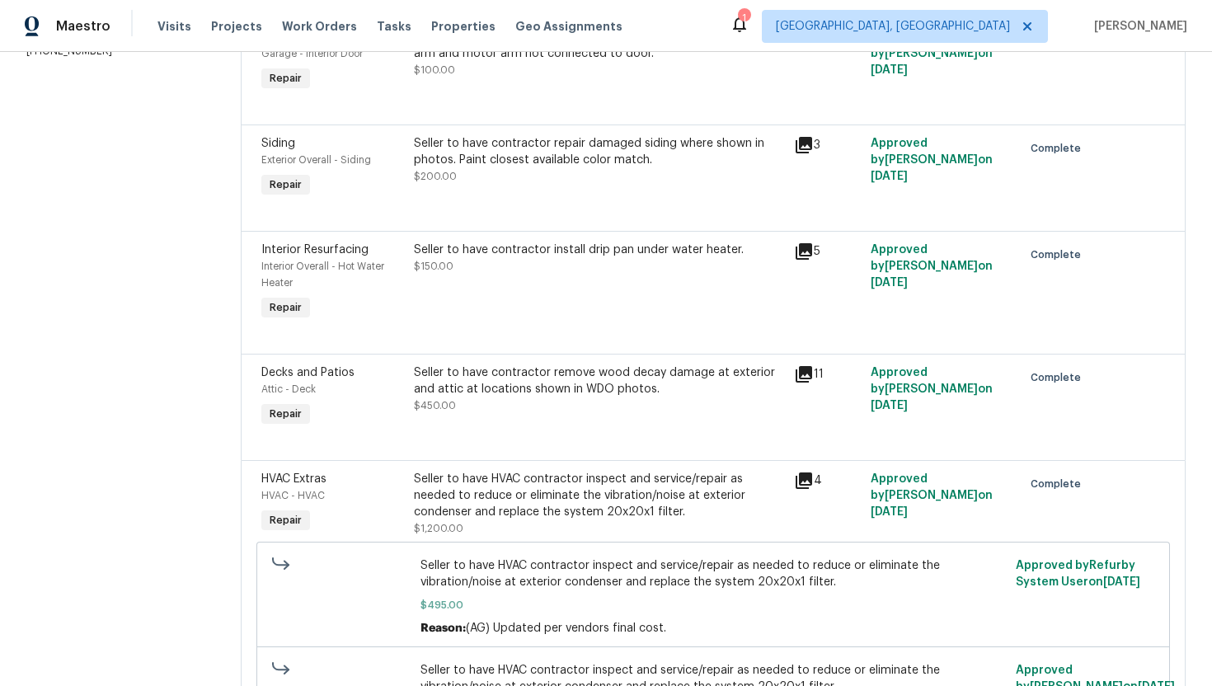
scroll to position [317, 0]
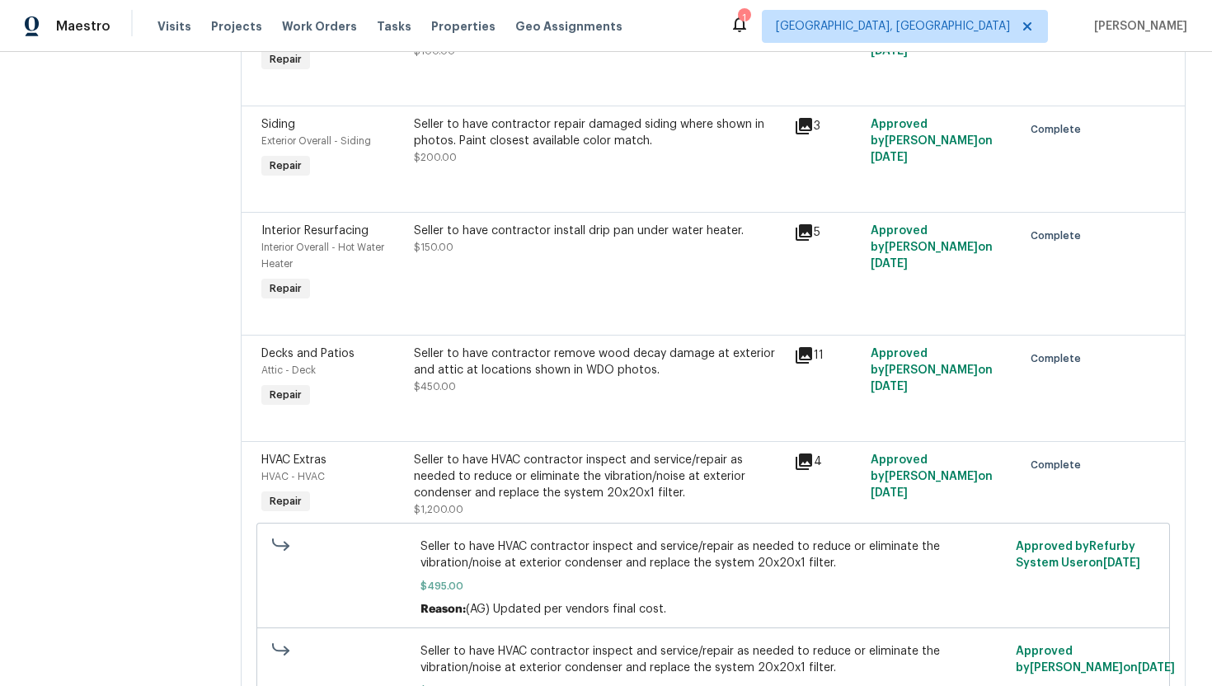
click at [612, 270] on div "Seller to have contractor install drip pan under water heater. $150.00" at bounding box center [599, 264] width 381 height 92
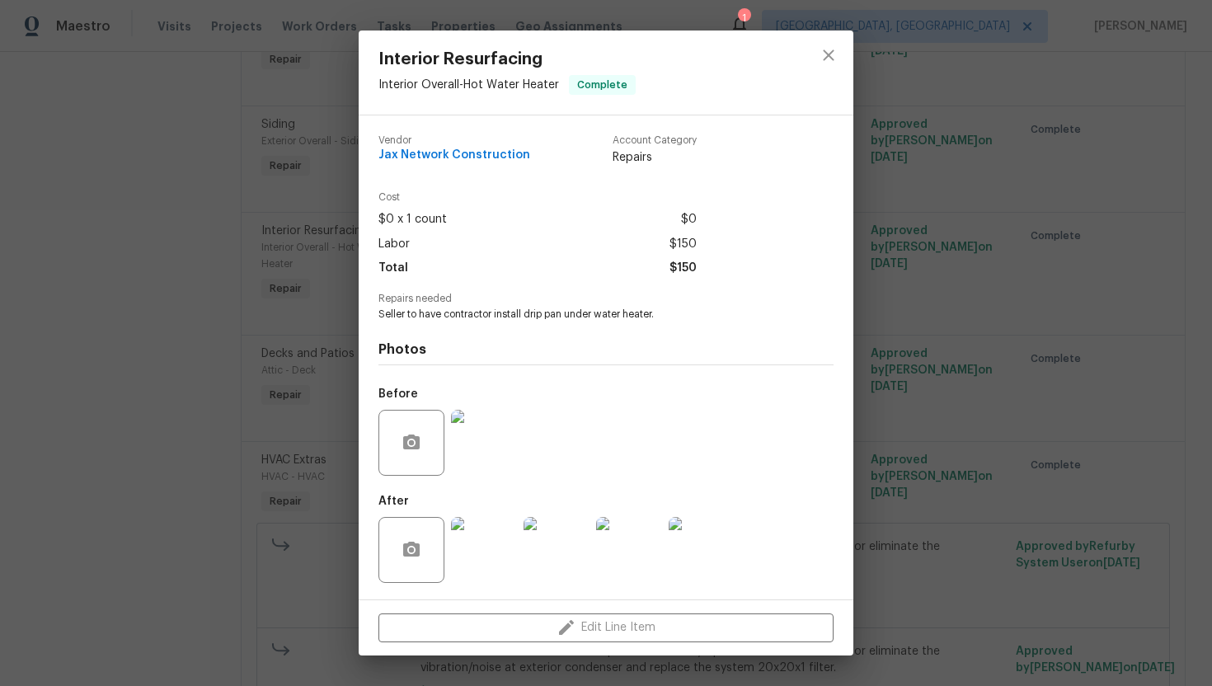
click at [486, 312] on span "Seller to have contractor install drip pan under water heater." at bounding box center [583, 314] width 410 height 14
copy span "Seller to have contractor install drip pan under water heater."
click at [647, 266] on div "Total $150" at bounding box center [537, 268] width 318 height 24
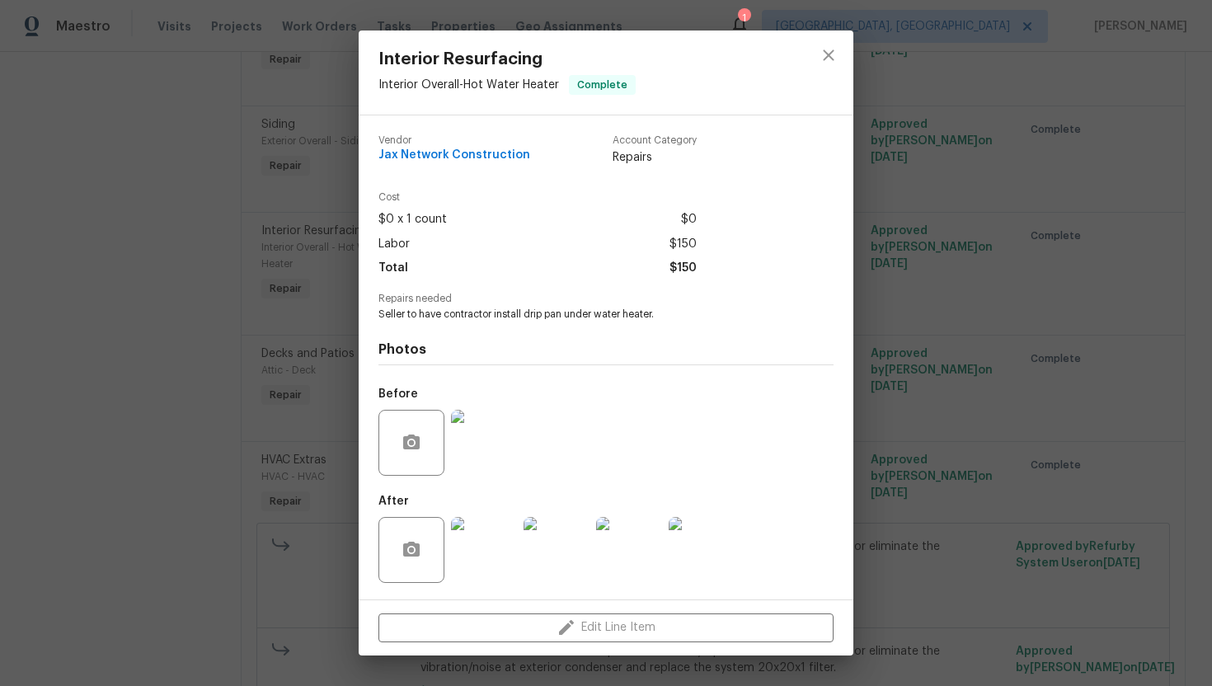
click at [514, 442] on img at bounding box center [484, 443] width 66 height 66
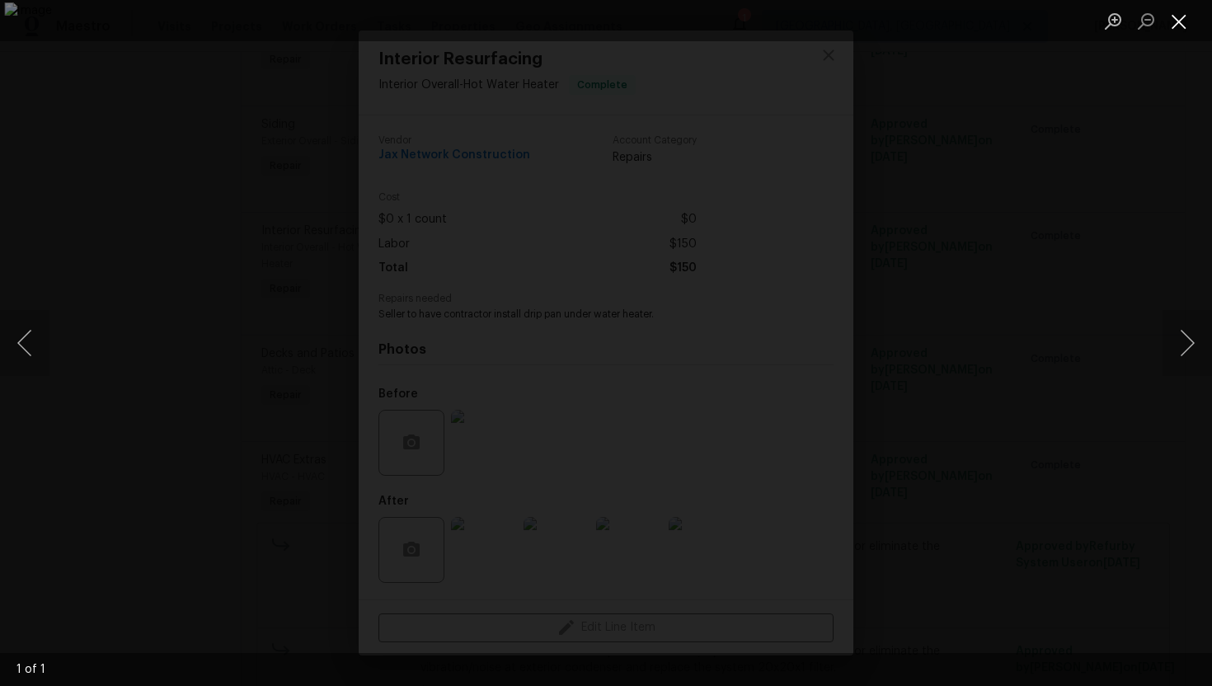
click at [1178, 31] on button "Close lightbox" at bounding box center [1178, 21] width 33 height 29
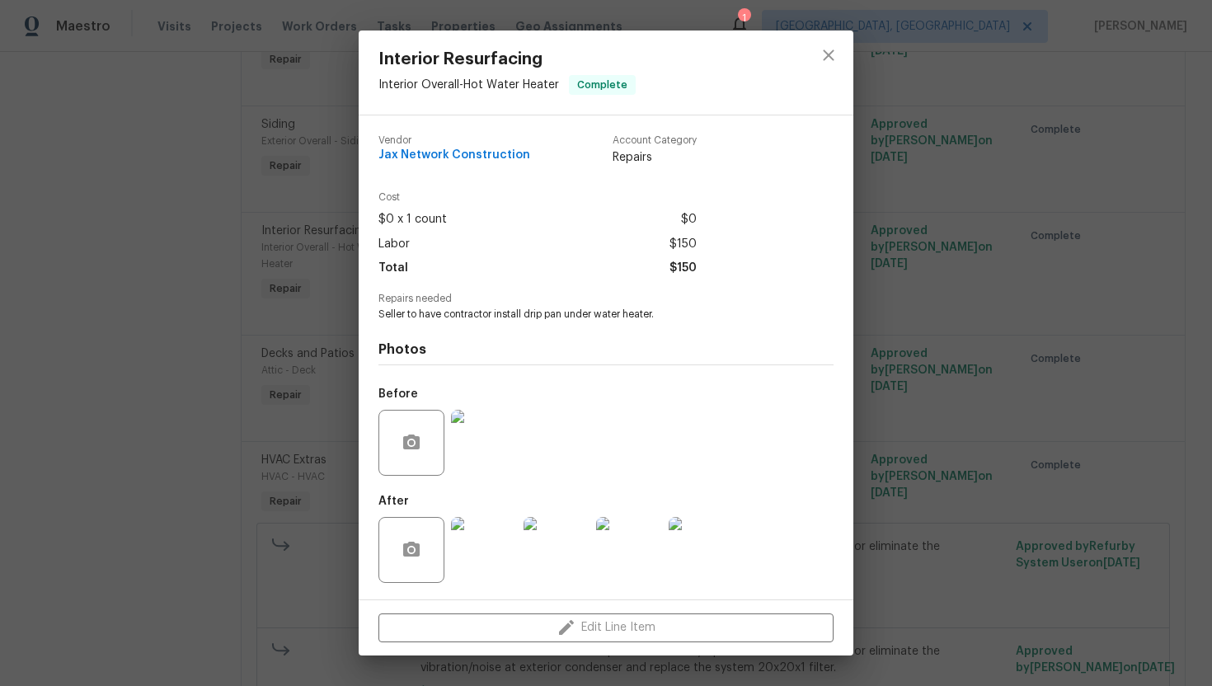
click at [468, 553] on img at bounding box center [484, 550] width 66 height 66
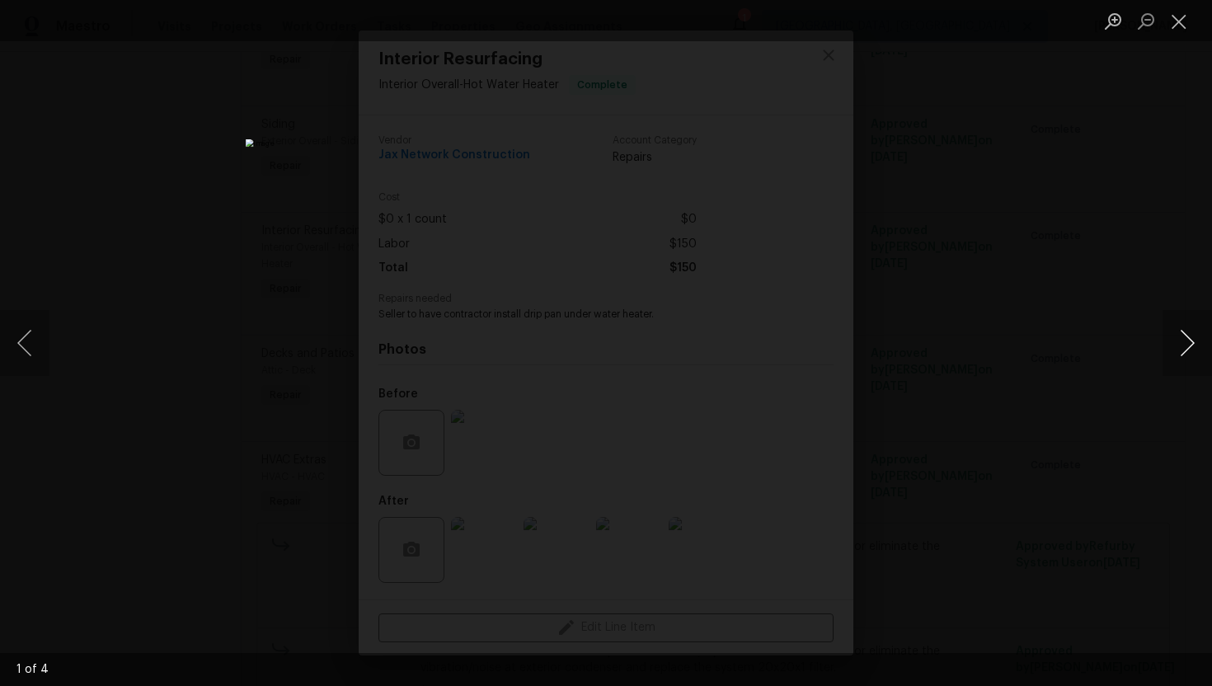
click at [1191, 344] on button "Next image" at bounding box center [1186, 343] width 49 height 66
click at [1193, 342] on button "Next image" at bounding box center [1186, 343] width 49 height 66
click at [1168, 333] on button "Next image" at bounding box center [1186, 343] width 49 height 66
click at [638, 340] on img "Lightbox" at bounding box center [606, 343] width 720 height 408
click at [1171, 16] on button "Close lightbox" at bounding box center [1178, 21] width 33 height 29
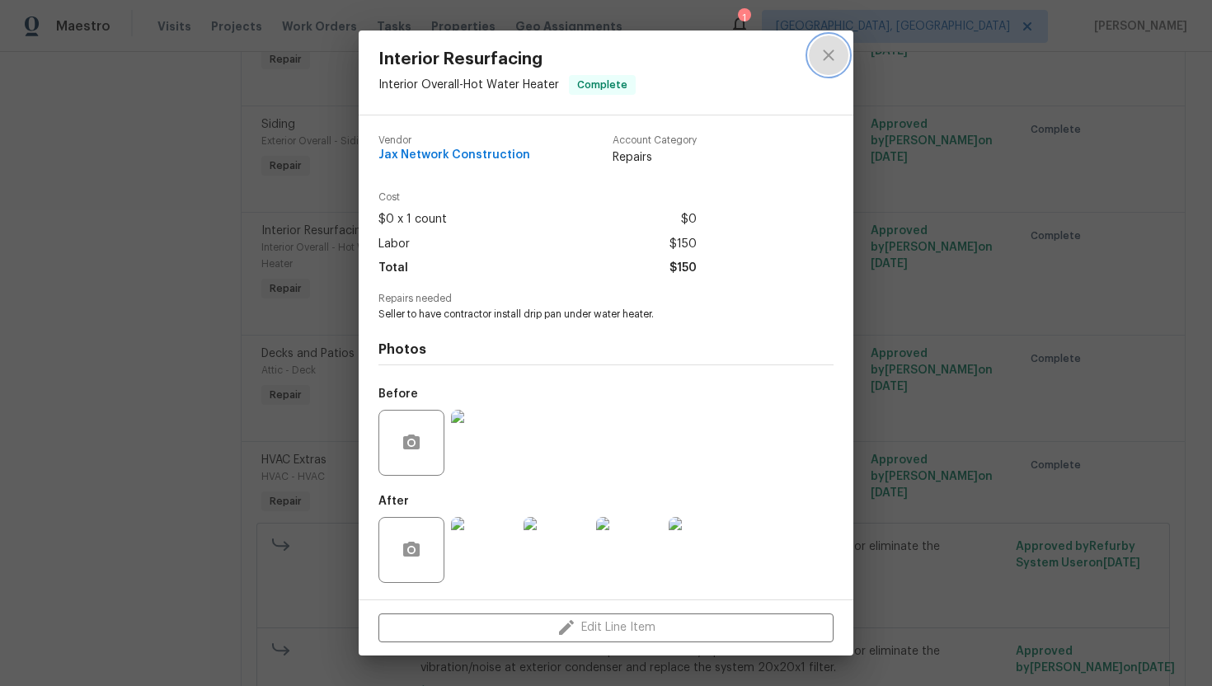
click at [833, 64] on icon "close" at bounding box center [829, 55] width 20 height 20
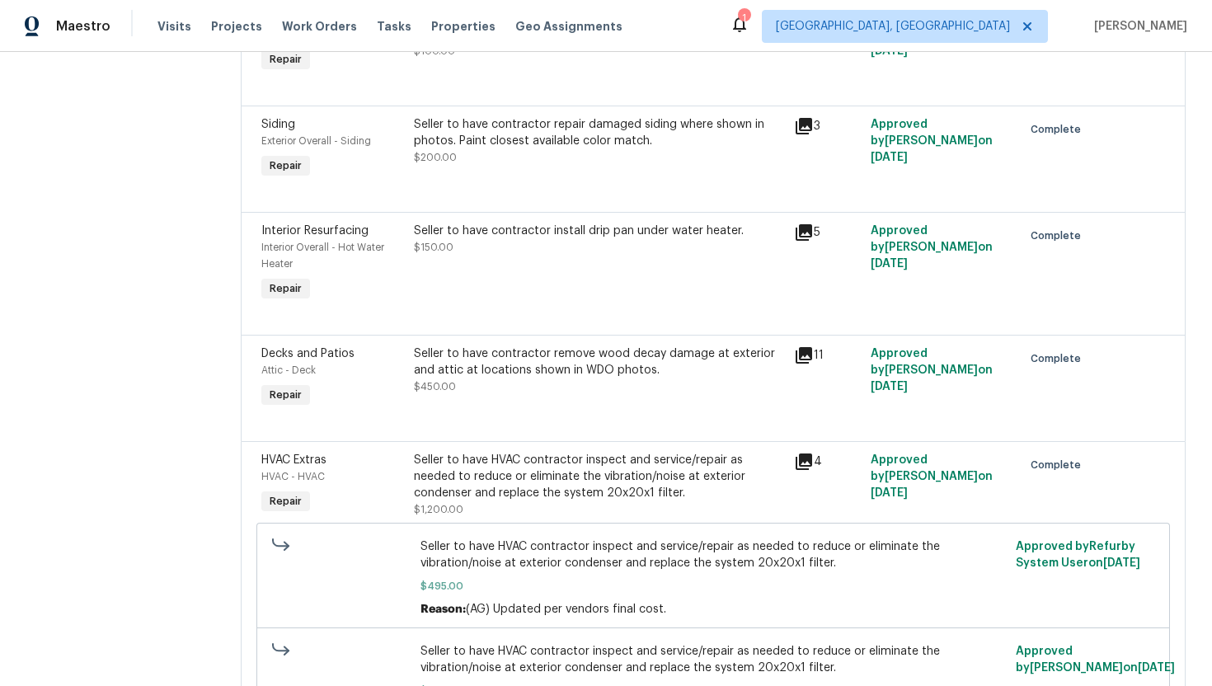
scroll to position [434, 0]
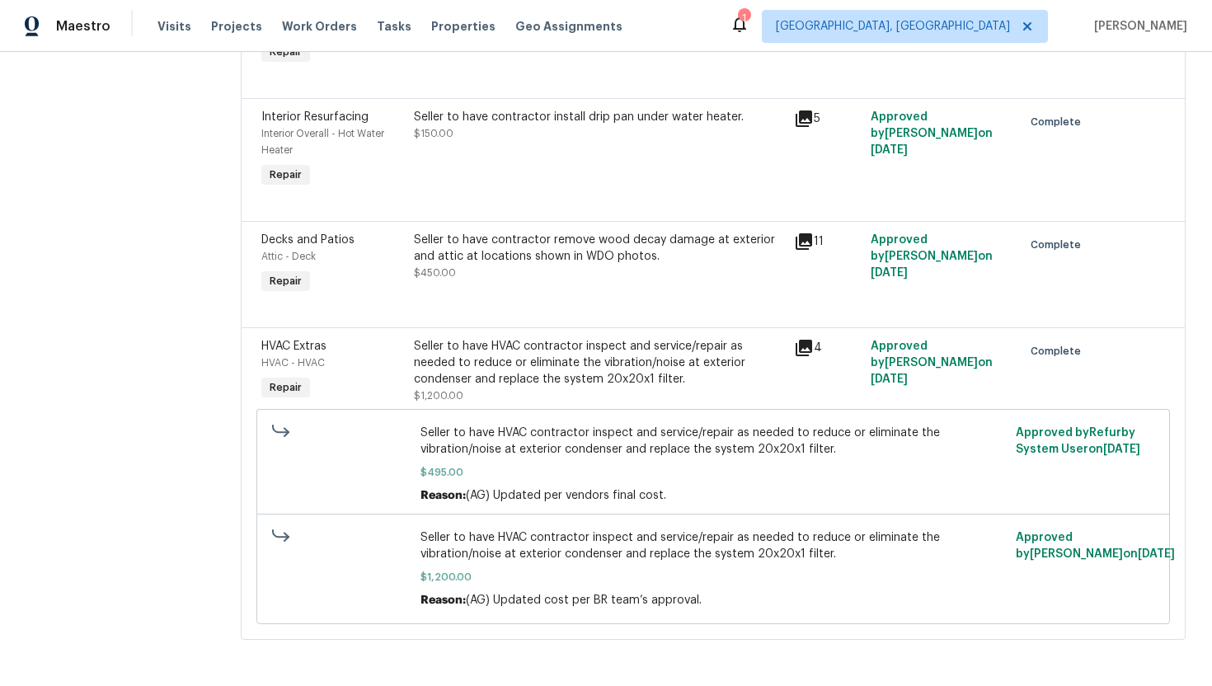
click at [537, 274] on div "Seller to have contractor remove wood decay damage at exterior and attic at loc…" at bounding box center [599, 256] width 371 height 49
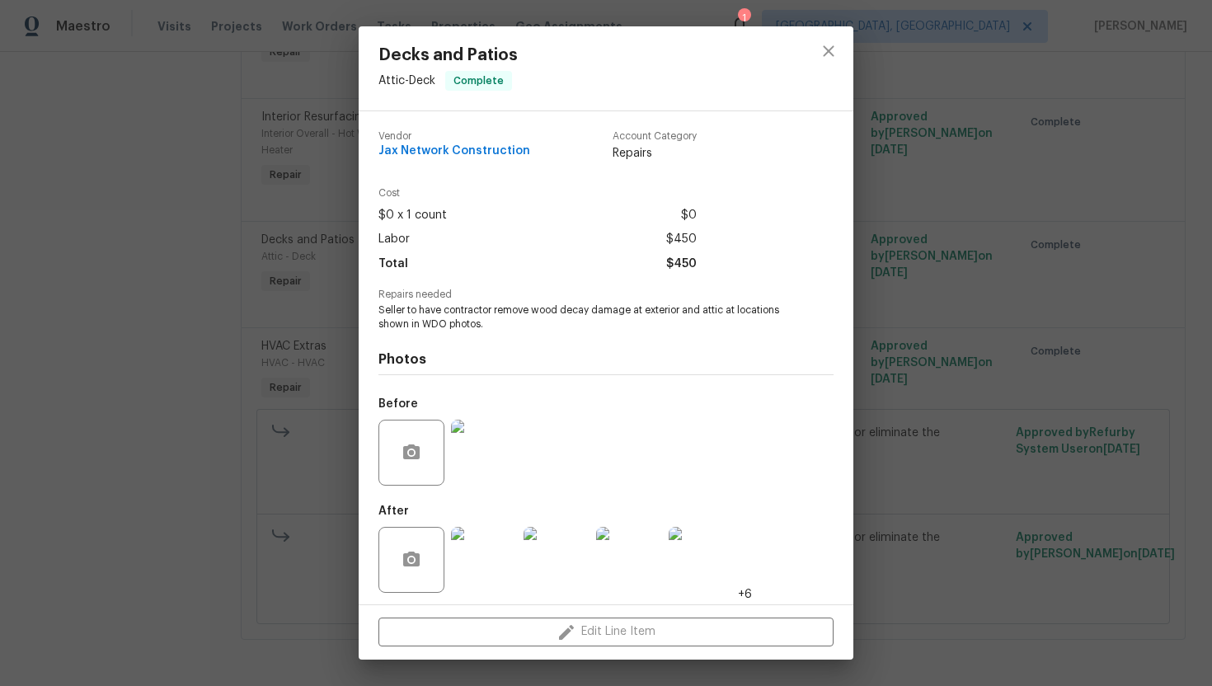
click at [472, 315] on span "Seller to have contractor remove wood decay damage at exterior and attic at loc…" at bounding box center [583, 317] width 410 height 28
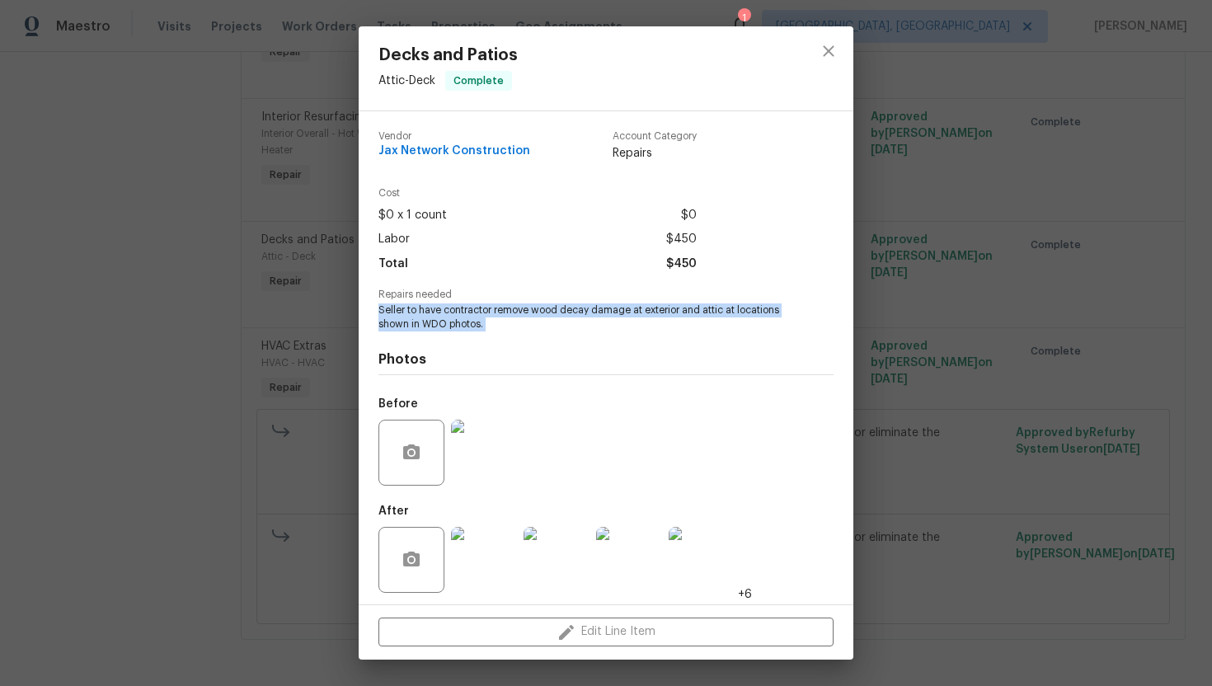
copy span "Seller to have contractor remove wood decay damage at exterior and attic at loc…"
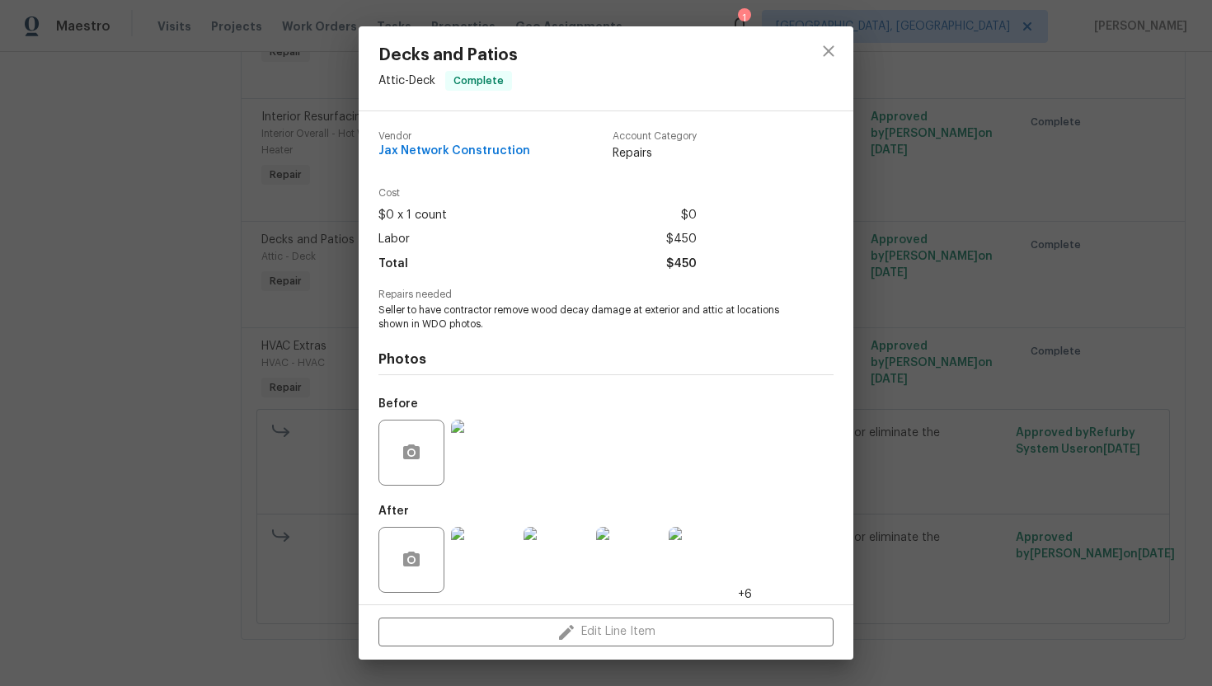
click at [592, 422] on div "Before" at bounding box center [605, 441] width 455 height 107
click at [505, 452] on img at bounding box center [484, 453] width 66 height 66
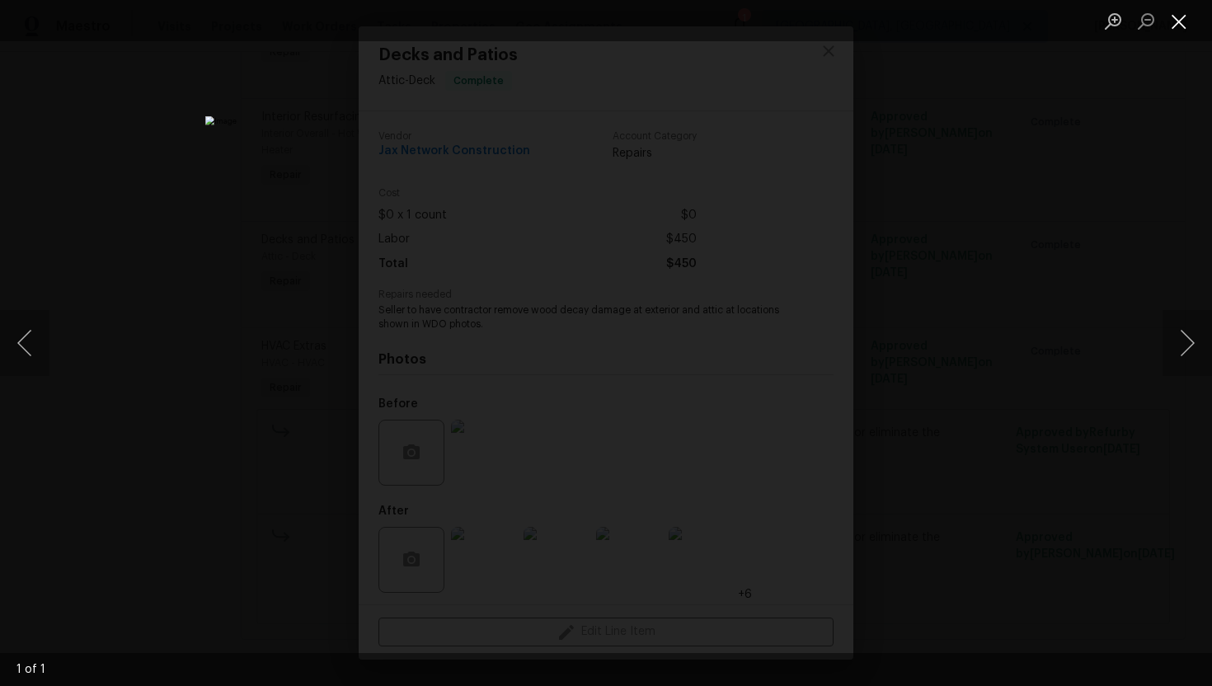
click at [1170, 24] on button "Close lightbox" at bounding box center [1178, 21] width 33 height 29
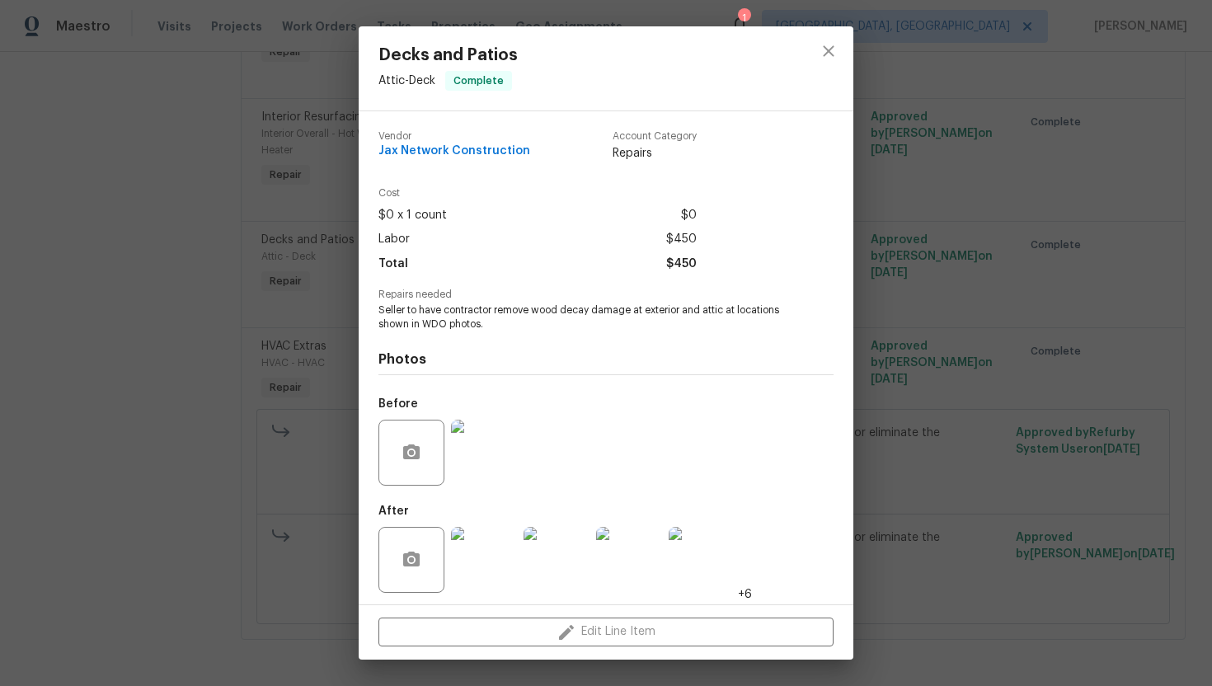
scroll to position [5, 0]
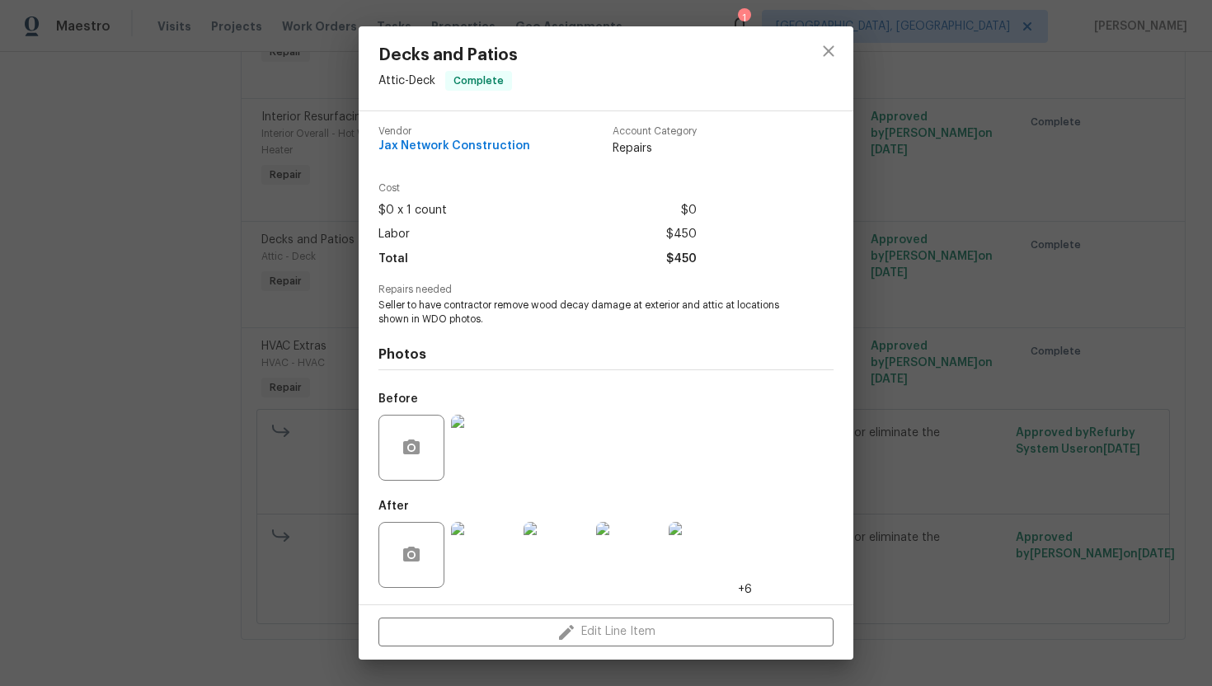
click at [492, 545] on img at bounding box center [484, 555] width 66 height 66
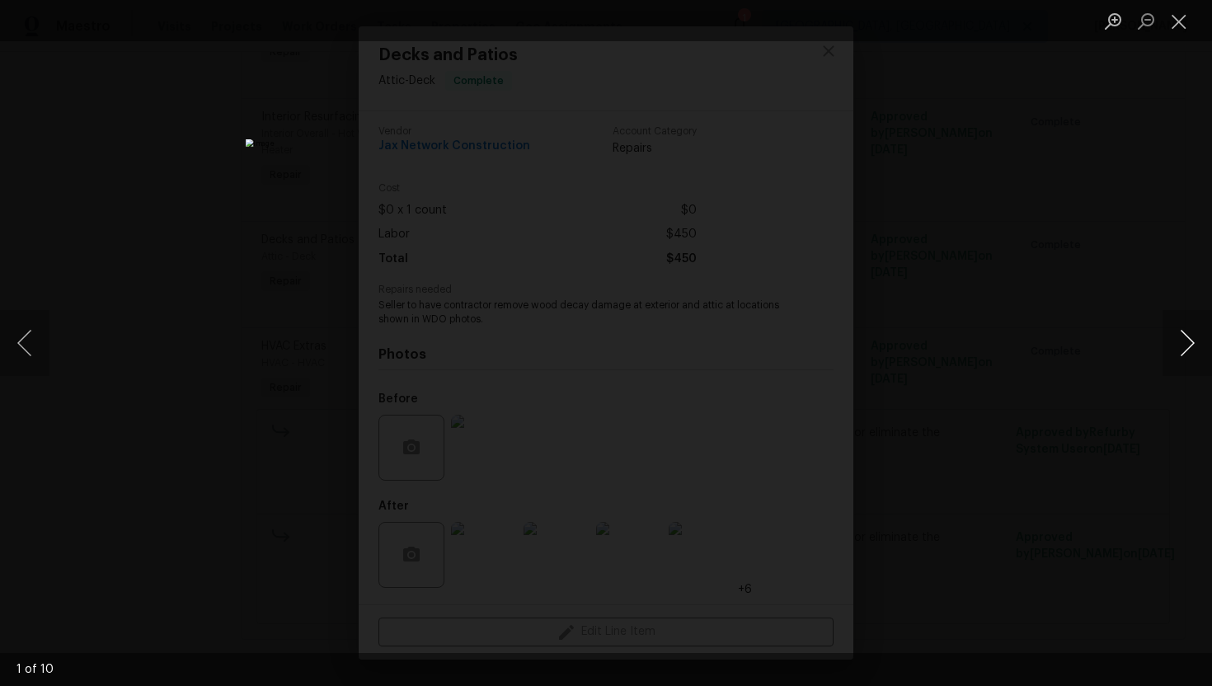
click at [1178, 340] on button "Next image" at bounding box center [1186, 343] width 49 height 66
click at [1183, 351] on button "Next image" at bounding box center [1186, 343] width 49 height 66
click at [1194, 352] on button "Next image" at bounding box center [1186, 343] width 49 height 66
click at [1183, 343] on button "Next image" at bounding box center [1186, 343] width 49 height 66
click at [1187, 343] on button "Next image" at bounding box center [1186, 343] width 49 height 66
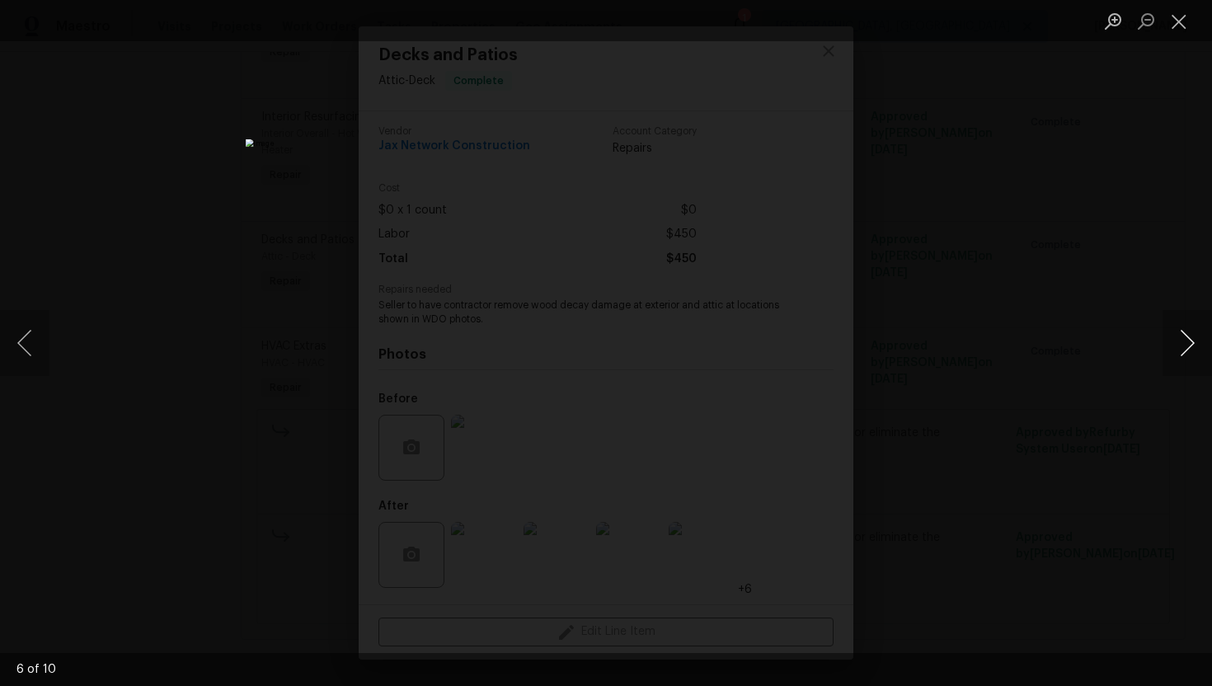
click at [1184, 350] on button "Next image" at bounding box center [1186, 343] width 49 height 66
click at [1179, 346] on button "Next image" at bounding box center [1186, 343] width 49 height 66
click at [1180, 340] on button "Next image" at bounding box center [1186, 343] width 49 height 66
click at [1182, 355] on button "Next image" at bounding box center [1186, 343] width 49 height 66
click at [1173, 23] on button "Close lightbox" at bounding box center [1178, 21] width 33 height 29
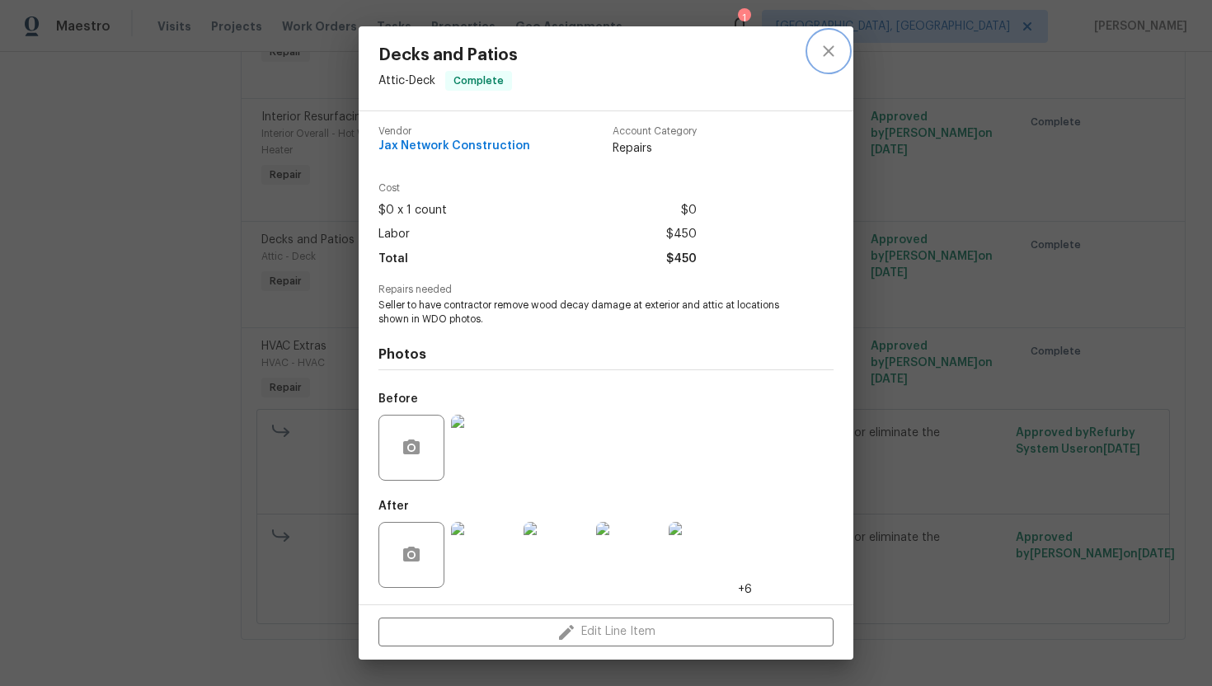
click at [821, 63] on button "close" at bounding box center [829, 51] width 40 height 40
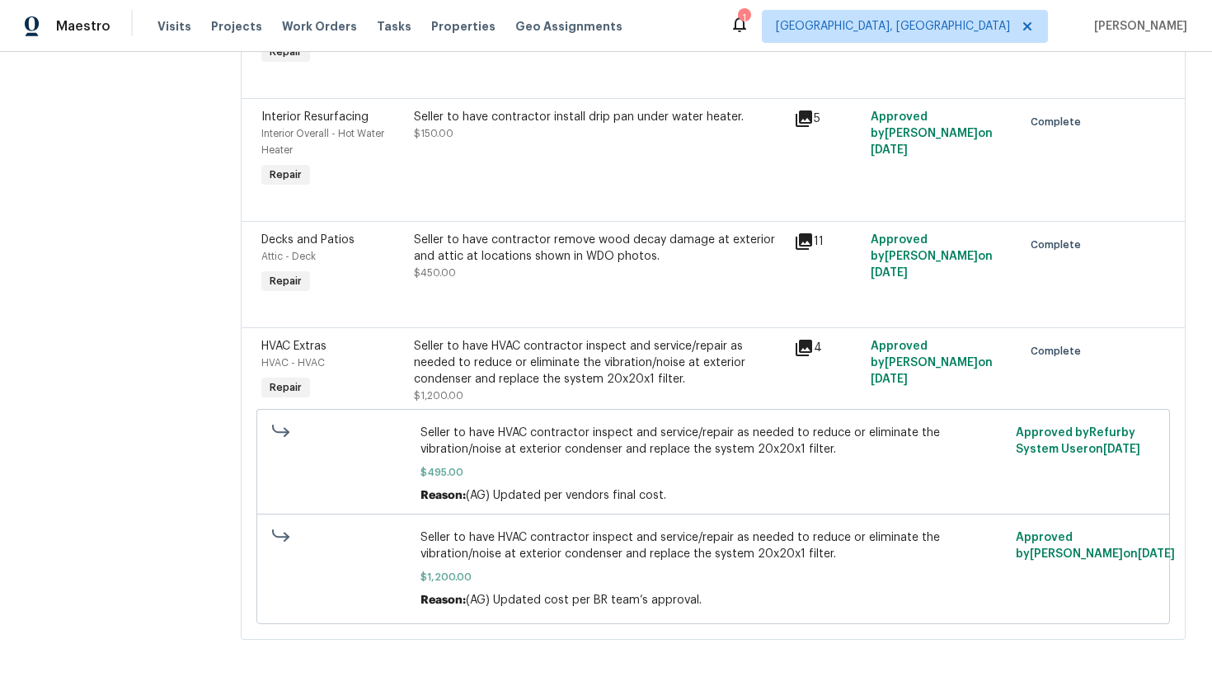
click at [602, 355] on div "Seller to have HVAC contractor inspect and service/repair as needed to reduce o…" at bounding box center [599, 362] width 371 height 49
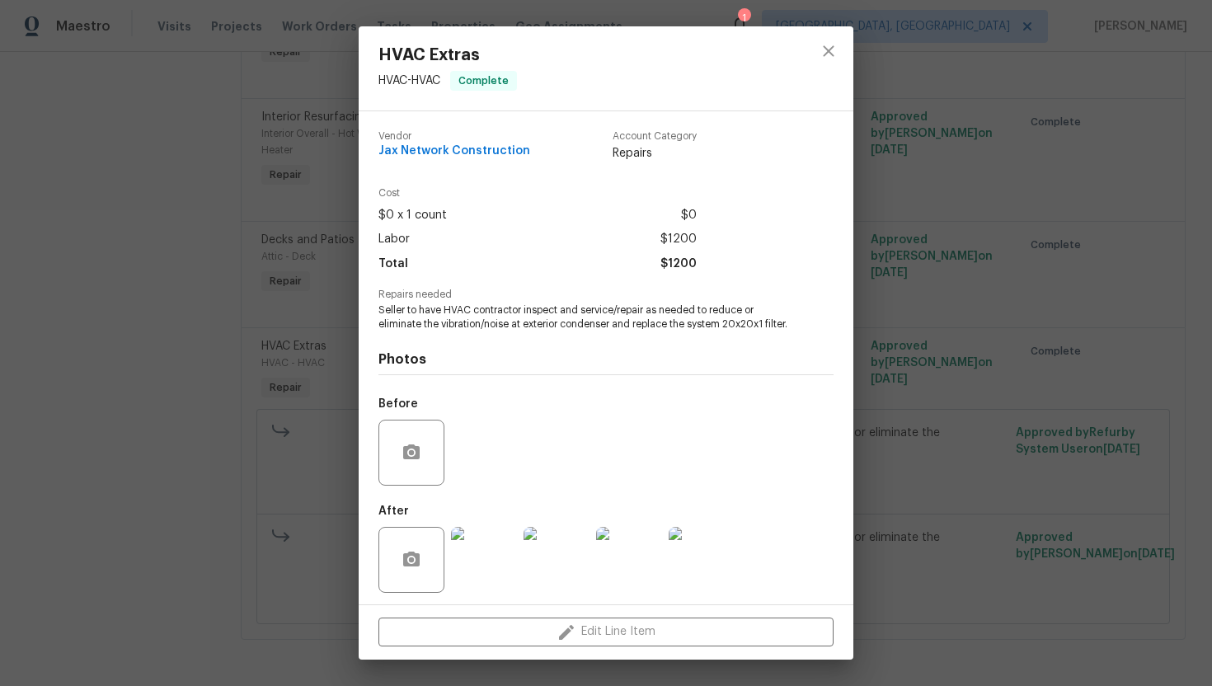
click at [536, 329] on span "Seller to have HVAC contractor inspect and service/repair as needed to reduce o…" at bounding box center [583, 317] width 410 height 28
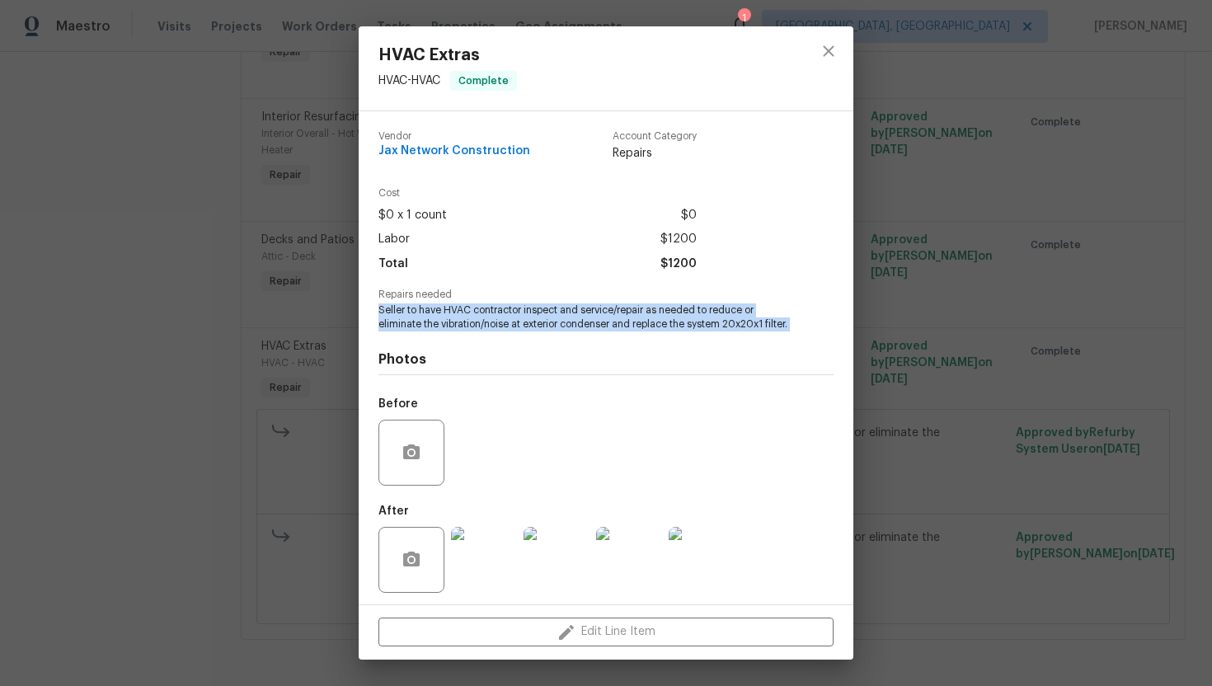
copy span "Seller to have HVAC contractor inspect and service/repair as needed to reduce o…"
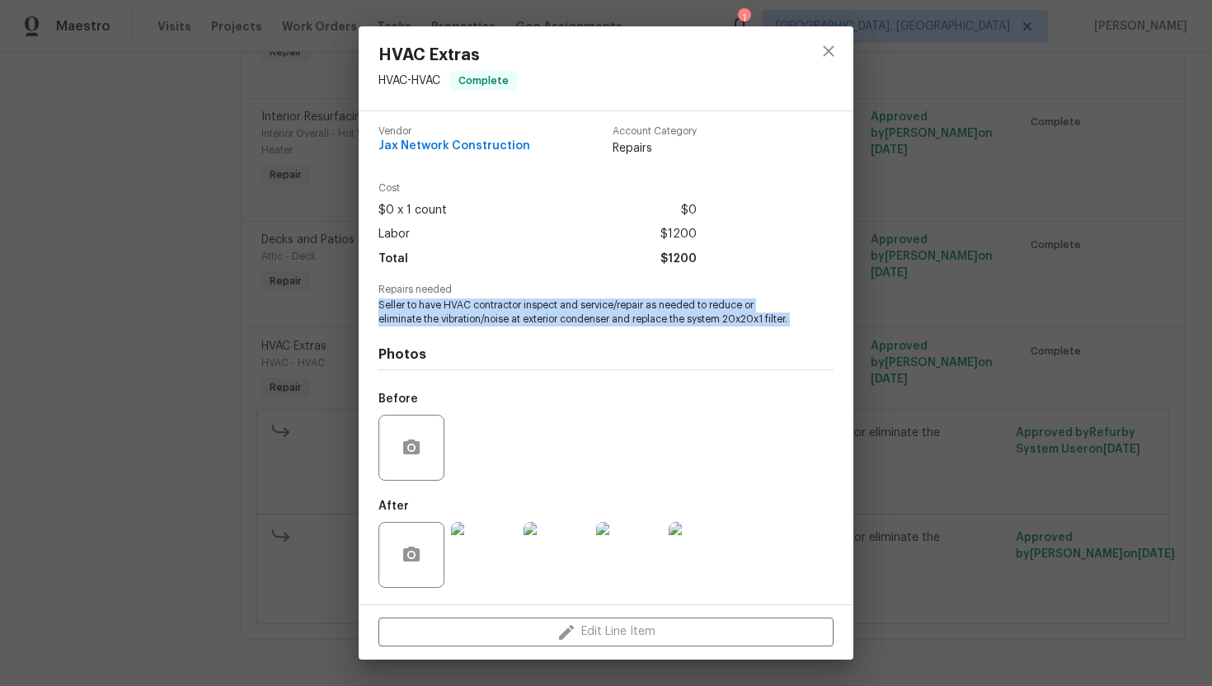
click at [495, 537] on img at bounding box center [484, 555] width 66 height 66
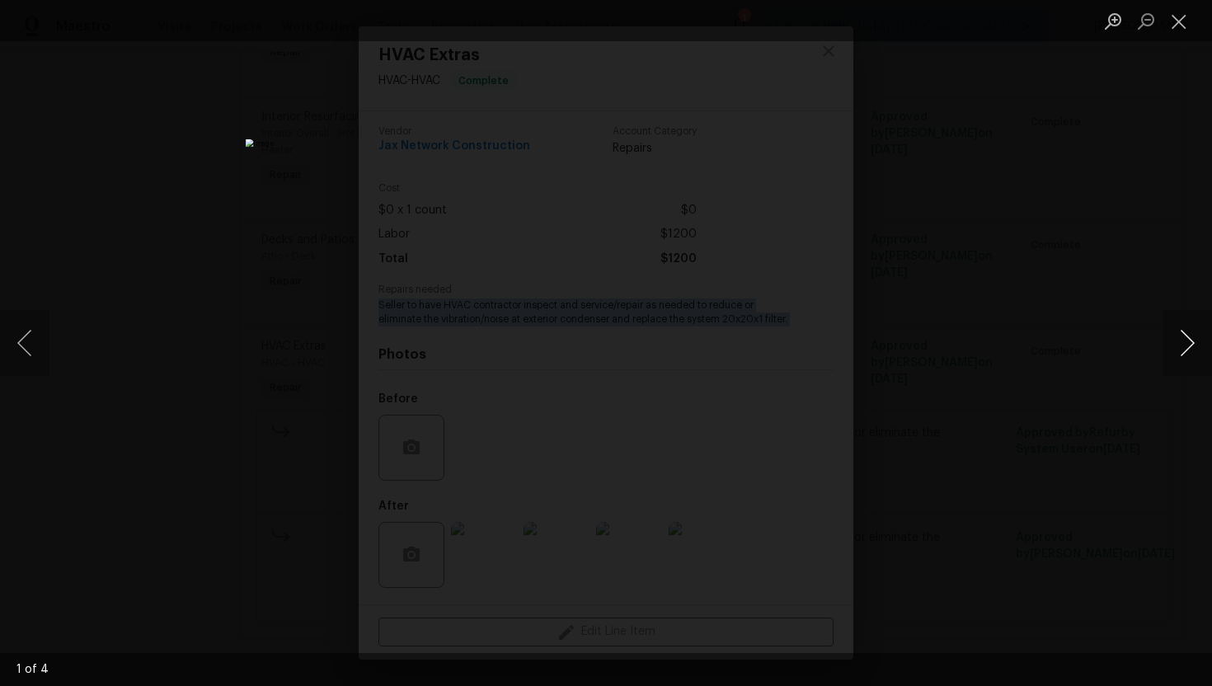
click at [1175, 345] on button "Next image" at bounding box center [1186, 343] width 49 height 66
click at [1185, 355] on button "Next image" at bounding box center [1186, 343] width 49 height 66
click at [1179, 350] on button "Next image" at bounding box center [1186, 343] width 49 height 66
click at [1188, 16] on button "Close lightbox" at bounding box center [1178, 21] width 33 height 29
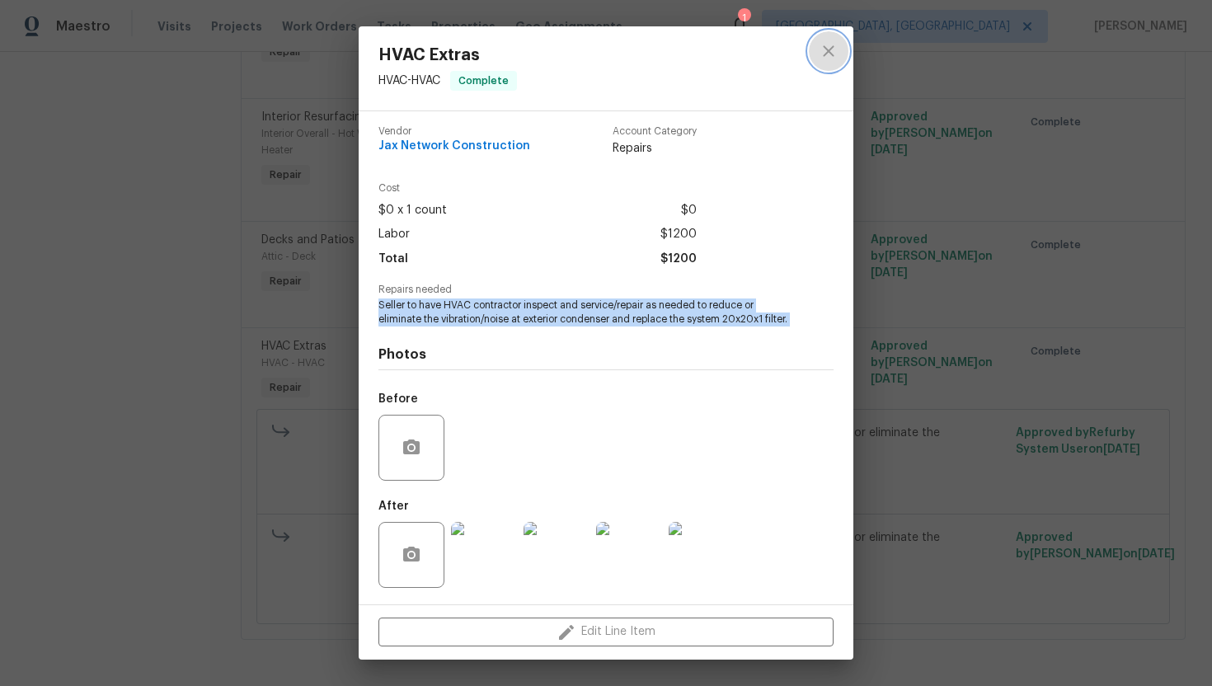
click at [822, 47] on icon "close" at bounding box center [829, 51] width 20 height 20
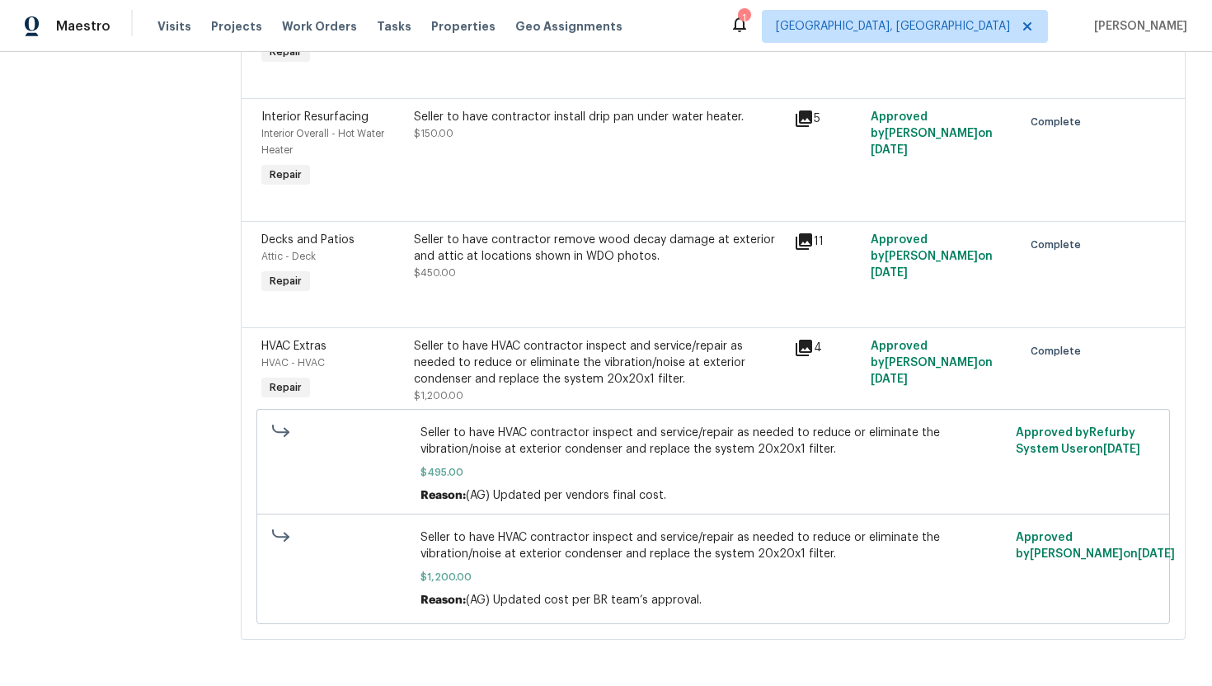
scroll to position [0, 0]
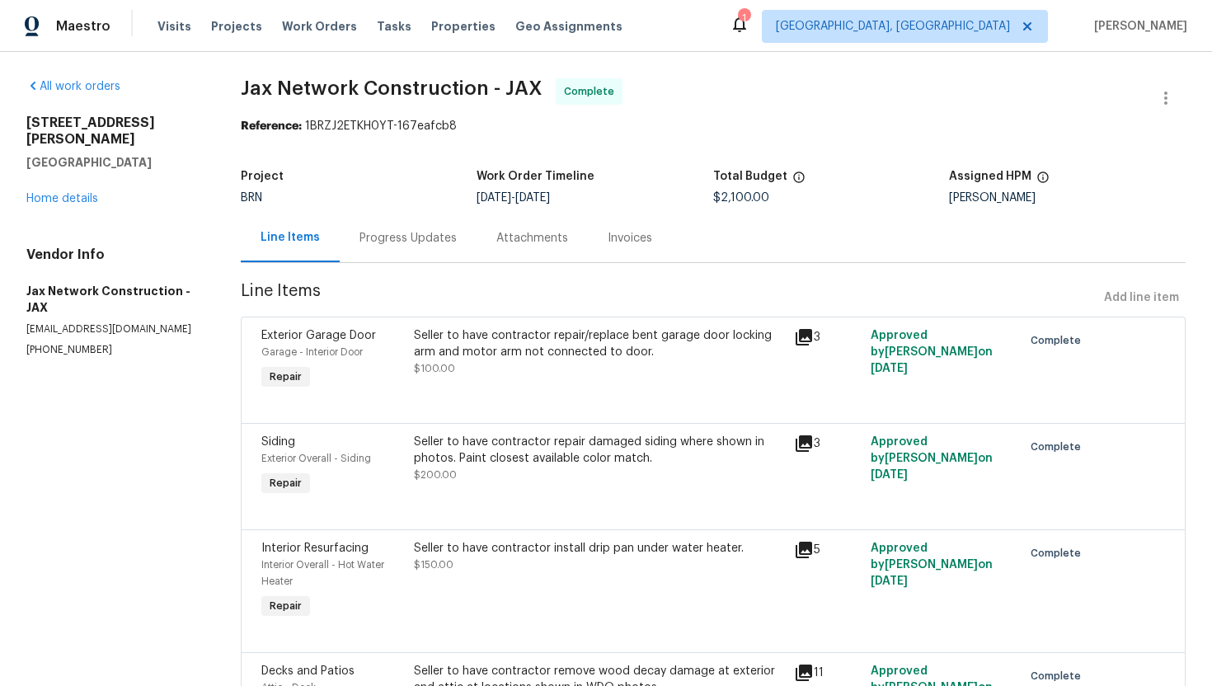
click at [617, 239] on div "Invoices" at bounding box center [630, 238] width 45 height 16
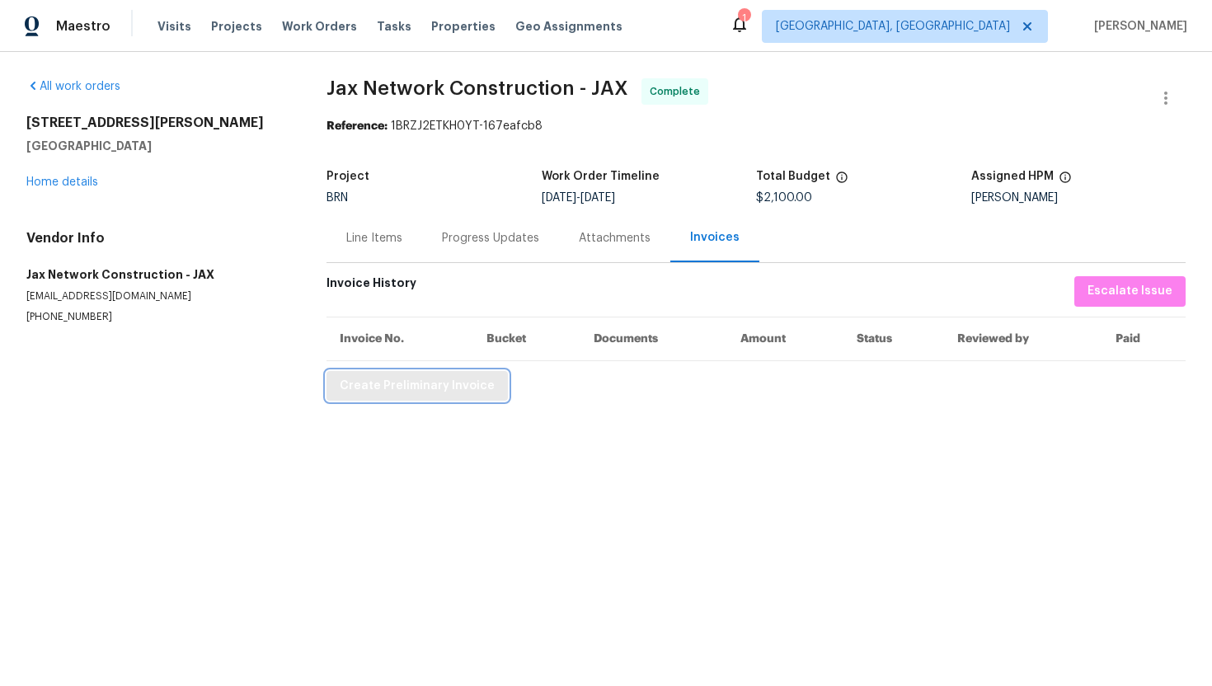
click at [456, 380] on span "Create Preliminary Invoice" at bounding box center [417, 386] width 155 height 21
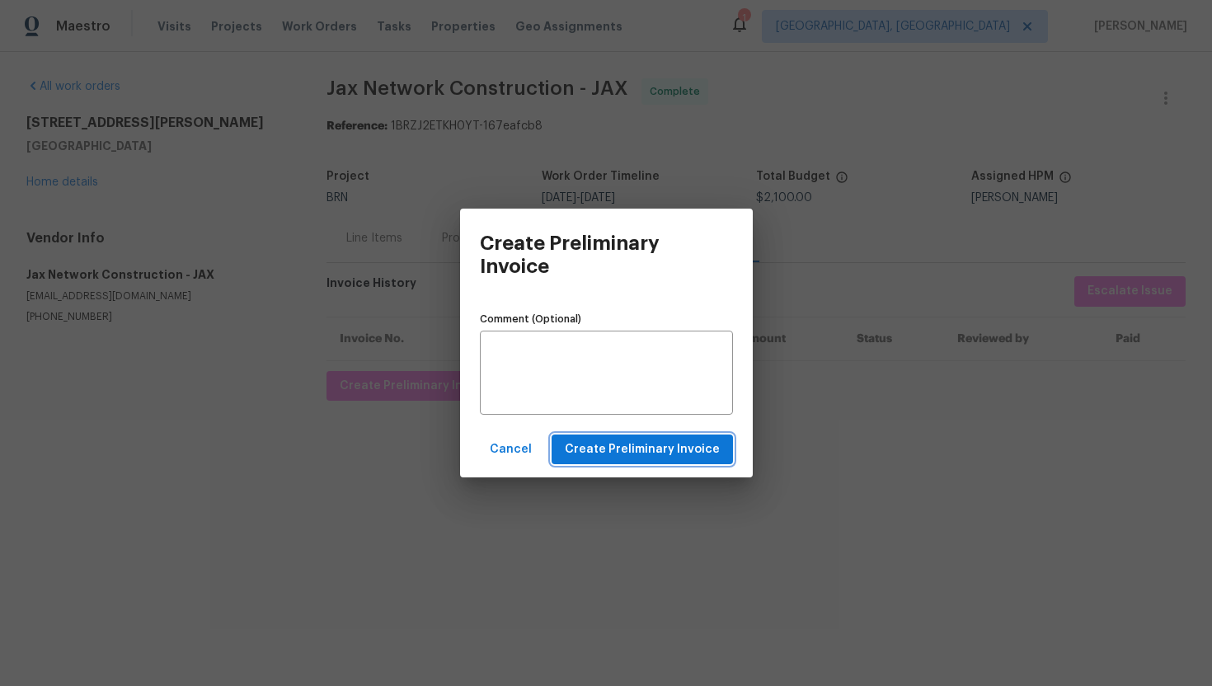
click at [615, 453] on span "Create Preliminary Invoice" at bounding box center [642, 449] width 155 height 21
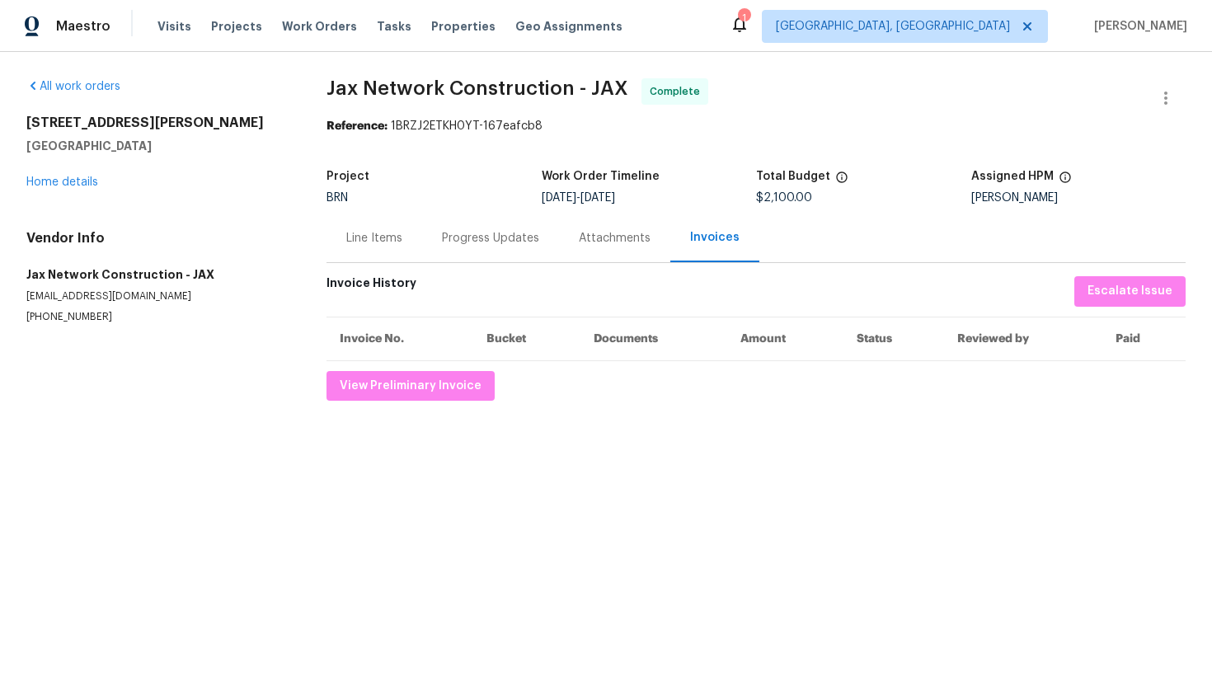
click at [392, 246] on div "Line Items" at bounding box center [374, 238] width 96 height 49
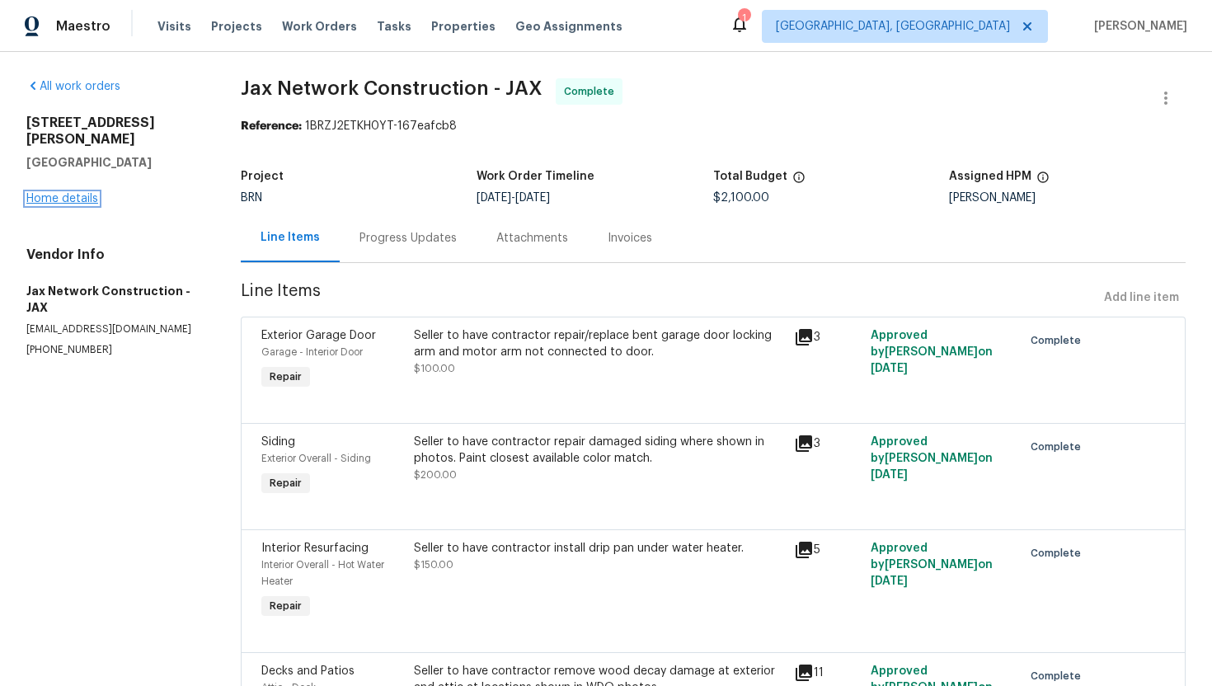
click at [92, 193] on link "Home details" at bounding box center [62, 199] width 72 height 12
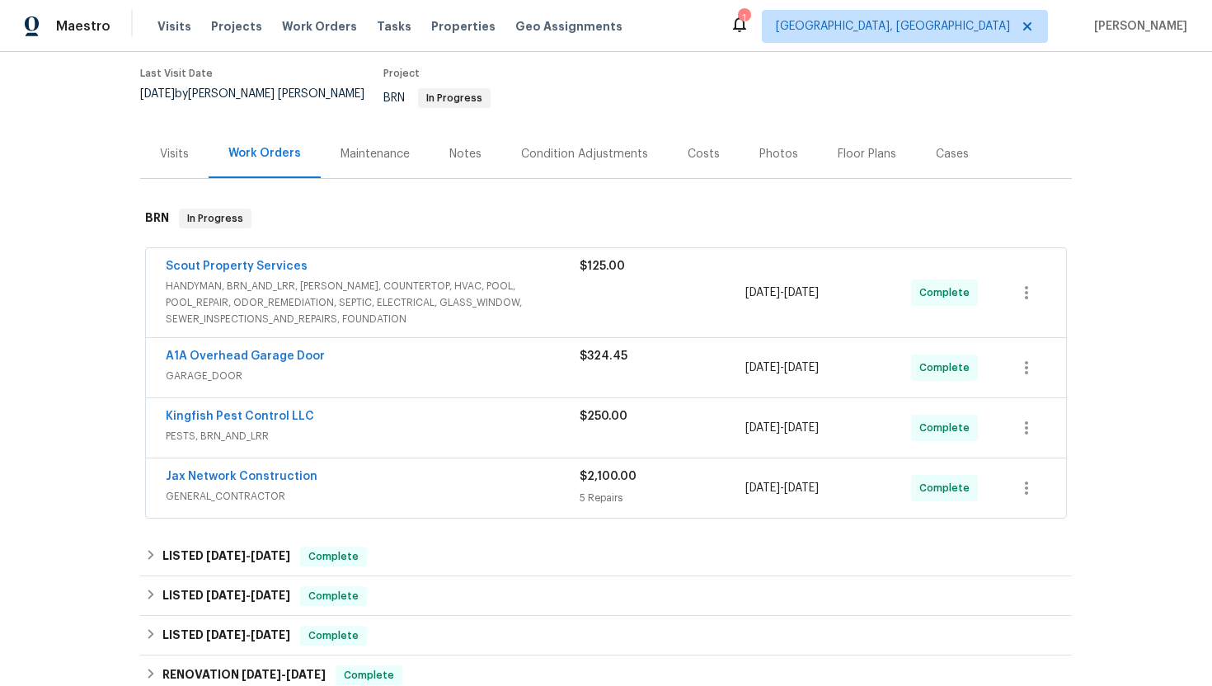
scroll to position [138, 0]
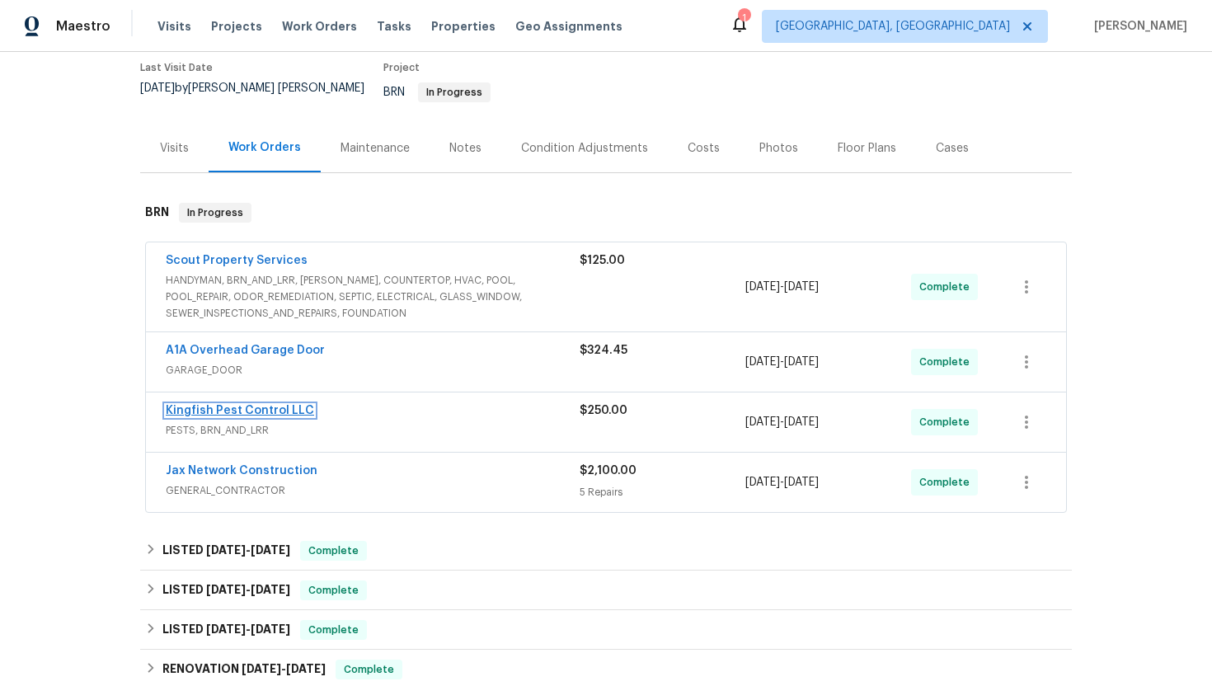
click at [281, 405] on link "Kingfish Pest Control LLC" at bounding box center [240, 411] width 148 height 12
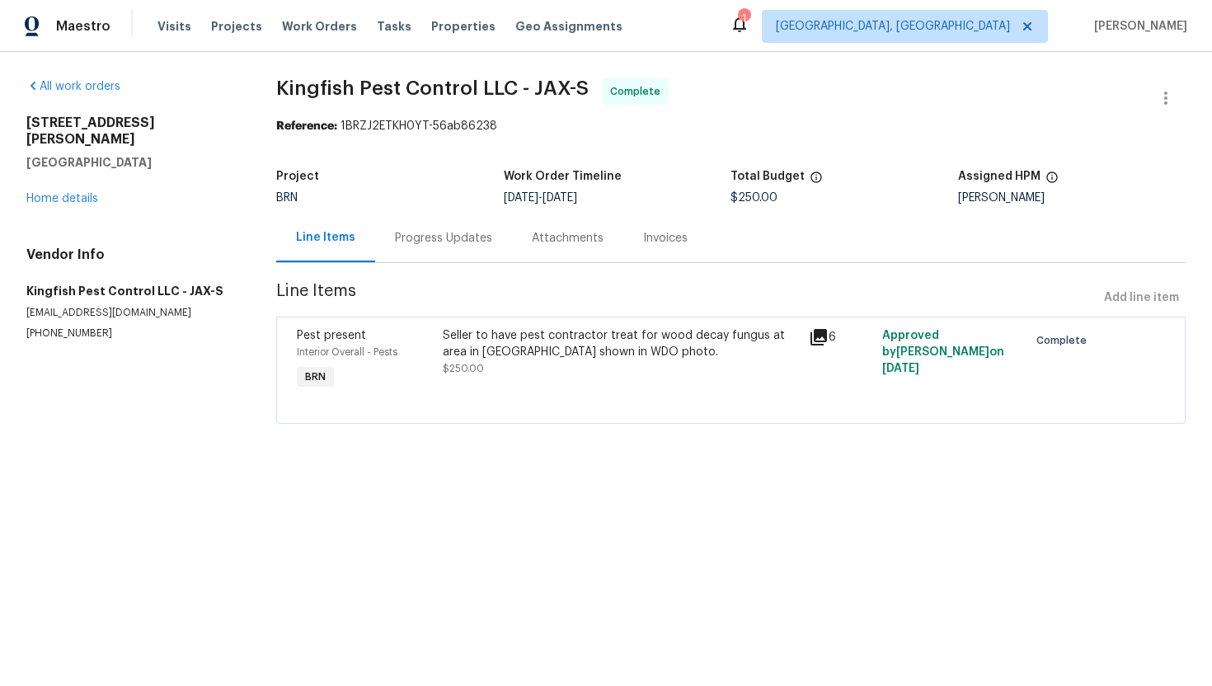
click at [645, 239] on div "Invoices" at bounding box center [665, 238] width 84 height 49
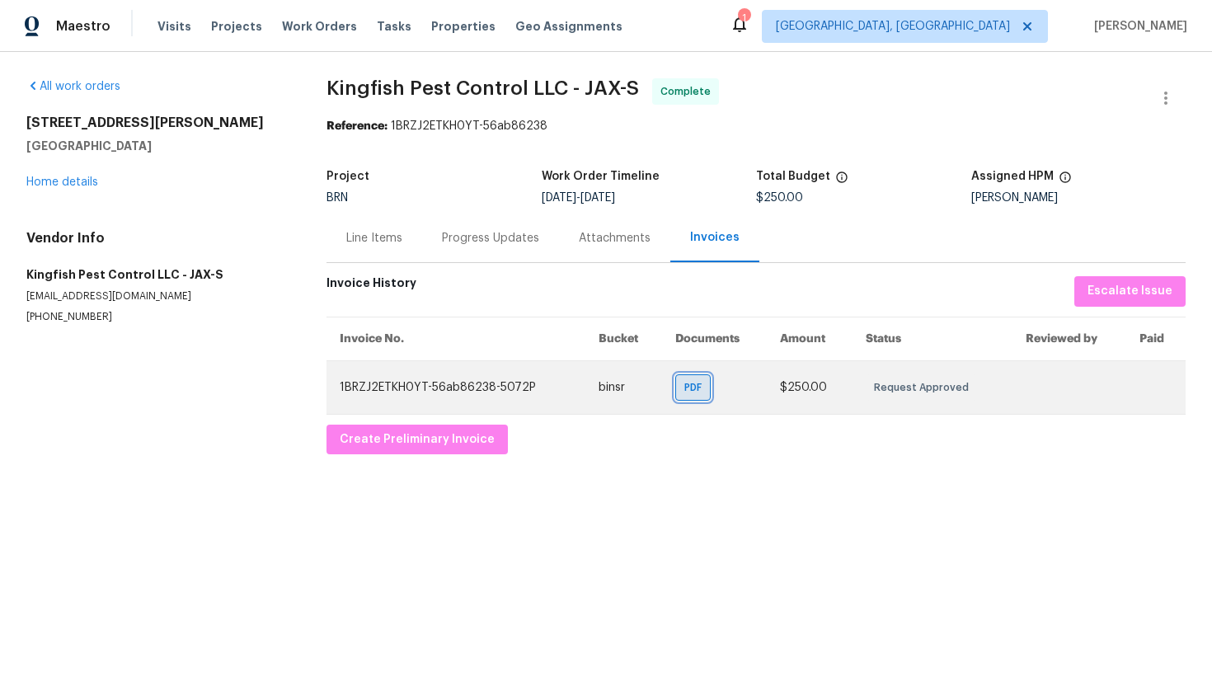
click at [690, 388] on span "PDF" at bounding box center [696, 387] width 24 height 16
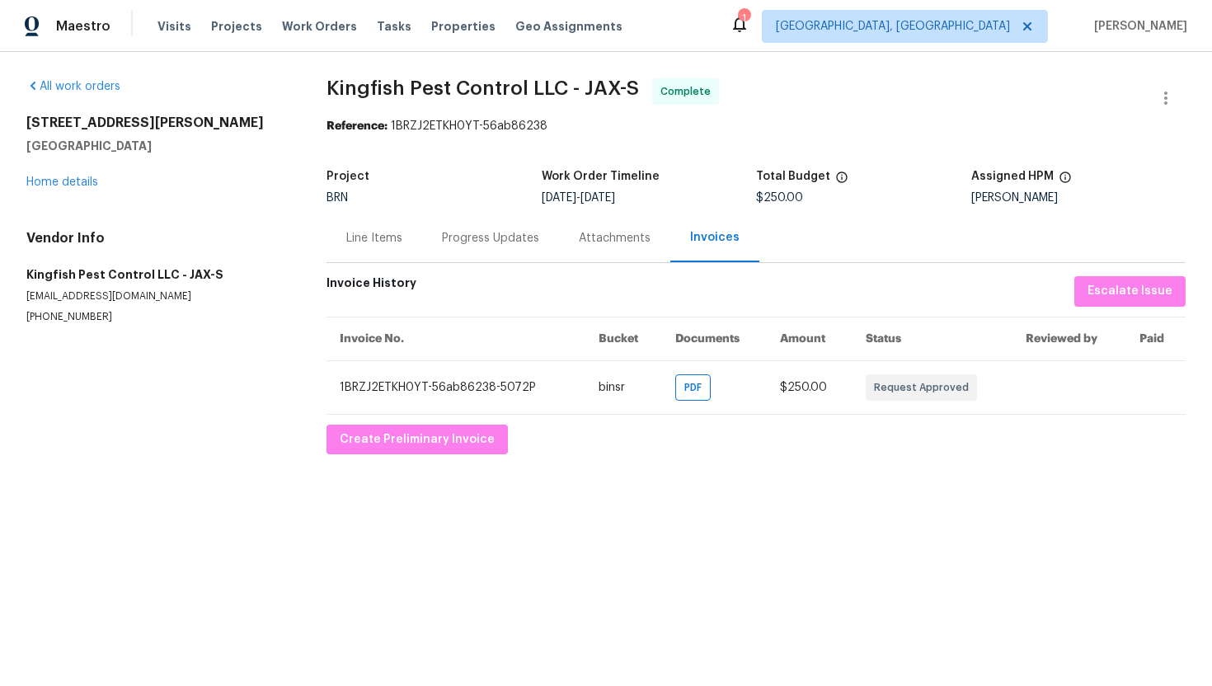
click at [1030, 273] on section "Kingfish Pest Control LLC - JAX-S Complete Reference: 1BRZJ2ETKH0YT-56ab86238 P…" at bounding box center [755, 266] width 859 height 376
click at [618, 175] on h5 "Work Order Timeline" at bounding box center [601, 177] width 118 height 12
click at [387, 246] on div "Line Items" at bounding box center [374, 238] width 96 height 49
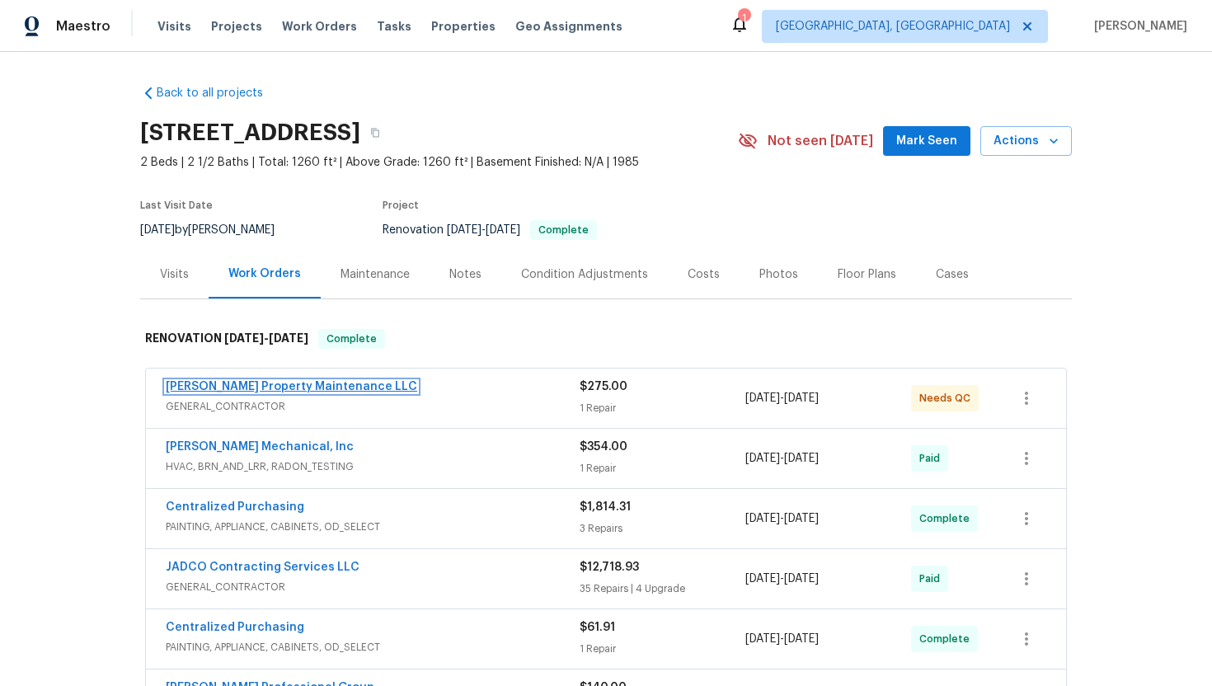
click at [231, 384] on link "[PERSON_NAME] Property Maintenance LLC" at bounding box center [291, 387] width 251 height 12
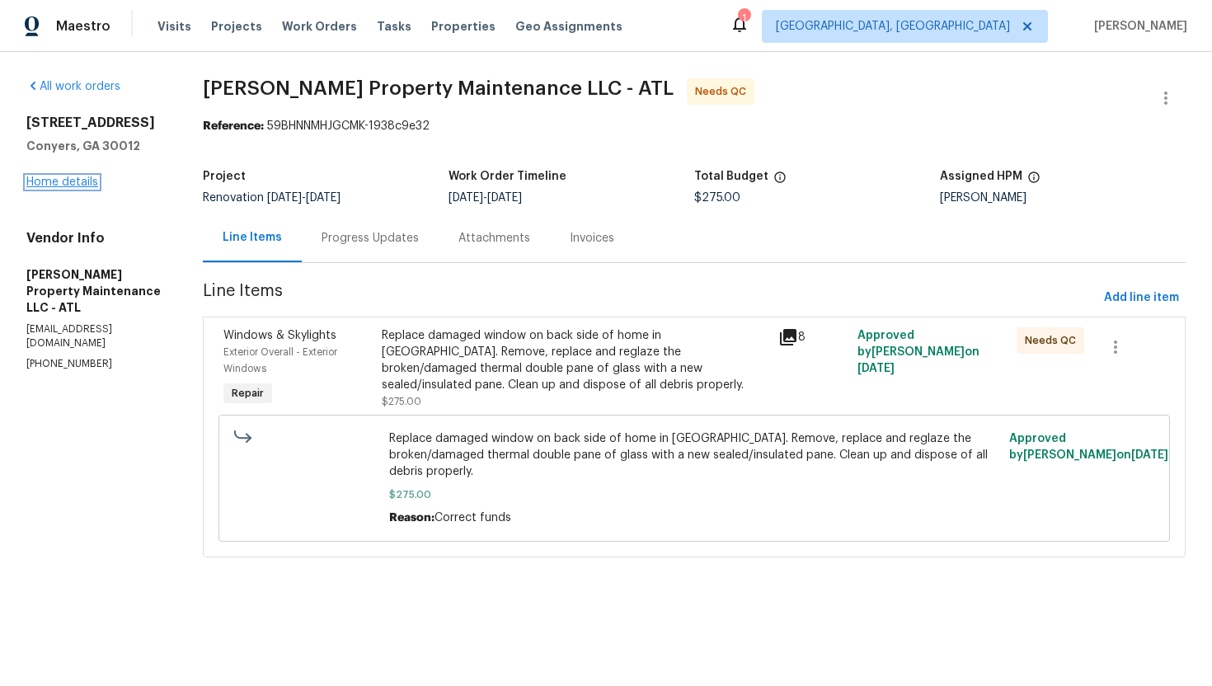
click at [38, 180] on link "Home details" at bounding box center [62, 182] width 72 height 12
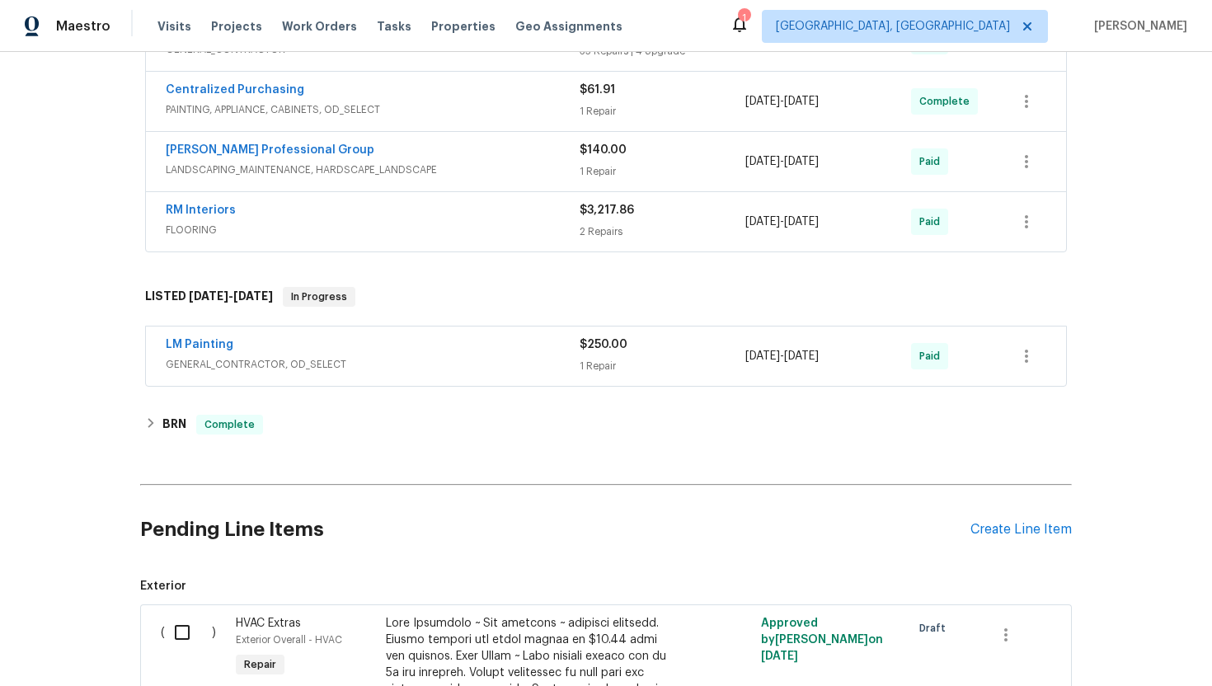
scroll to position [555, 0]
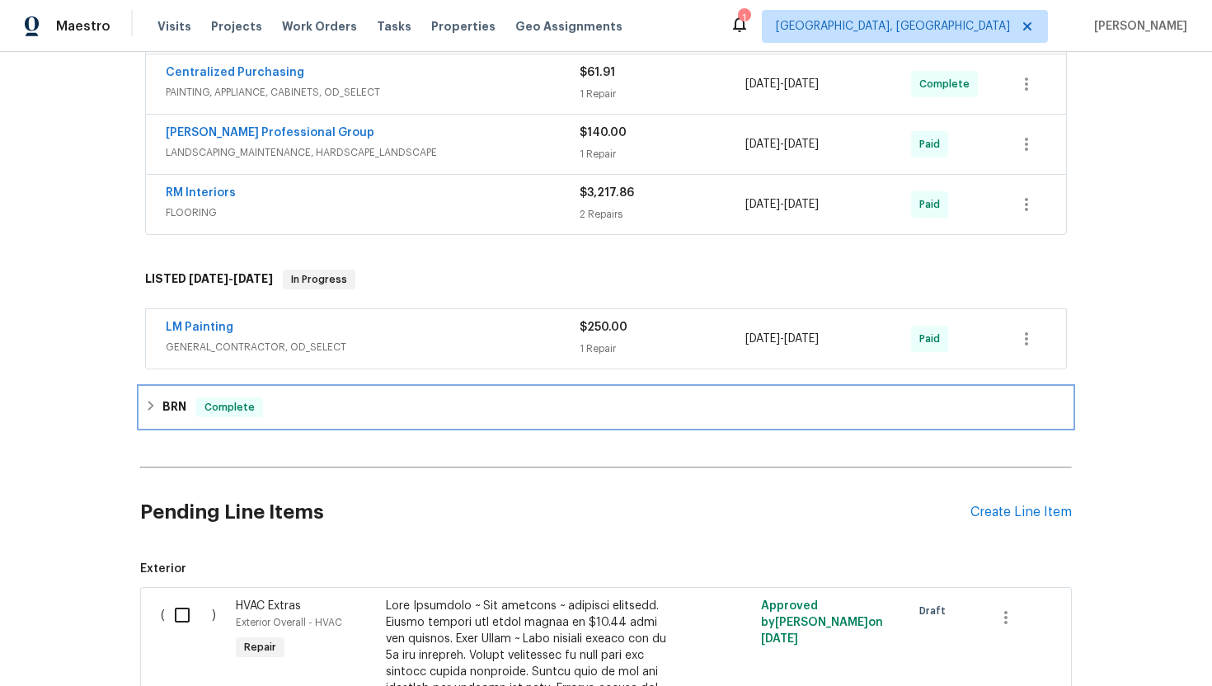
click at [186, 406] on div "BRN Complete" at bounding box center [606, 407] width 922 height 20
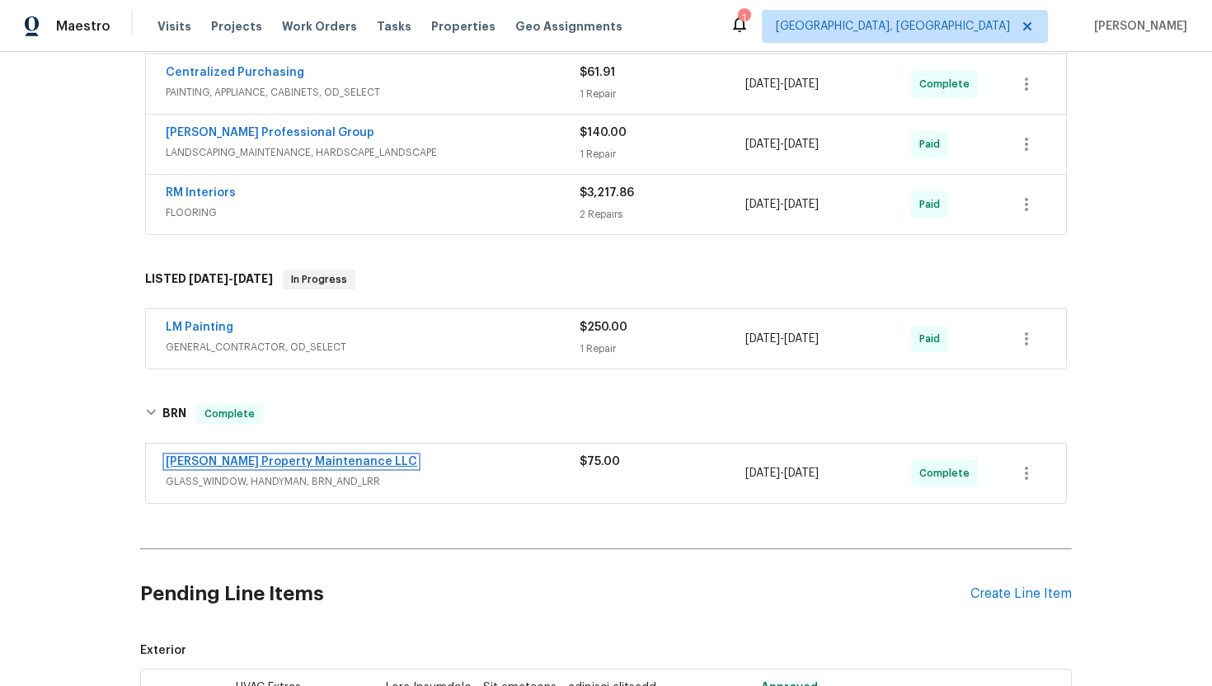
click at [303, 461] on link "[PERSON_NAME] Property Maintenance LLC" at bounding box center [291, 462] width 251 height 12
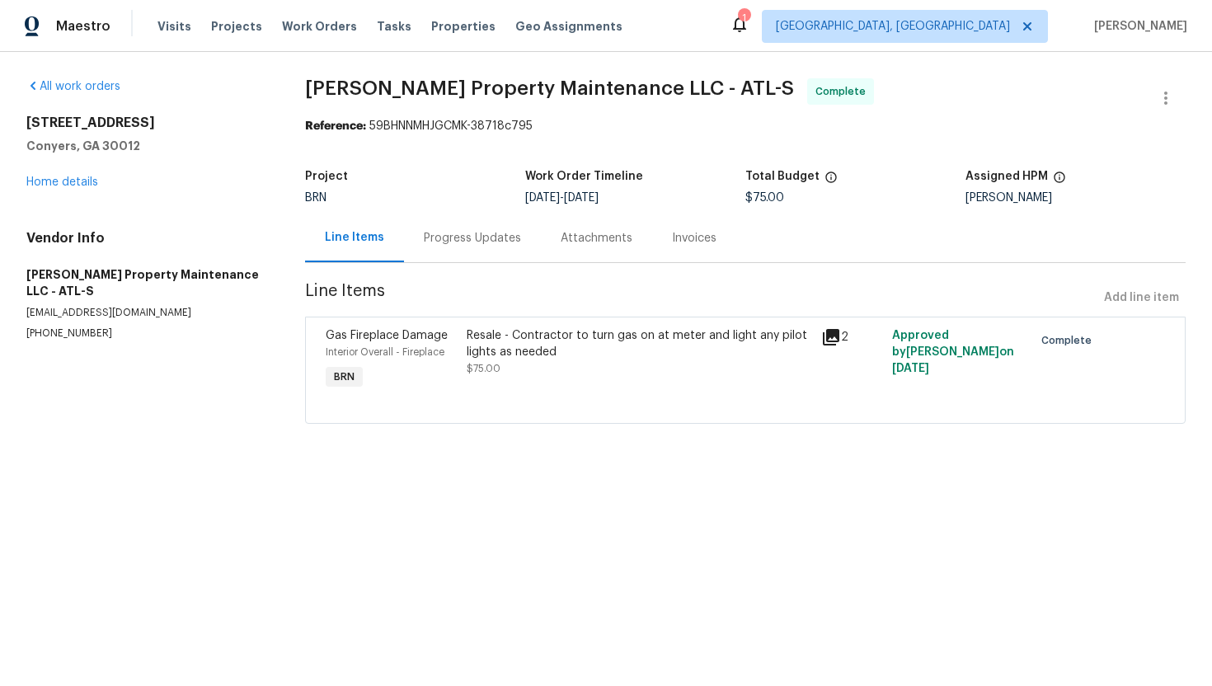
click at [466, 253] on div "Progress Updates" at bounding box center [472, 238] width 137 height 49
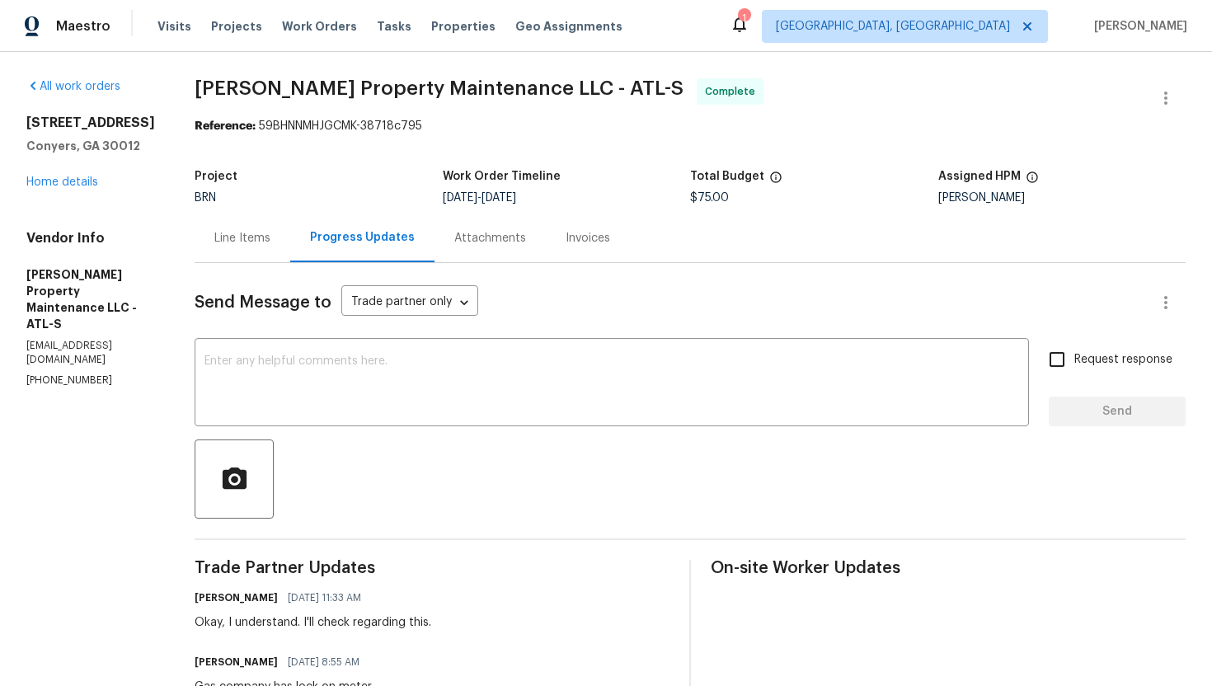
click at [246, 241] on div "Line Items" at bounding box center [242, 238] width 56 height 16
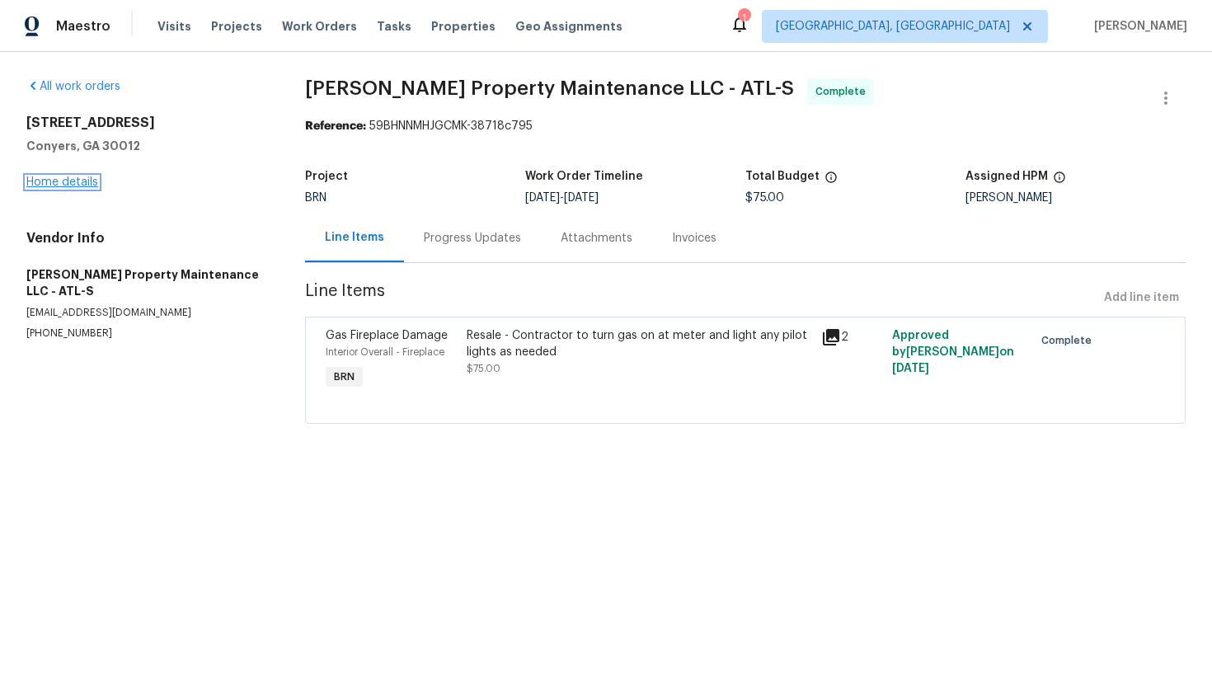
click at [77, 187] on link "Home details" at bounding box center [62, 182] width 72 height 12
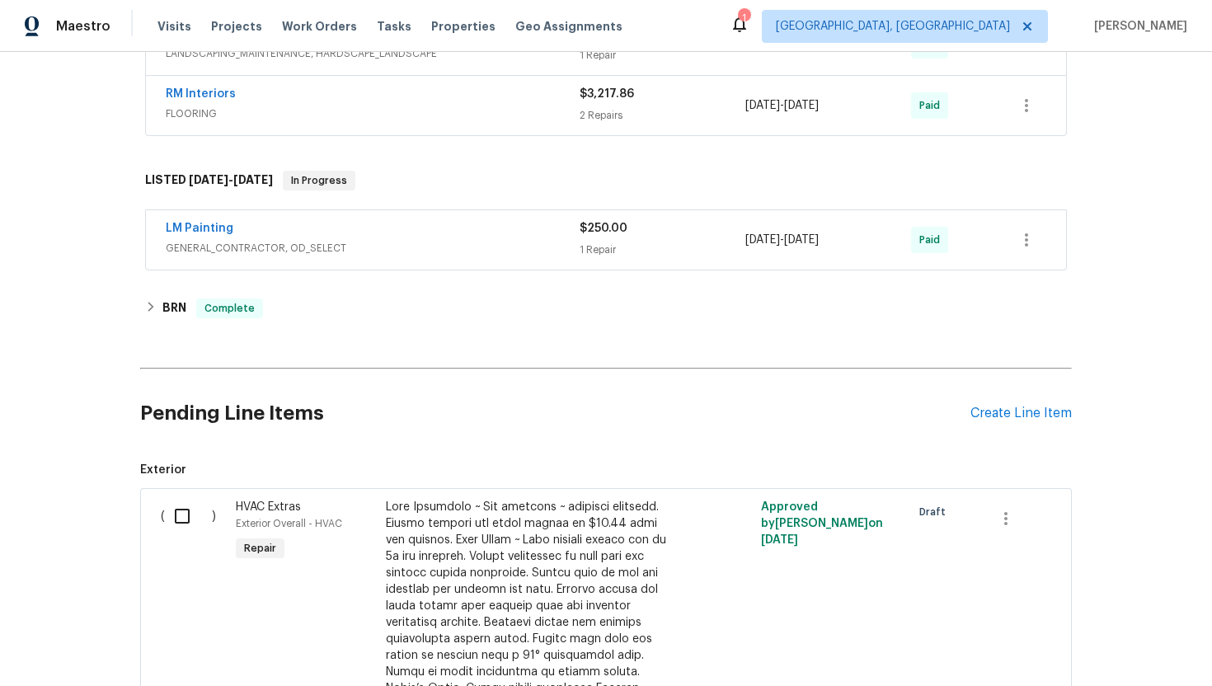
scroll to position [660, 0]
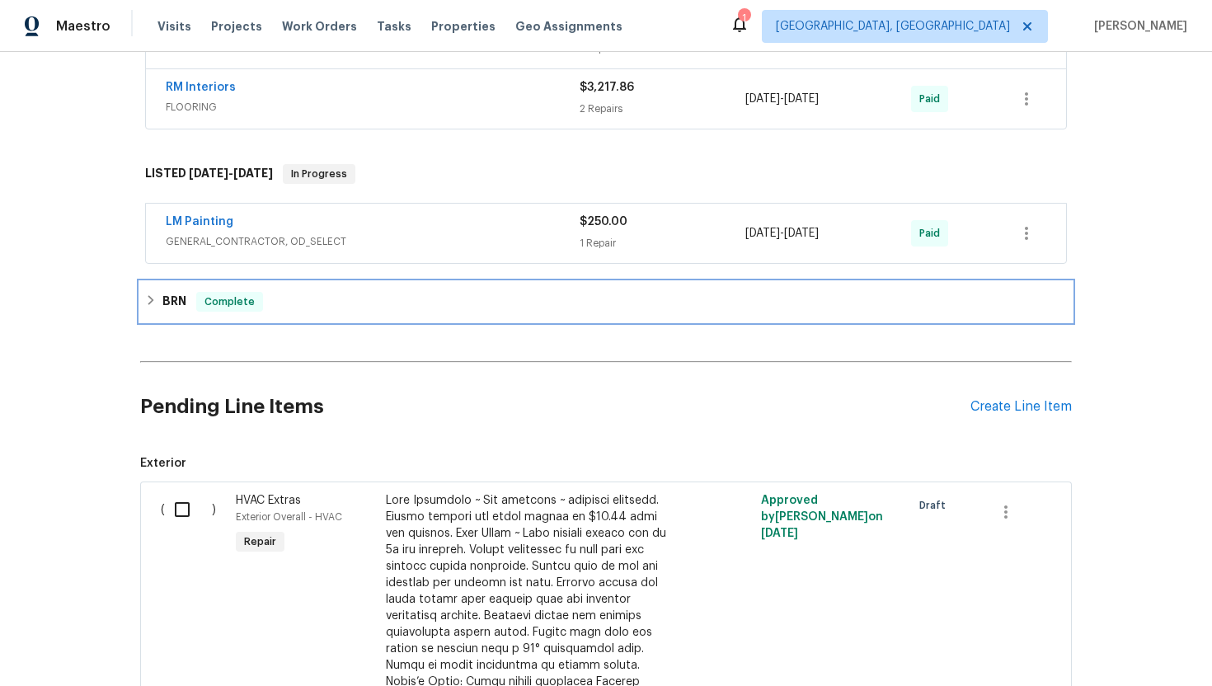
click at [217, 307] on span "Complete" at bounding box center [229, 301] width 63 height 16
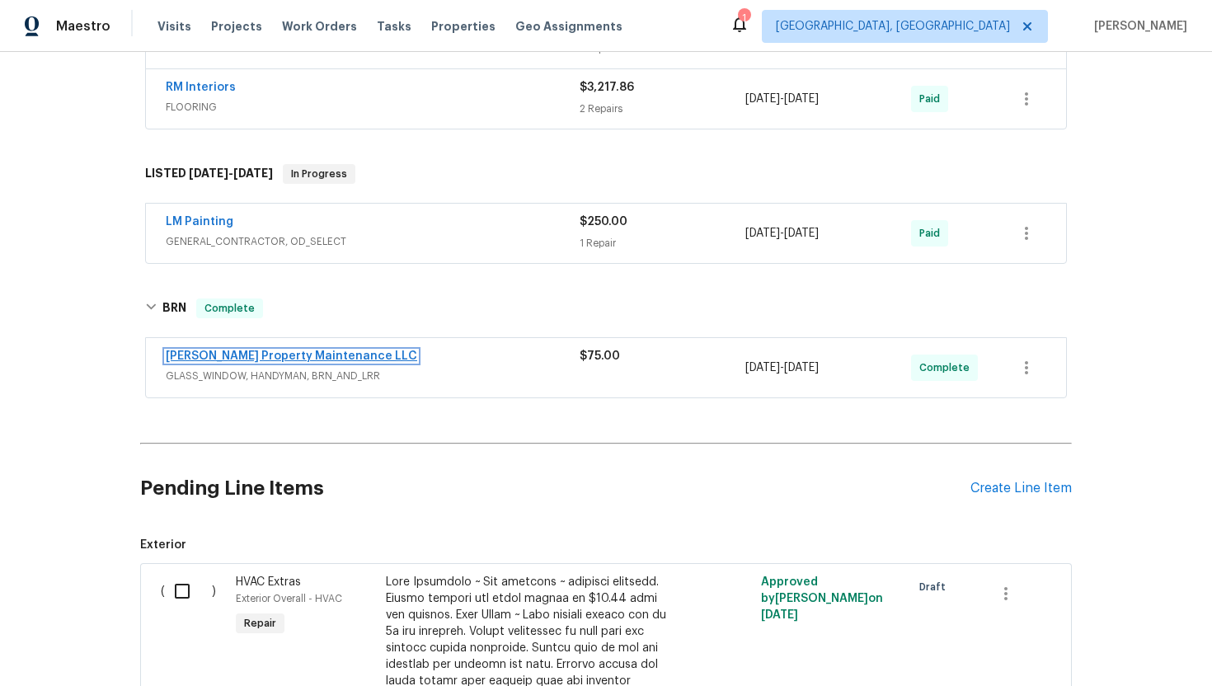
click at [235, 361] on link "[PERSON_NAME] Property Maintenance LLC" at bounding box center [291, 356] width 251 height 12
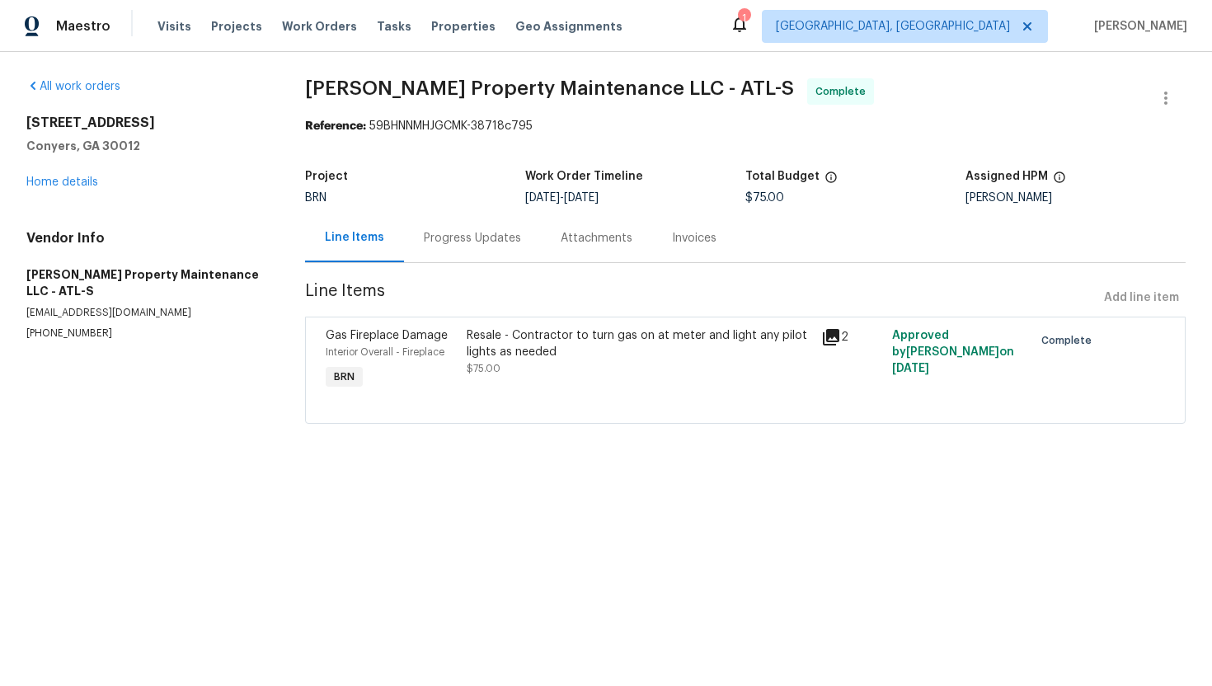
click at [465, 242] on div "Progress Updates" at bounding box center [472, 238] width 97 height 16
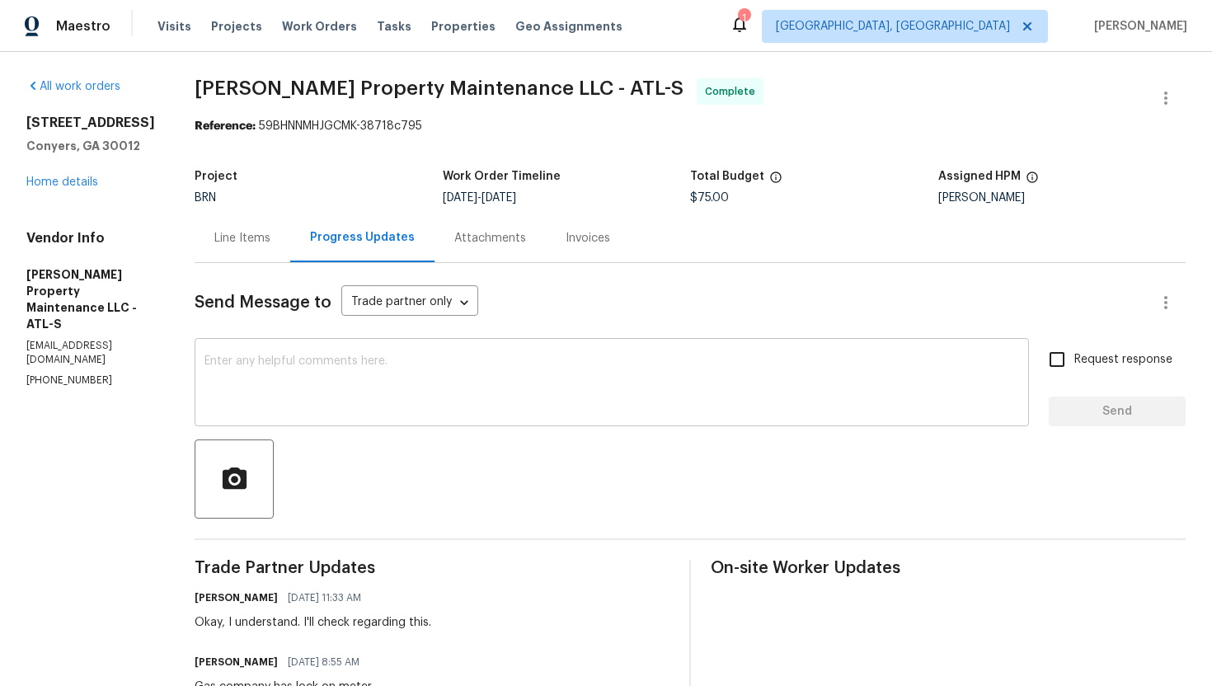
click at [453, 385] on textarea at bounding box center [611, 384] width 814 height 58
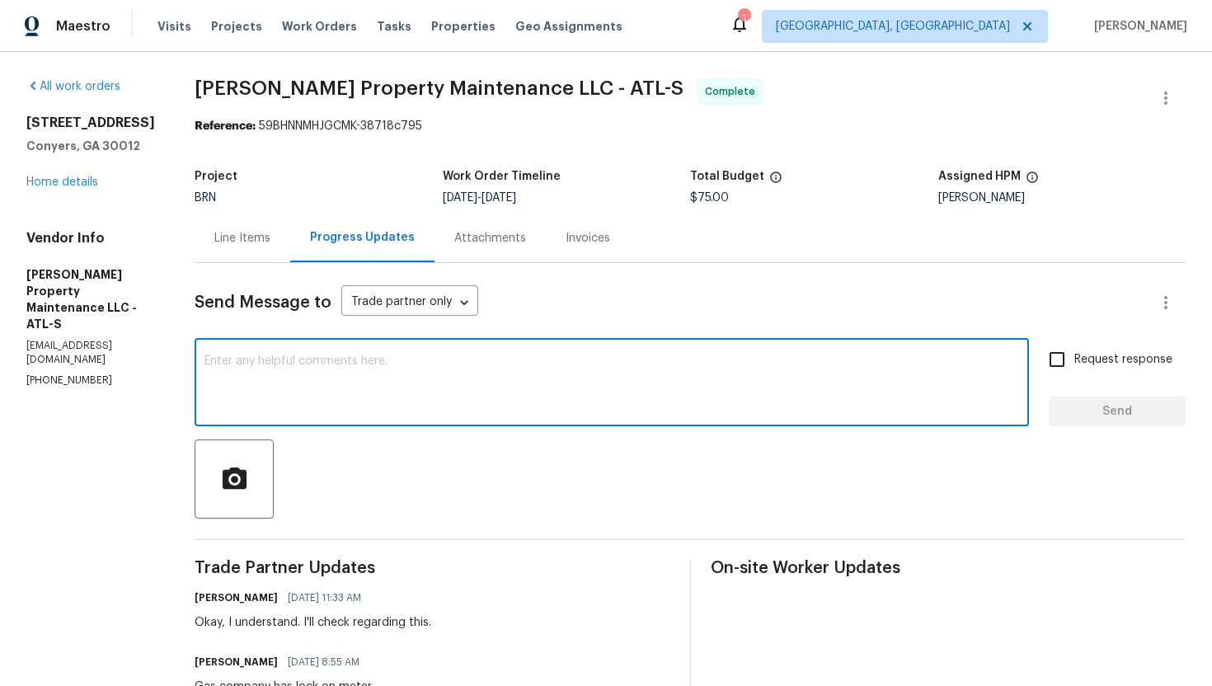
click at [453, 385] on textarea at bounding box center [611, 384] width 814 height 58
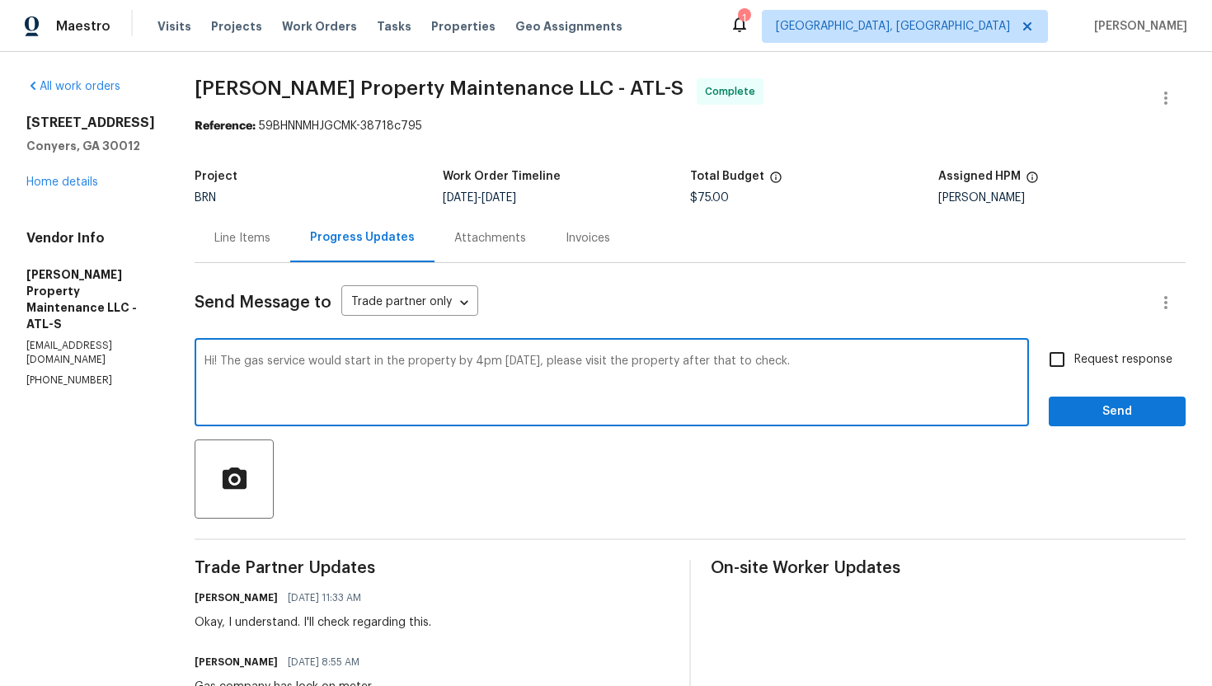
type textarea "Hi! The gas service would start in the property by 4pm [DATE], please visit the…"
click at [1059, 378] on div "Request response Send" at bounding box center [1117, 384] width 137 height 84
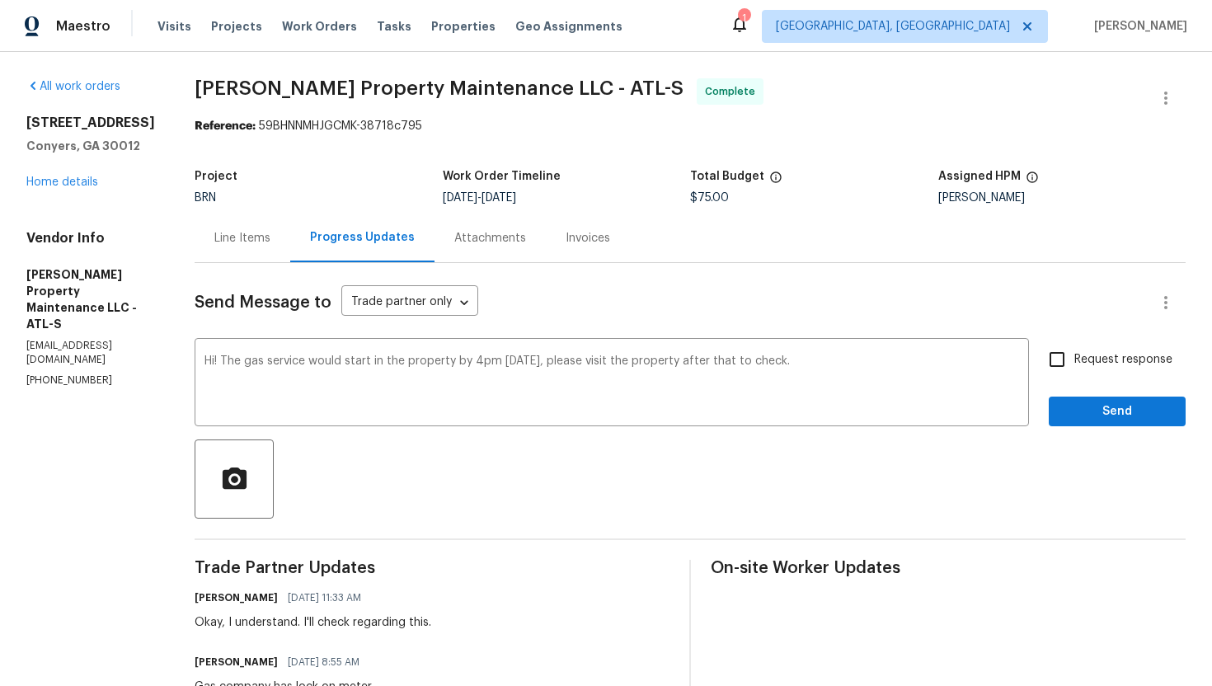
click at [1065, 362] on input "Request response" at bounding box center [1057, 359] width 35 height 35
checkbox input "true"
click at [1103, 434] on div "Send Message to Trade partner only Trade partner only ​ Hi! The gas service wou…" at bounding box center [690, 635] width 991 height 744
click at [1099, 420] on span "Send" at bounding box center [1117, 411] width 110 height 21
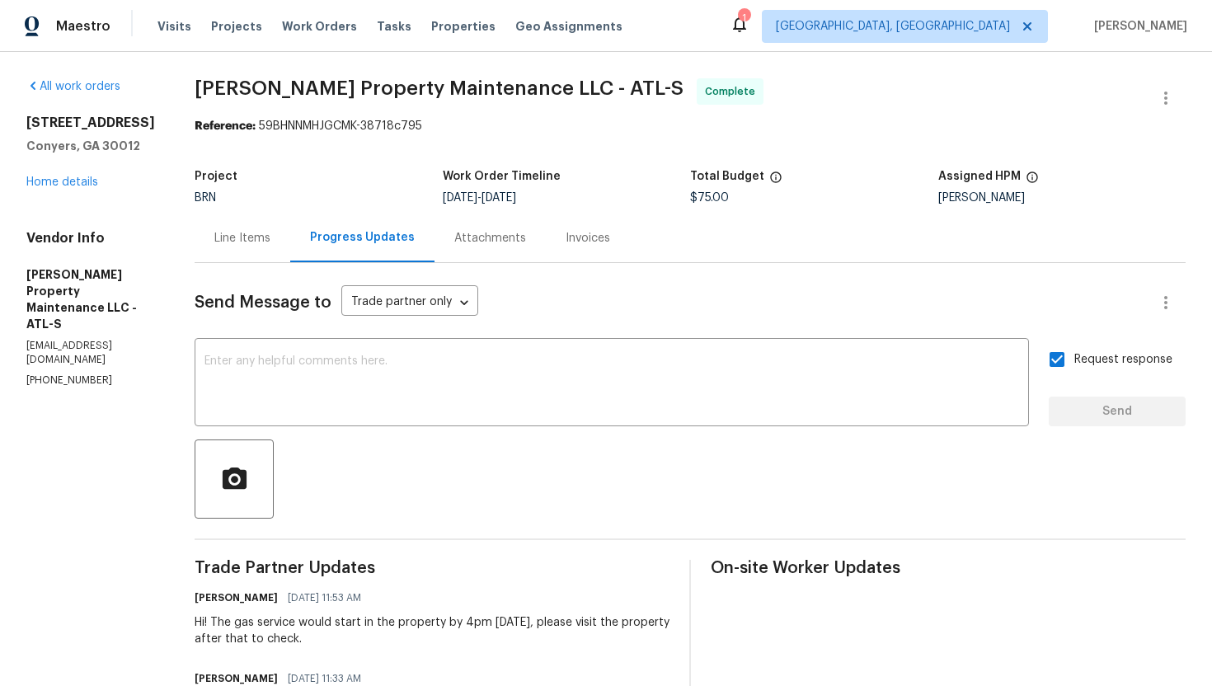
click at [224, 242] on div "Line Items" at bounding box center [242, 238] width 56 height 16
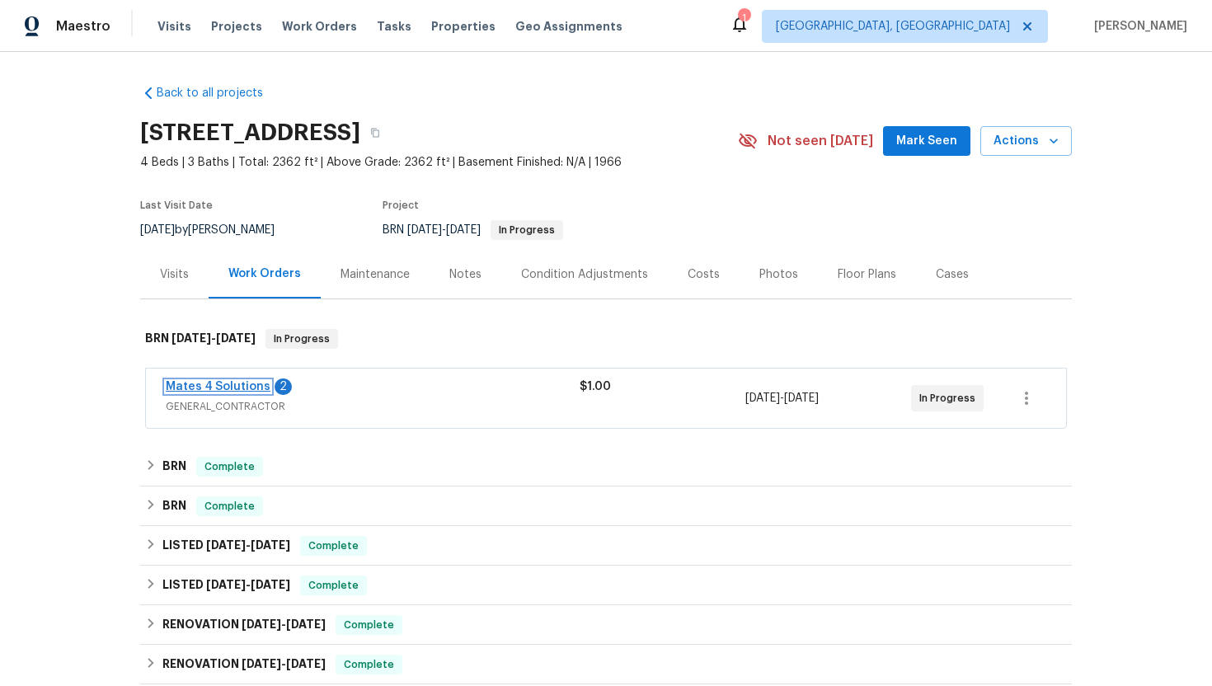
click at [253, 383] on link "Mates 4 Solutions" at bounding box center [218, 387] width 105 height 12
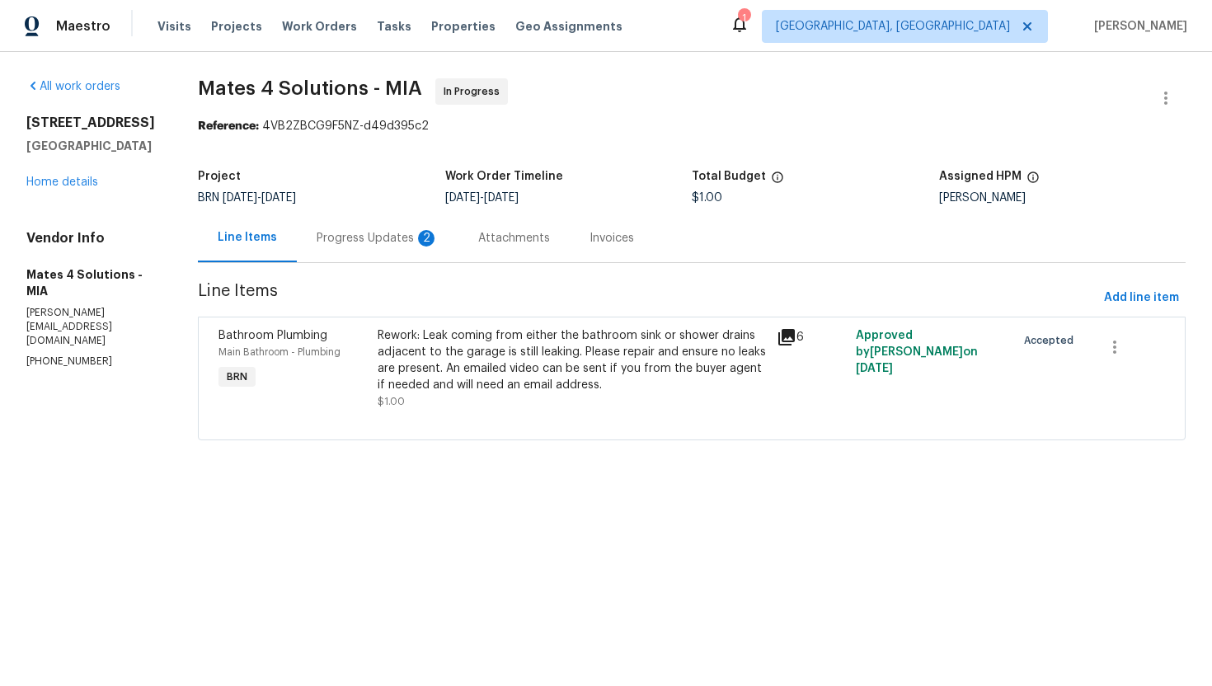
click at [441, 246] on div "Progress Updates 2" at bounding box center [378, 238] width 162 height 49
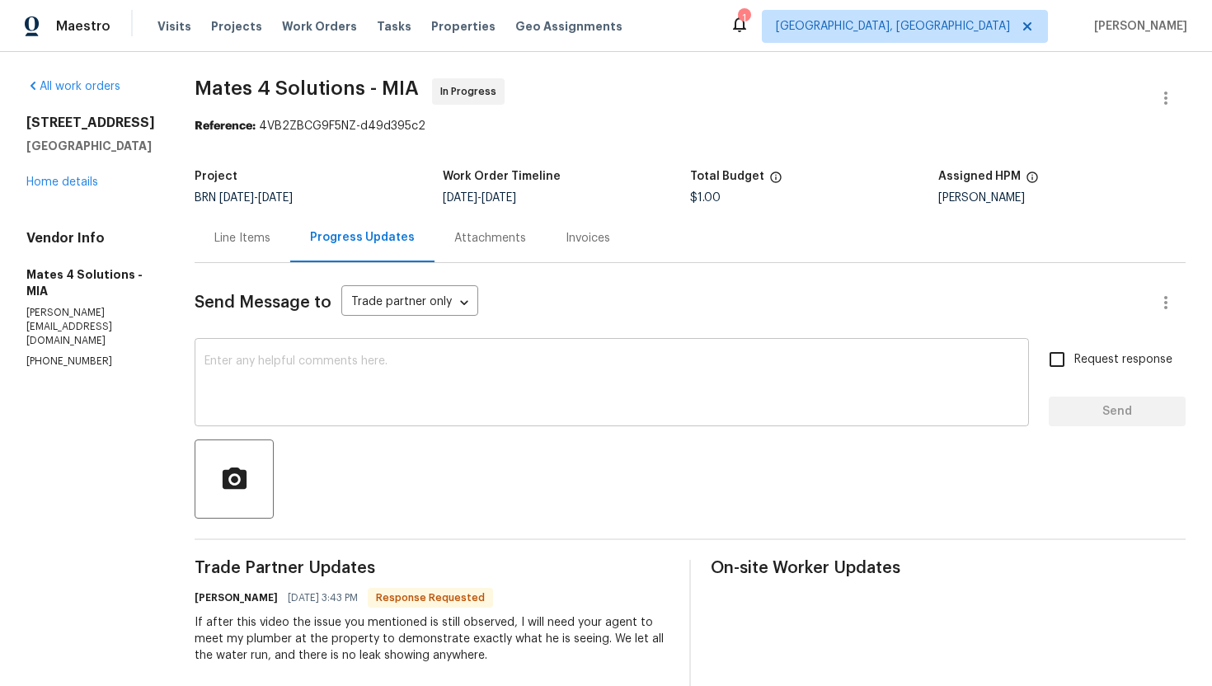
click at [449, 398] on textarea at bounding box center [611, 384] width 814 height 58
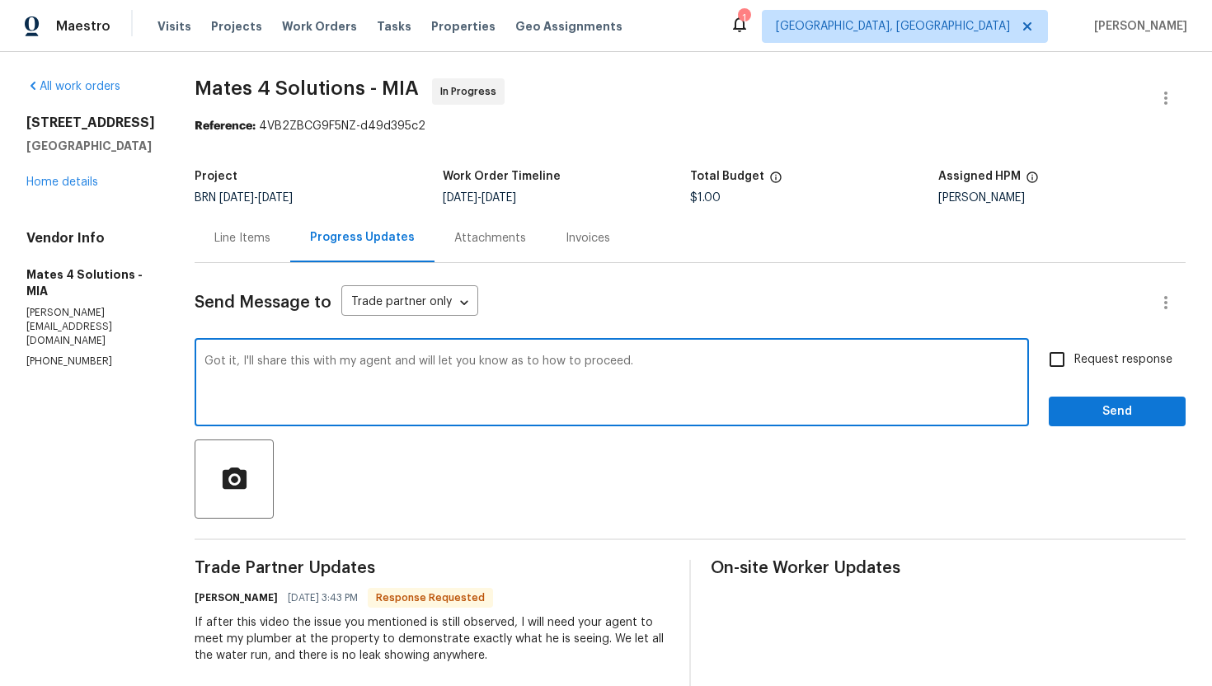
type textarea "Got it, I'll share this with my agent and will let you know as to how to procee…"
click at [1079, 366] on span "Request response" at bounding box center [1123, 359] width 98 height 17
click at [1074, 366] on input "Request response" at bounding box center [1057, 359] width 35 height 35
checkbox input "true"
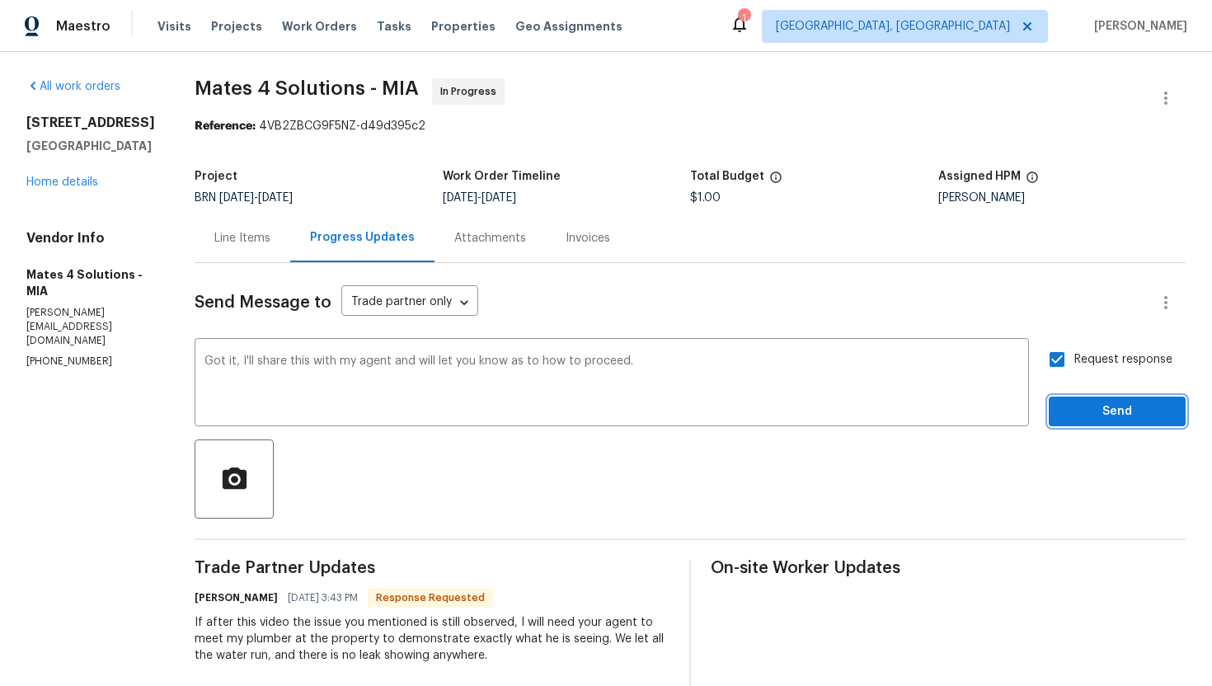
click at [1091, 398] on button "Send" at bounding box center [1117, 412] width 137 height 31
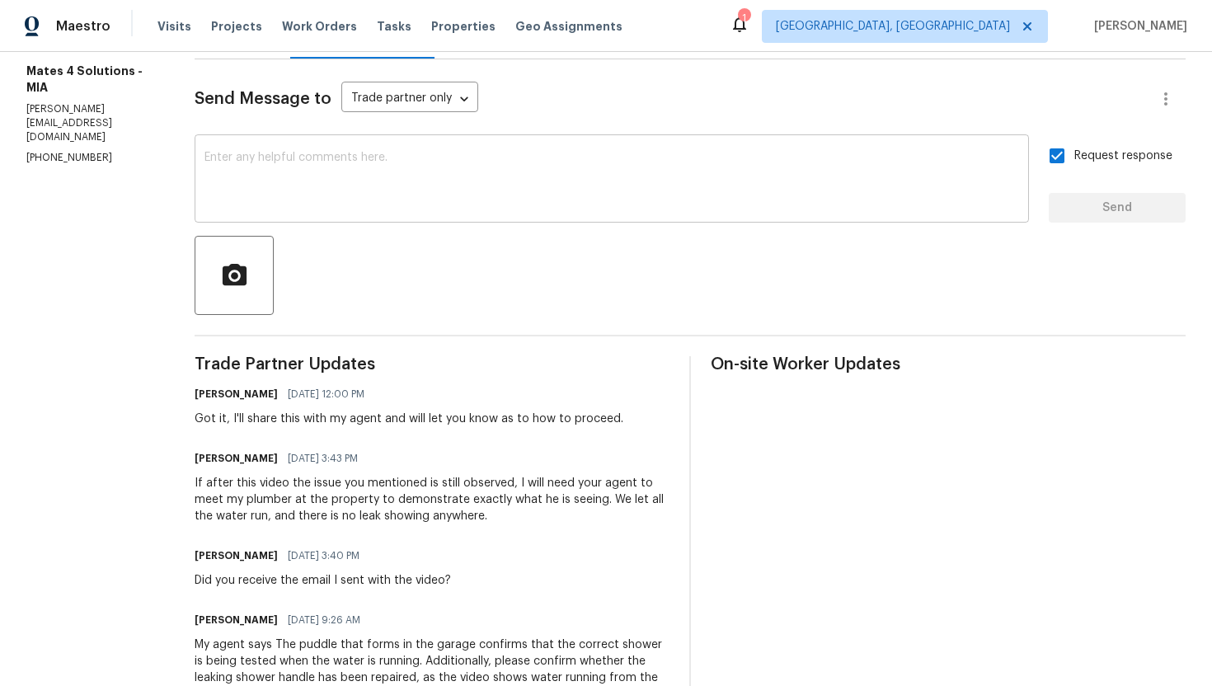
scroll to position [205, 0]
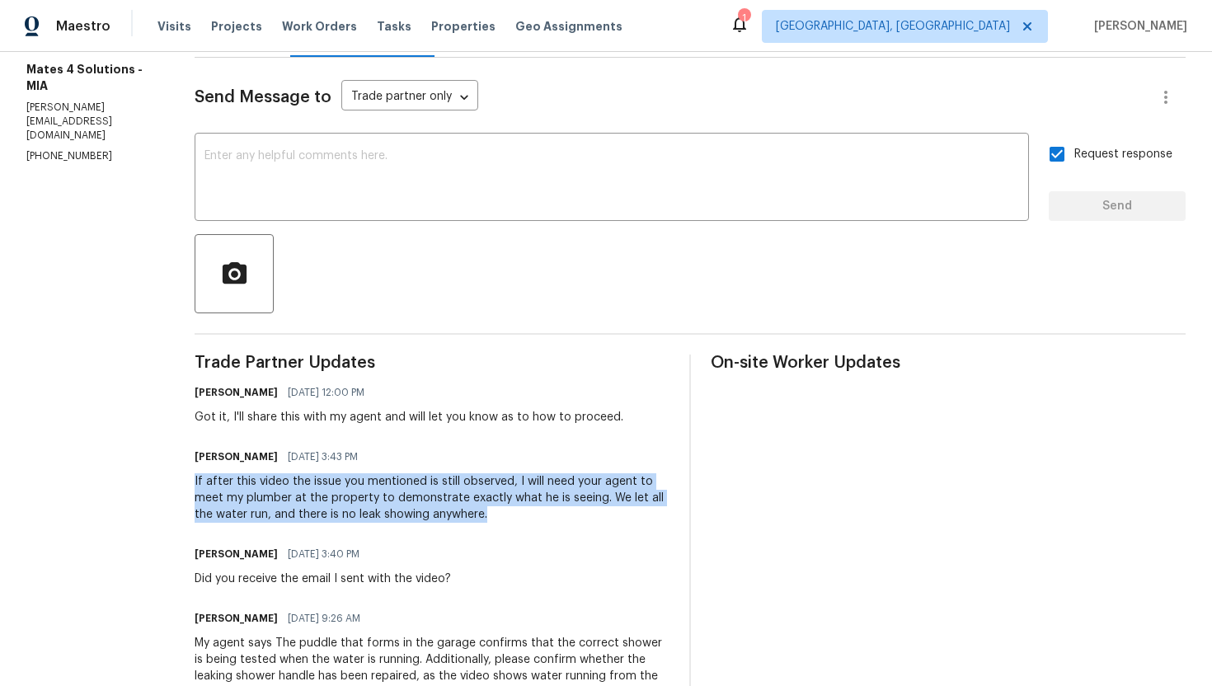
drag, startPoint x: 204, startPoint y: 482, endPoint x: 508, endPoint y: 514, distance: 305.0
click at [508, 514] on div "All work orders [STREET_ADDRESS] Home details Vendor Info Mates 4 Solutions - M…" at bounding box center [606, 629] width 1212 height 1565
copy div "If after this video the issue you mentioned is still observed, I will need your…"
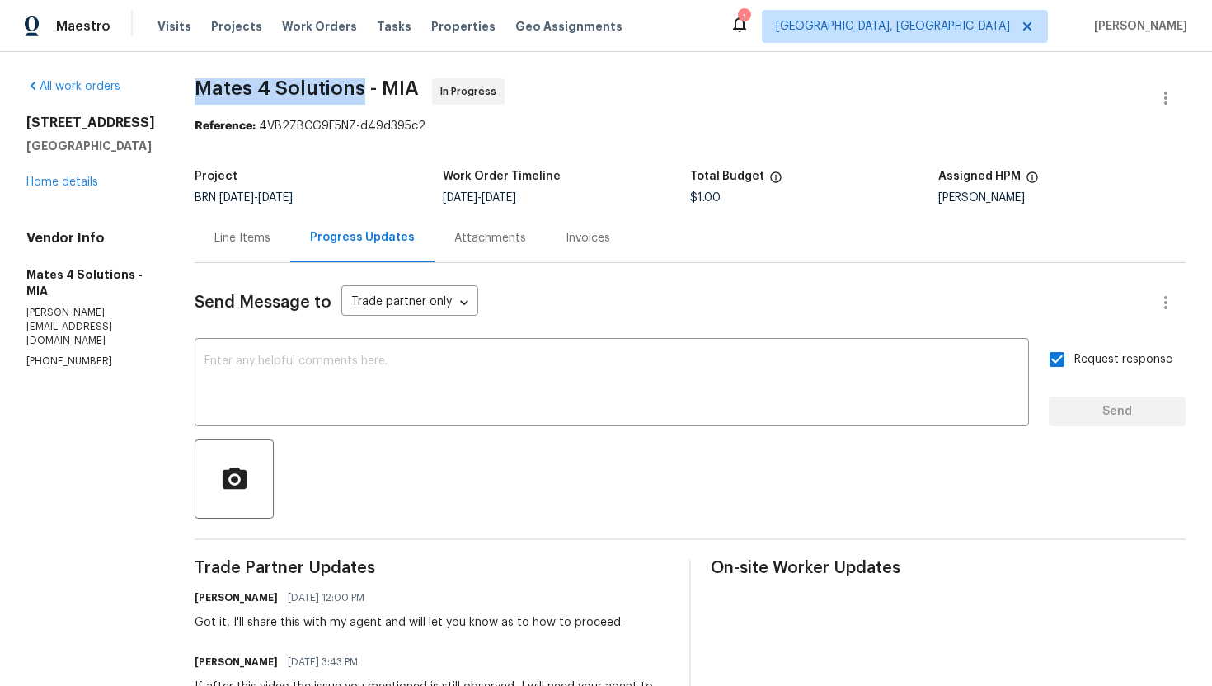
drag, startPoint x: 201, startPoint y: 88, endPoint x: 372, endPoint y: 96, distance: 170.8
copy span "Mates 4 Solutions"
click at [597, 170] on div "Project BRN [DATE] - [DATE] Work Order Timeline [DATE] - [DATE] Total Budget $1…" at bounding box center [690, 187] width 991 height 53
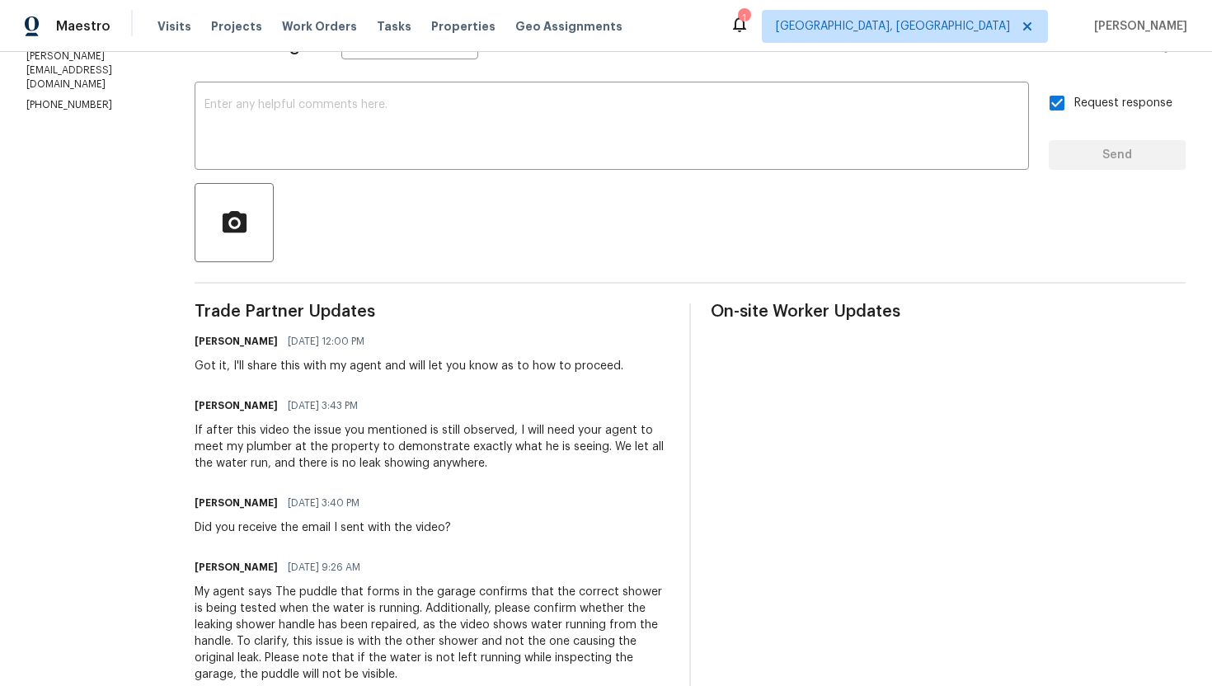
scroll to position [259, 0]
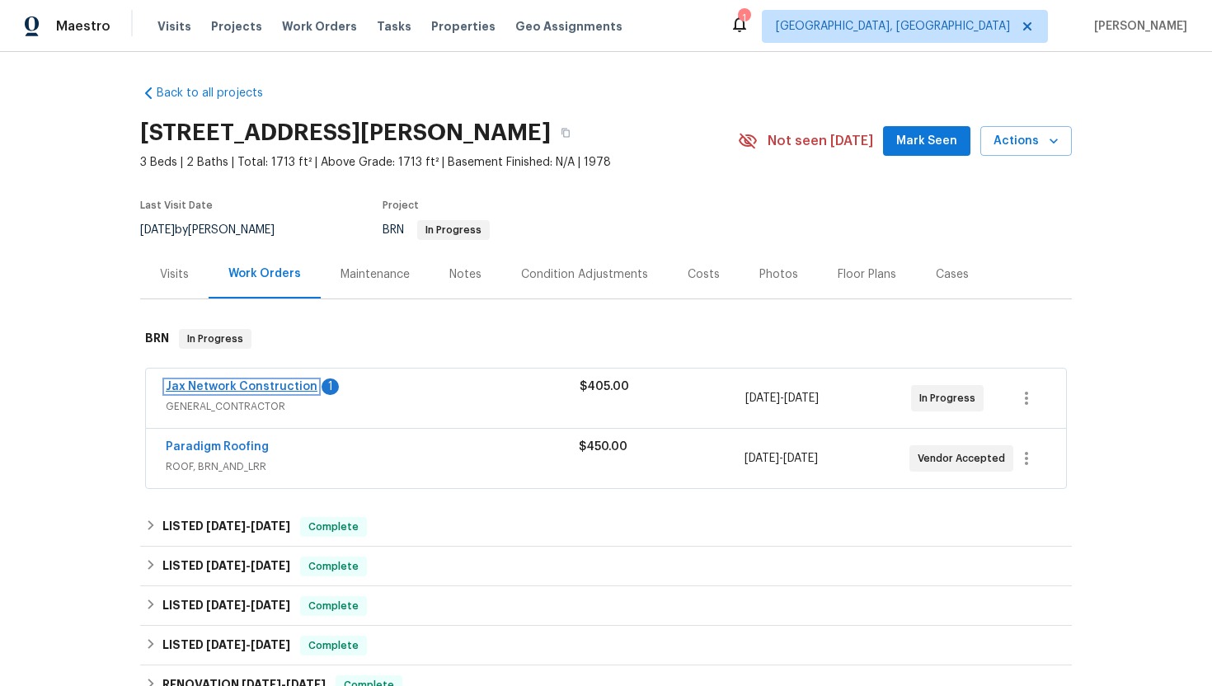
click at [257, 384] on link "Jax Network Construction" at bounding box center [242, 387] width 152 height 12
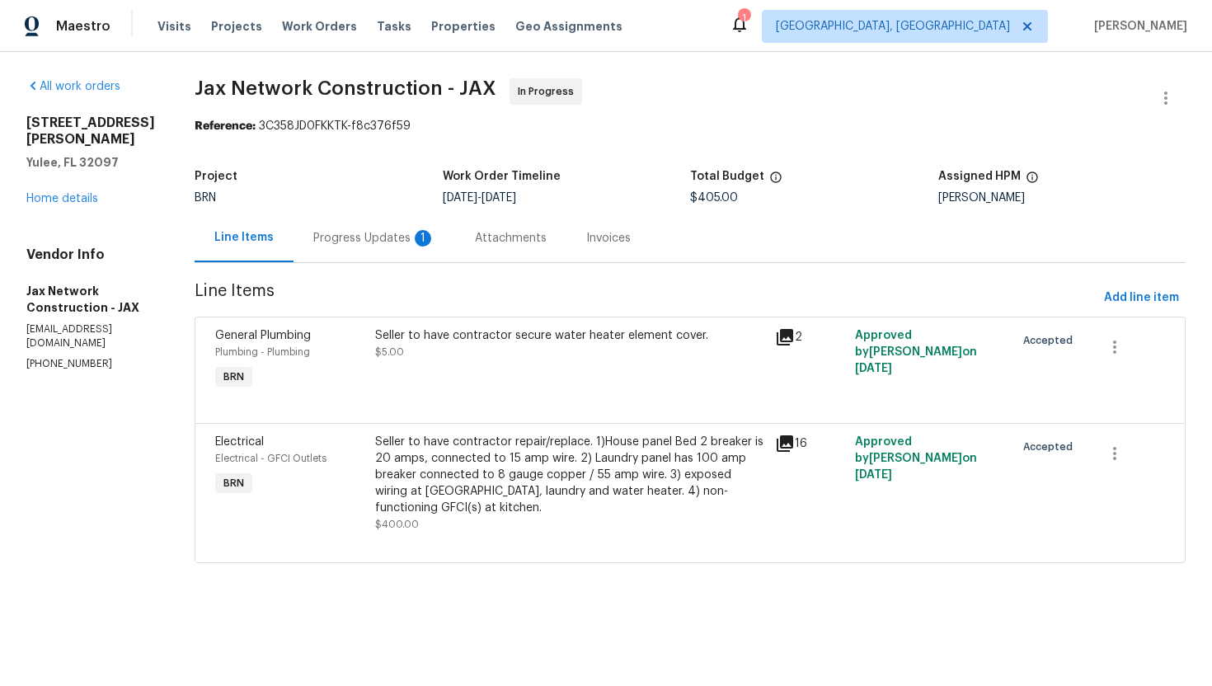
click at [431, 238] on div "1" at bounding box center [423, 238] width 16 height 16
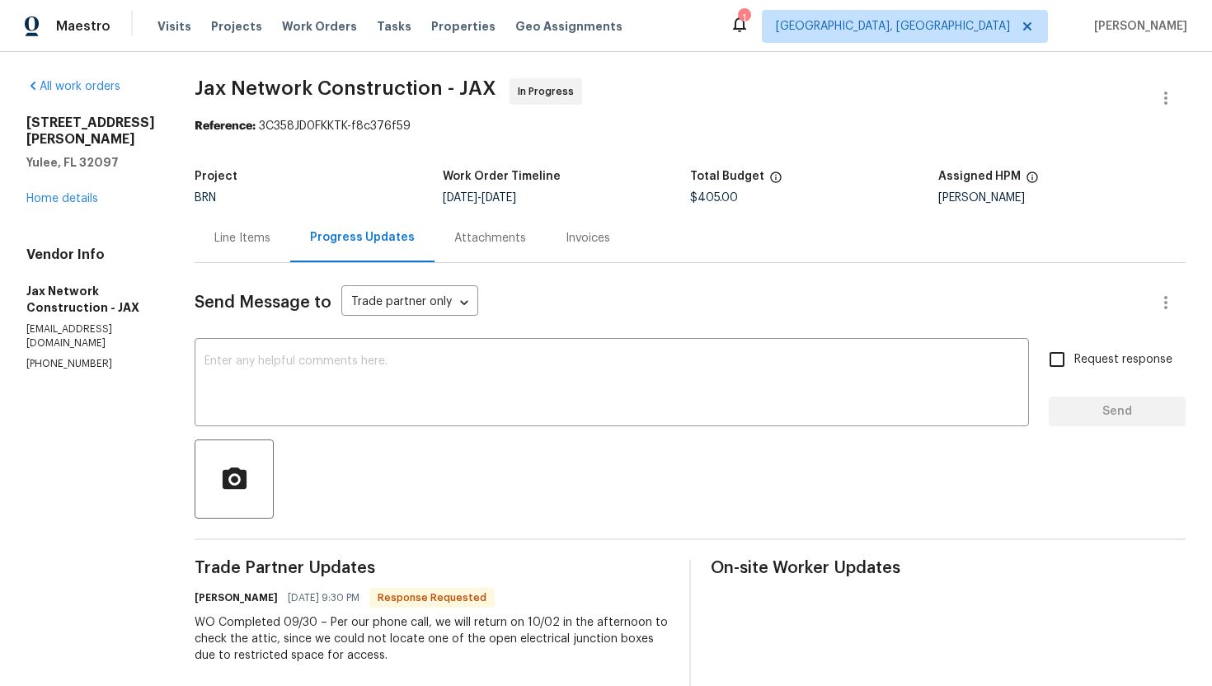
click at [277, 253] on div "Line Items" at bounding box center [243, 238] width 96 height 49
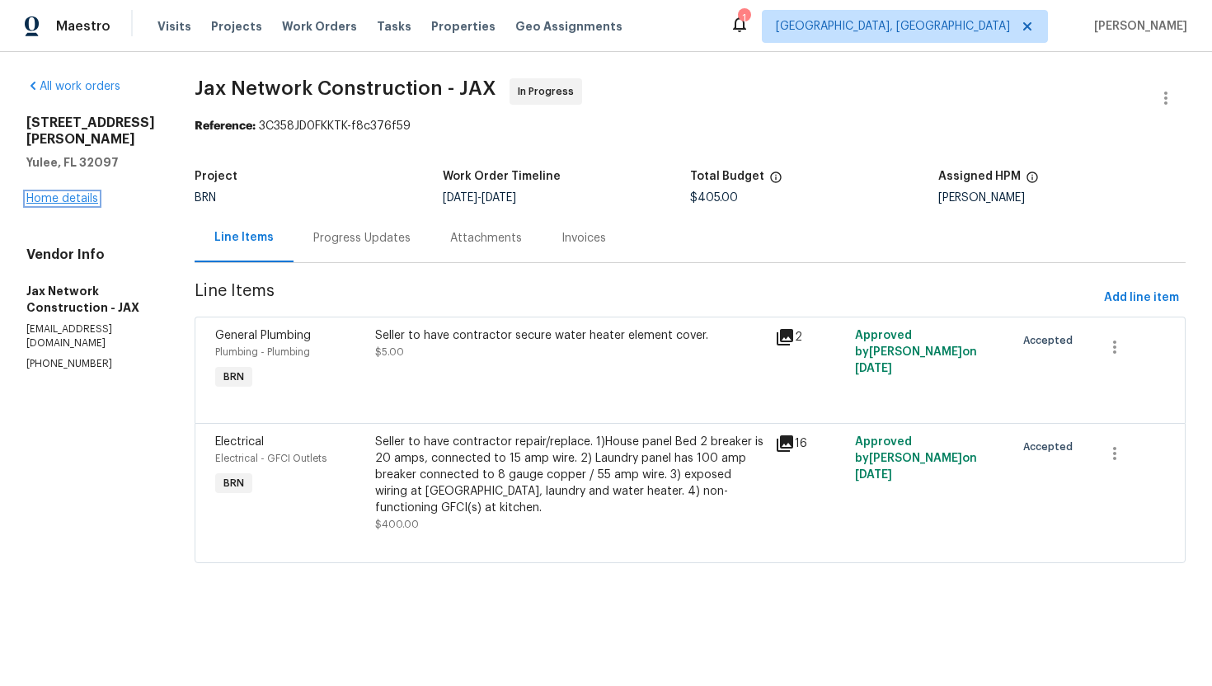
click at [85, 193] on link "Home details" at bounding box center [62, 199] width 72 height 12
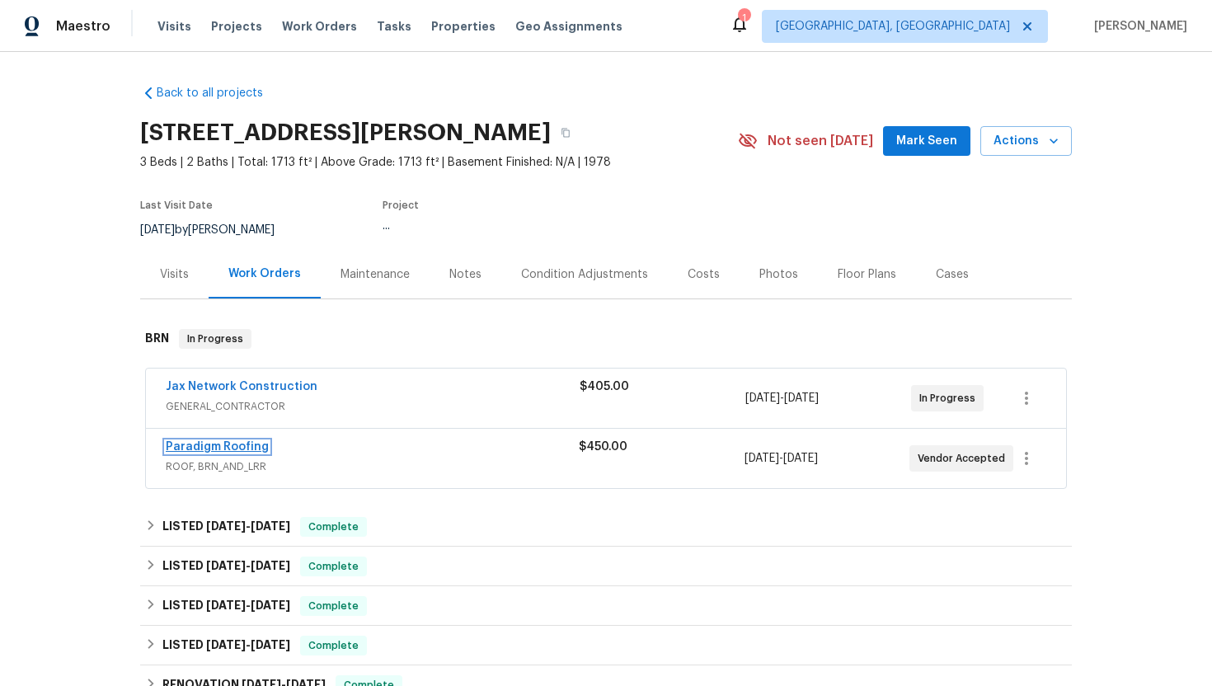
click at [239, 448] on link "Paradigm Roofing" at bounding box center [217, 447] width 103 height 12
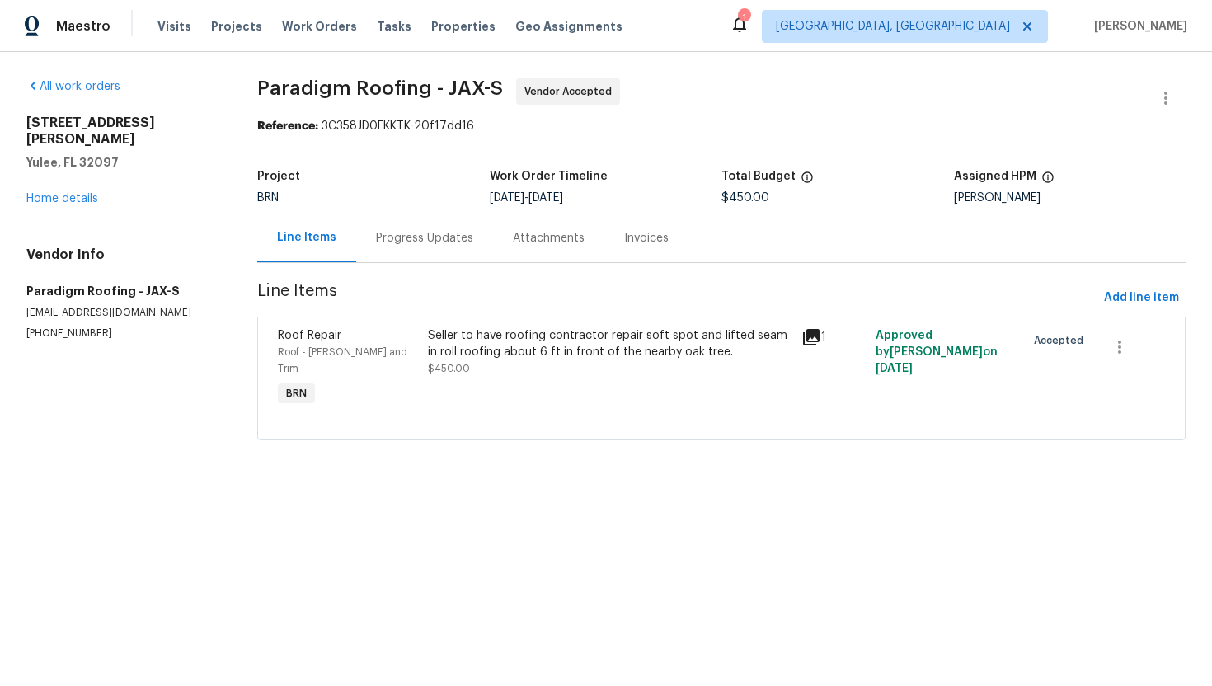
click at [411, 232] on div "Progress Updates" at bounding box center [424, 238] width 97 height 16
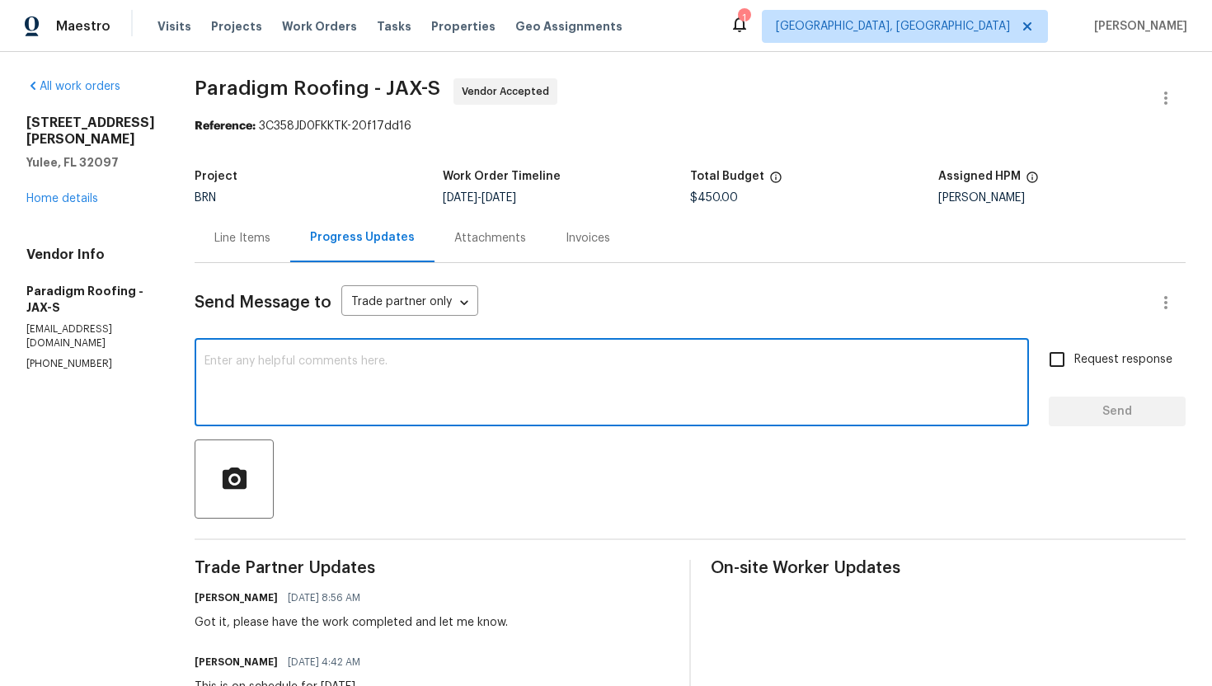
click at [478, 375] on textarea at bounding box center [611, 384] width 814 height 58
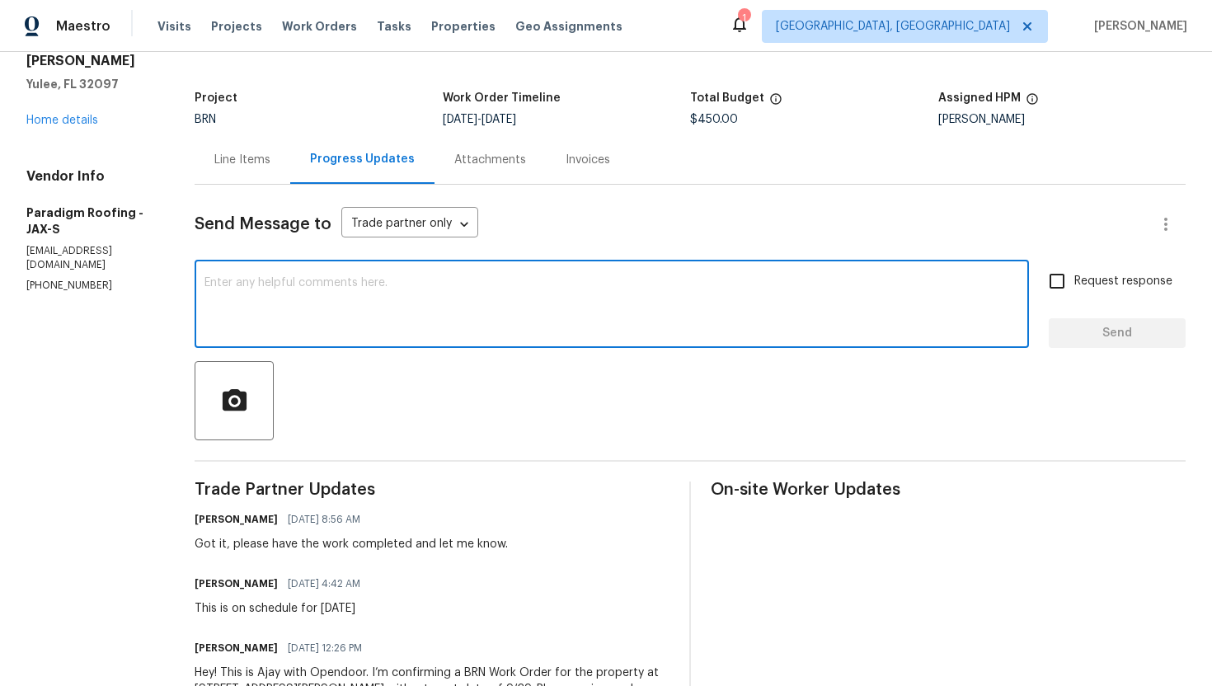
scroll to position [85, 0]
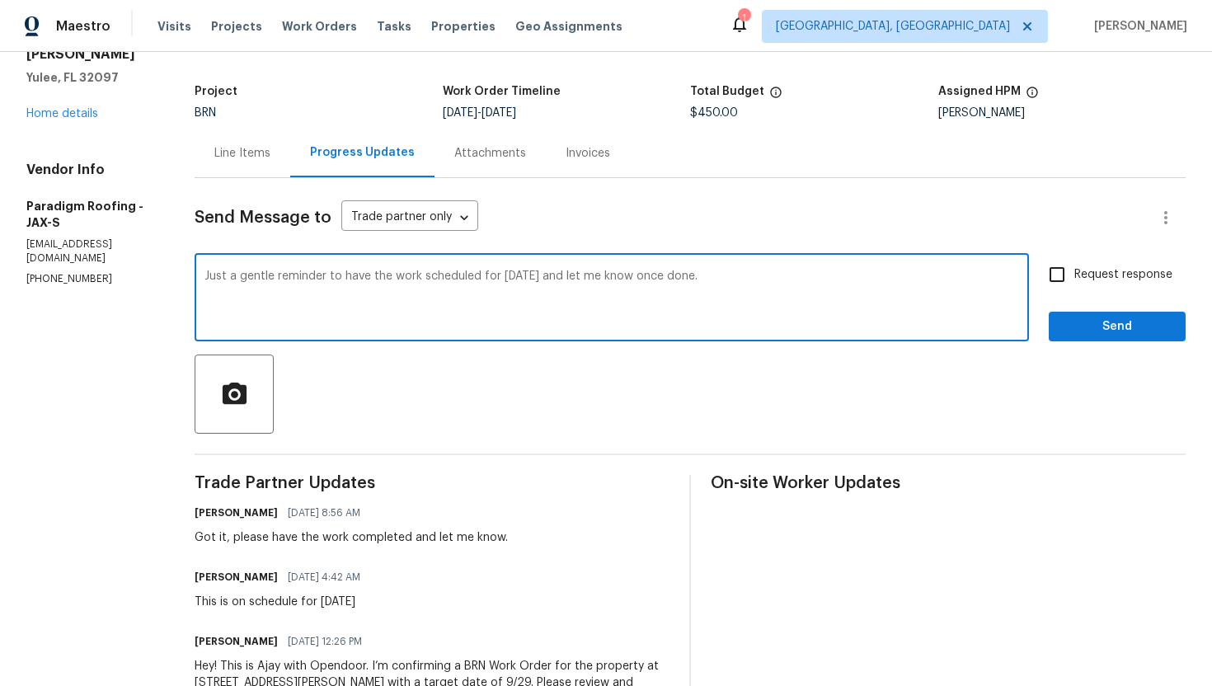
type textarea "Just a gentle reminder to have the work scheduled for [DATE] and let me know on…"
click at [1083, 274] on span "Request response" at bounding box center [1123, 274] width 98 height 17
click at [1074, 274] on input "Request response" at bounding box center [1057, 274] width 35 height 35
checkbox input "true"
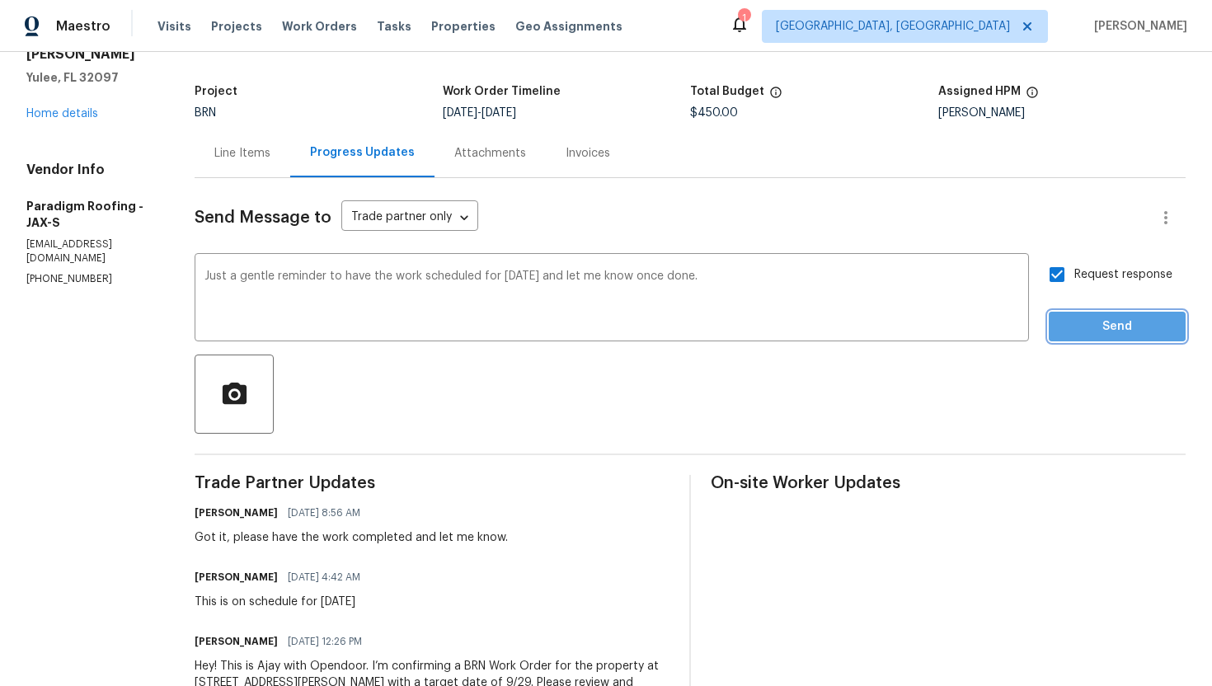
click at [1093, 317] on span "Send" at bounding box center [1117, 327] width 110 height 21
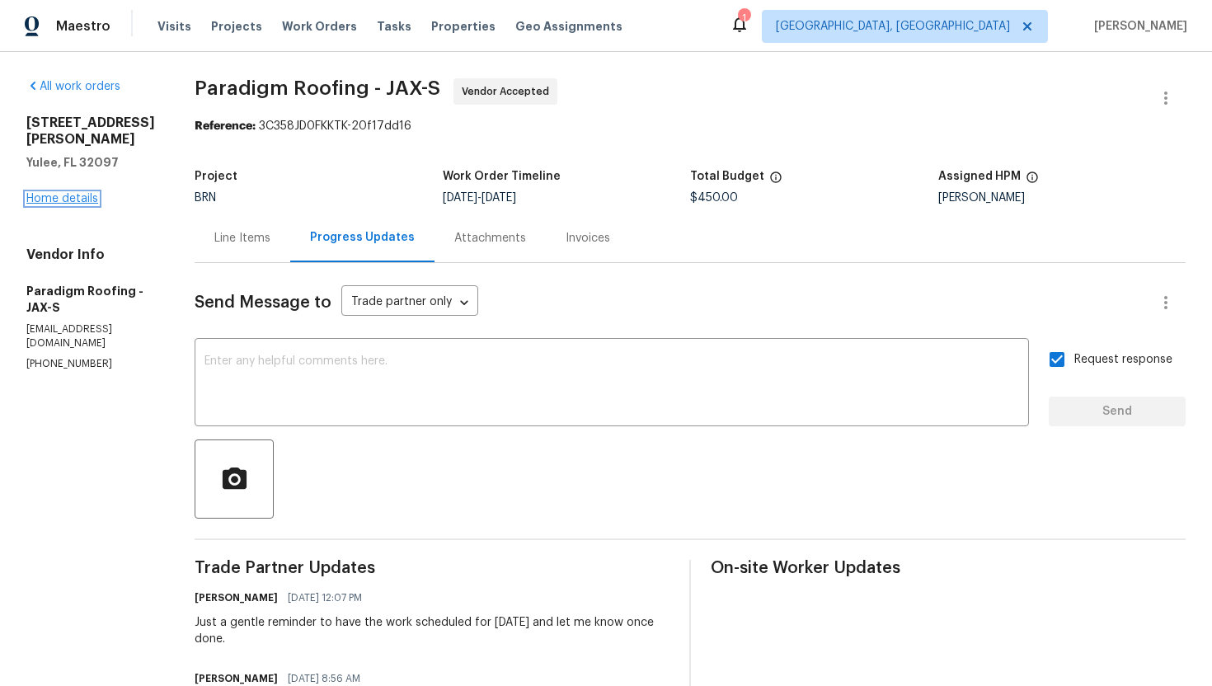
click at [50, 198] on link "Home details" at bounding box center [62, 199] width 72 height 12
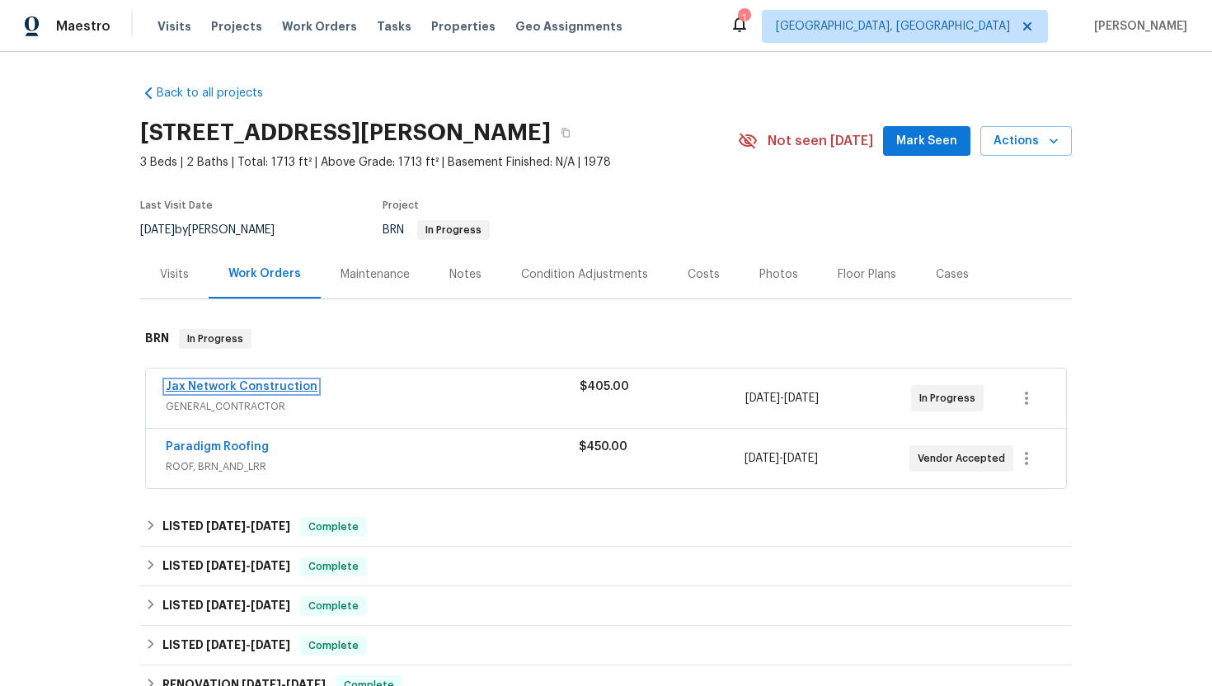
click at [223, 387] on link "Jax Network Construction" at bounding box center [242, 387] width 152 height 12
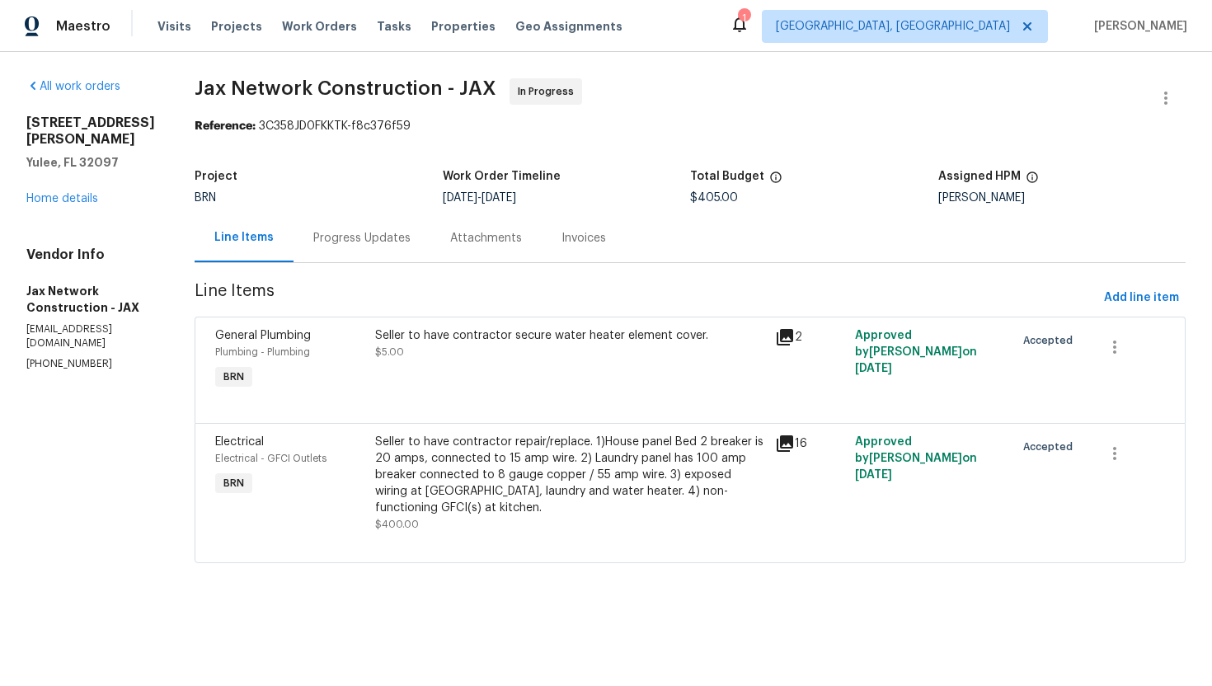
click at [390, 248] on div "Progress Updates" at bounding box center [361, 238] width 137 height 49
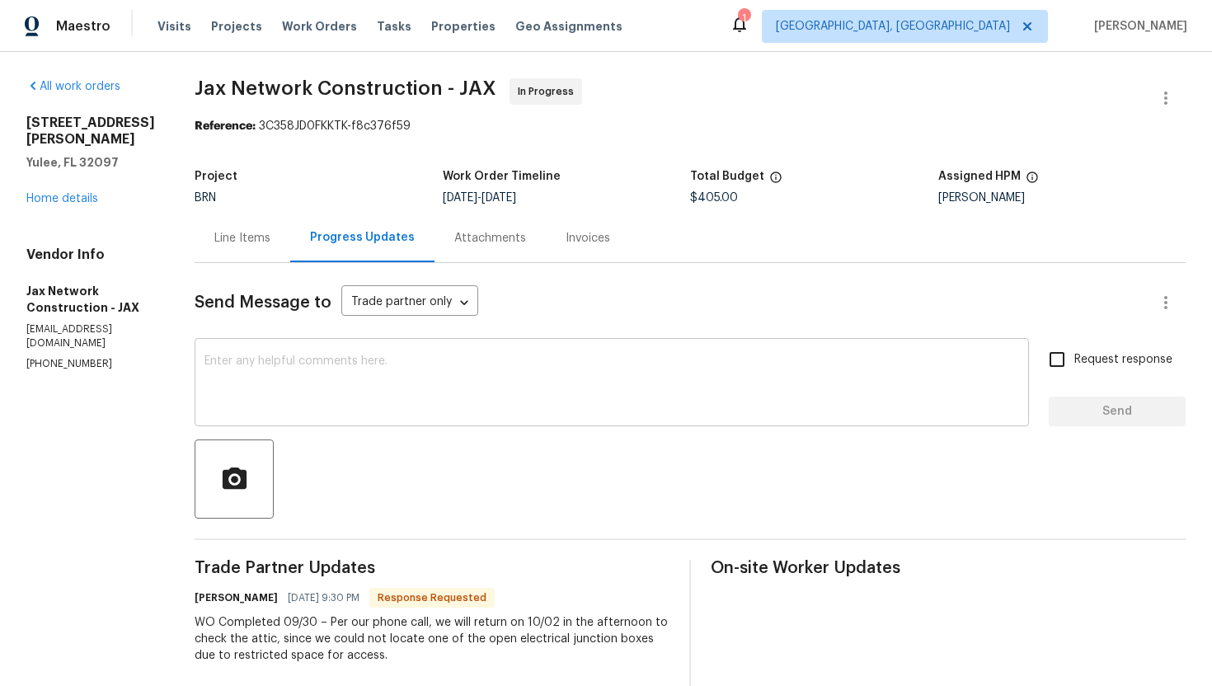
click at [420, 413] on div "x ​" at bounding box center [612, 384] width 834 height 84
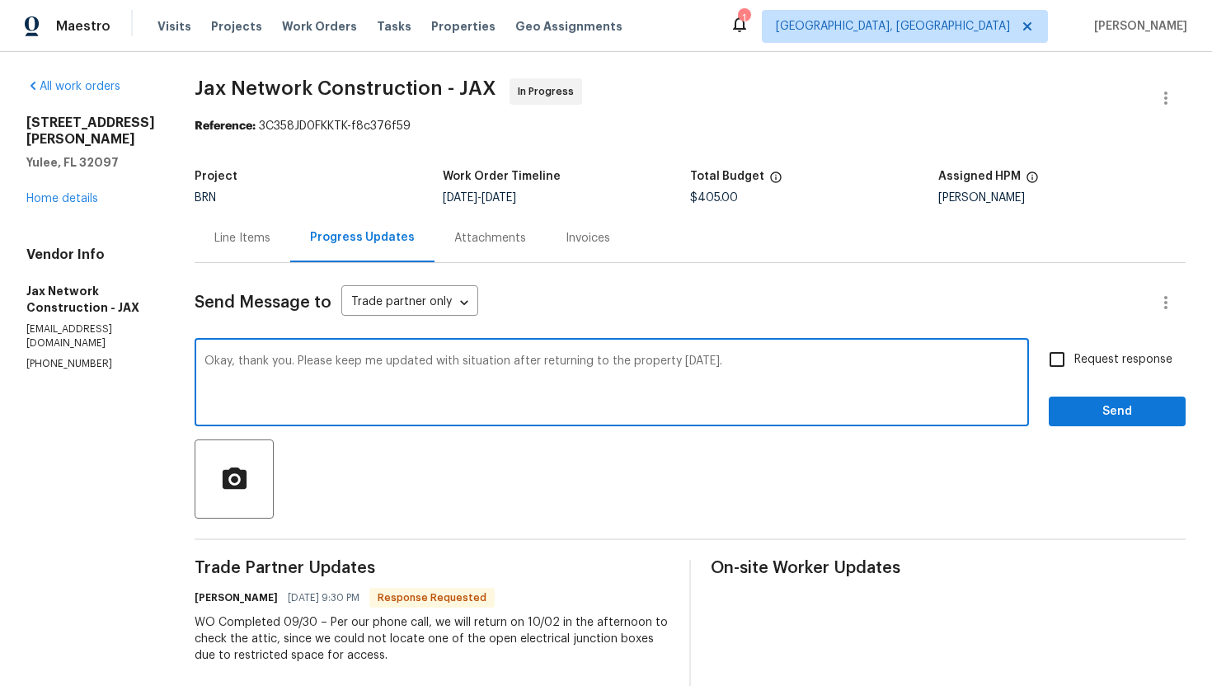
type textarea "Okay, thank you. Please keep me updated with situation after returning to the p…"
click at [1057, 361] on input "Request response" at bounding box center [1057, 359] width 35 height 35
checkbox input "true"
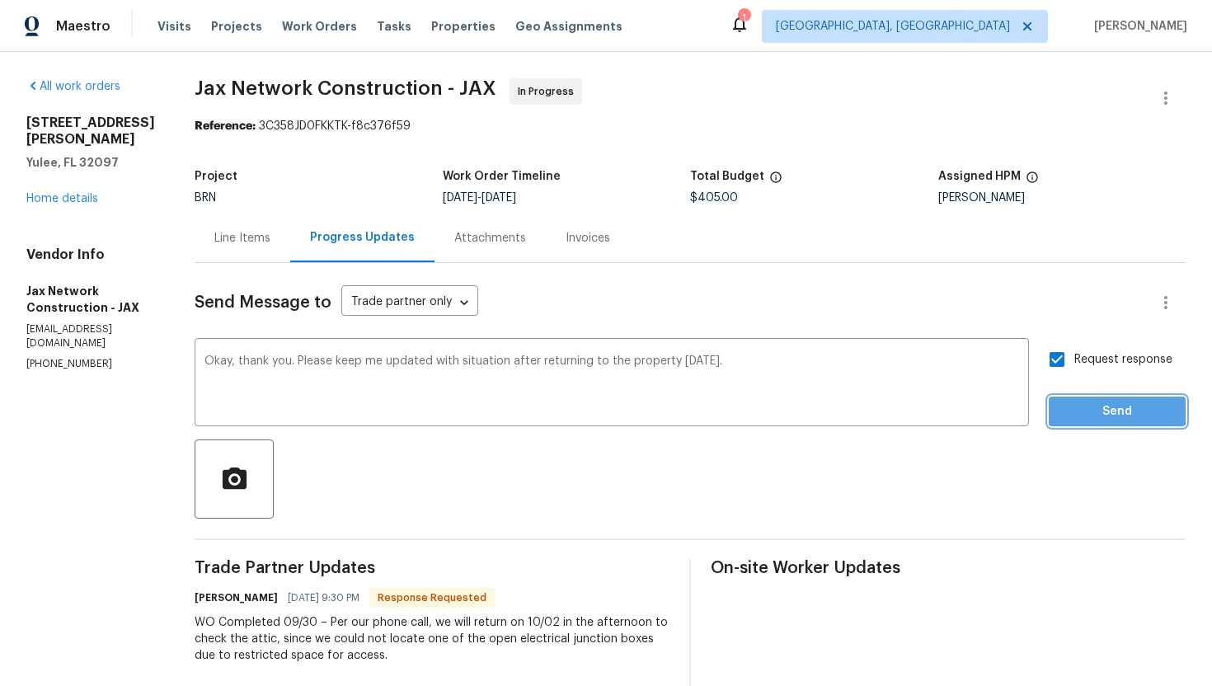
click at [1090, 411] on span "Send" at bounding box center [1117, 411] width 110 height 21
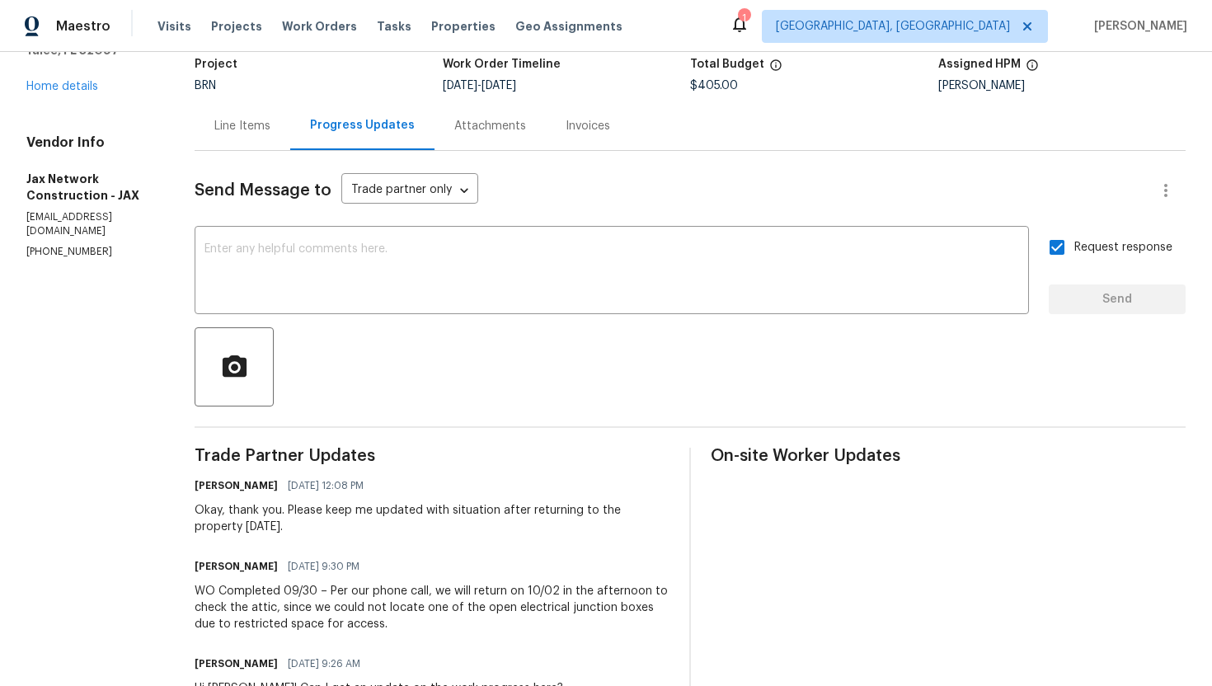
scroll to position [195, 0]
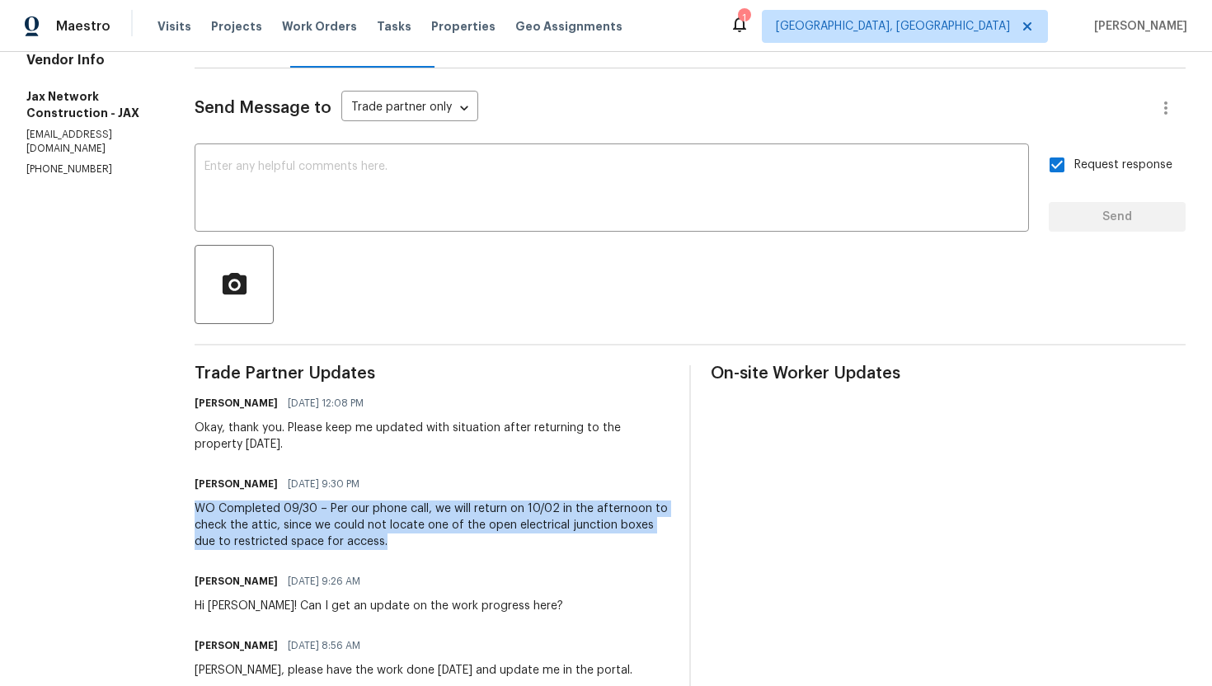
drag, startPoint x: 211, startPoint y: 509, endPoint x: 401, endPoint y: 538, distance: 192.7
click at [403, 538] on div "WO Completed 09/30 – Per our phone call, we will return on 10/02 in the afterno…" at bounding box center [432, 524] width 475 height 49
copy div "WO Completed 09/30 – Per our phone call, we will return on 10/02 in the afterno…"
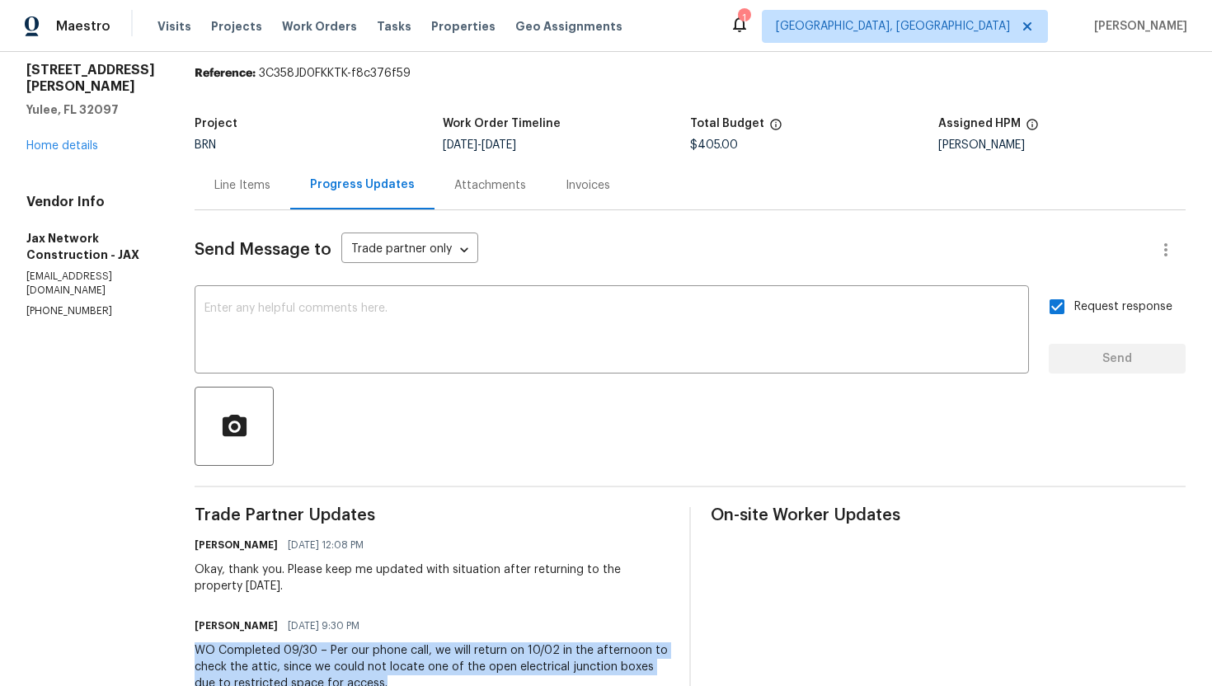
scroll to position [0, 0]
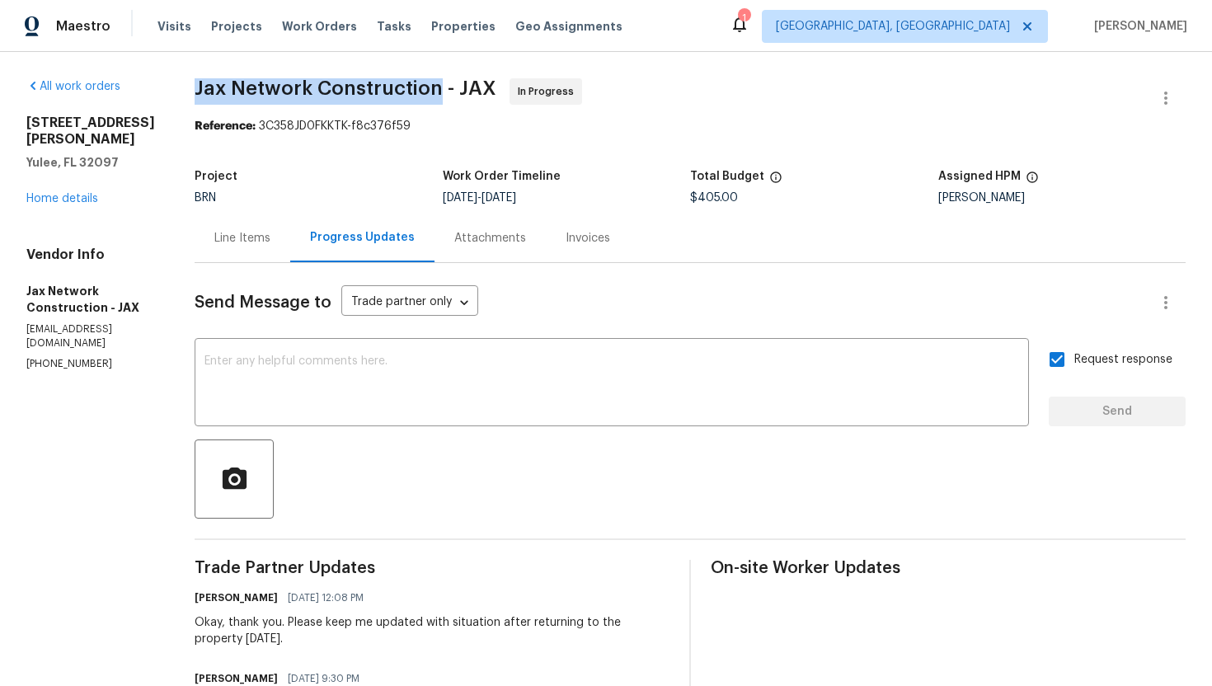
drag, startPoint x: 204, startPoint y: 83, endPoint x: 452, endPoint y: 92, distance: 248.3
click at [452, 92] on div "All work orders [STREET_ADDRESS][PERSON_NAME][PERSON_NAME] Home details Vendor …" at bounding box center [606, 607] width 1212 height 1111
copy span "Jax Network Construction"
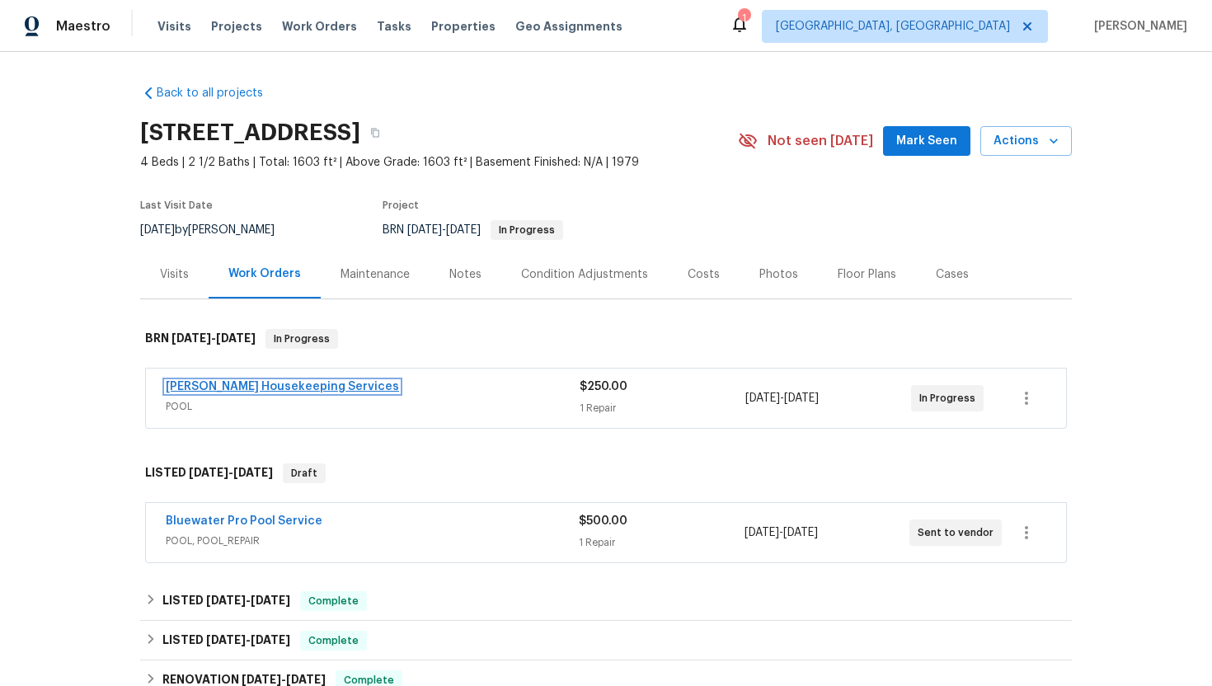
click at [258, 388] on link "[PERSON_NAME] Housekeeping Services" at bounding box center [282, 387] width 233 height 12
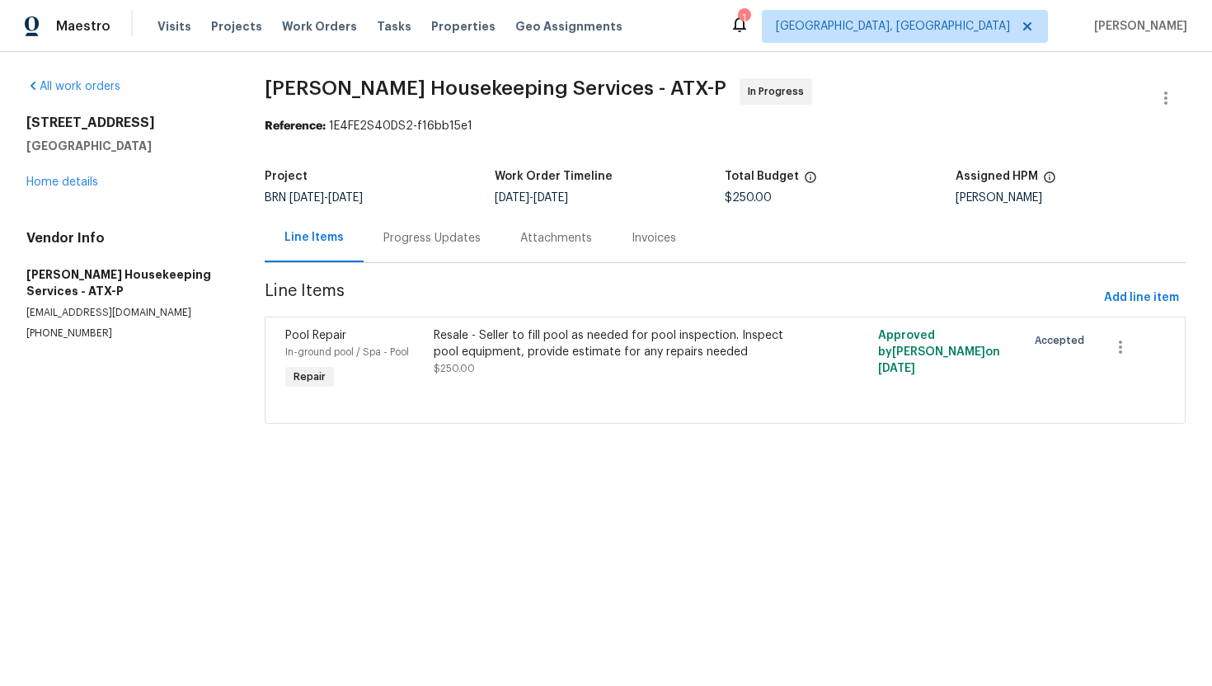
click at [430, 244] on div "Progress Updates" at bounding box center [431, 238] width 97 height 16
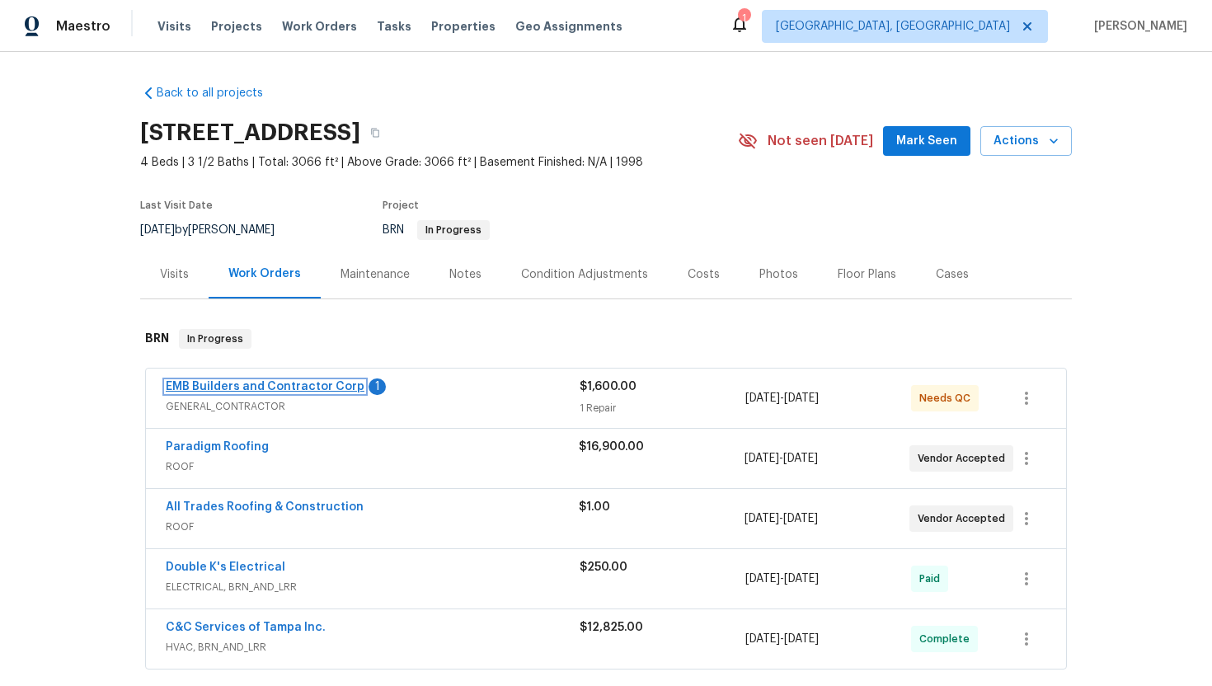
click at [337, 385] on link "EMB Builders and Contractor Corp" at bounding box center [265, 387] width 199 height 12
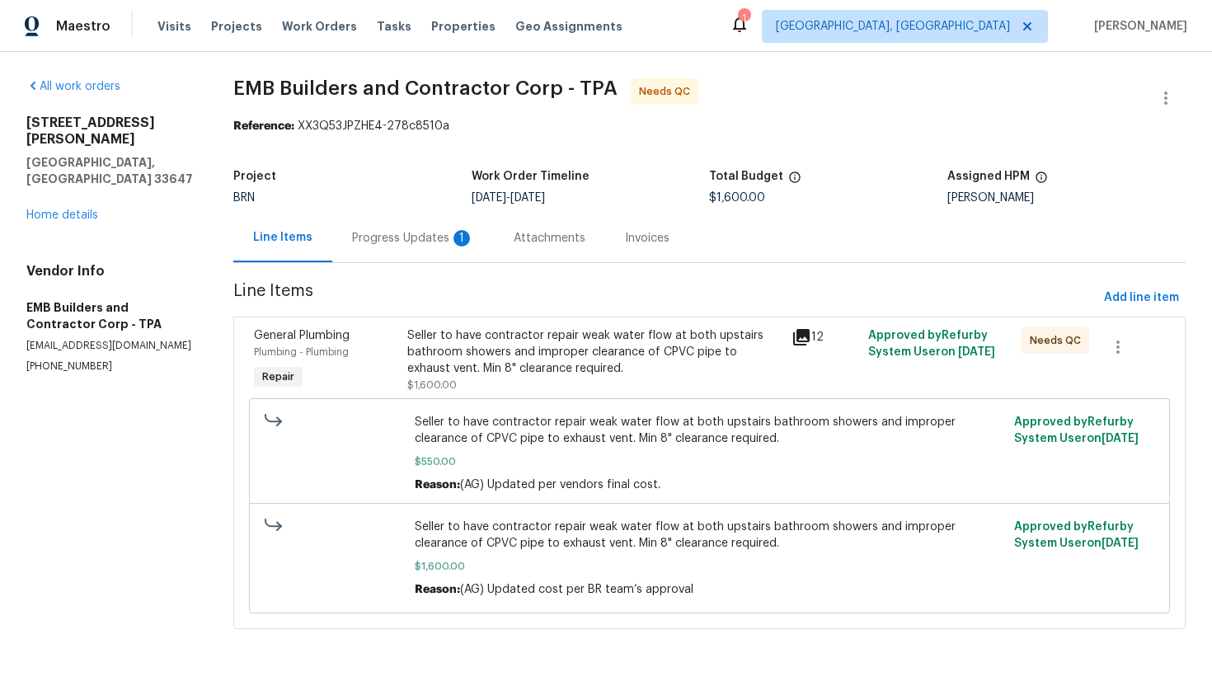
click at [442, 245] on div "Progress Updates 1" at bounding box center [413, 238] width 122 height 16
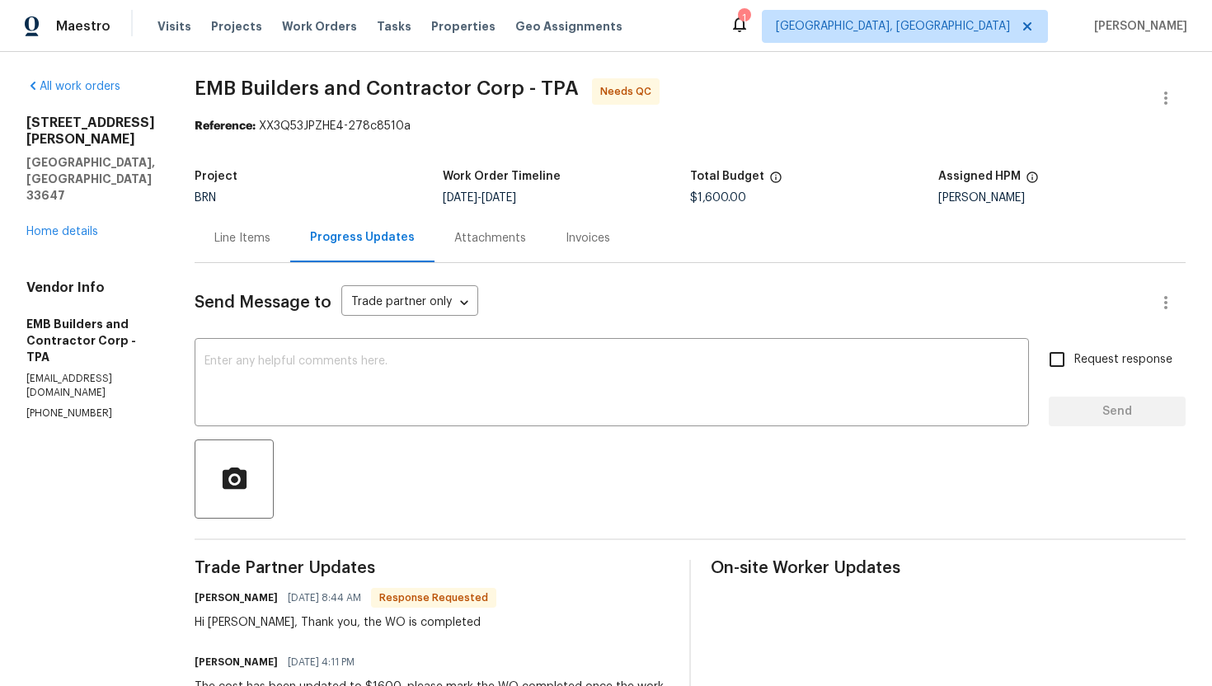
click at [229, 242] on div "Line Items" at bounding box center [242, 238] width 56 height 16
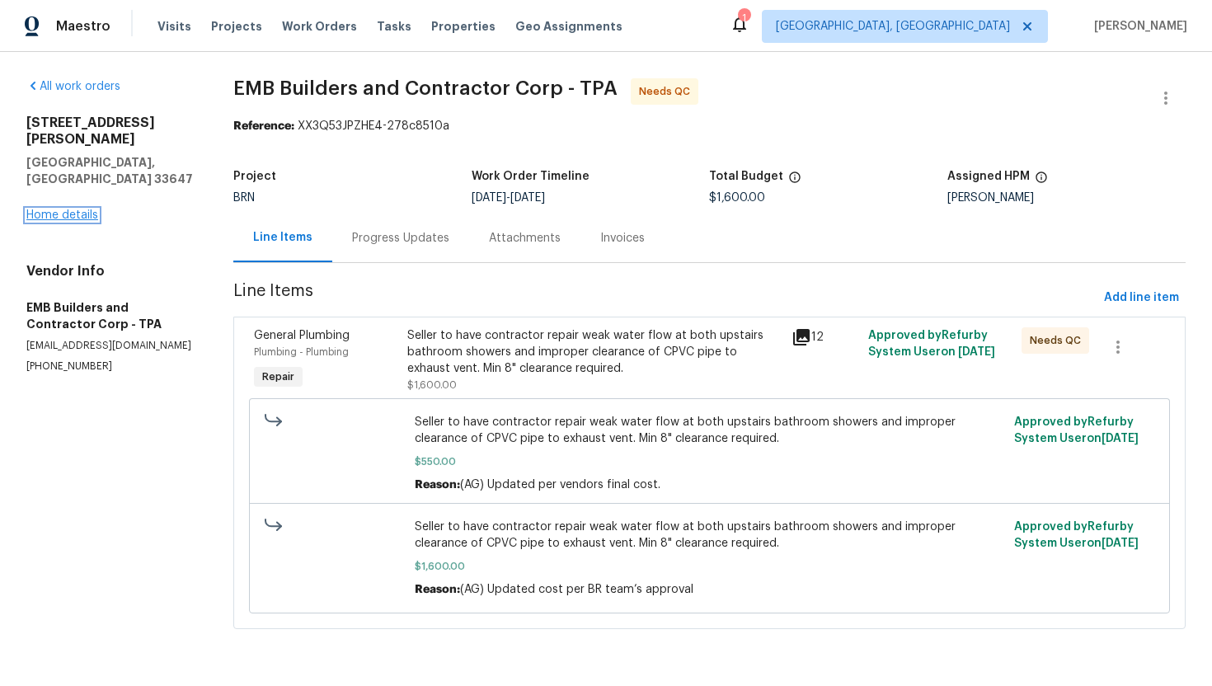
click at [77, 209] on link "Home details" at bounding box center [62, 215] width 72 height 12
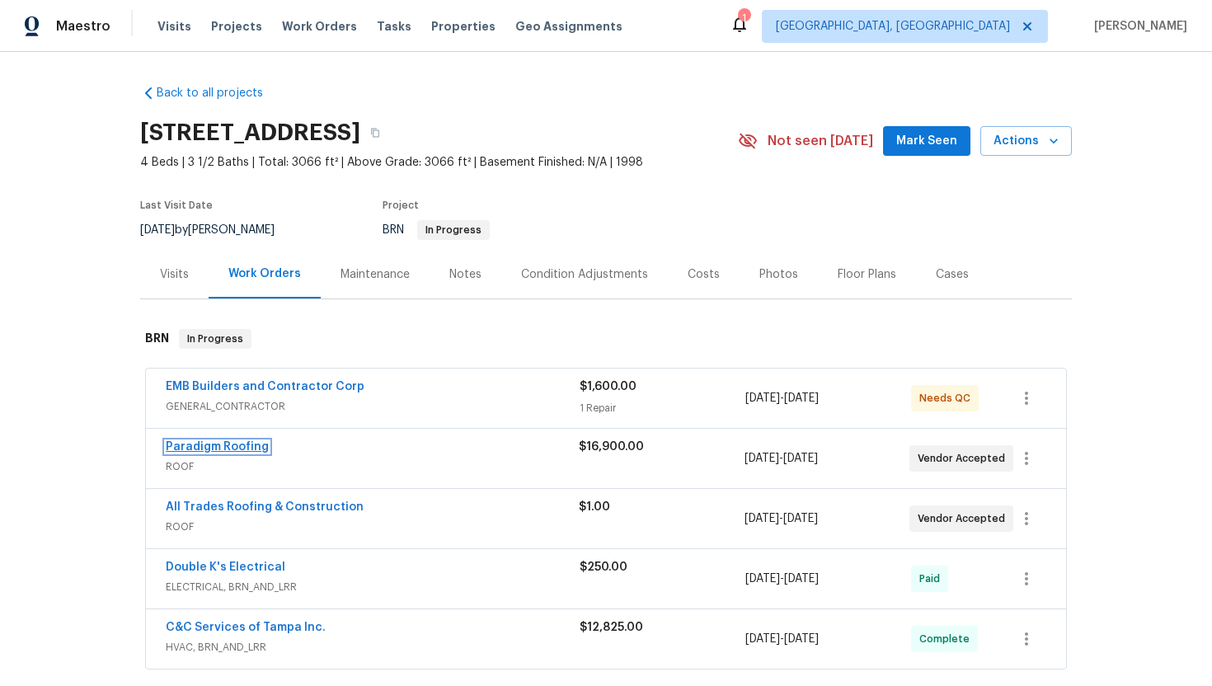
click at [242, 448] on link "Paradigm Roofing" at bounding box center [217, 447] width 103 height 12
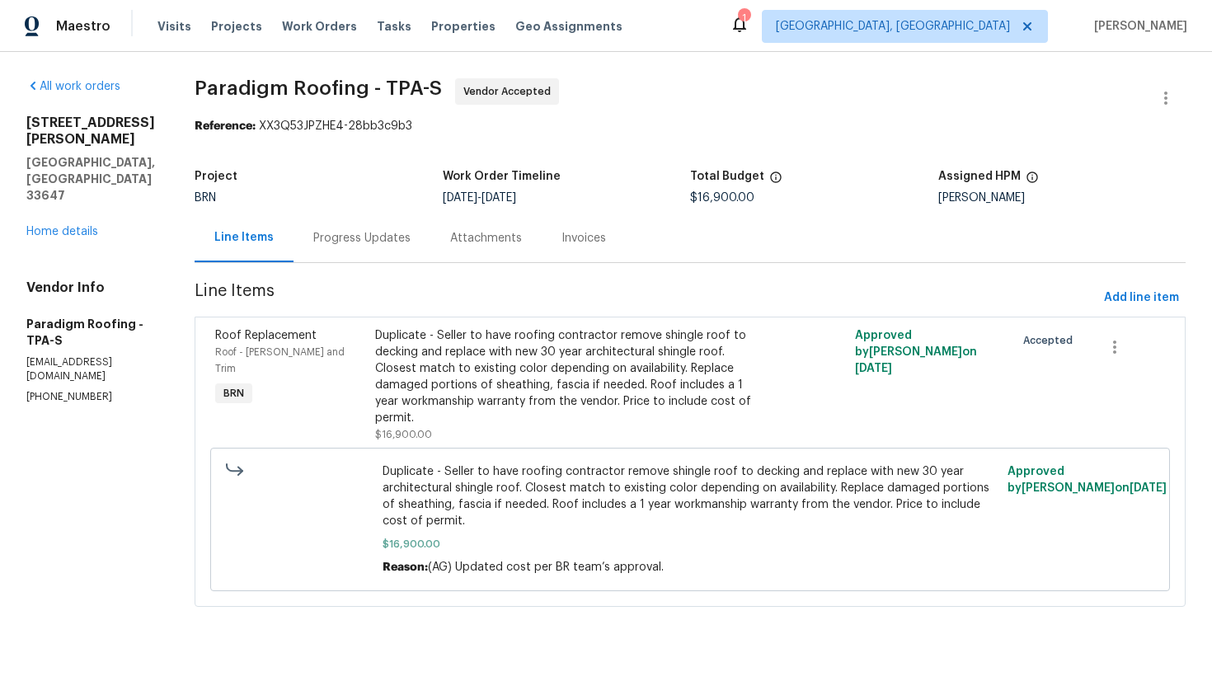
click at [415, 242] on div "Progress Updates" at bounding box center [361, 238] width 137 height 49
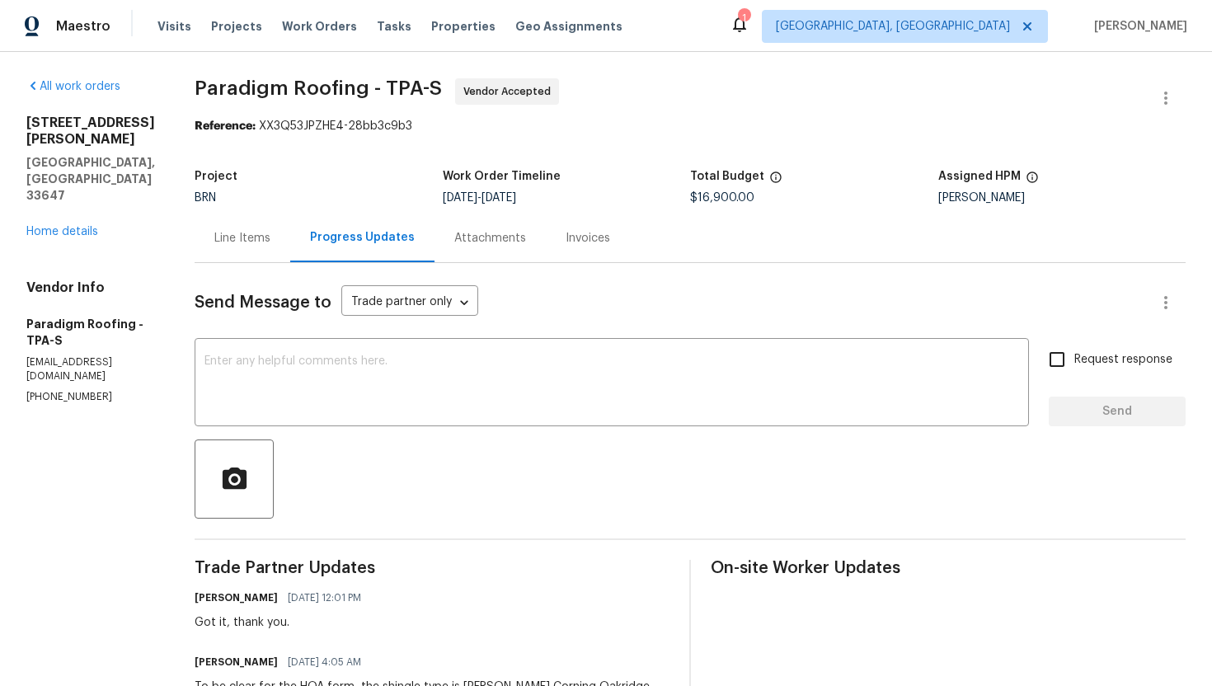
click at [242, 237] on div "Line Items" at bounding box center [242, 238] width 56 height 16
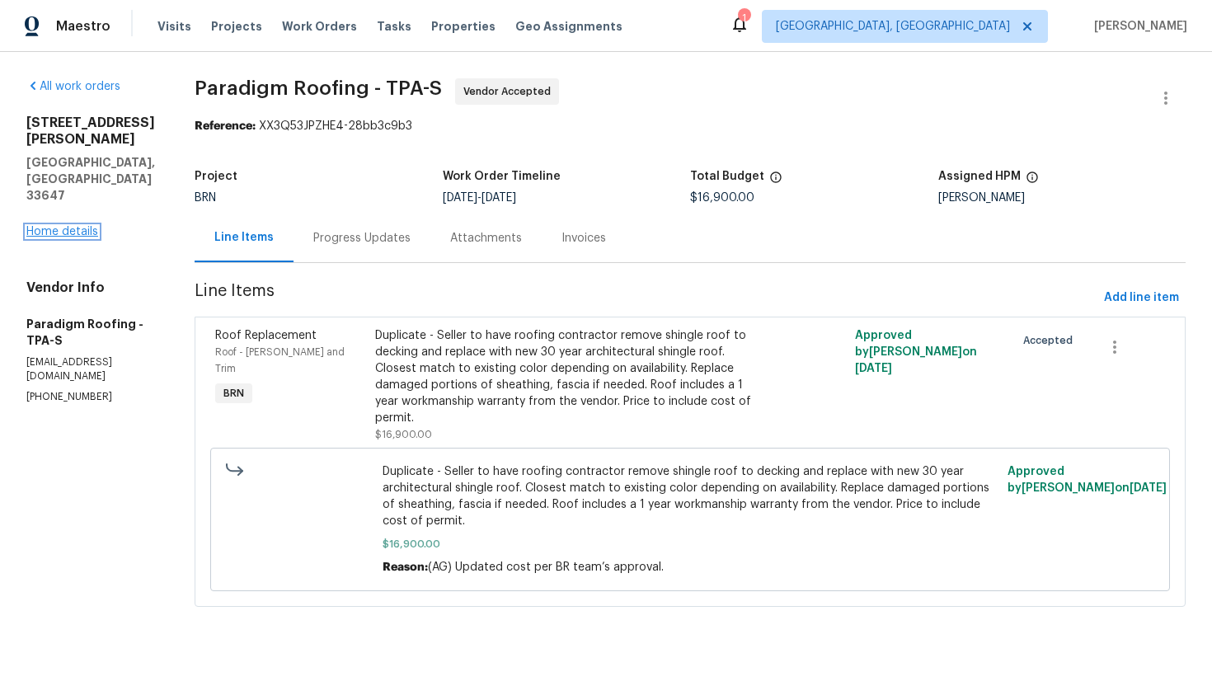
click at [77, 226] on link "Home details" at bounding box center [62, 232] width 72 height 12
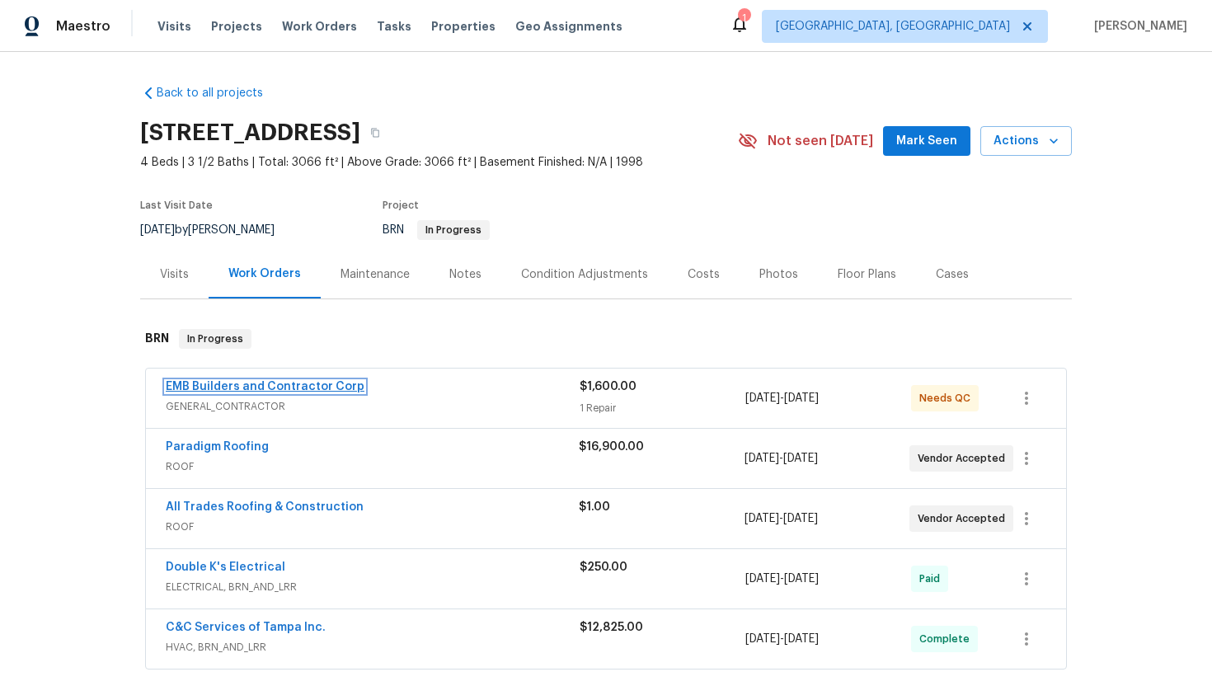
click at [262, 383] on link "EMB Builders and Contractor Corp" at bounding box center [265, 387] width 199 height 12
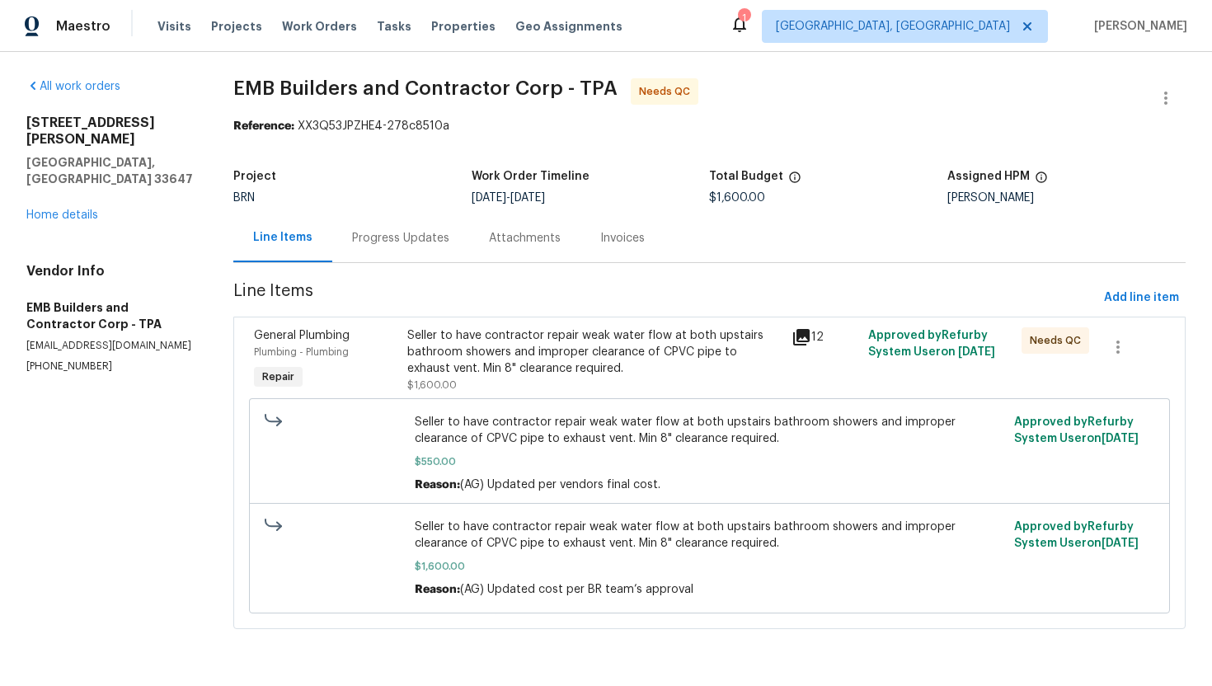
click at [415, 244] on div "Progress Updates" at bounding box center [400, 238] width 97 height 16
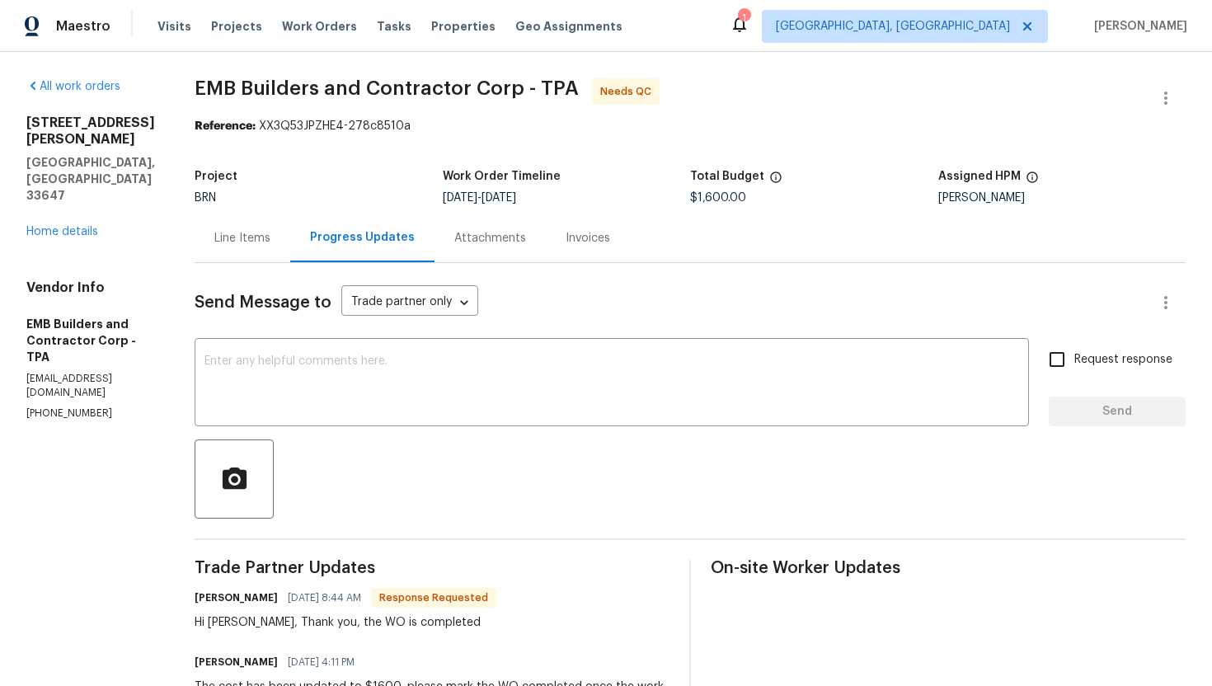
click at [236, 235] on div "Line Items" at bounding box center [242, 238] width 56 height 16
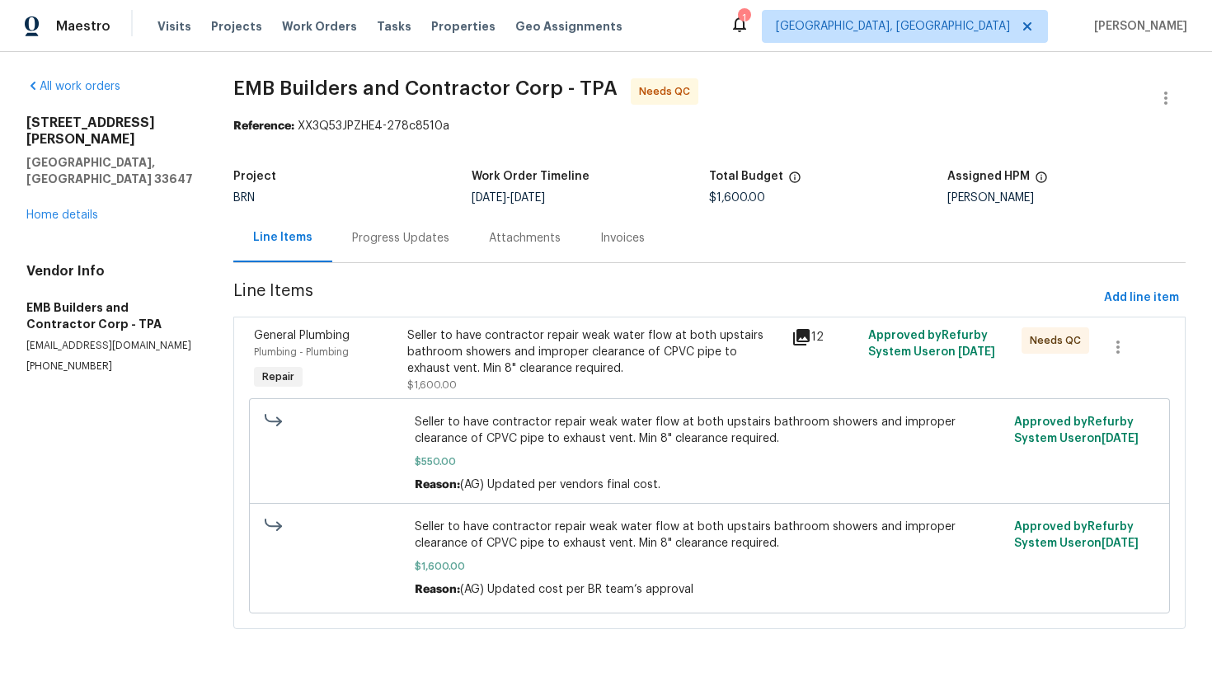
click at [551, 340] on div "Seller to have contractor repair weak water flow at both upstairs bathroom show…" at bounding box center [593, 351] width 373 height 49
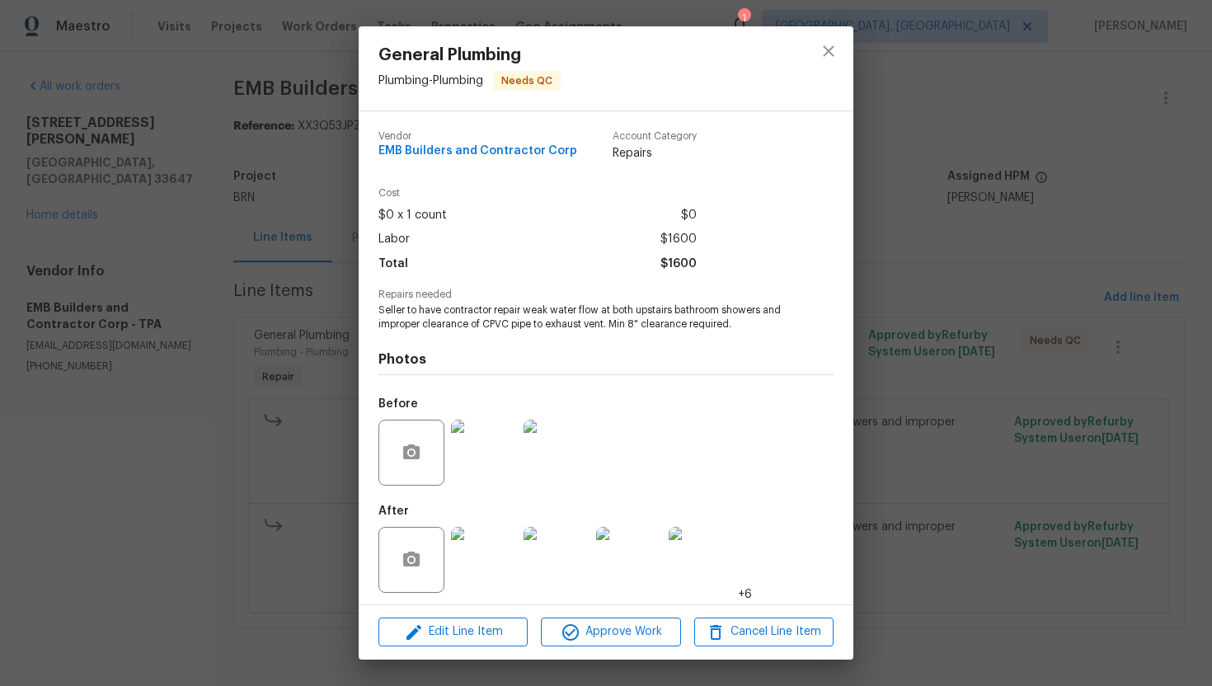
scroll to position [5, 0]
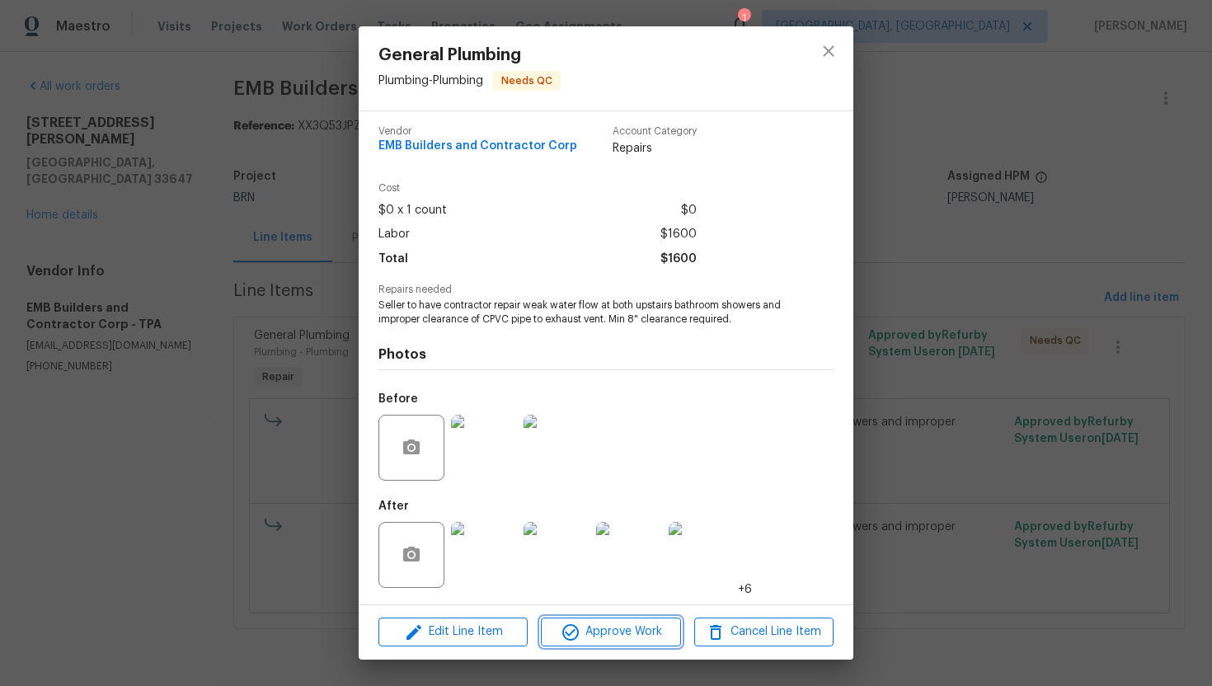
click at [612, 628] on span "Approve Work" at bounding box center [610, 632] width 129 height 21
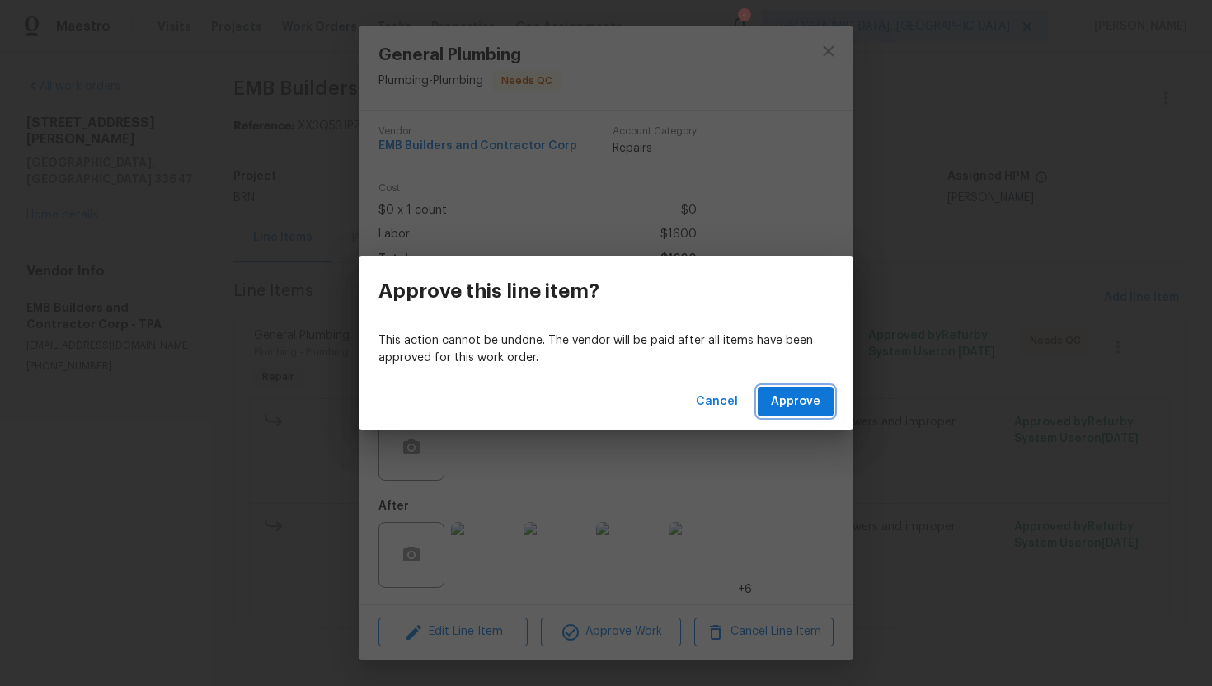
click at [795, 389] on button "Approve" at bounding box center [796, 402] width 76 height 31
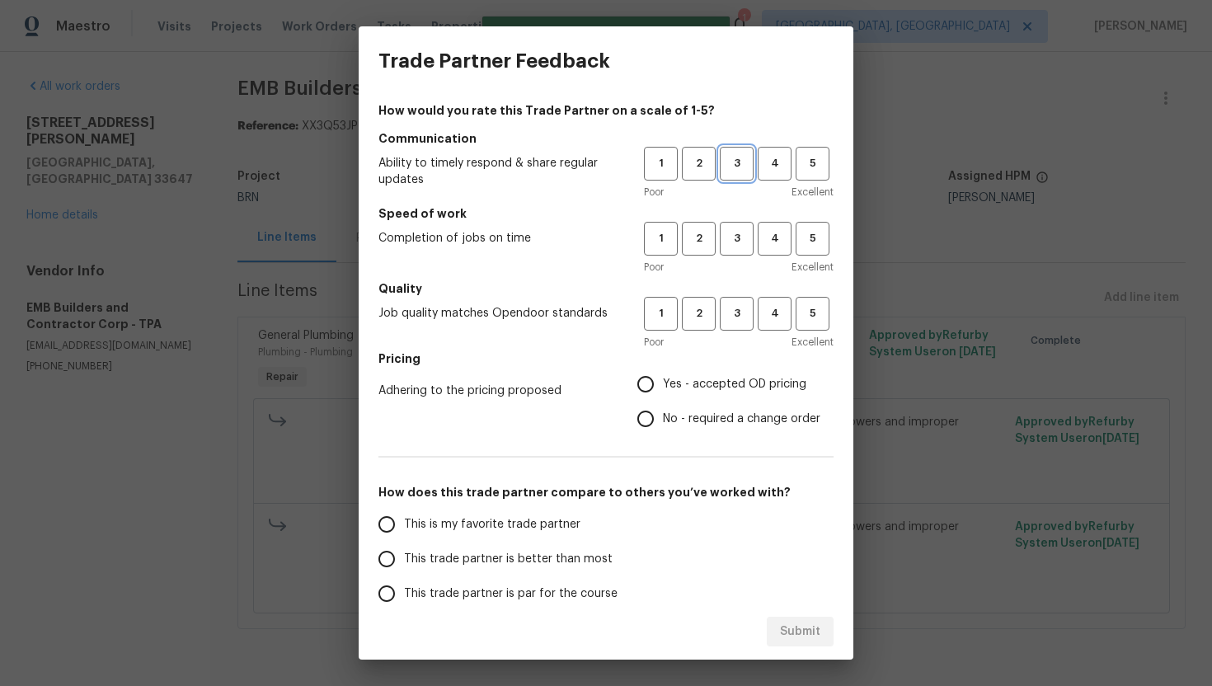
click at [730, 166] on span "3" at bounding box center [736, 163] width 31 height 19
click at [733, 239] on span "3" at bounding box center [736, 238] width 31 height 19
click at [735, 317] on span "3" at bounding box center [736, 313] width 31 height 19
click at [683, 408] on label "No - required a change order" at bounding box center [724, 418] width 192 height 35
click at [663, 408] on input "No - required a change order" at bounding box center [645, 418] width 35 height 35
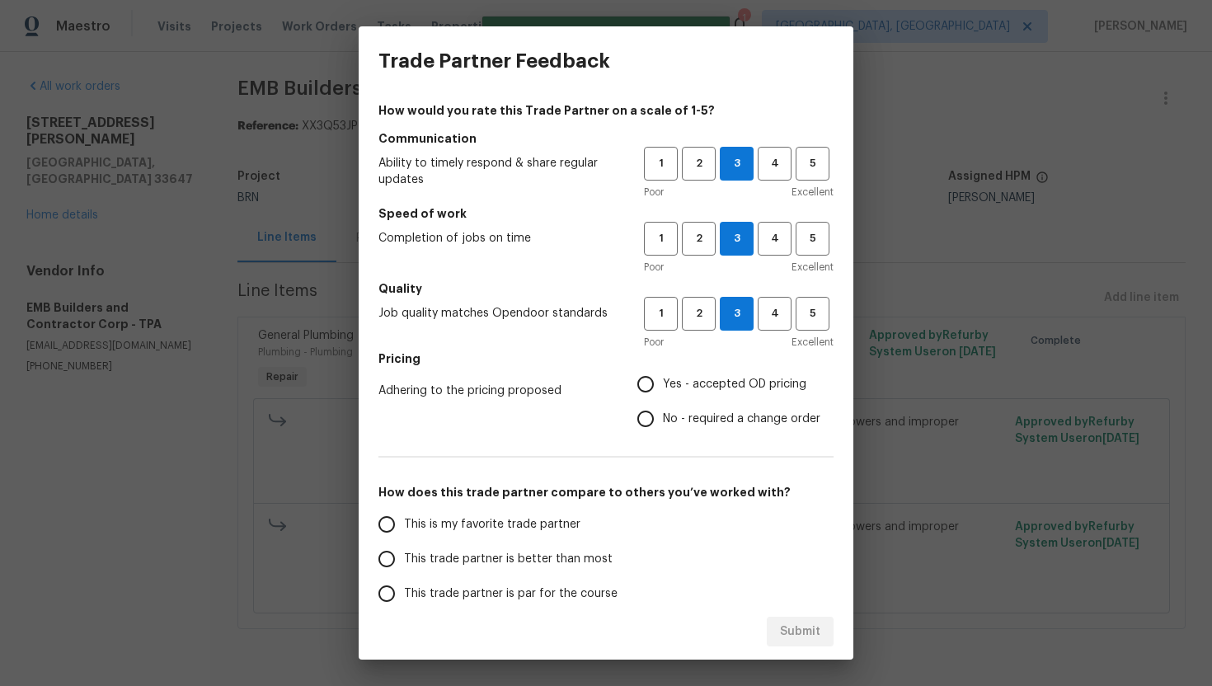
radio input "true"
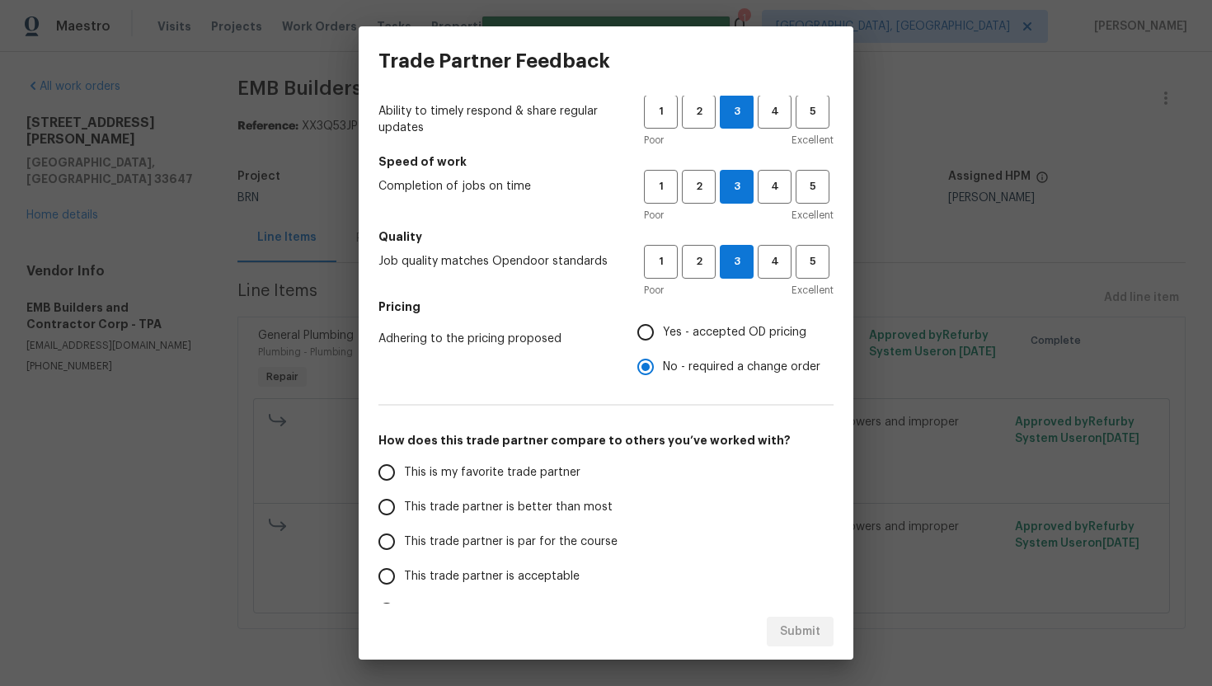
scroll to position [62, 0]
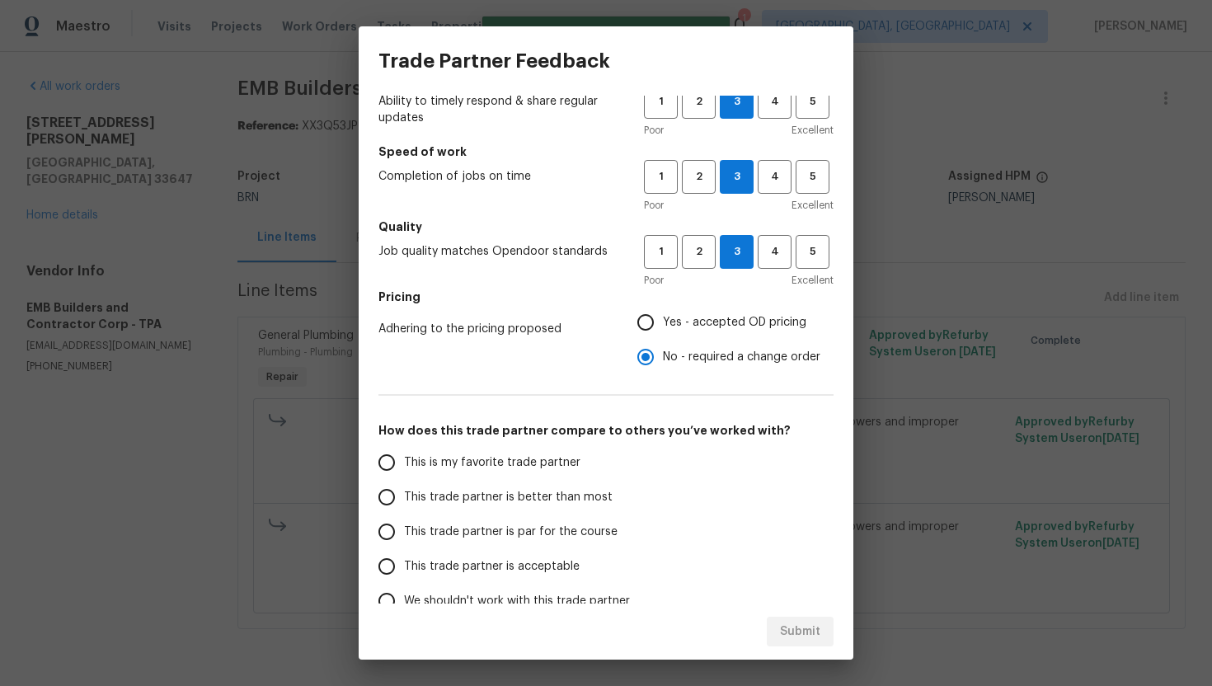
click at [500, 529] on span "This trade partner is par for the course" at bounding box center [511, 531] width 214 height 17
click at [404, 529] on input "This trade partner is par for the course" at bounding box center [386, 531] width 35 height 35
click at [797, 629] on span "Submit" at bounding box center [800, 632] width 40 height 21
radio input "true"
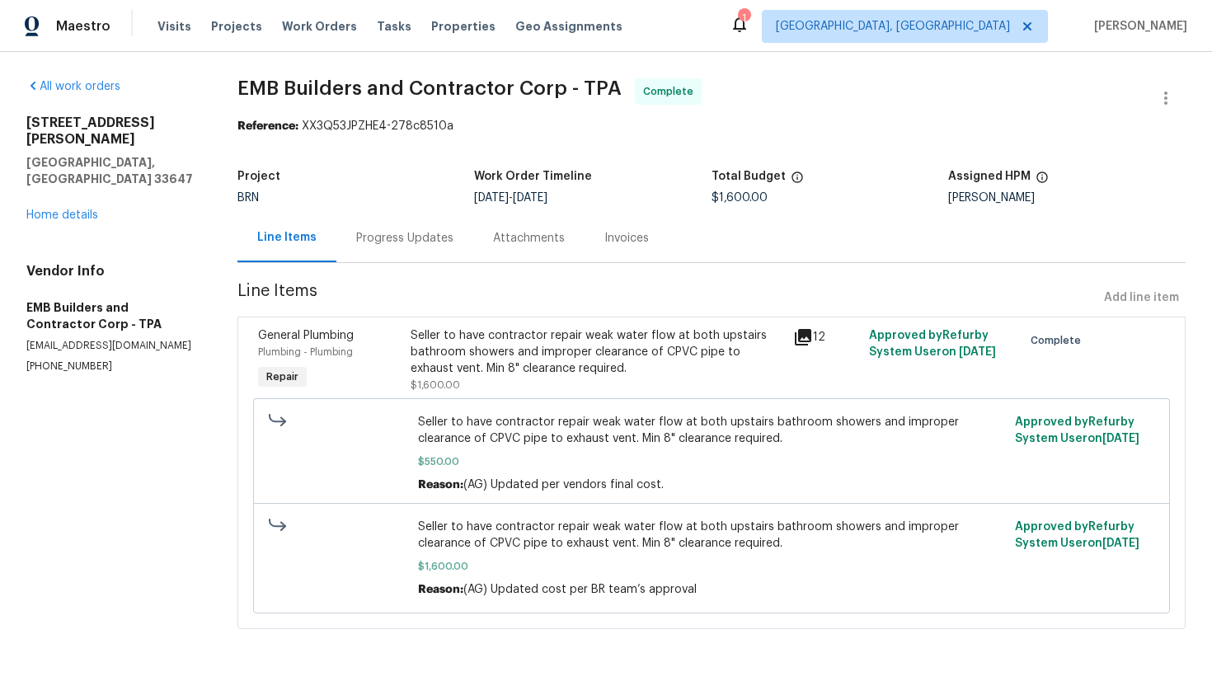
click at [439, 239] on div "Progress Updates" at bounding box center [404, 238] width 97 height 16
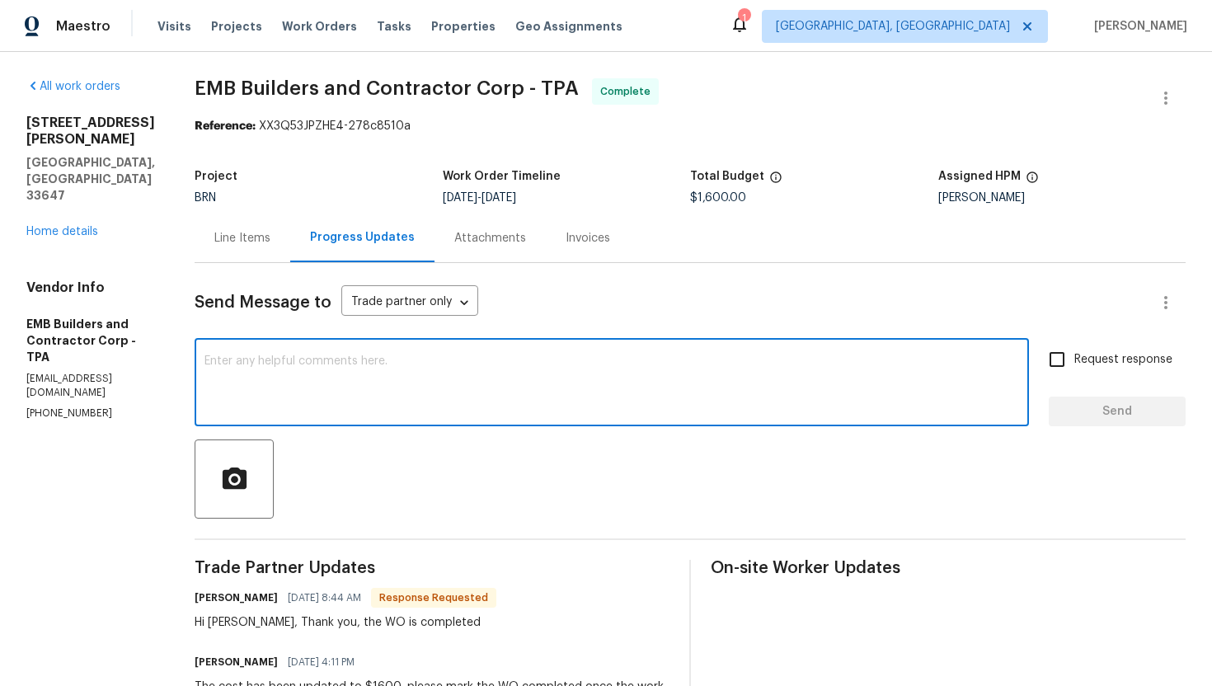
click at [488, 392] on textarea at bounding box center [611, 384] width 814 height 58
paste textarea "WO is approved. Please upload the invoice under invoice section. Thanks!"
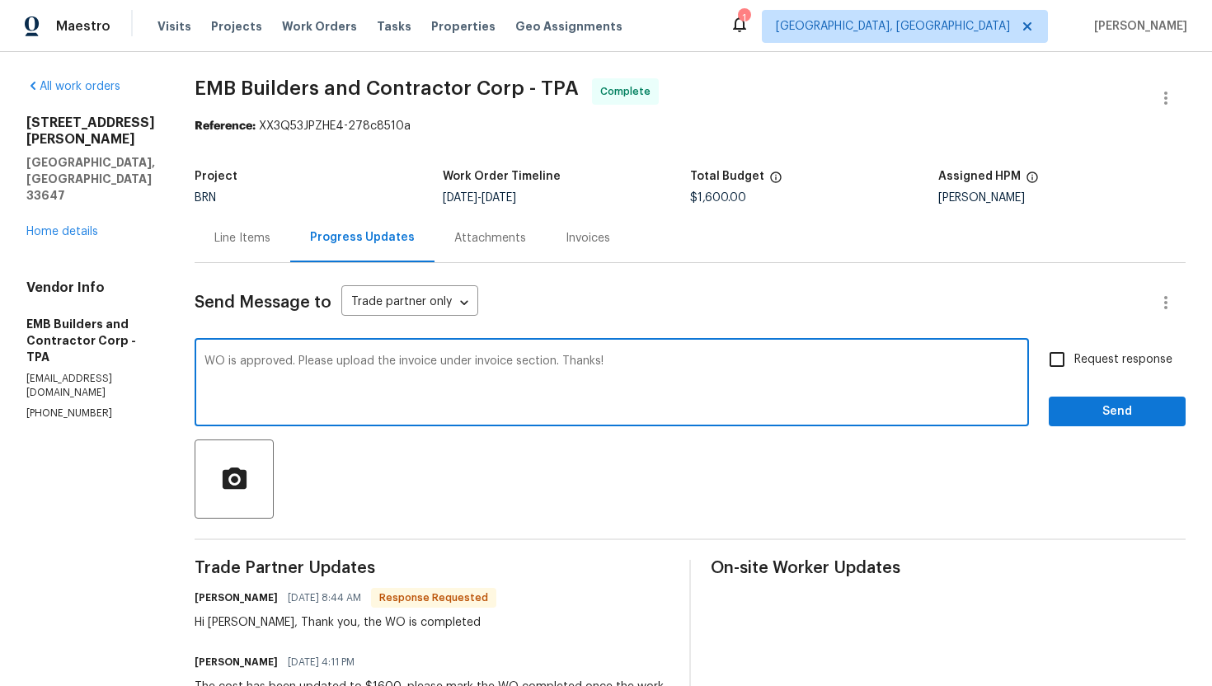
type textarea "WO is approved. Please upload the invoice under invoice section. Thanks!"
click at [1105, 364] on span "Request response" at bounding box center [1123, 359] width 98 height 17
click at [1074, 364] on input "Request response" at bounding box center [1057, 359] width 35 height 35
checkbox input "true"
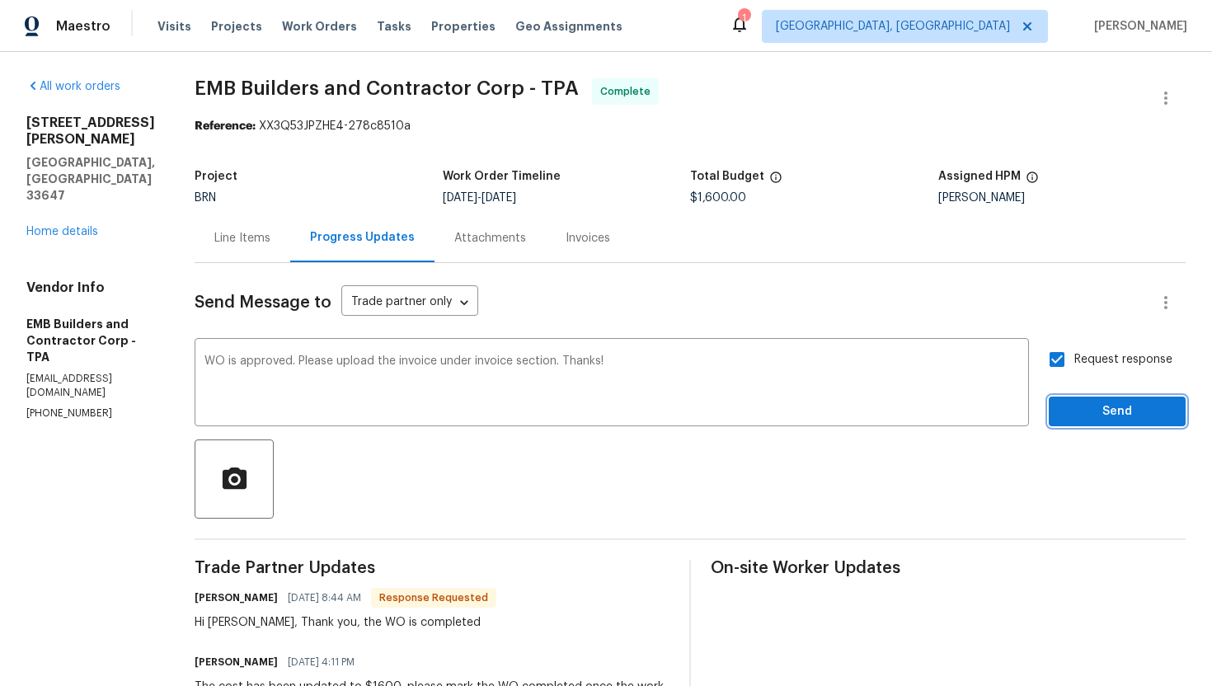
click at [1106, 405] on span "Send" at bounding box center [1117, 411] width 110 height 21
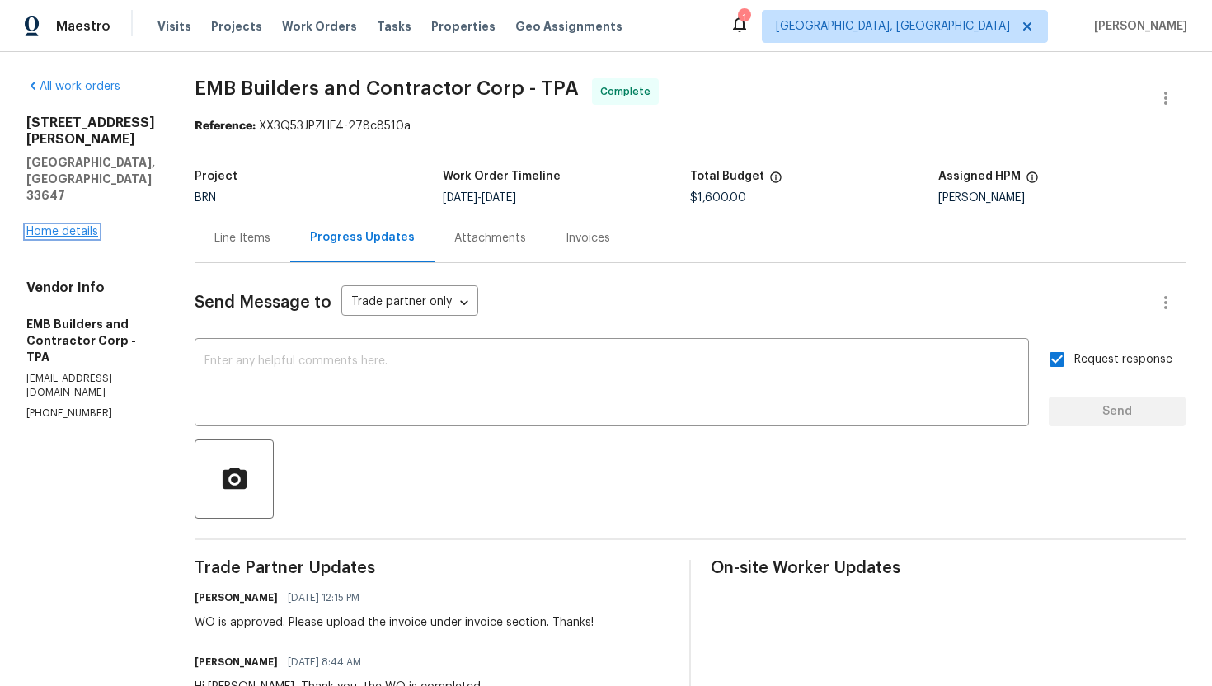
click at [64, 226] on link "Home details" at bounding box center [62, 232] width 72 height 12
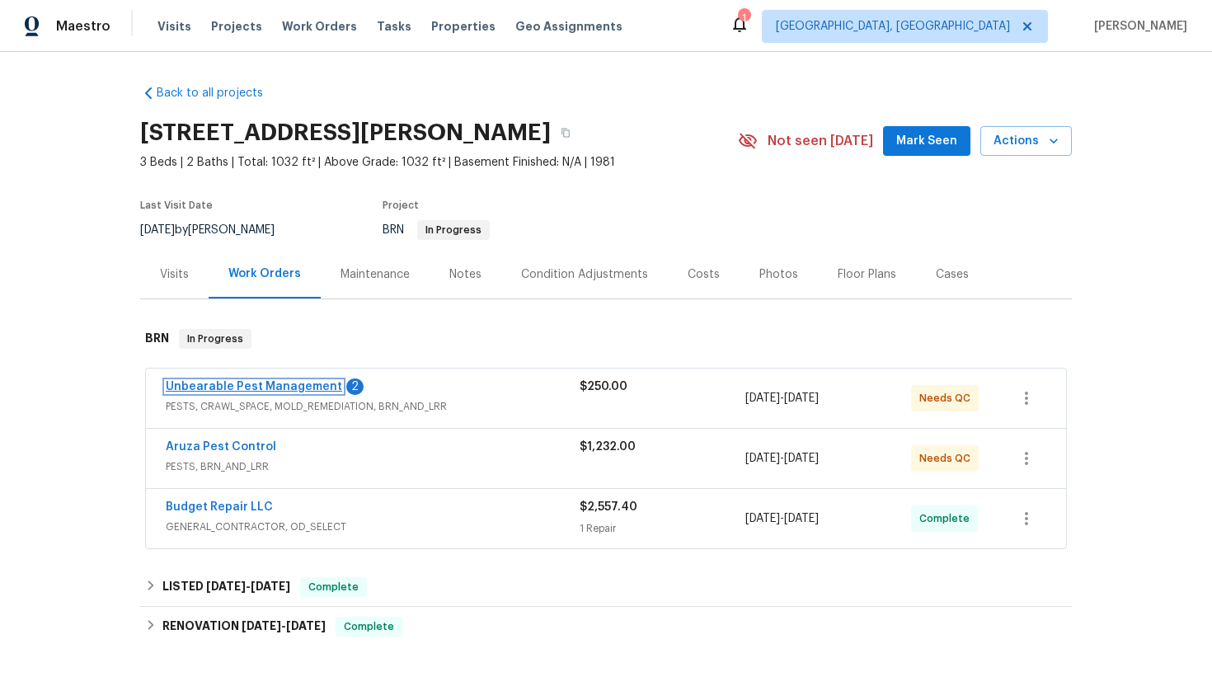
click at [243, 385] on link "Unbearable Pest Management" at bounding box center [254, 387] width 176 height 12
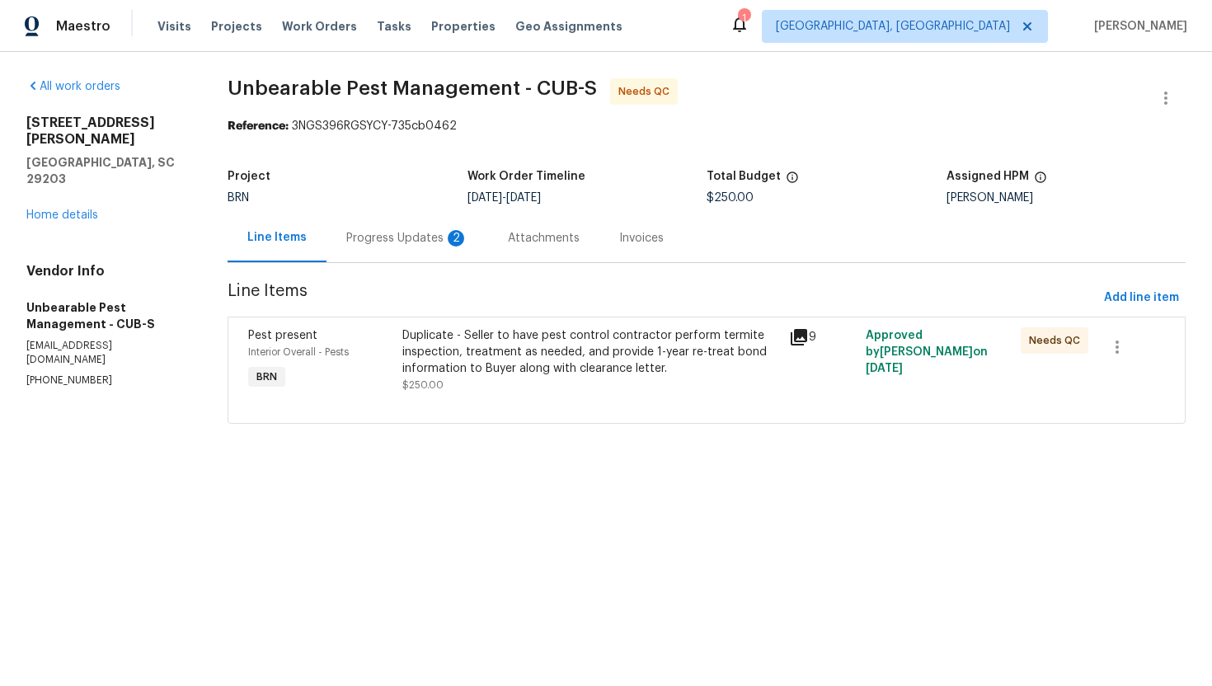
click at [446, 244] on div "Progress Updates 2" at bounding box center [407, 238] width 122 height 16
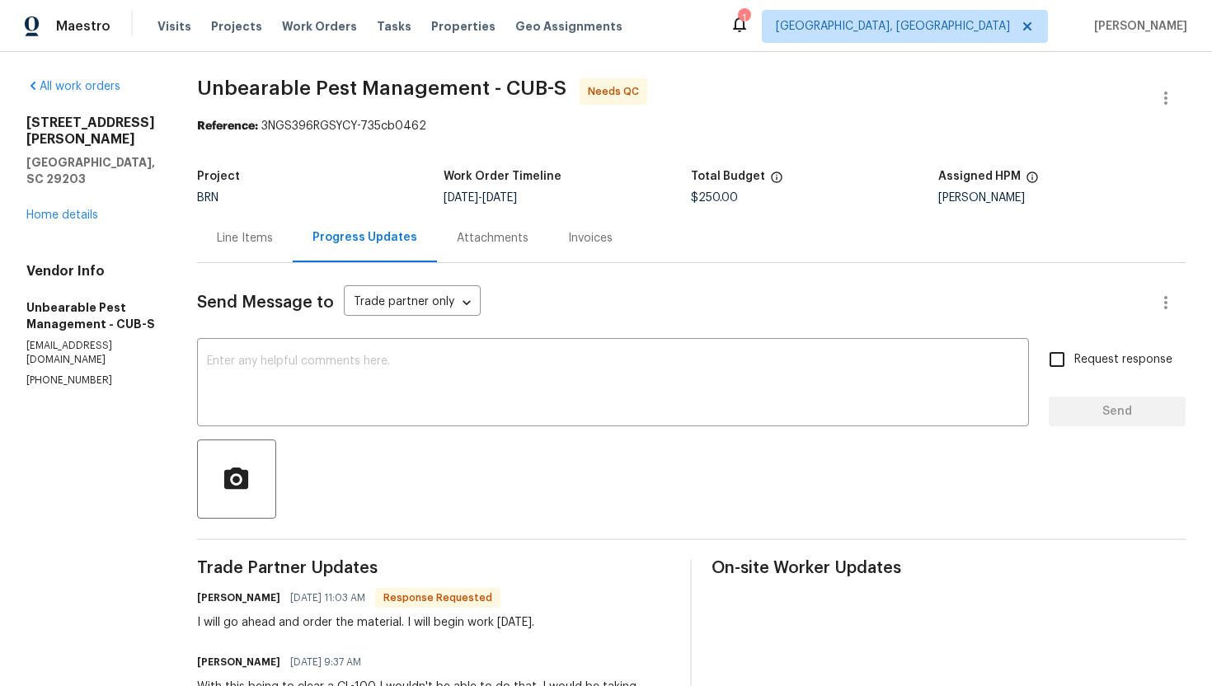
click at [247, 241] on div "Line Items" at bounding box center [245, 238] width 56 height 16
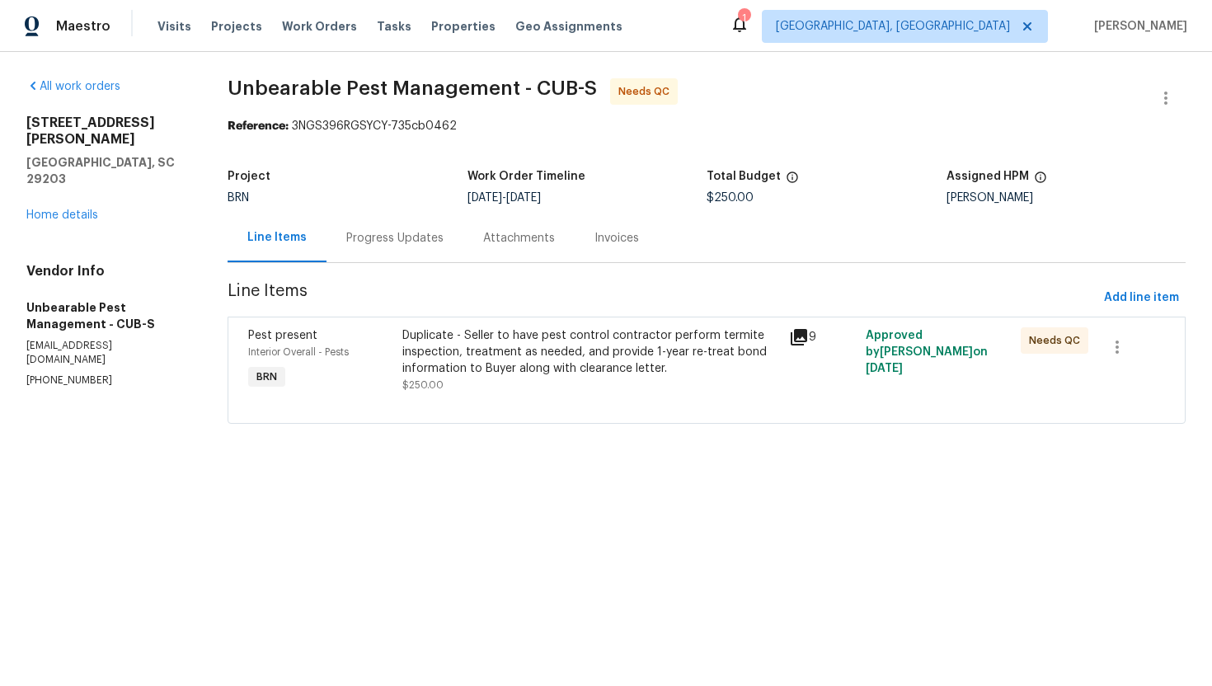
click at [570, 364] on div "Duplicate - Seller to have pest control contractor perform termite inspection, …" at bounding box center [590, 351] width 376 height 49
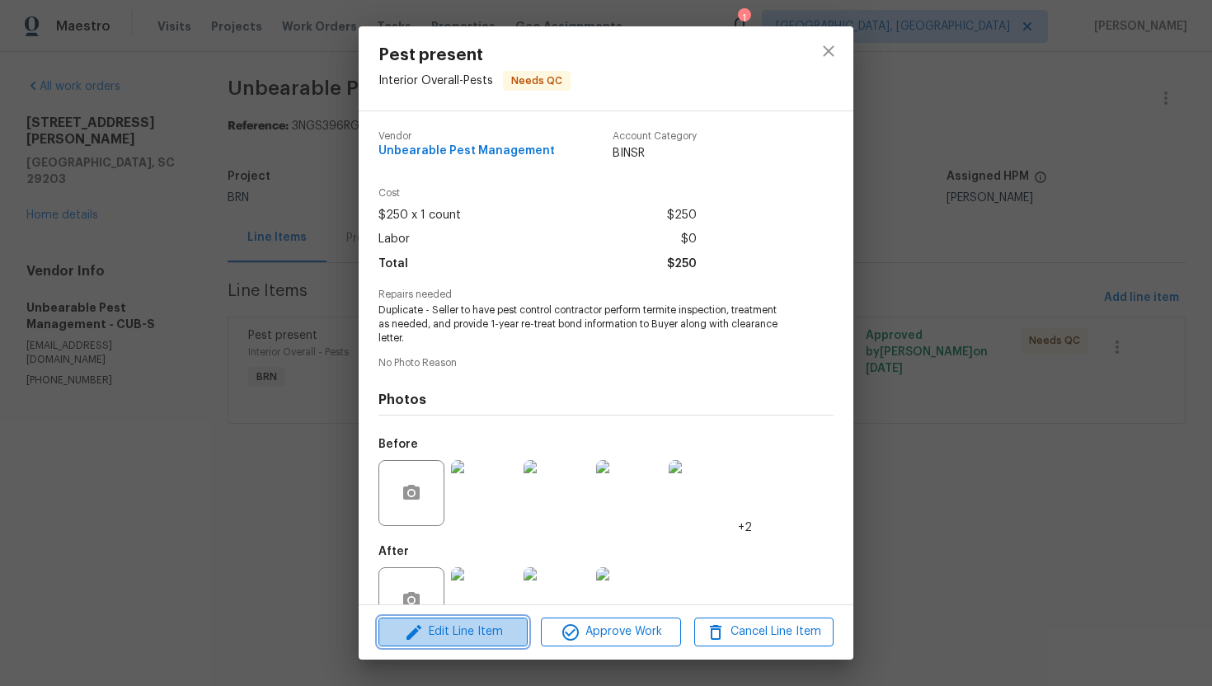
click at [458, 627] on span "Edit Line Item" at bounding box center [452, 632] width 139 height 21
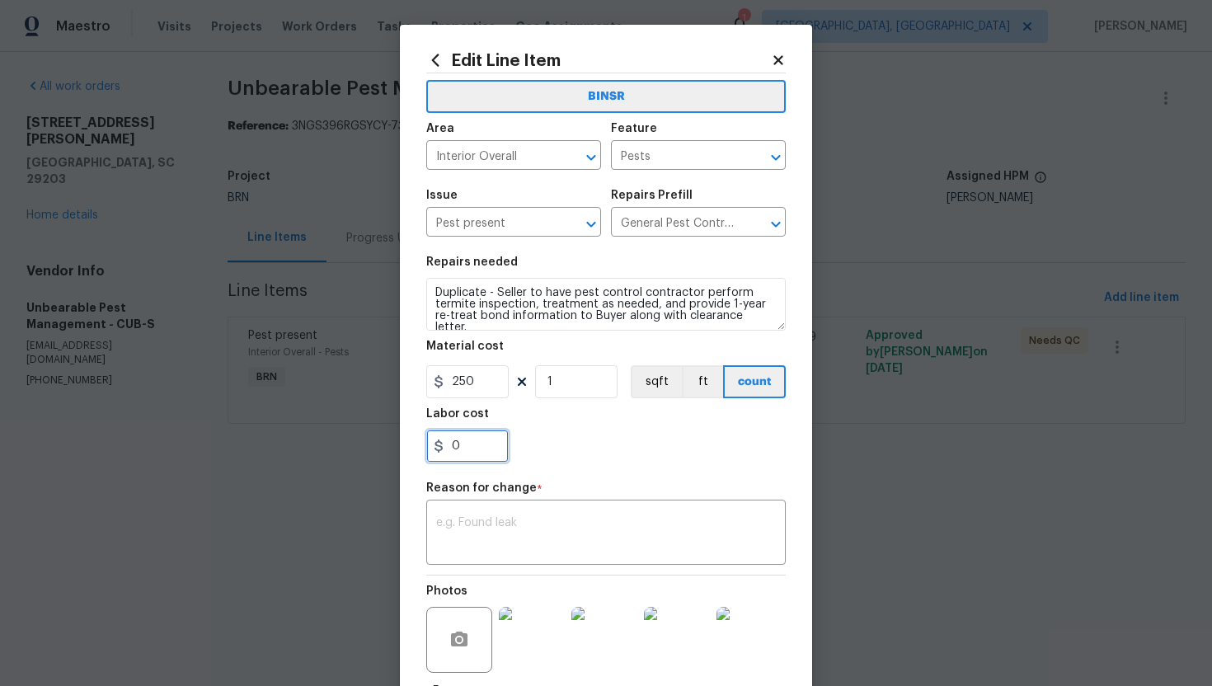
click at [450, 449] on input "0" at bounding box center [467, 445] width 82 height 33
type input "6600"
click at [546, 525] on textarea at bounding box center [606, 534] width 340 height 35
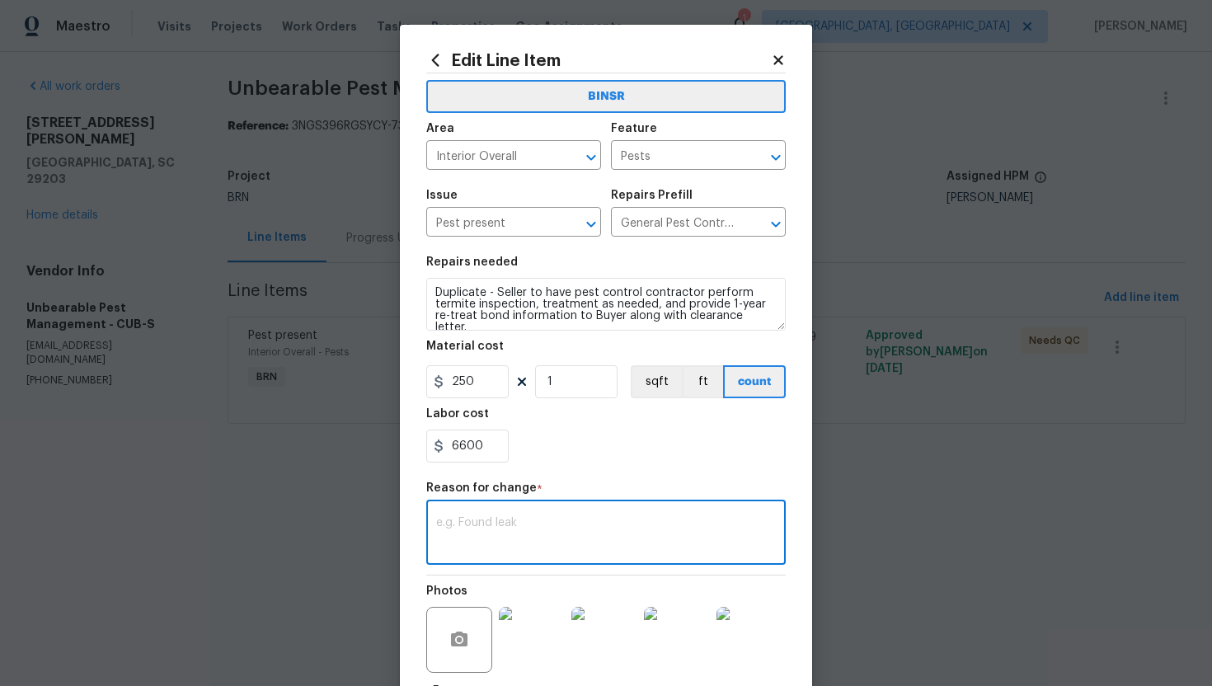
paste textarea "(AG) Updated cost per BR team’s approval."
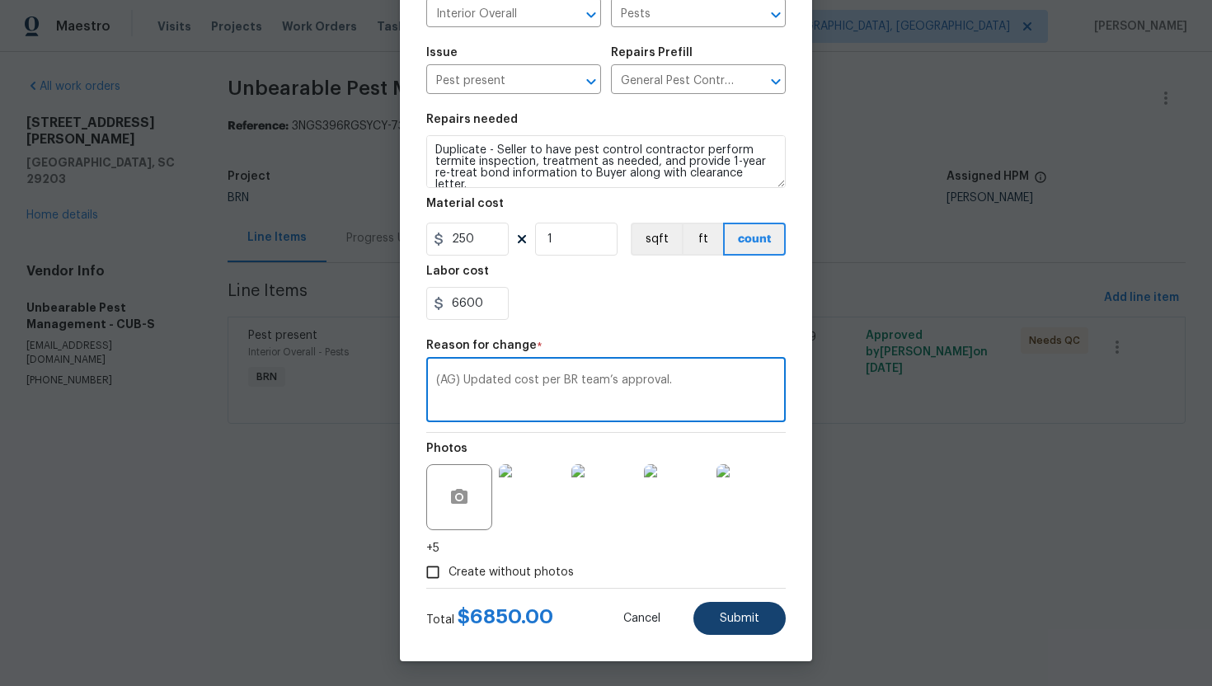
type textarea "(AG) Updated cost per BR team’s approval."
click at [724, 626] on button "Submit" at bounding box center [739, 618] width 92 height 33
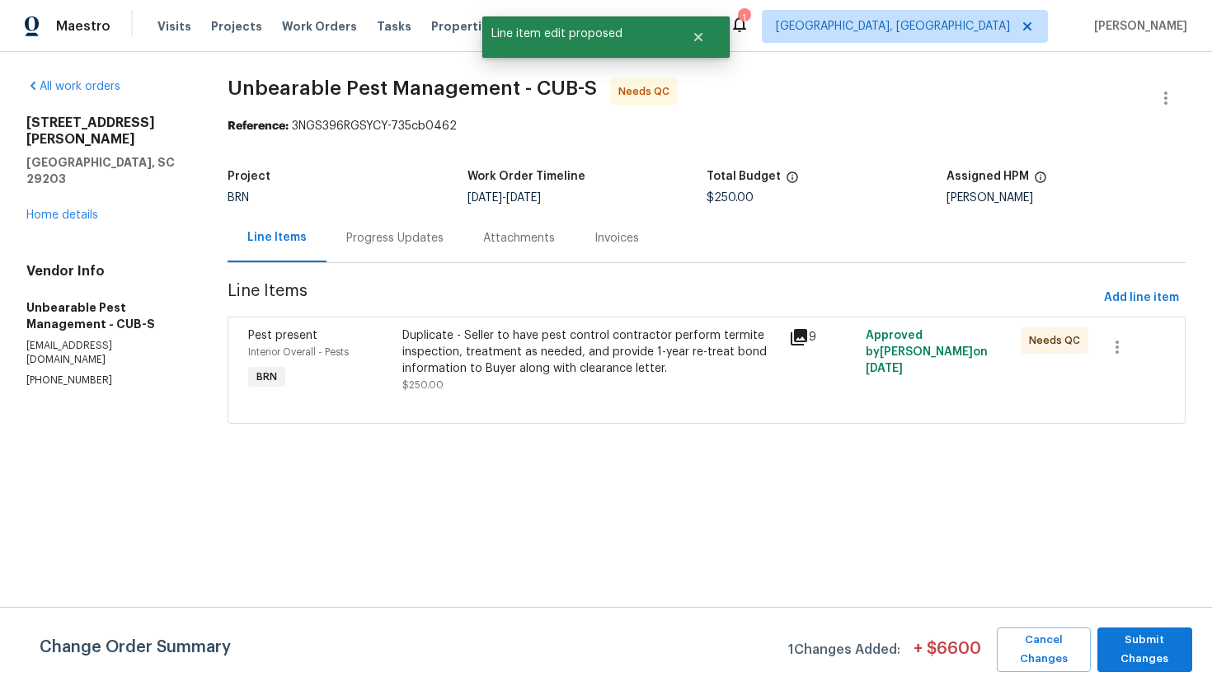
scroll to position [0, 0]
click at [1143, 661] on span "Submit Changes" at bounding box center [1144, 650] width 78 height 38
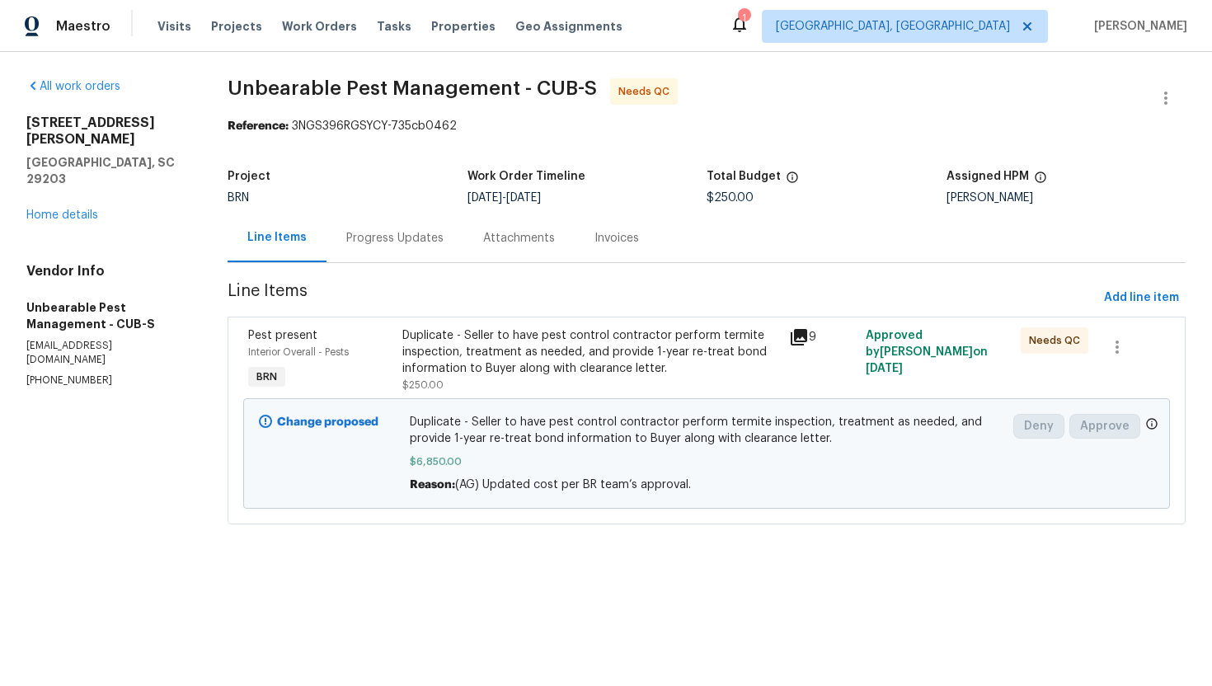
click at [403, 234] on div "Progress Updates" at bounding box center [394, 238] width 97 height 16
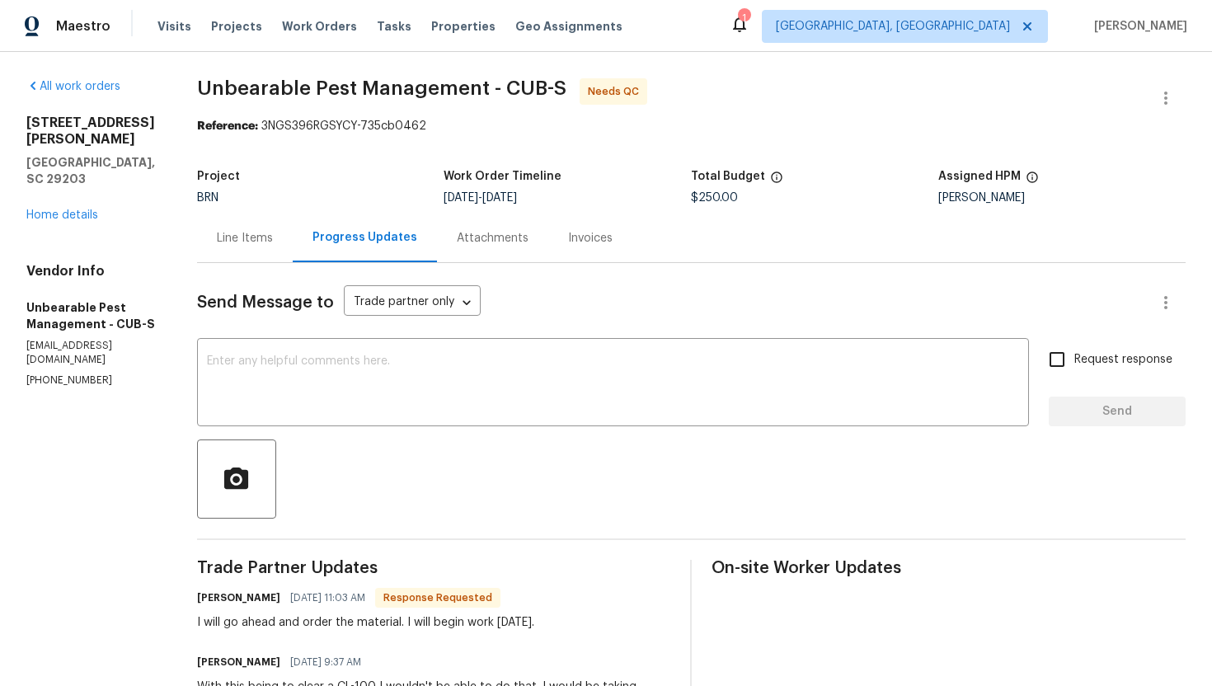
click at [279, 243] on div "Line Items" at bounding box center [245, 238] width 96 height 49
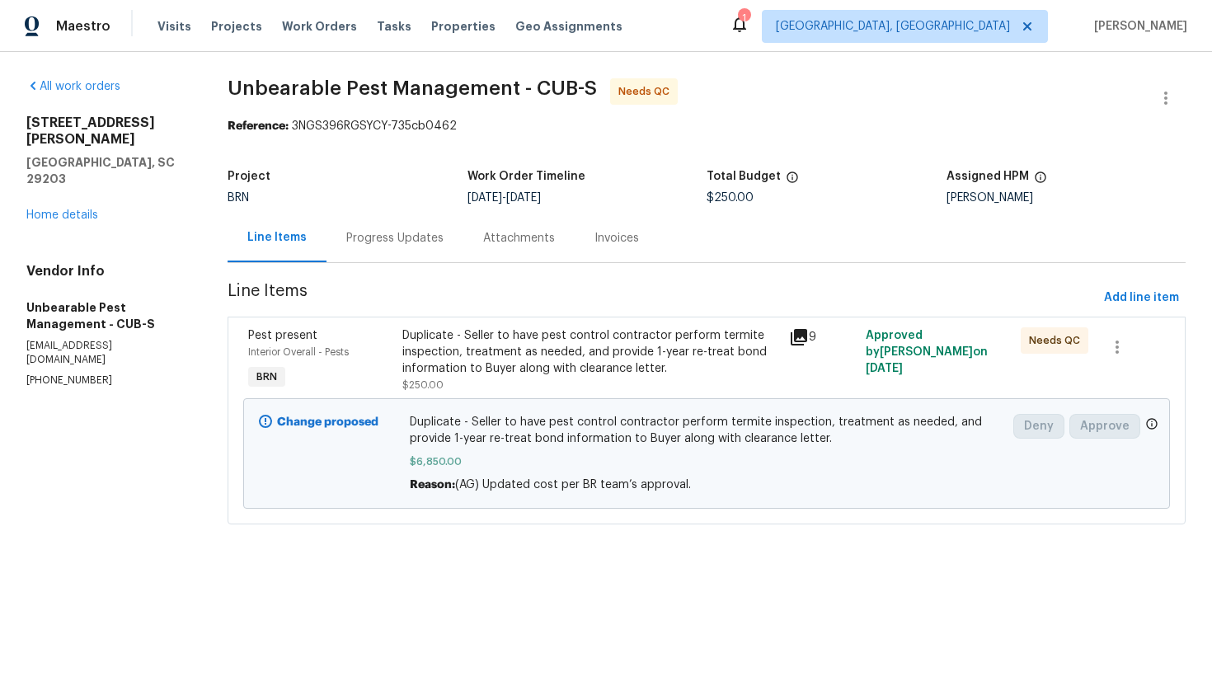
click at [505, 361] on div "Duplicate - Seller to have pest control contractor perform termite inspection, …" at bounding box center [590, 351] width 376 height 49
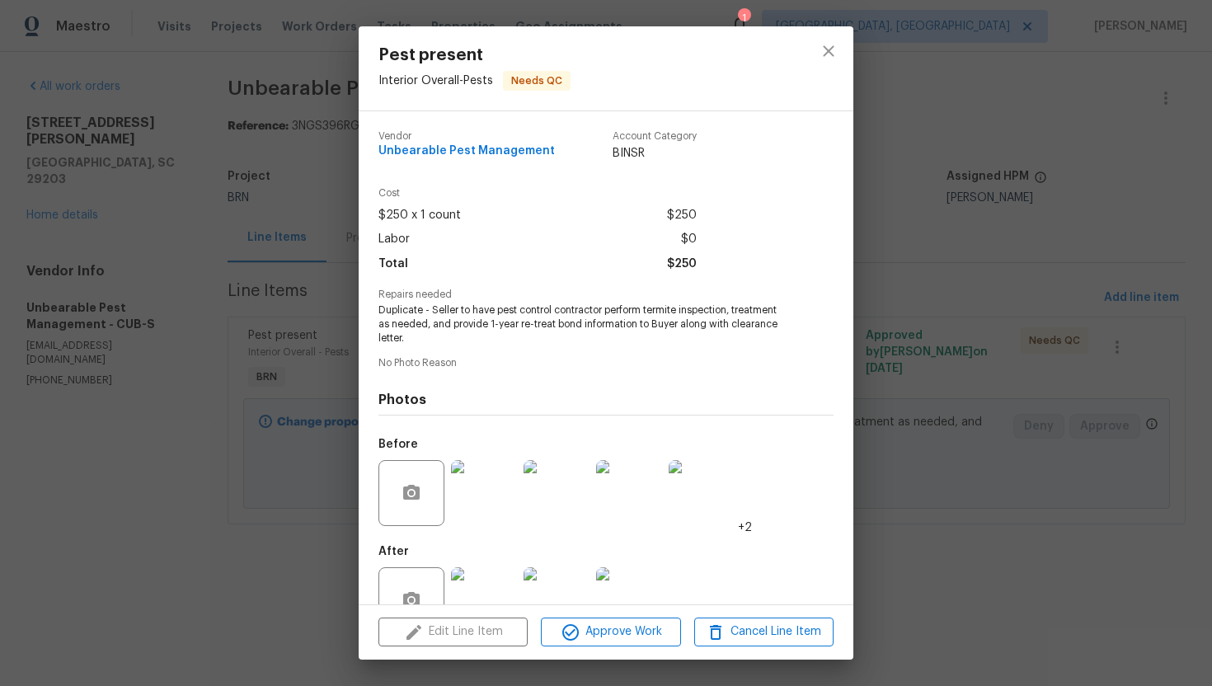
click at [484, 641] on div "Edit Line Item Approve Work Cancel Line Item" at bounding box center [606, 631] width 495 height 55
click at [823, 61] on button "close" at bounding box center [829, 51] width 40 height 40
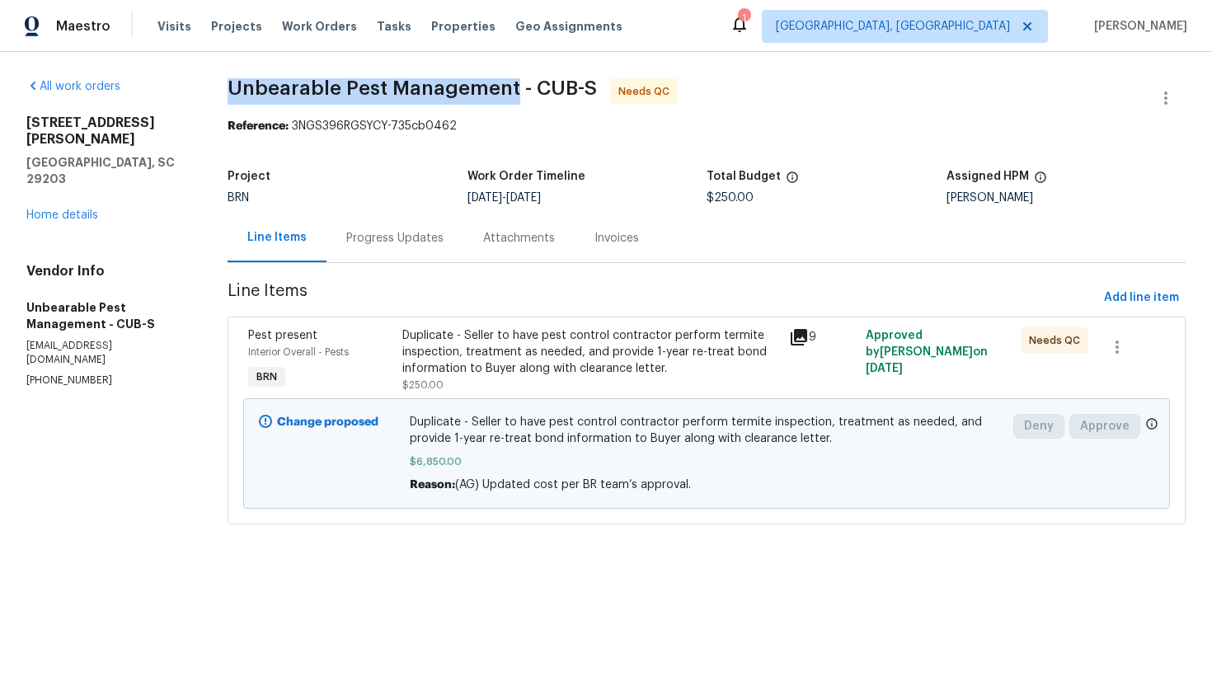
drag, startPoint x: 229, startPoint y: 84, endPoint x: 515, endPoint y: 89, distance: 286.1
click at [515, 89] on div "All work orders [STREET_ADDRESS][PERSON_NAME] Home details Vendor Info Unbearab…" at bounding box center [606, 311] width 1212 height 519
copy span "Unbearable Pest Management"
